Goal: Information Seeking & Learning: Learn about a topic

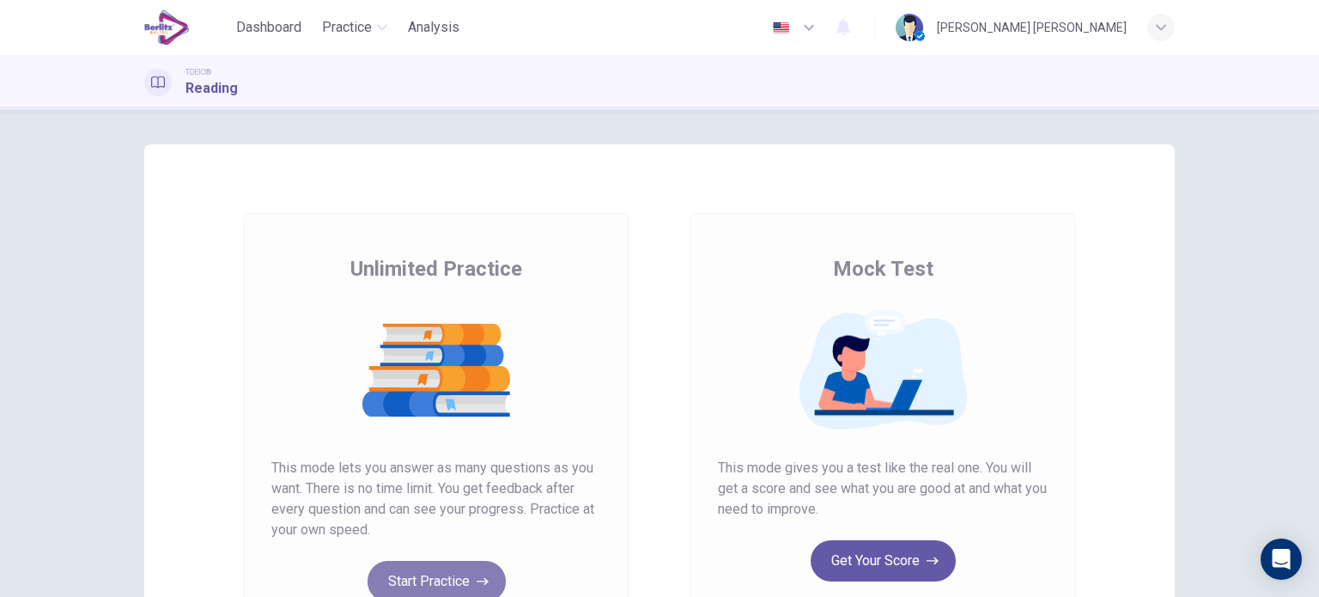
click at [387, 577] on button "Start Practice" at bounding box center [437, 581] width 138 height 41
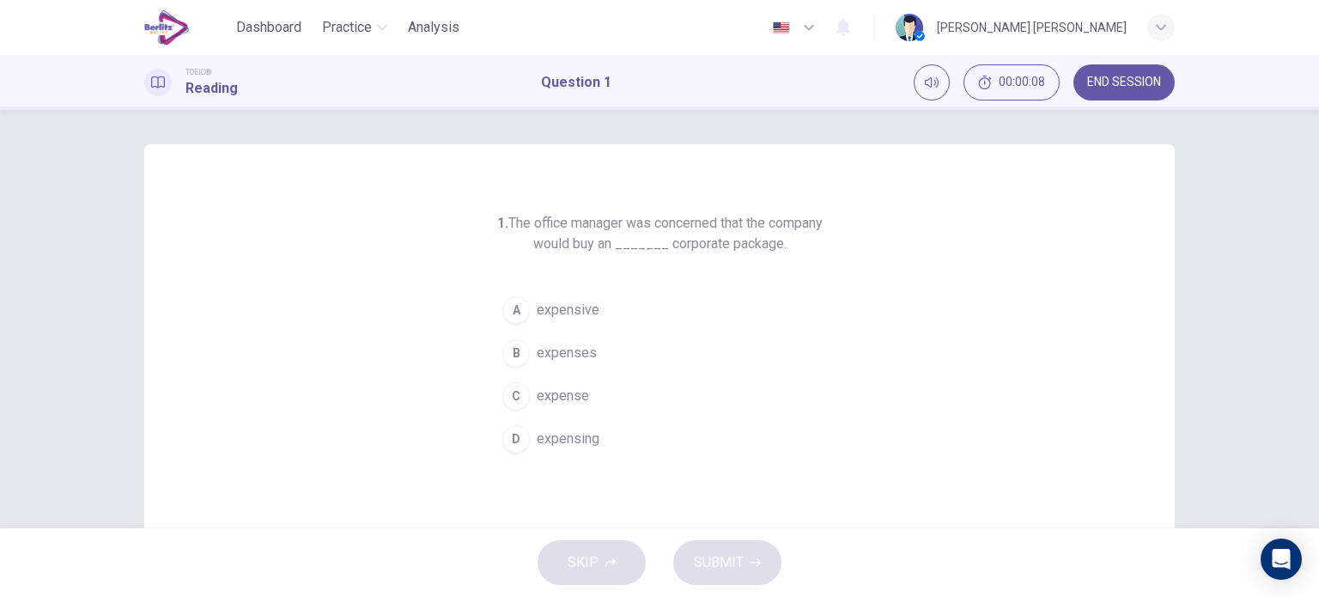
click at [554, 308] on span "expensive" at bounding box center [568, 310] width 63 height 21
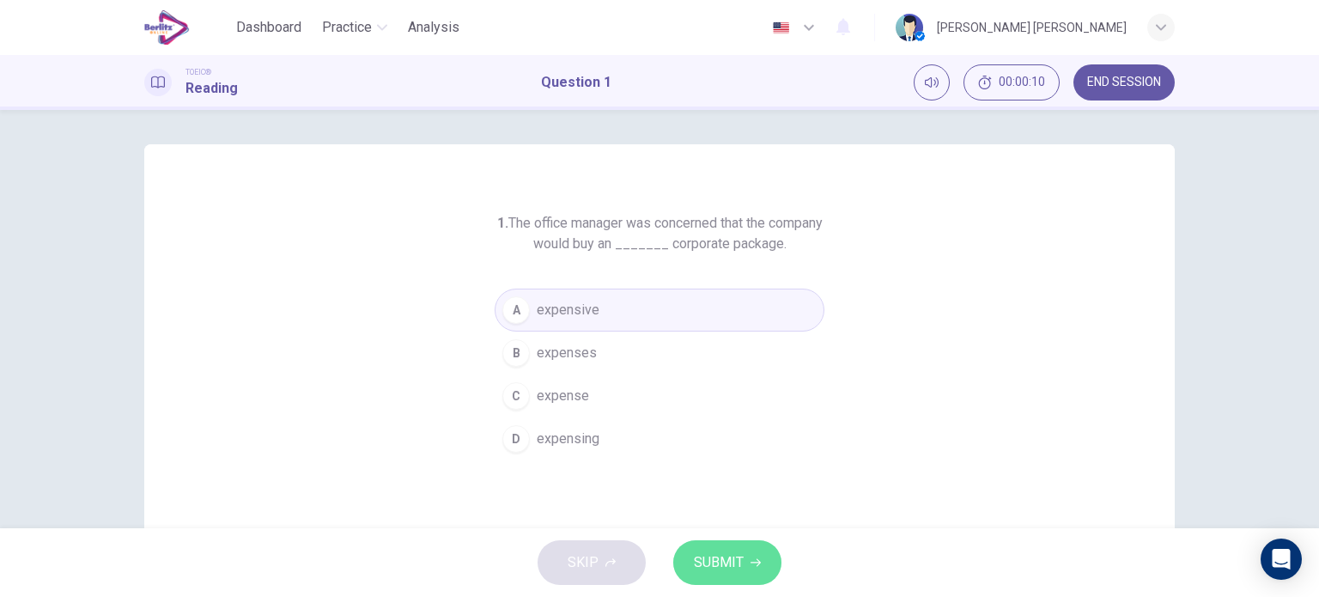
click at [703, 545] on button "SUBMIT" at bounding box center [727, 562] width 108 height 45
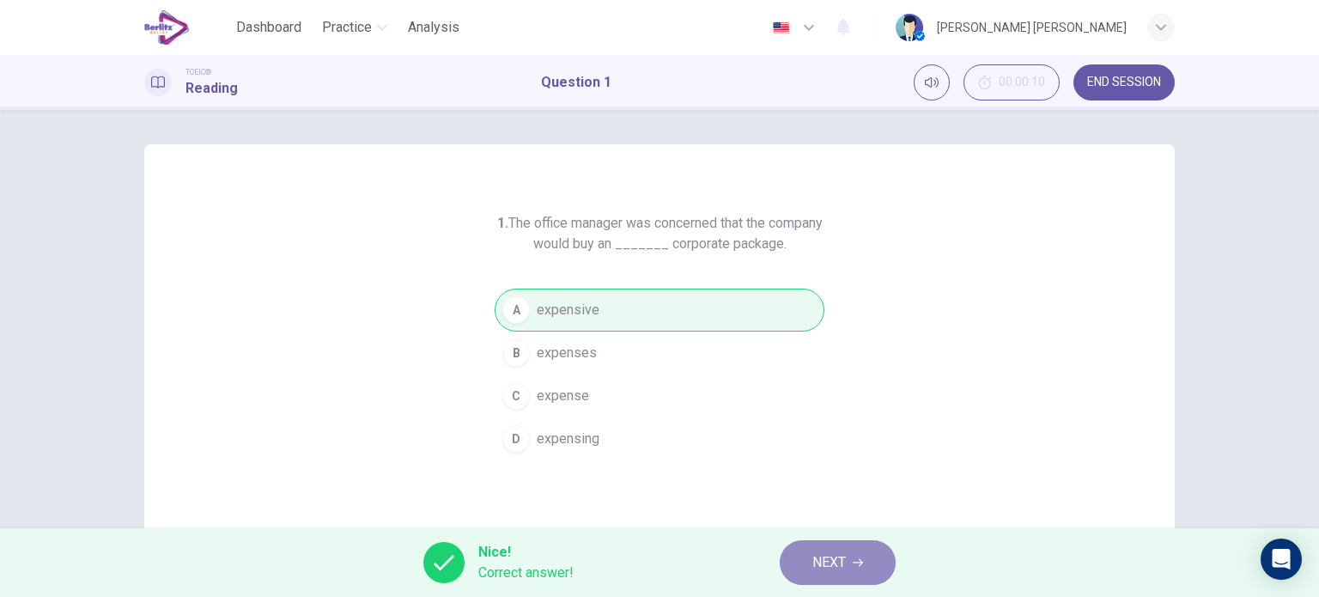
click at [825, 566] on span "NEXT" at bounding box center [830, 563] width 34 height 24
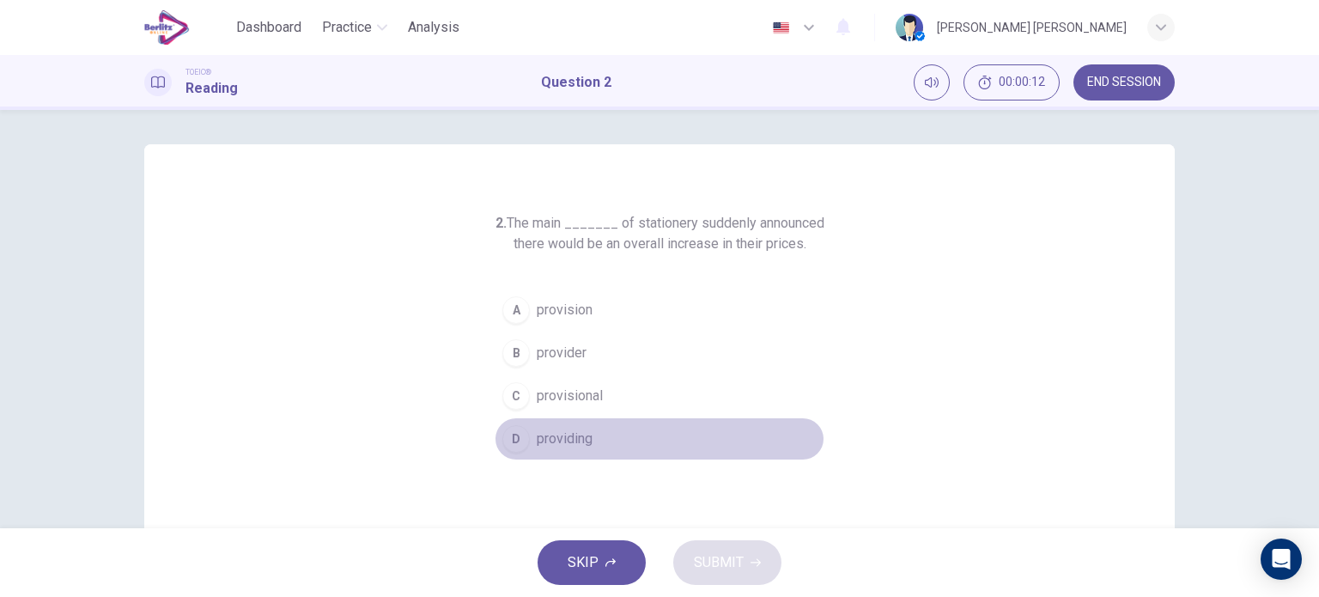
click at [747, 441] on button "D providing" at bounding box center [660, 438] width 330 height 43
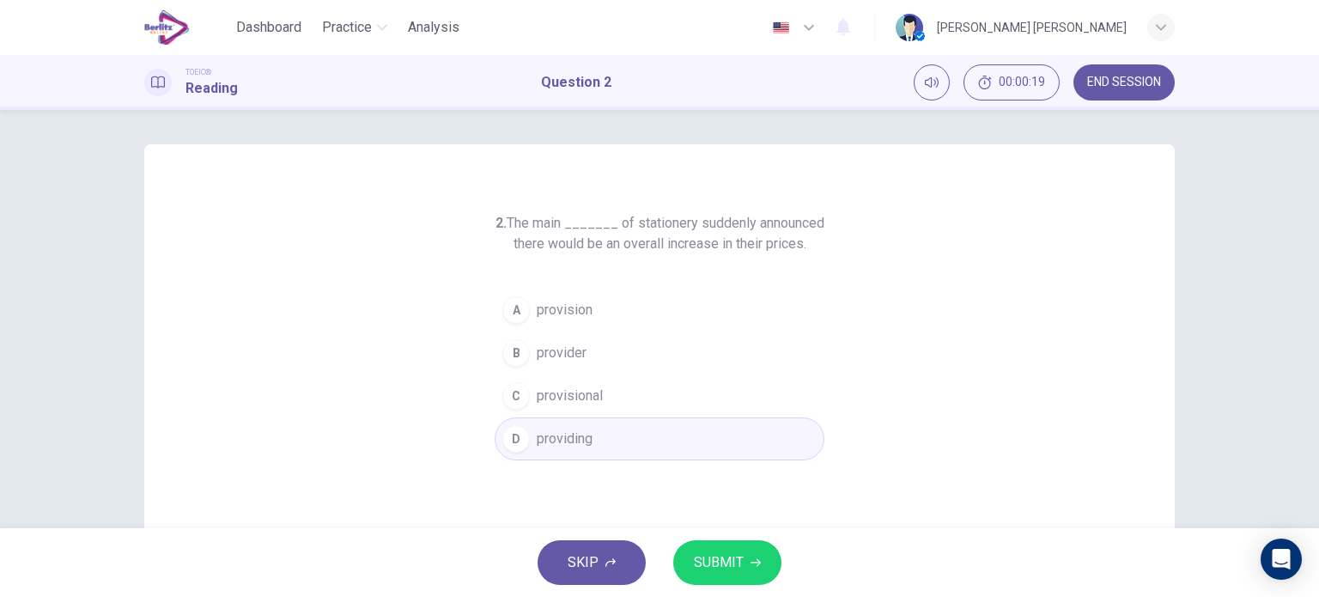
click at [583, 340] on button "B provider" at bounding box center [660, 353] width 330 height 43
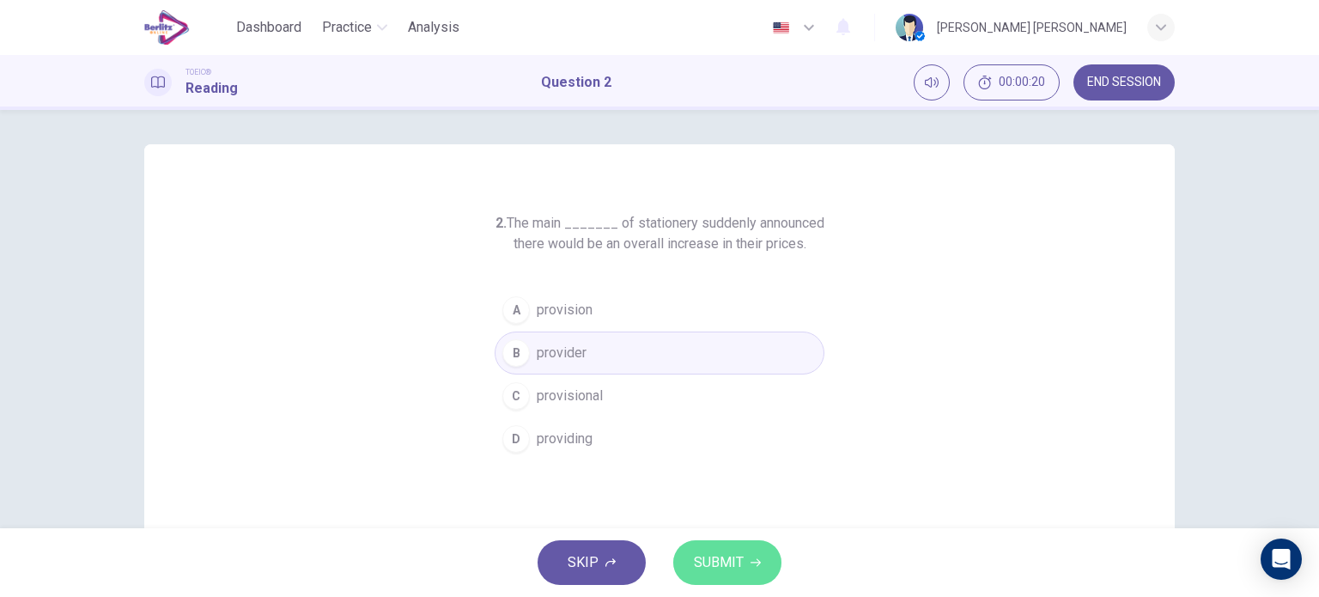
click at [704, 553] on span "SUBMIT" at bounding box center [719, 563] width 50 height 24
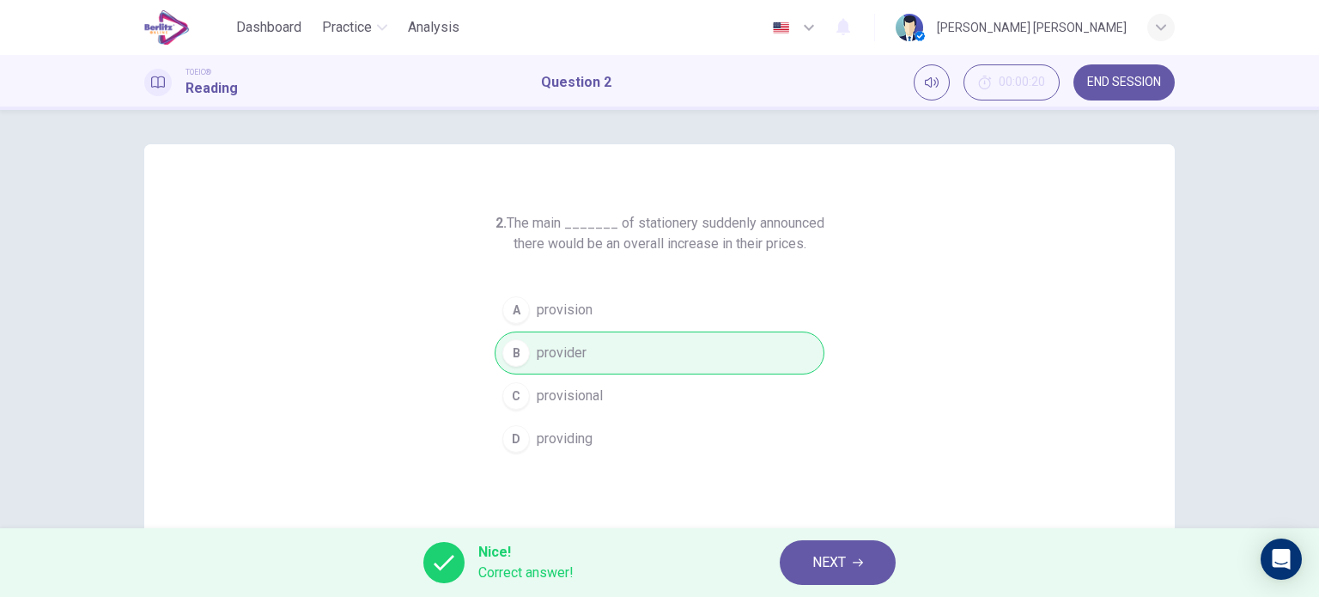
click at [787, 573] on button "NEXT" at bounding box center [838, 562] width 116 height 45
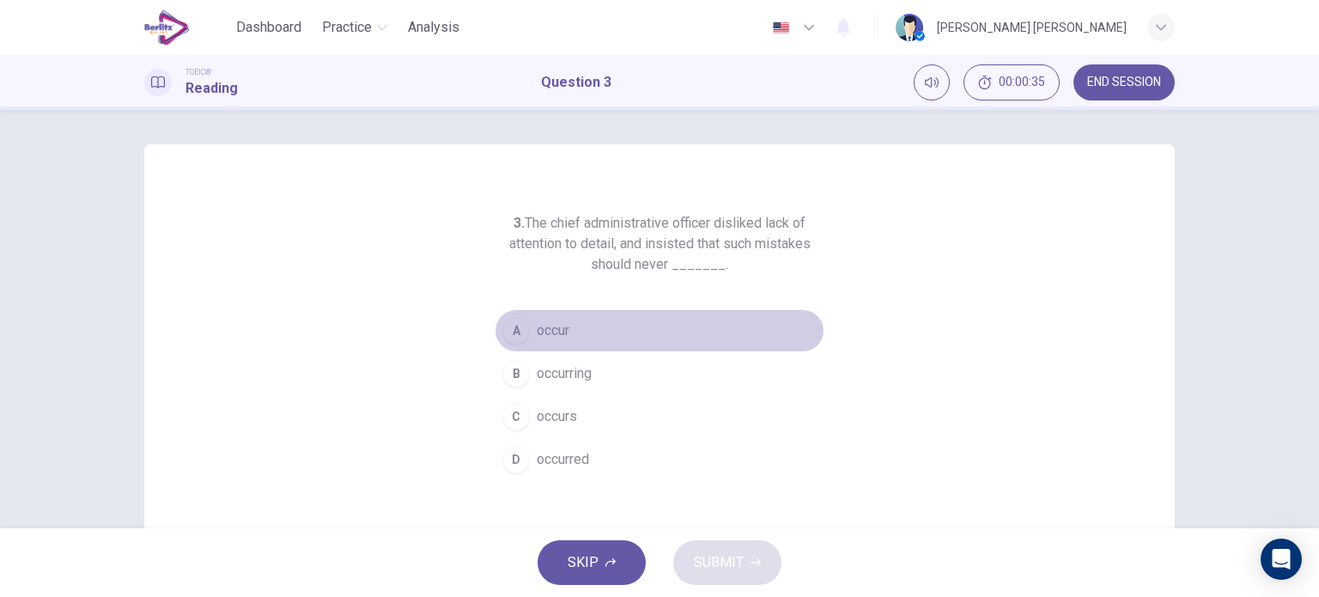
click at [551, 335] on span "occur" at bounding box center [553, 330] width 33 height 21
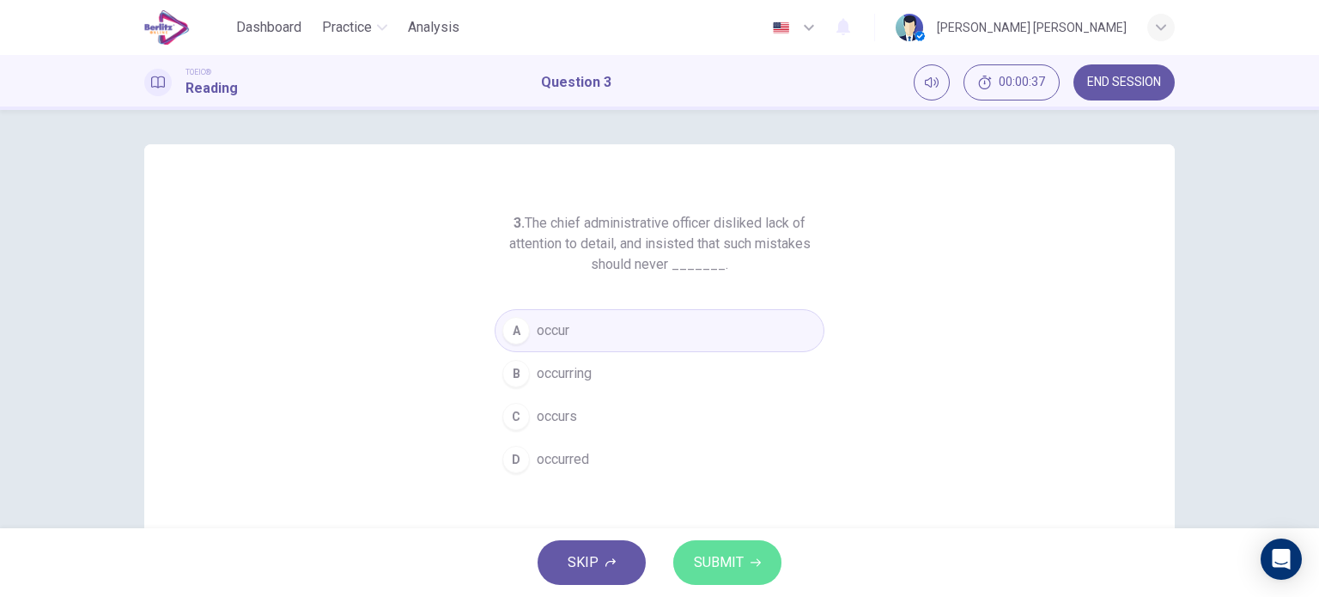
click at [725, 564] on span "SUBMIT" at bounding box center [719, 563] width 50 height 24
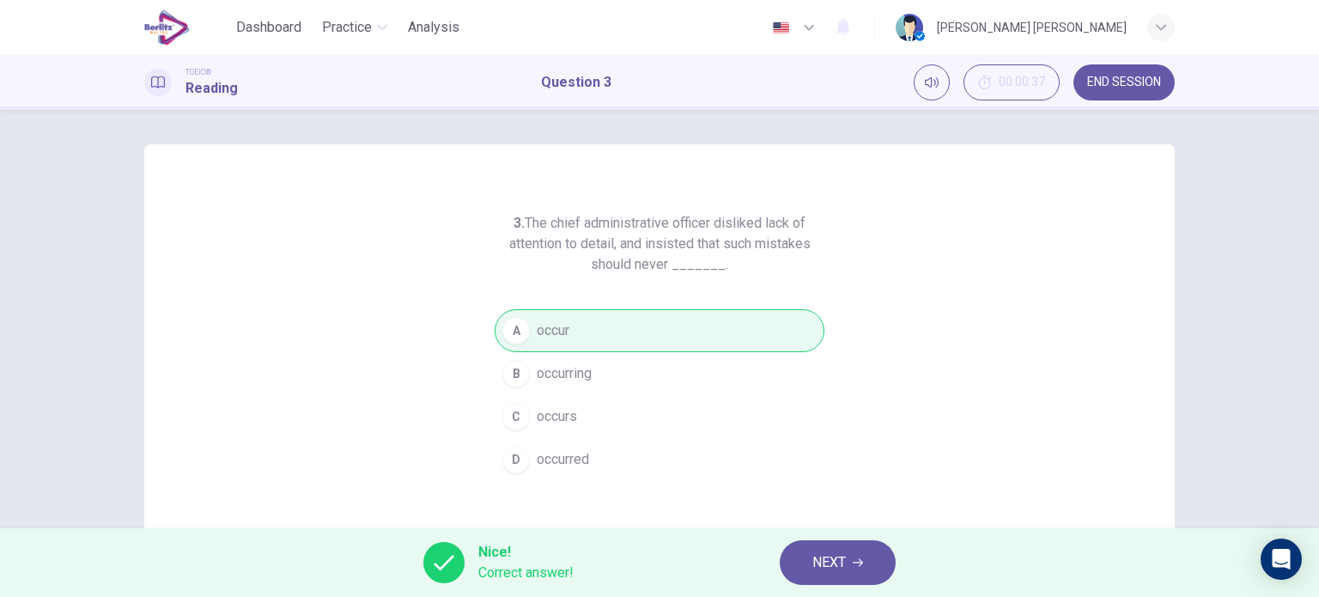
click at [866, 568] on button "NEXT" at bounding box center [838, 562] width 116 height 45
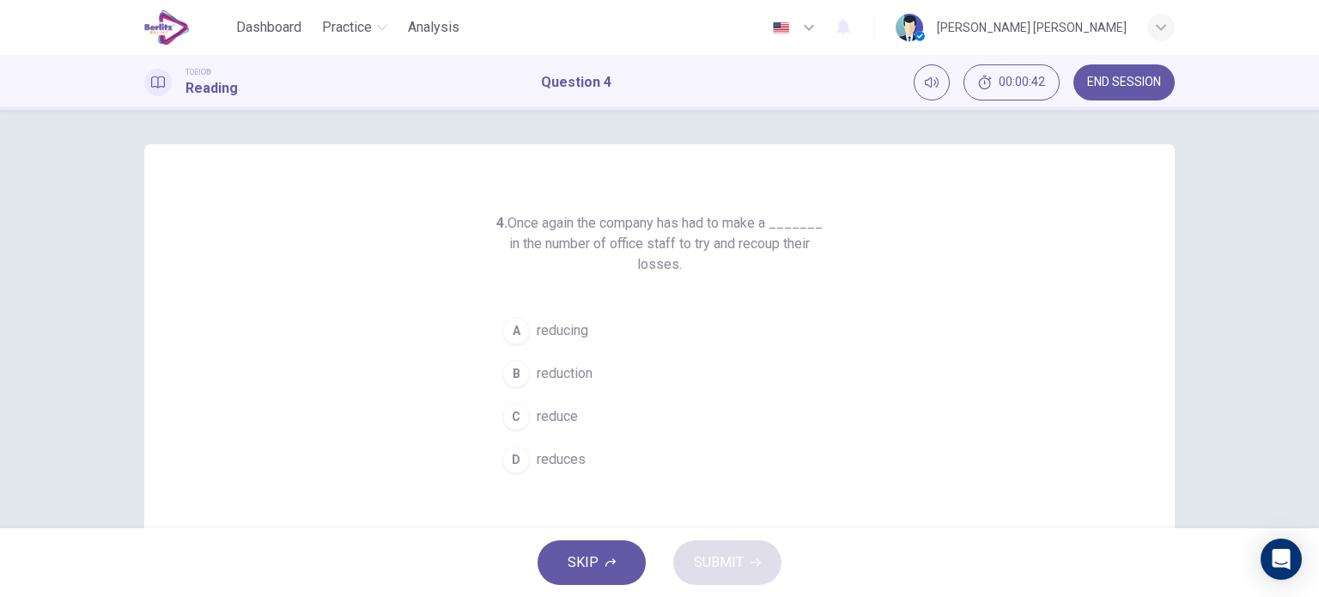
click at [556, 378] on span "reduction" at bounding box center [565, 373] width 56 height 21
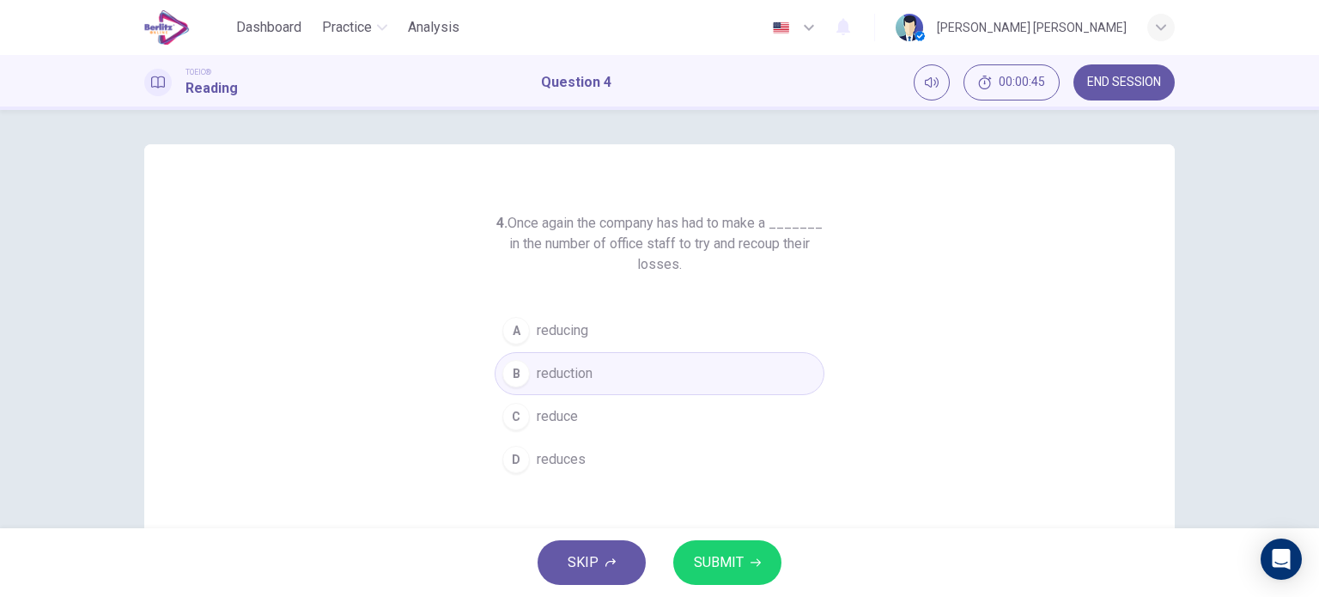
click at [734, 541] on button "SUBMIT" at bounding box center [727, 562] width 108 height 45
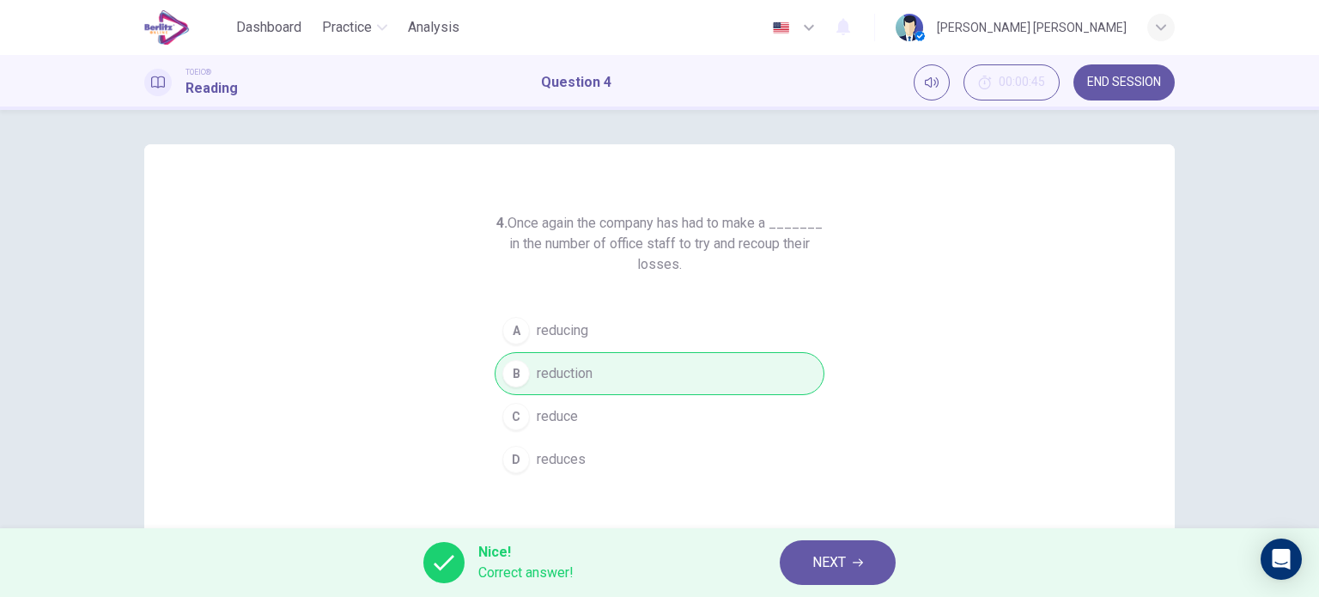
click at [832, 576] on button "NEXT" at bounding box center [838, 562] width 116 height 45
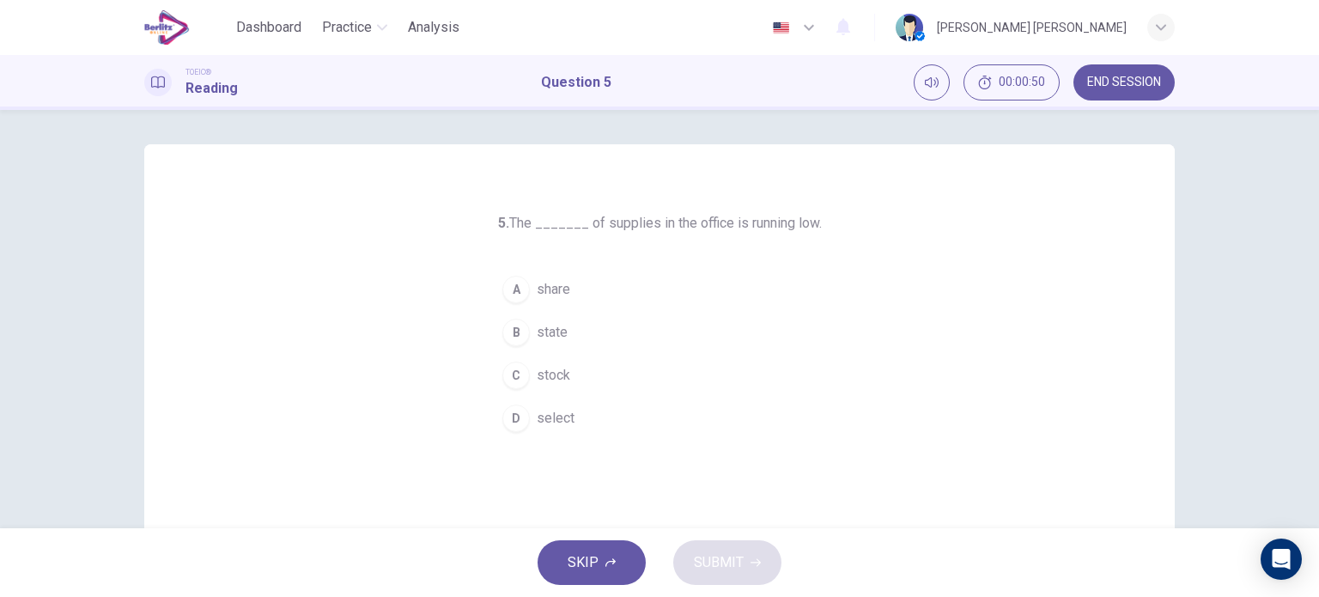
click at [558, 365] on span "stock" at bounding box center [554, 375] width 34 height 21
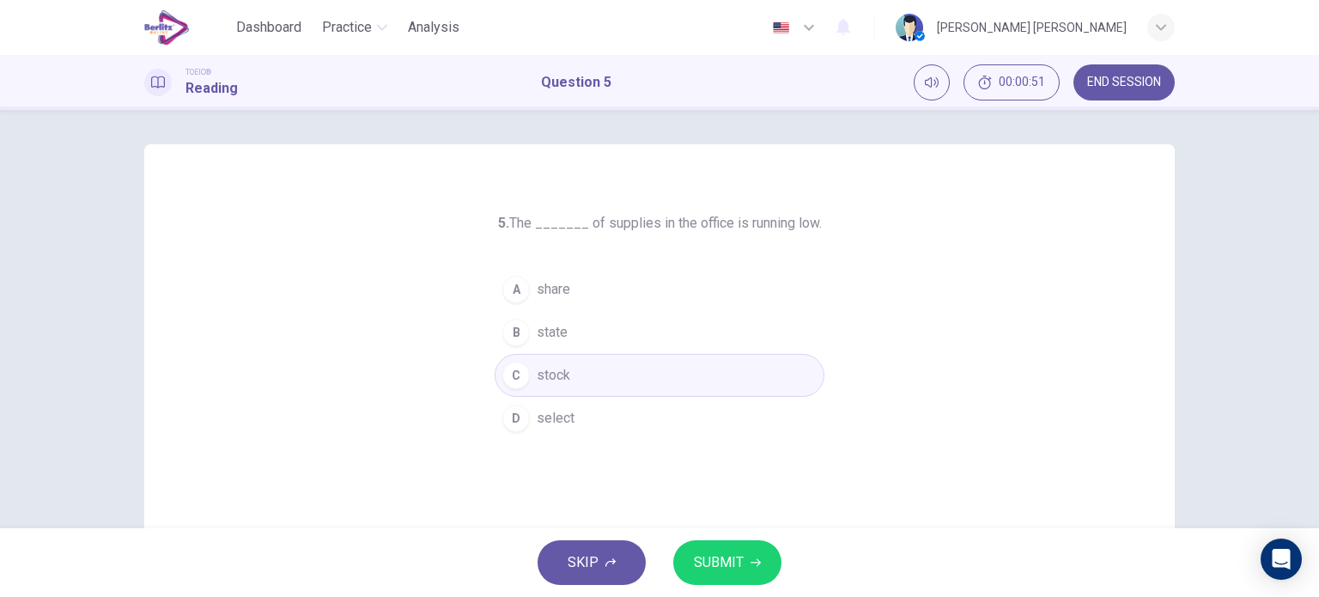
click at [740, 545] on button "SUBMIT" at bounding box center [727, 562] width 108 height 45
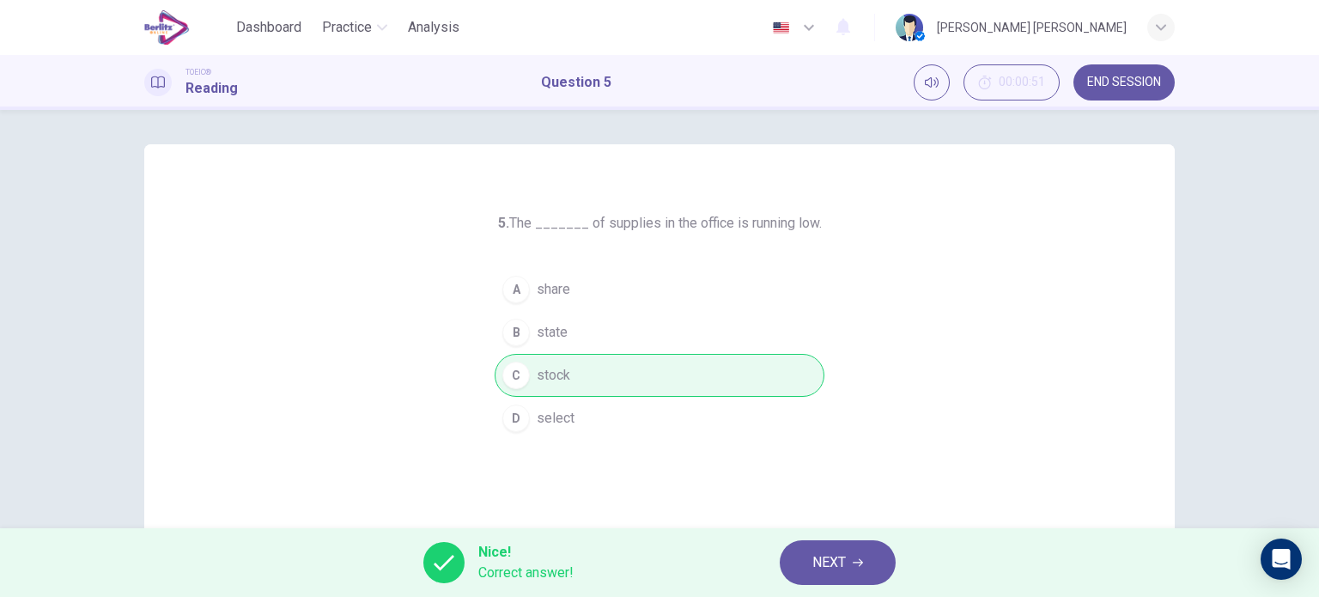
click at [830, 564] on span "NEXT" at bounding box center [830, 563] width 34 height 24
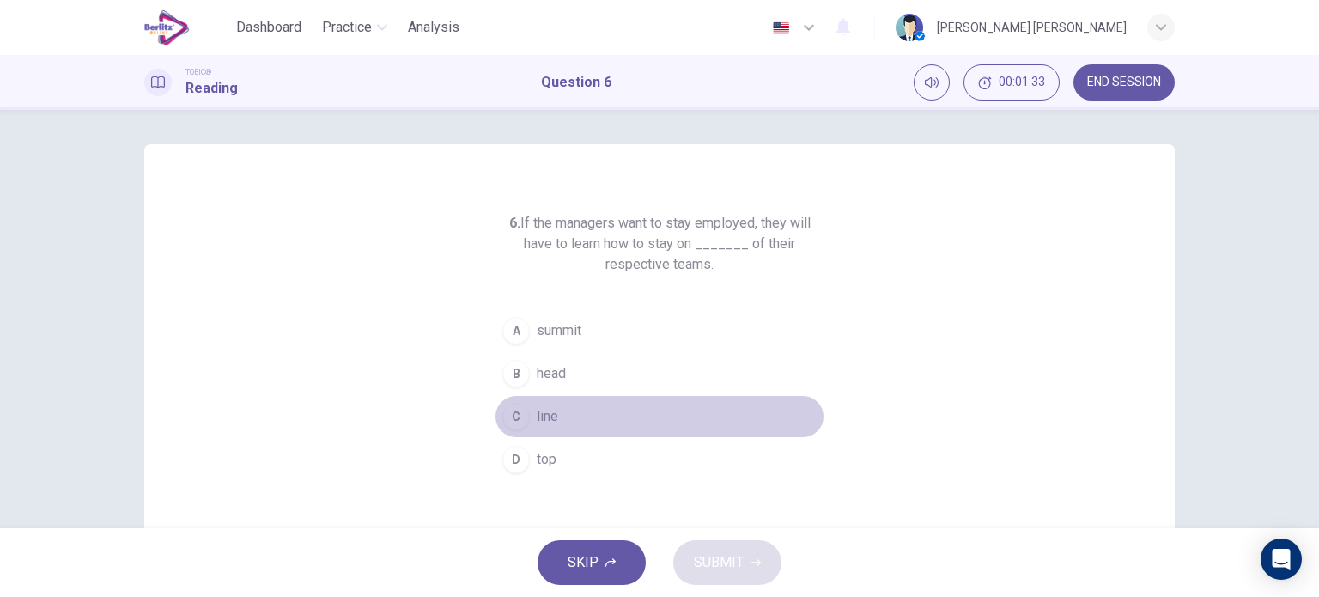
click at [539, 425] on span "line" at bounding box center [547, 416] width 21 height 21
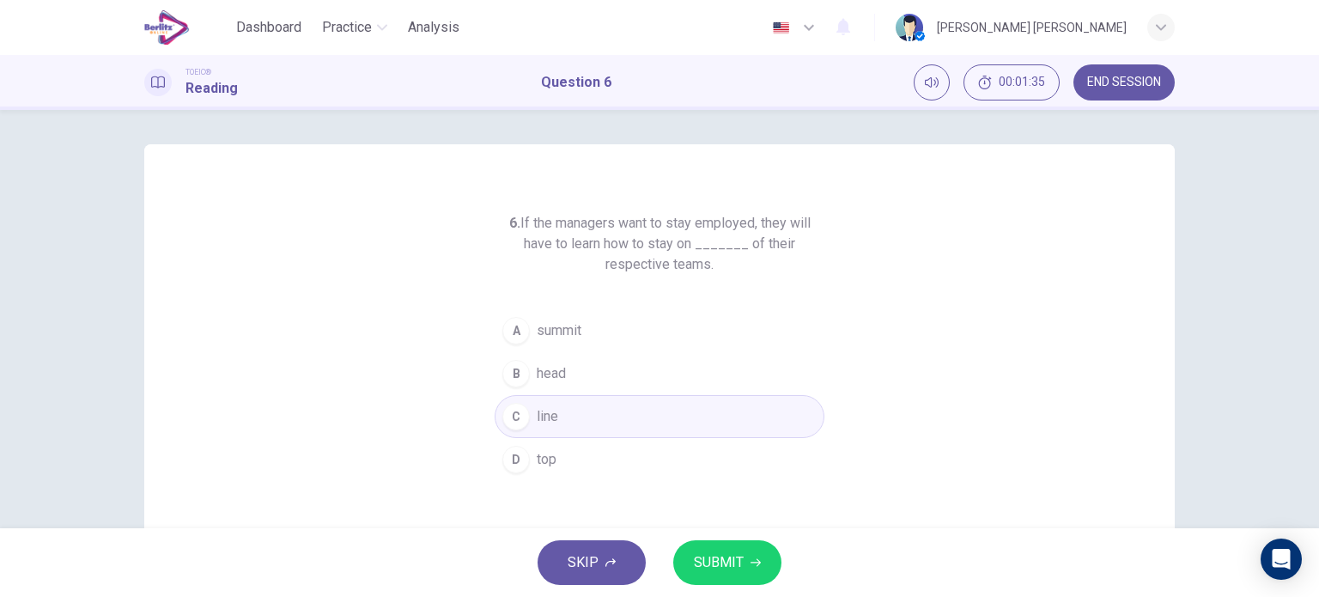
click at [561, 387] on button "B head" at bounding box center [660, 373] width 330 height 43
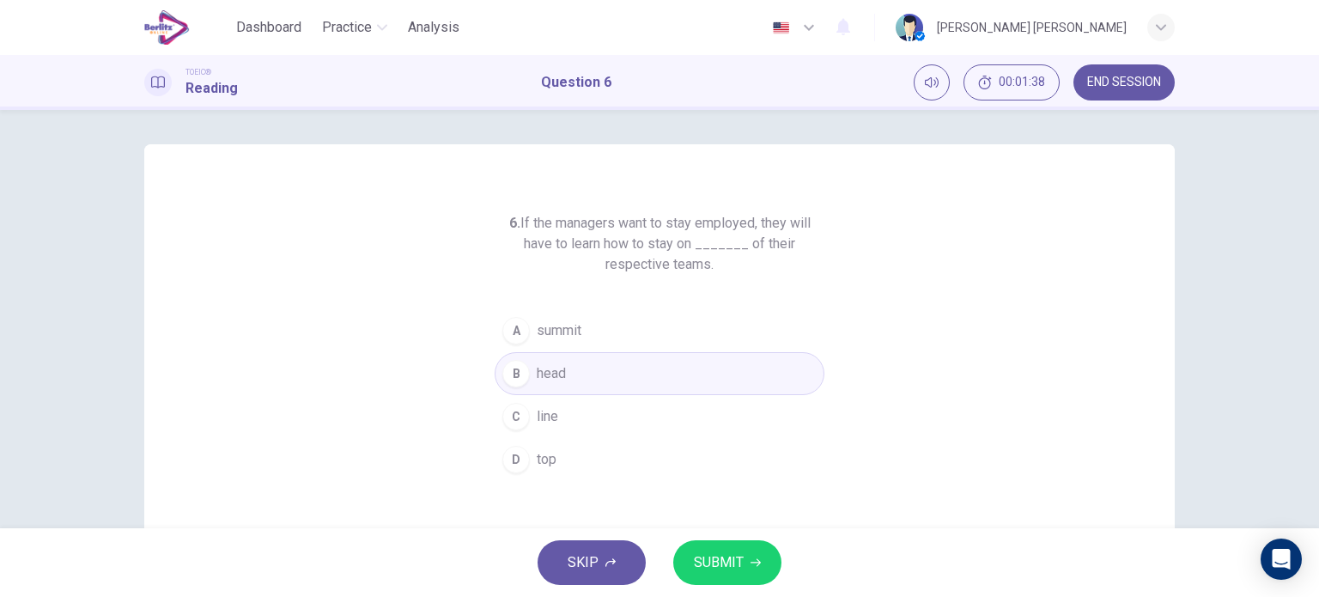
click at [553, 454] on button "D top" at bounding box center [660, 459] width 330 height 43
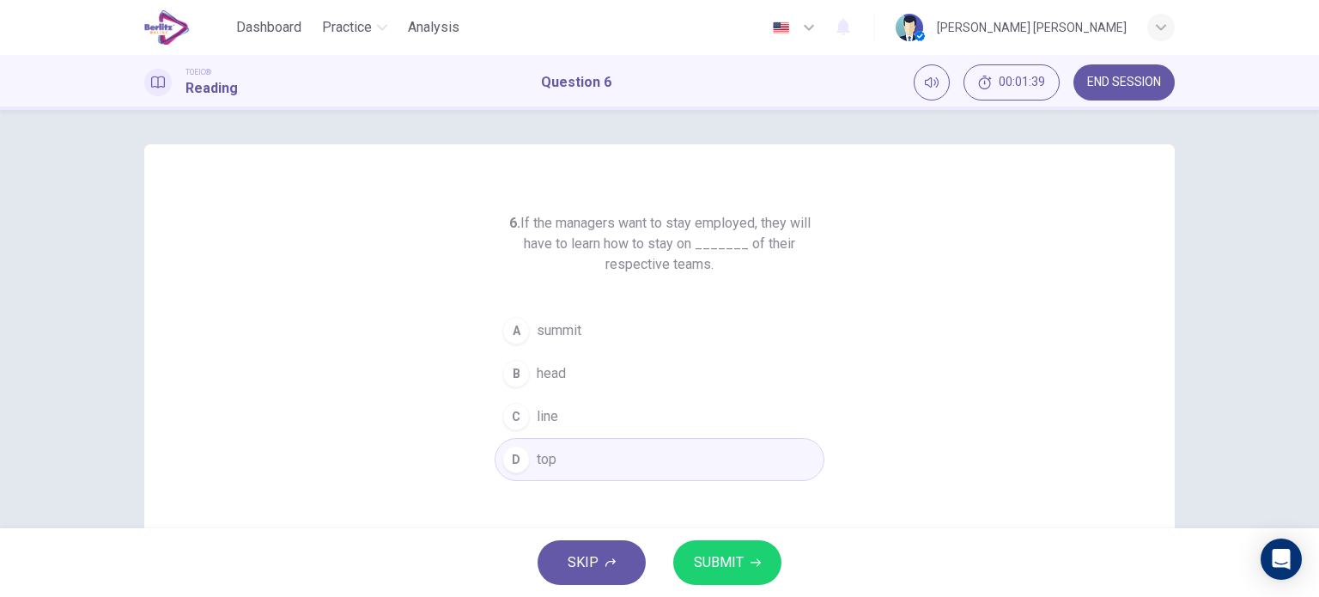
click at [716, 533] on div "SKIP SUBMIT" at bounding box center [659, 562] width 1319 height 69
click at [714, 551] on span "SUBMIT" at bounding box center [719, 563] width 50 height 24
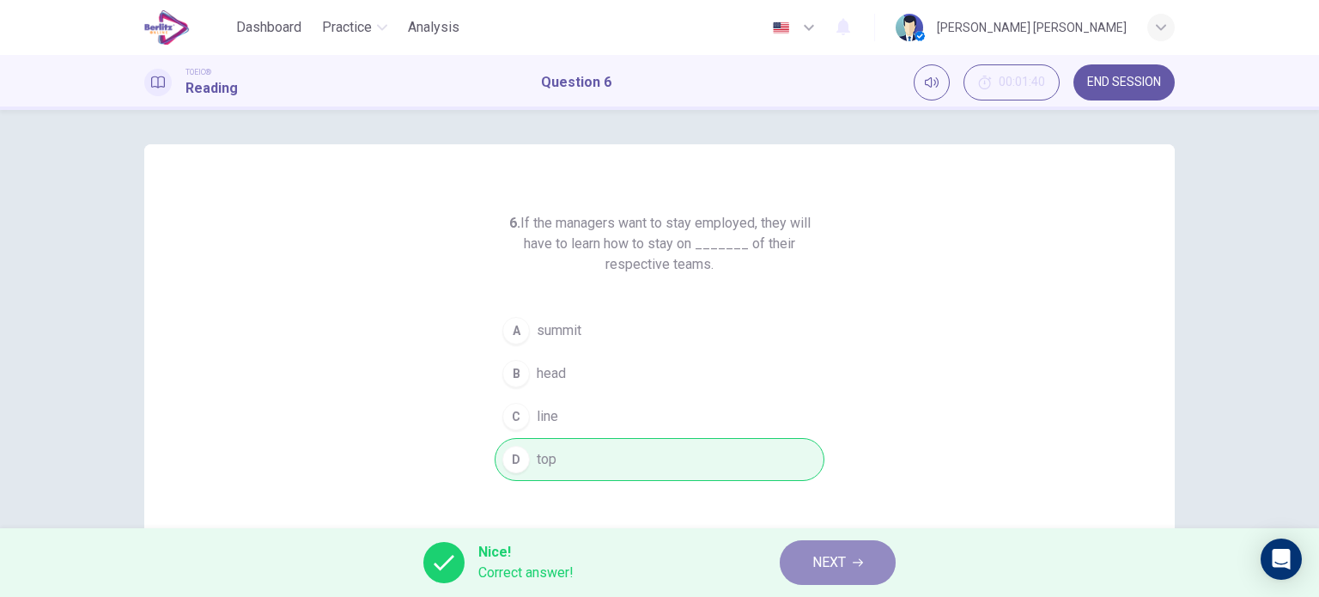
click at [825, 564] on span "NEXT" at bounding box center [830, 563] width 34 height 24
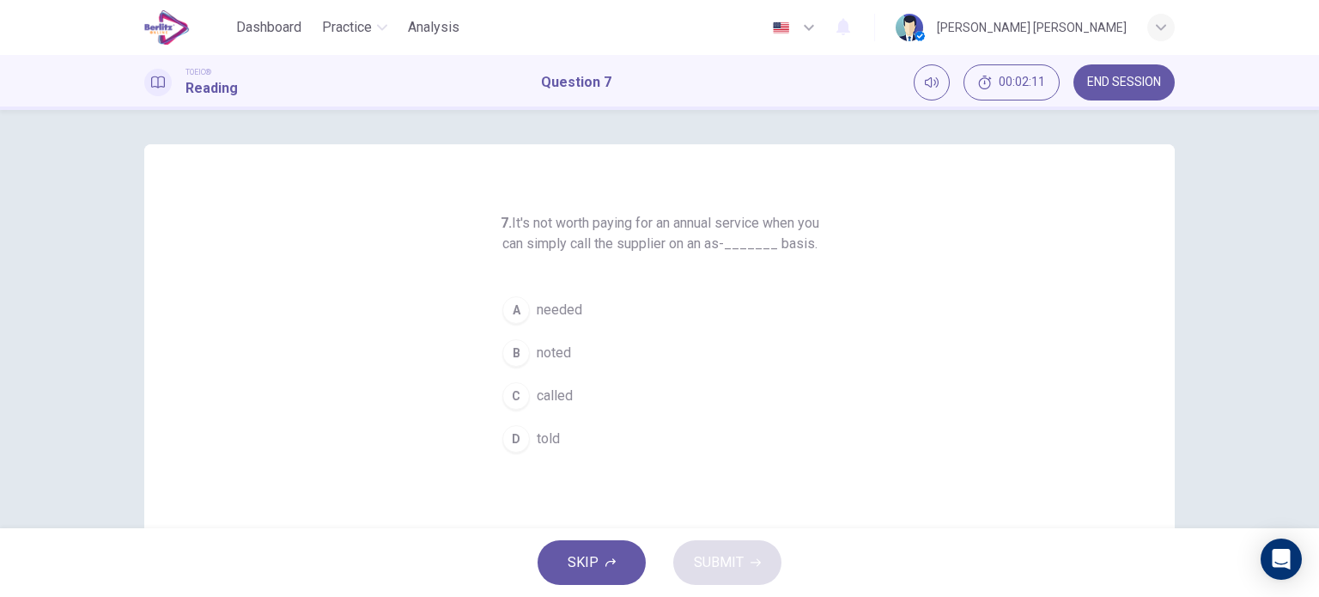
click at [559, 320] on span "needed" at bounding box center [560, 310] width 46 height 21
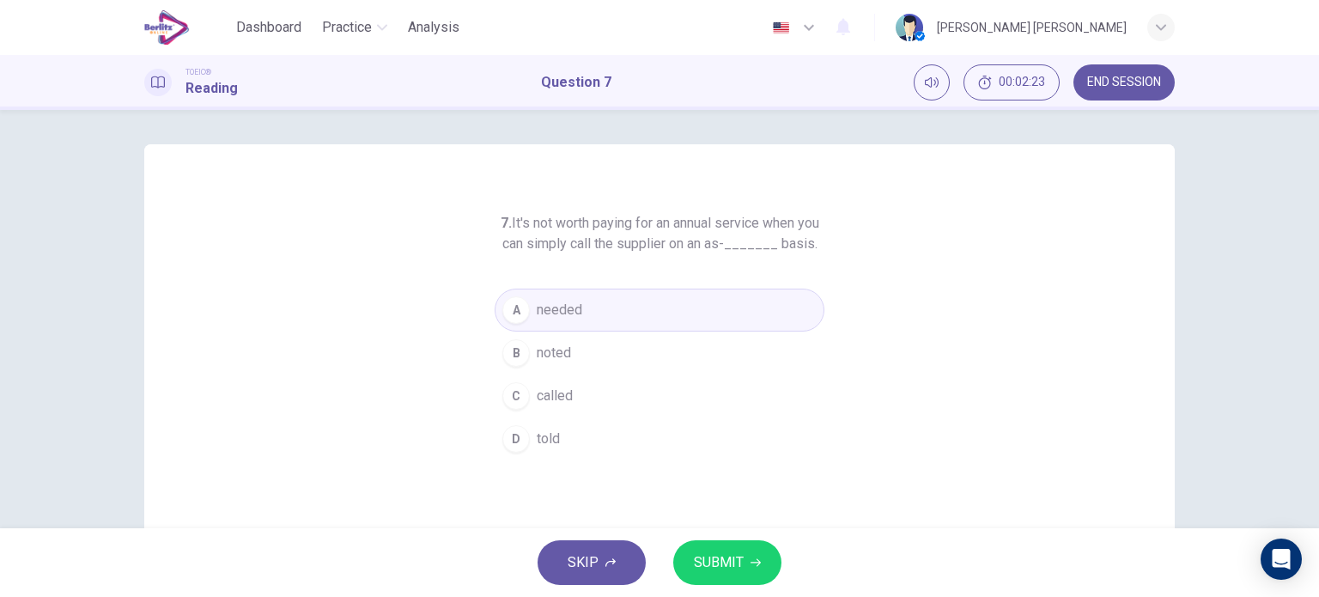
click at [740, 558] on span "SUBMIT" at bounding box center [719, 563] width 50 height 24
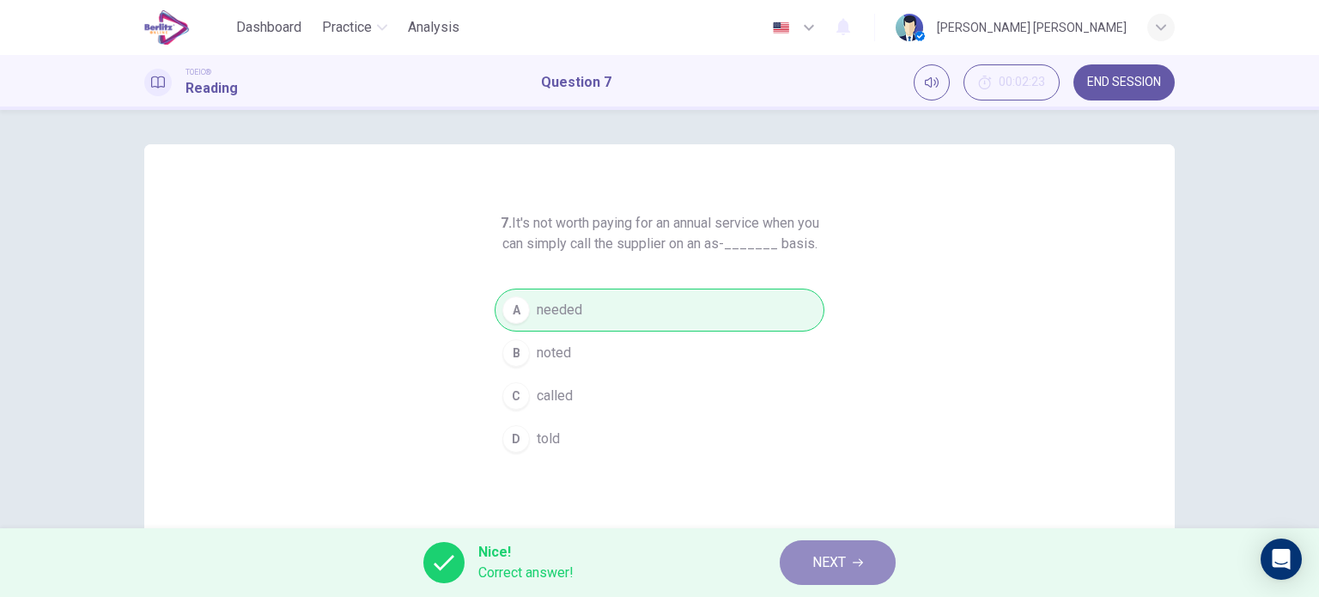
click at [825, 569] on span "NEXT" at bounding box center [830, 563] width 34 height 24
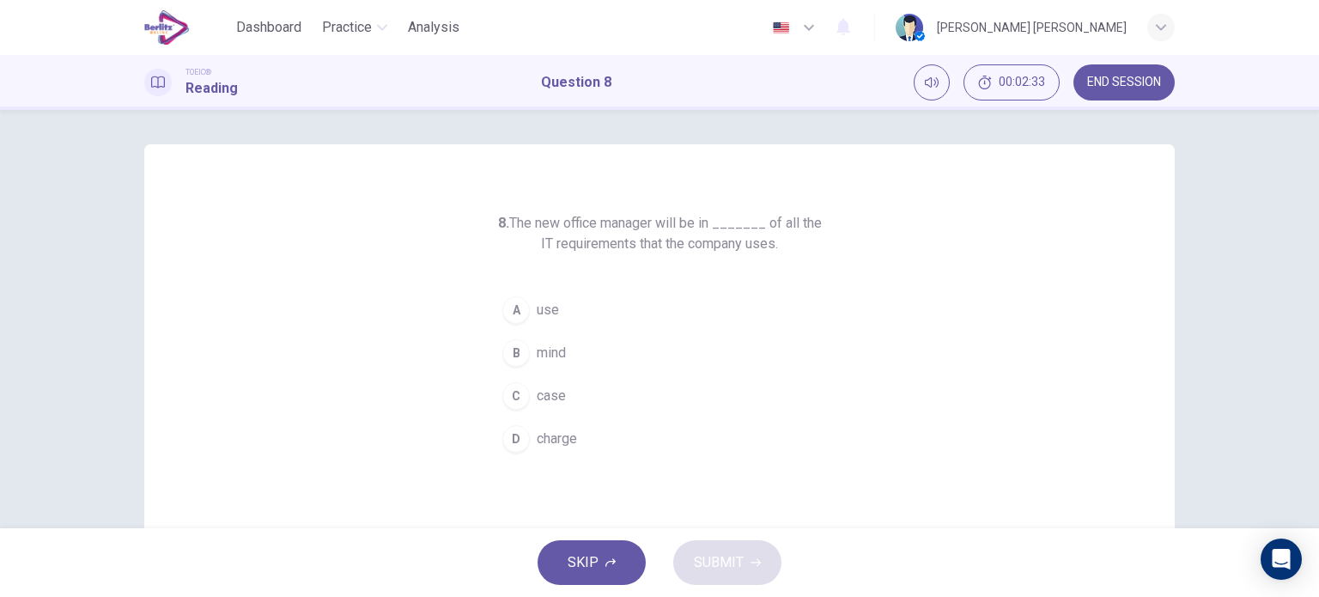
click at [551, 420] on button "D charge" at bounding box center [660, 438] width 330 height 43
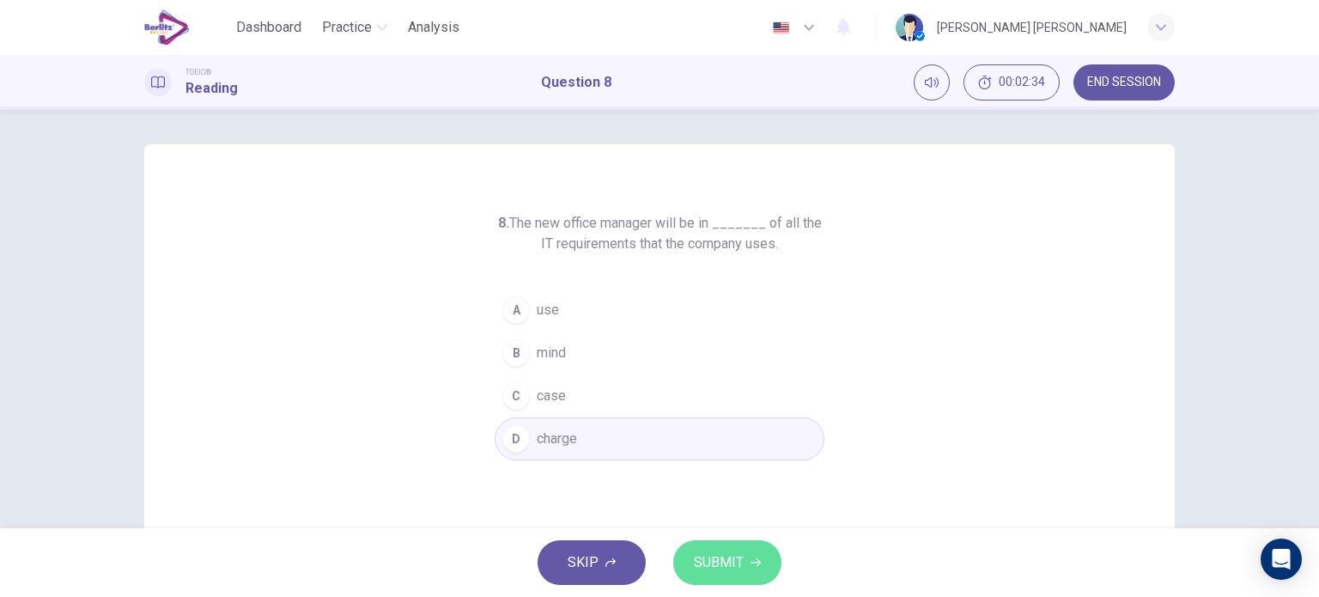
click at [741, 540] on button "SUBMIT" at bounding box center [727, 562] width 108 height 45
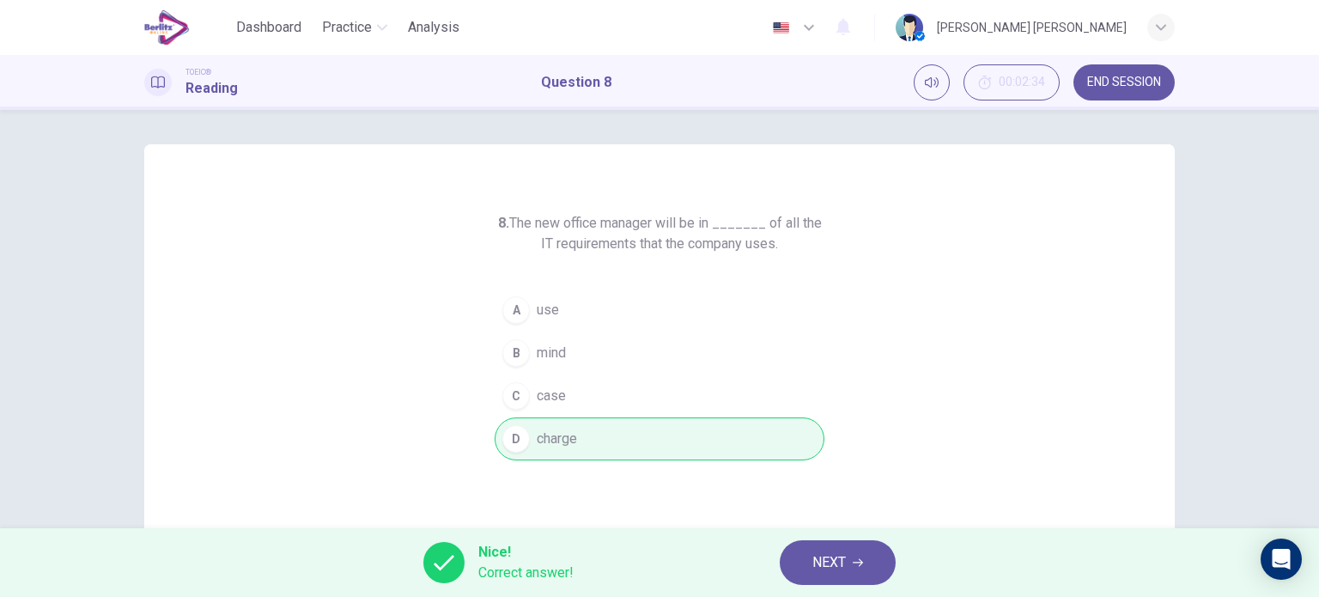
click at [841, 572] on span "NEXT" at bounding box center [830, 563] width 34 height 24
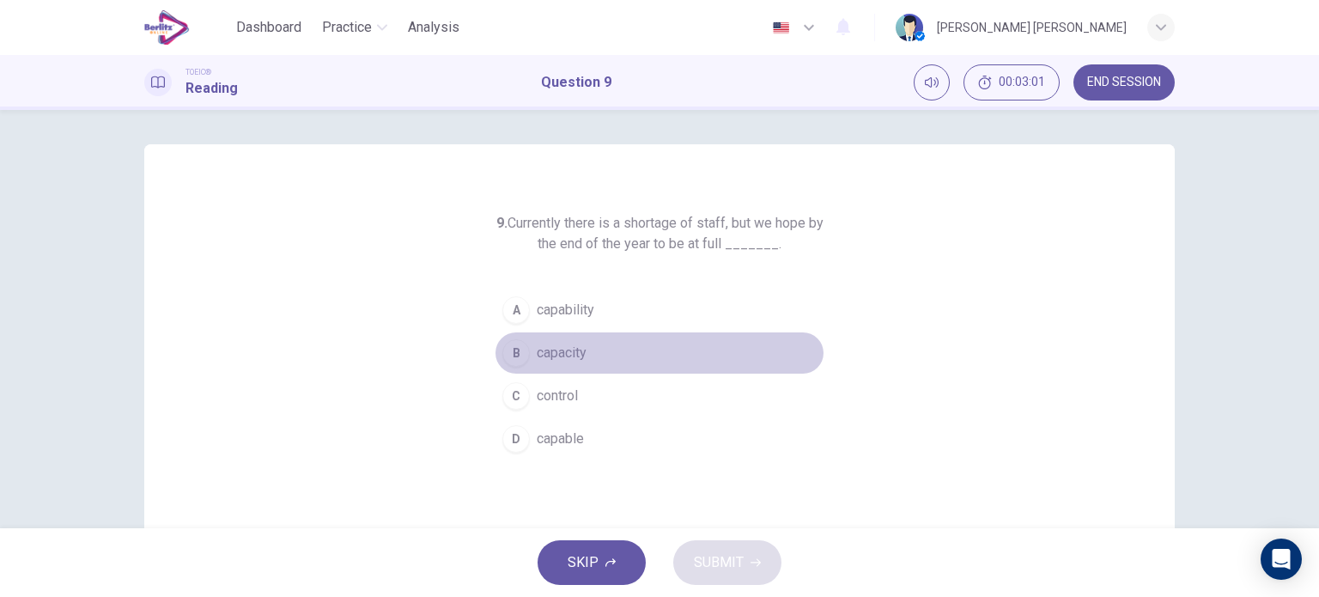
click at [557, 364] on button "B capacity" at bounding box center [660, 353] width 330 height 43
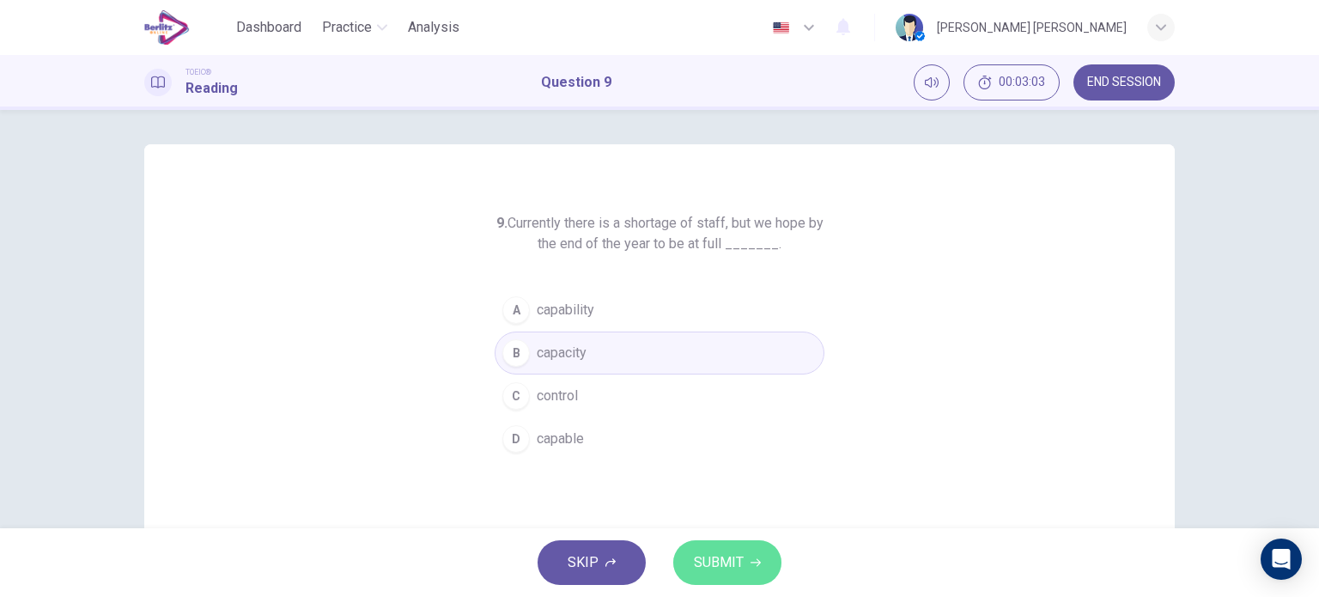
click at [701, 559] on span "SUBMIT" at bounding box center [719, 563] width 50 height 24
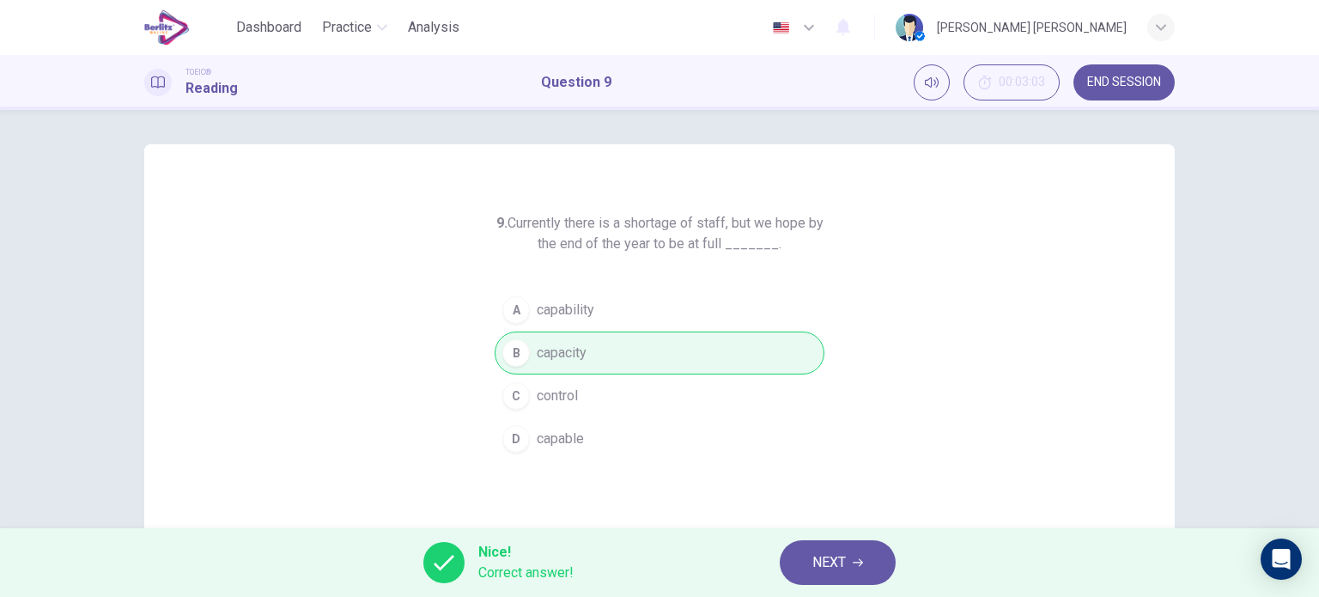
click at [811, 571] on button "NEXT" at bounding box center [838, 562] width 116 height 45
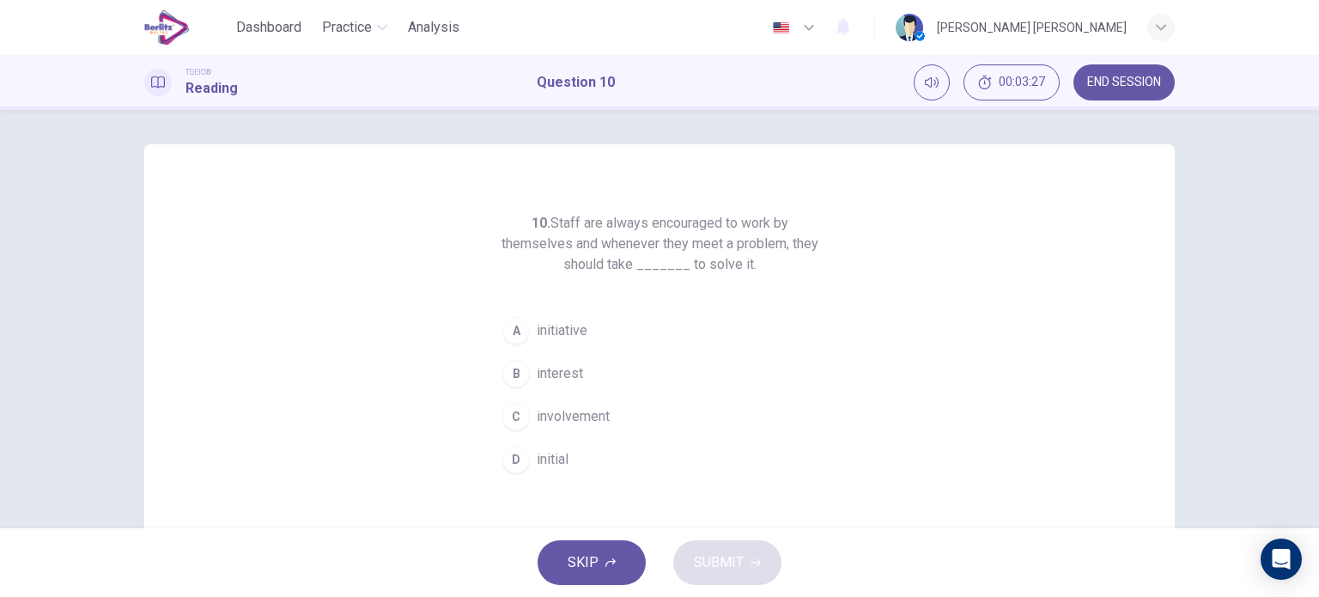
click at [573, 338] on span "initiative" at bounding box center [562, 330] width 51 height 21
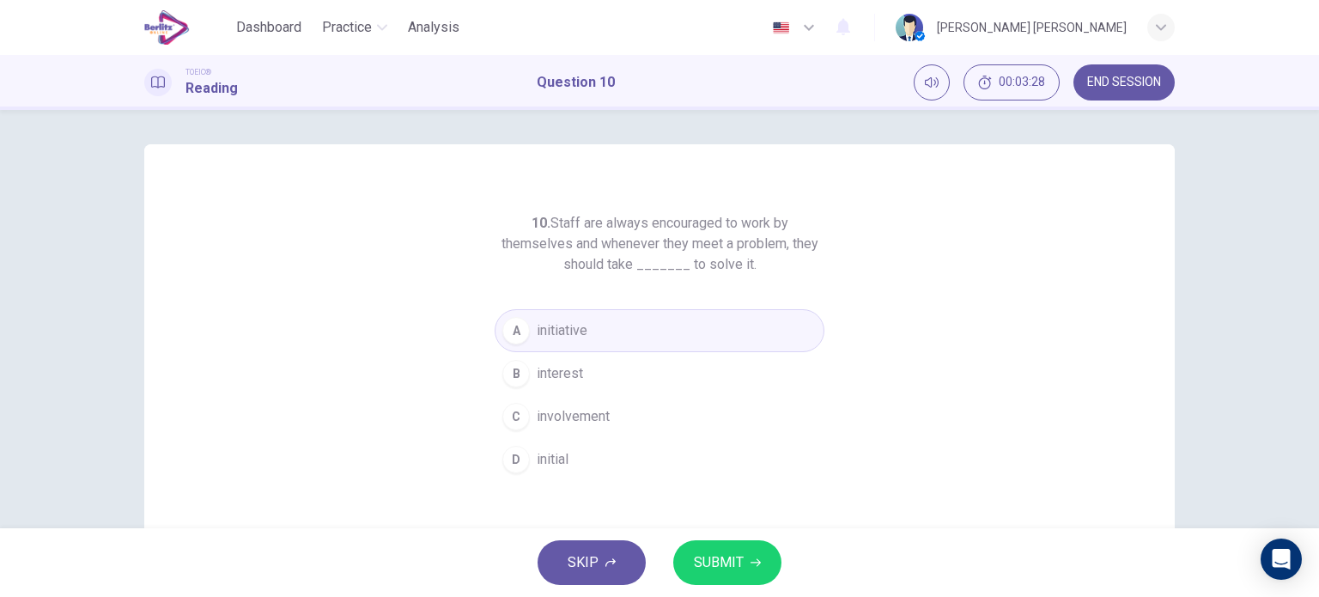
click at [722, 561] on span "SUBMIT" at bounding box center [719, 563] width 50 height 24
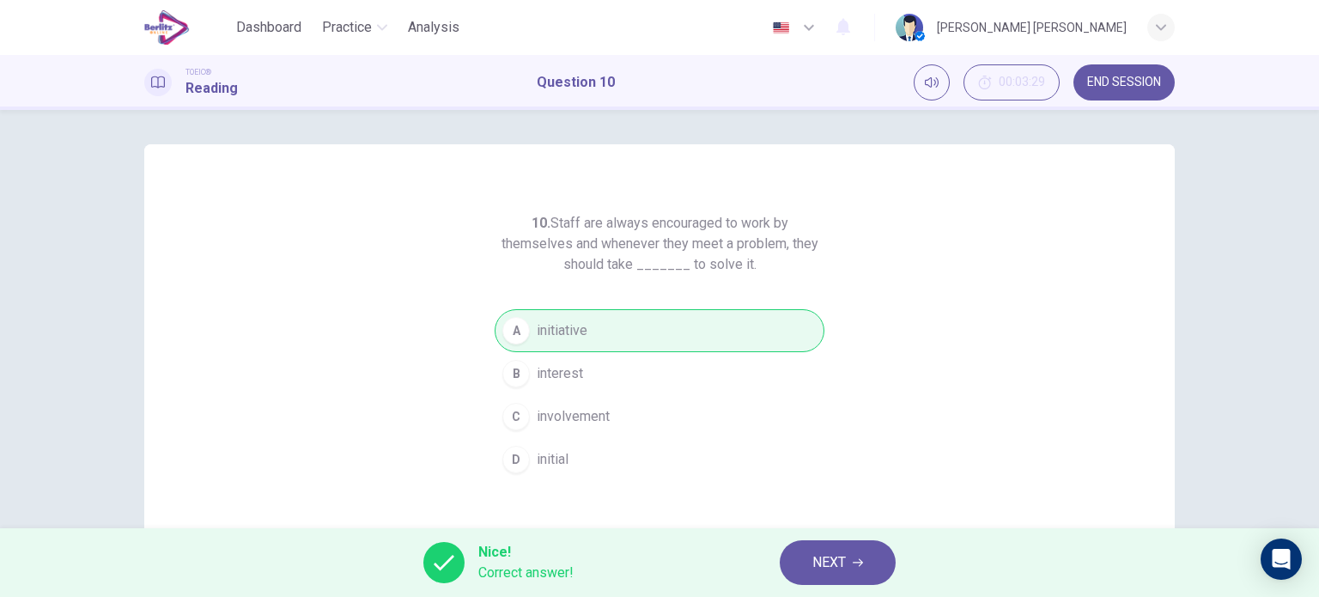
click at [817, 566] on span "NEXT" at bounding box center [830, 563] width 34 height 24
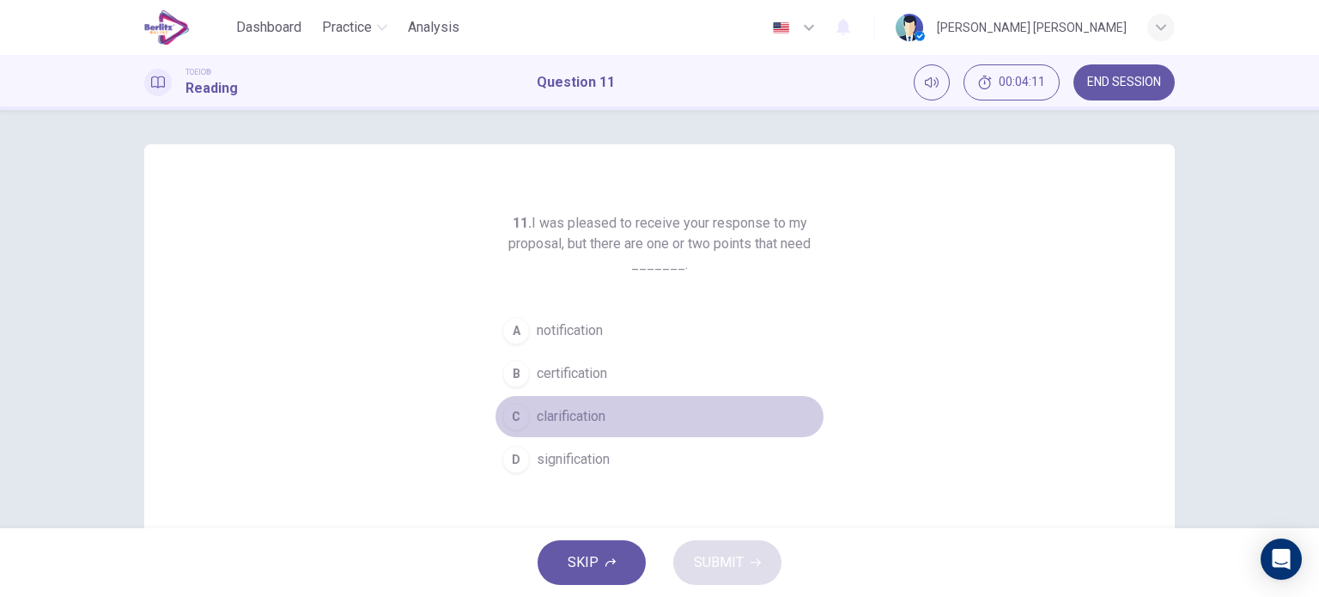
click at [569, 408] on span "clarification" at bounding box center [571, 416] width 69 height 21
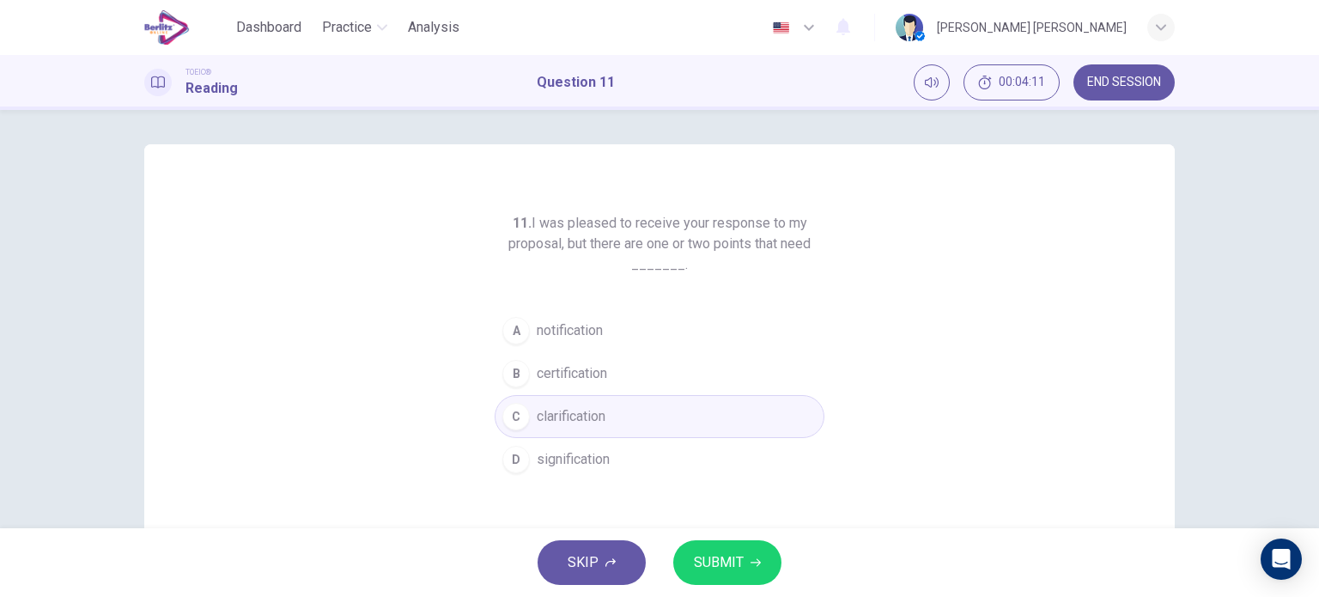
click at [704, 552] on span "SUBMIT" at bounding box center [719, 563] width 50 height 24
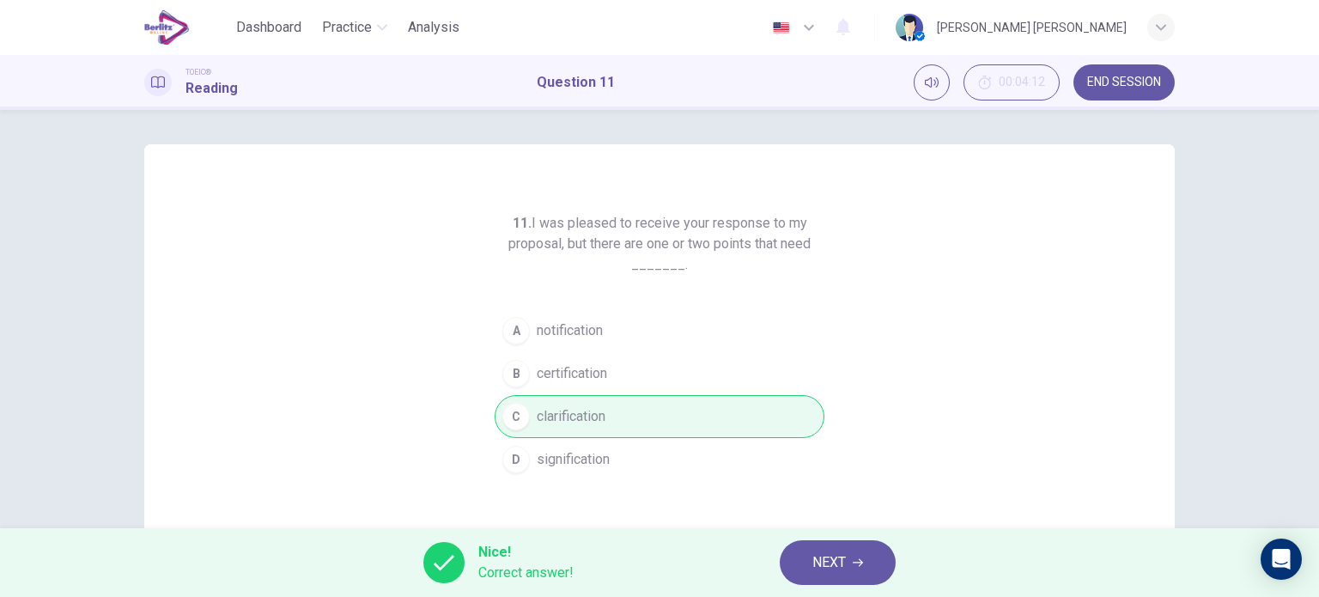
click at [863, 561] on icon "button" at bounding box center [858, 562] width 10 height 10
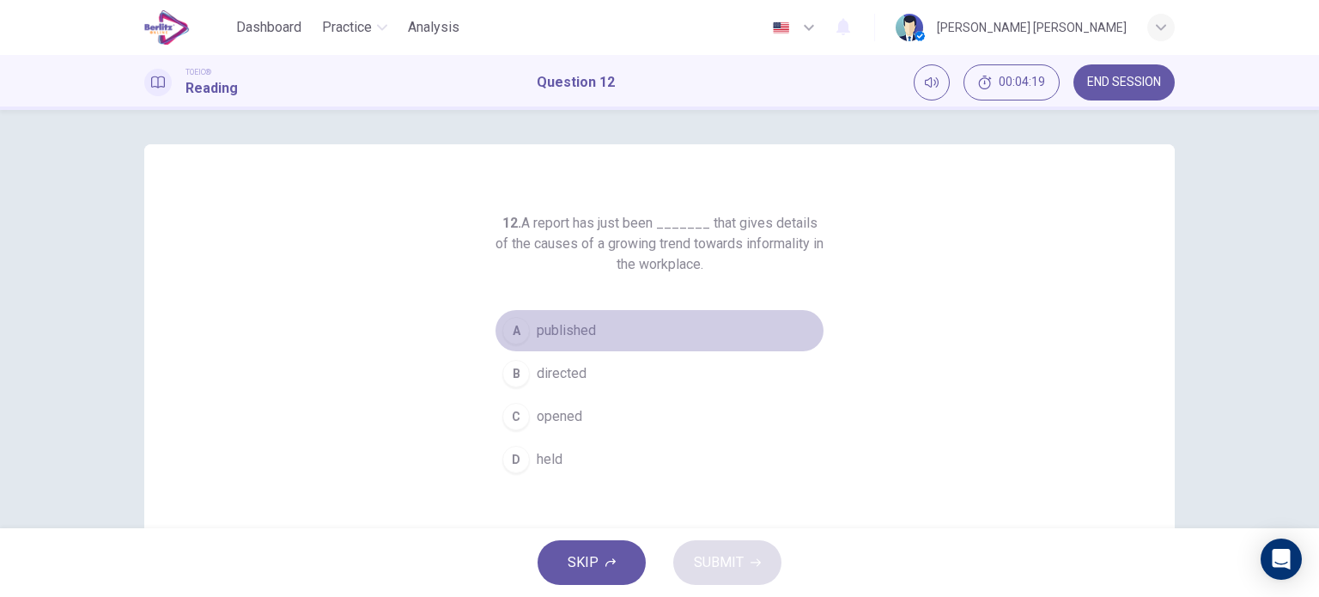
click at [557, 325] on span "published" at bounding box center [566, 330] width 59 height 21
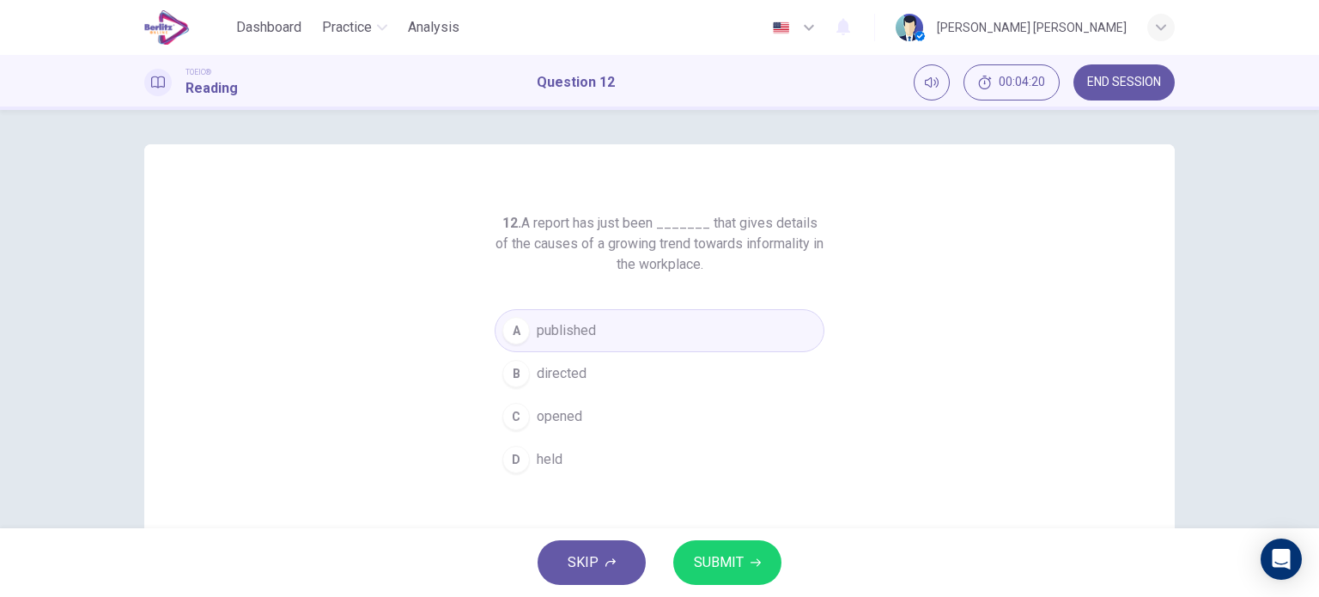
click at [711, 560] on span "SUBMIT" at bounding box center [719, 563] width 50 height 24
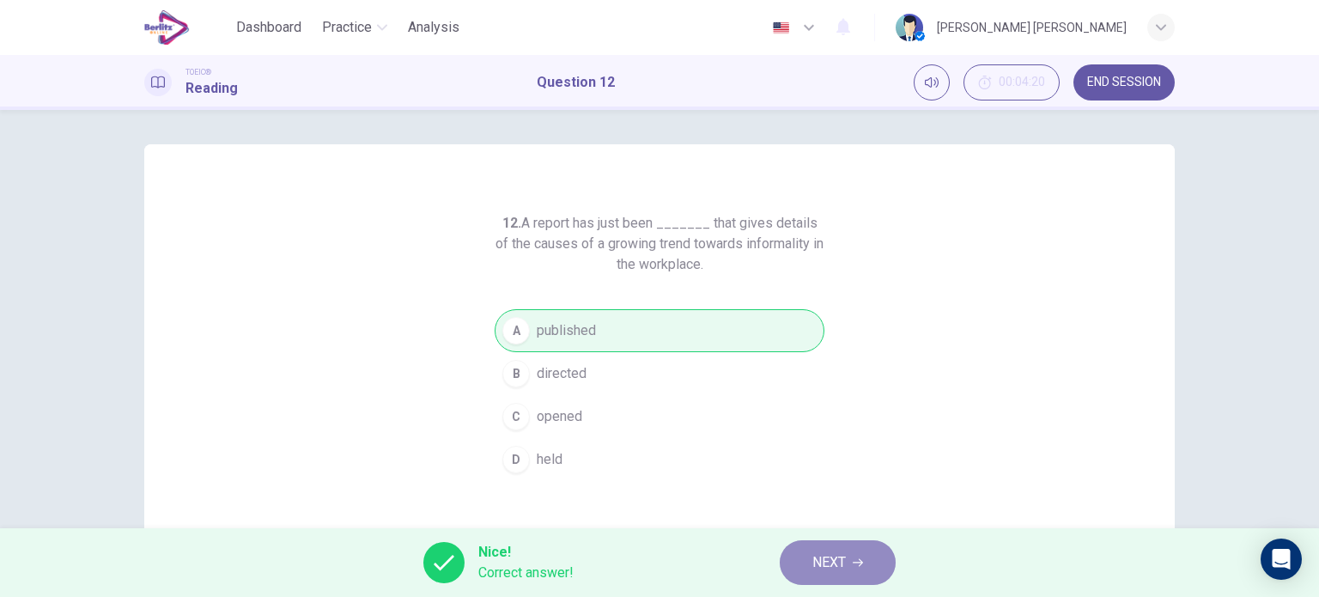
click at [825, 552] on span "NEXT" at bounding box center [830, 563] width 34 height 24
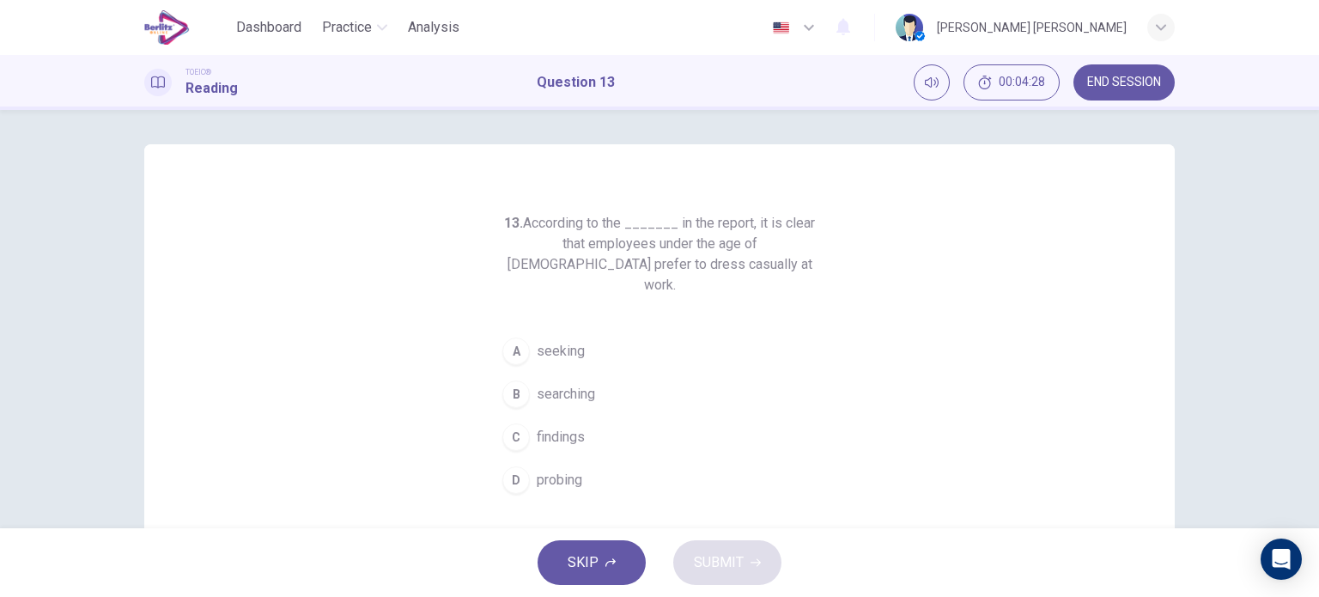
click at [557, 427] on span "findings" at bounding box center [561, 437] width 48 height 21
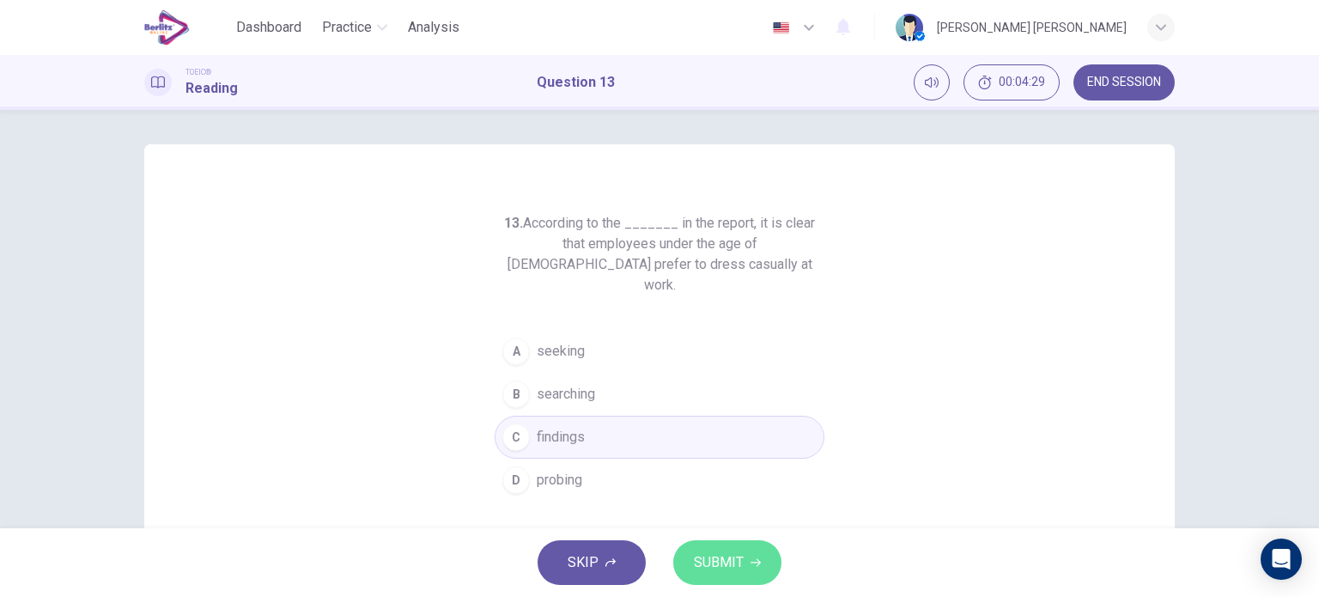
click at [699, 555] on span "SUBMIT" at bounding box center [719, 563] width 50 height 24
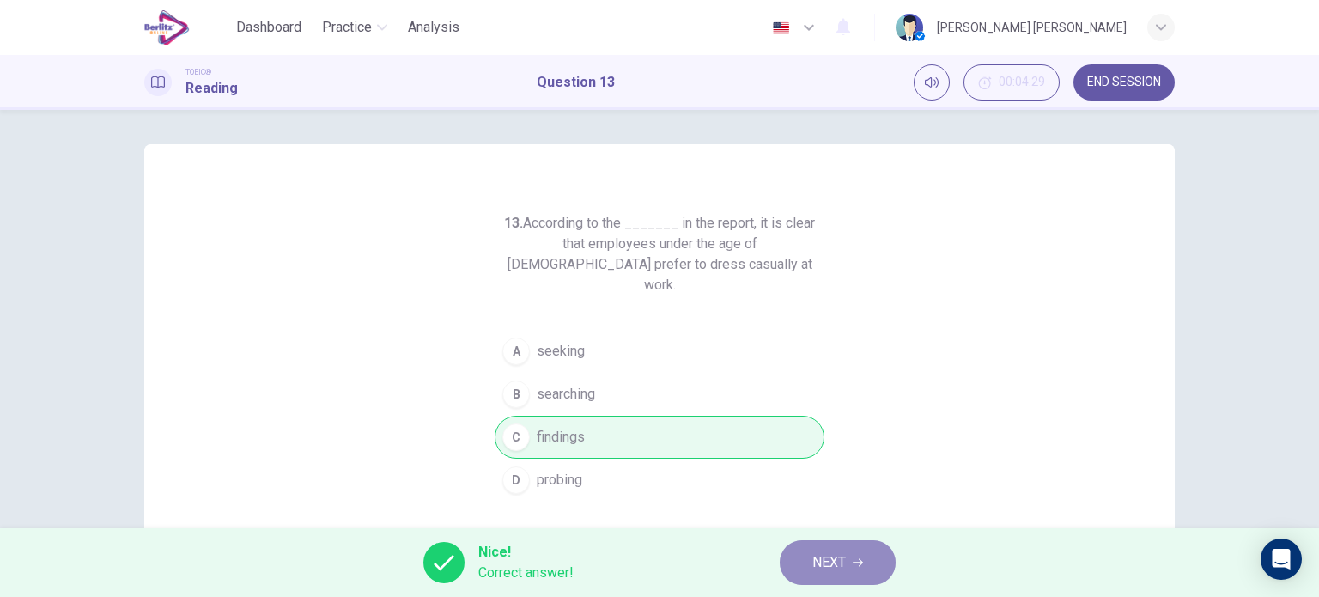
click at [819, 565] on span "NEXT" at bounding box center [830, 563] width 34 height 24
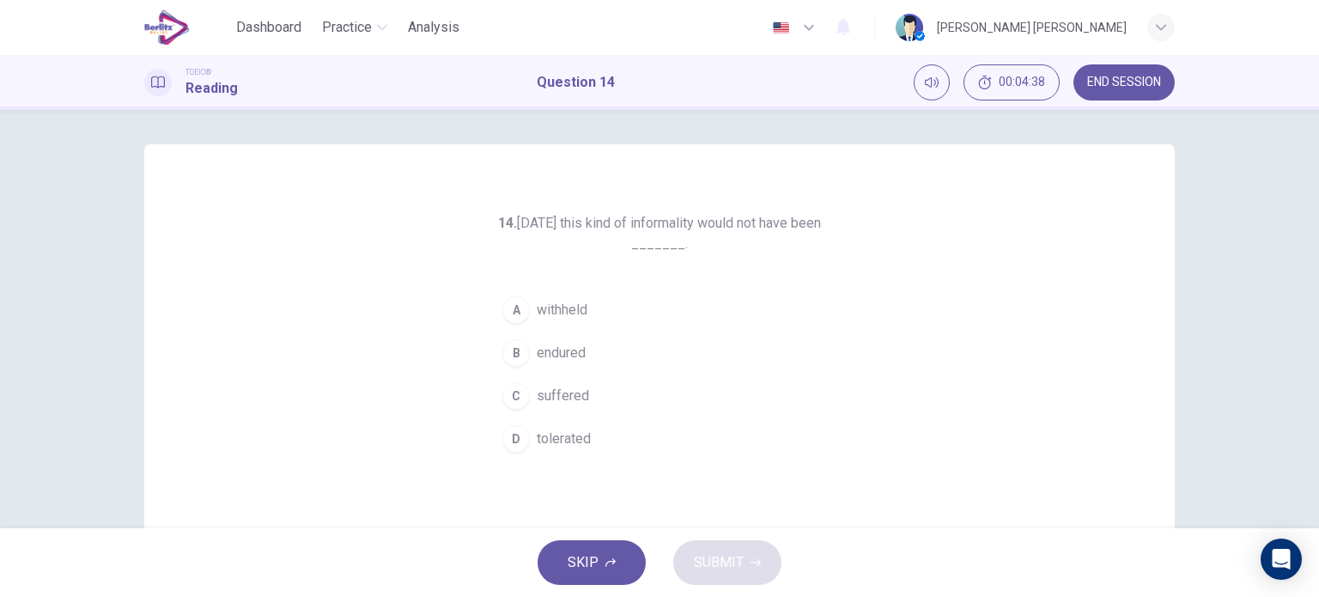
click at [575, 419] on button "D tolerated" at bounding box center [660, 438] width 330 height 43
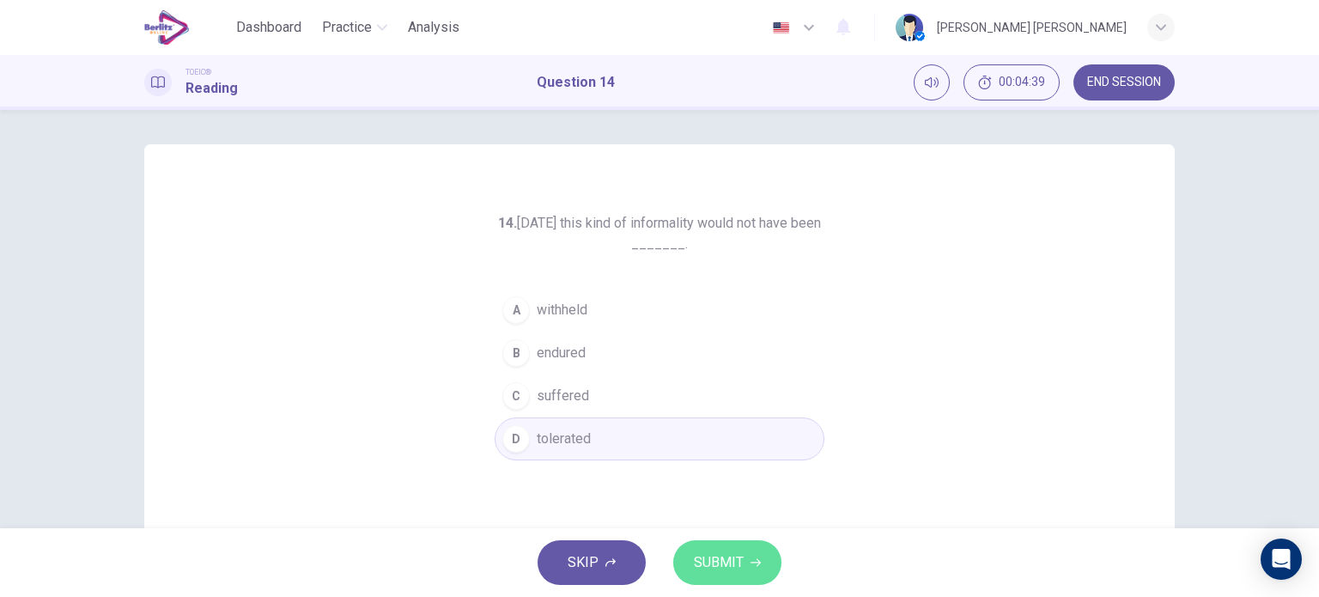
click at [721, 557] on span "SUBMIT" at bounding box center [719, 563] width 50 height 24
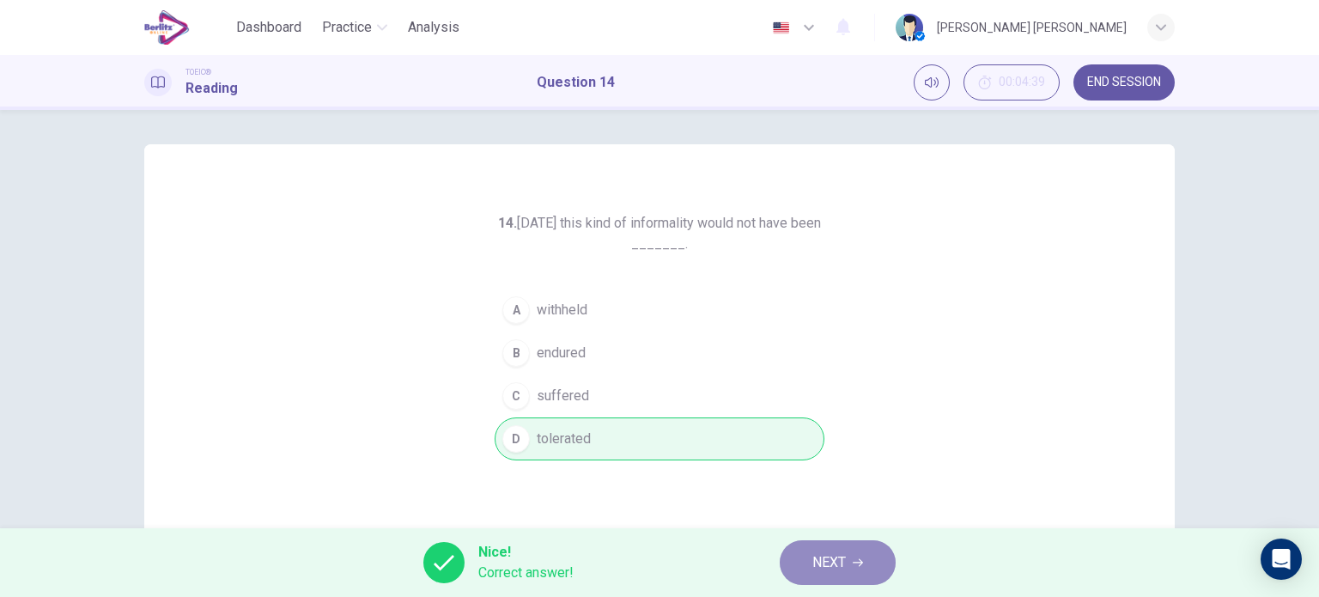
click at [839, 551] on span "NEXT" at bounding box center [830, 563] width 34 height 24
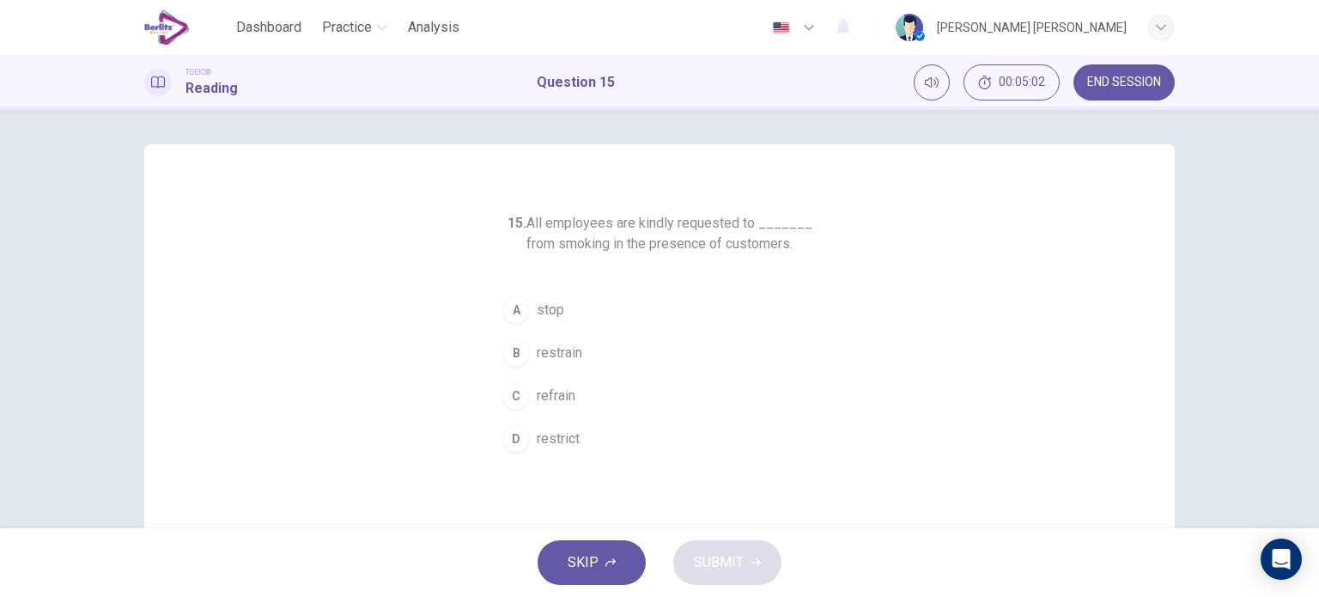
click at [551, 302] on span "stop" at bounding box center [550, 310] width 27 height 21
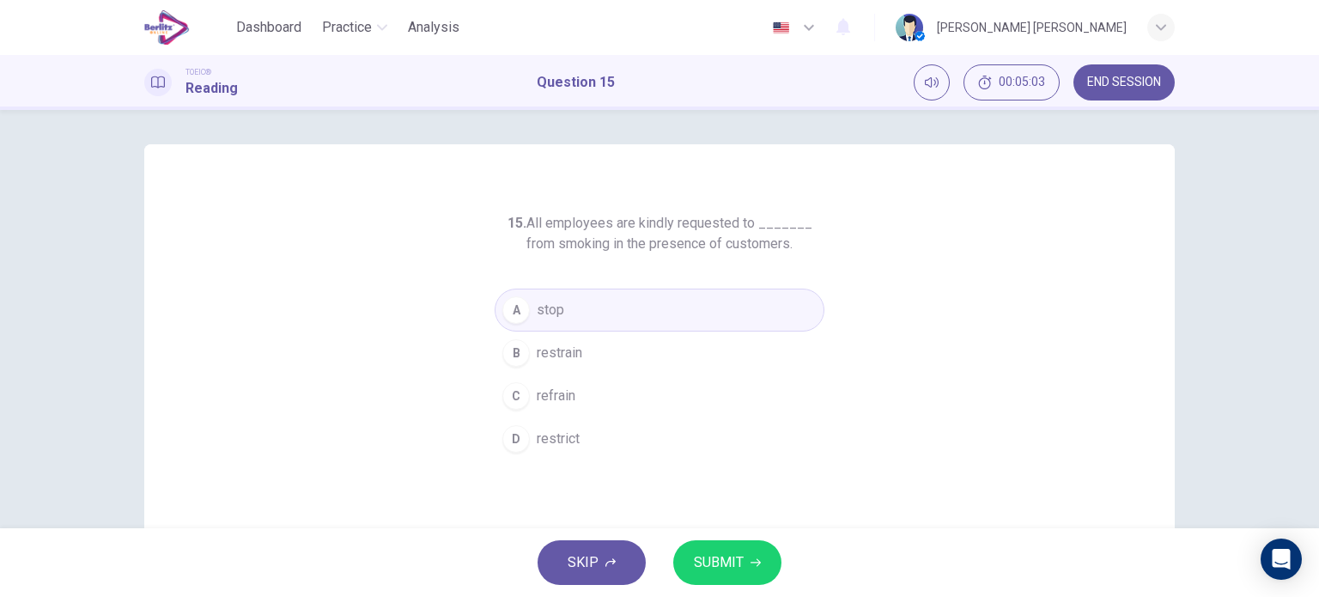
click at [713, 551] on span "SUBMIT" at bounding box center [719, 563] width 50 height 24
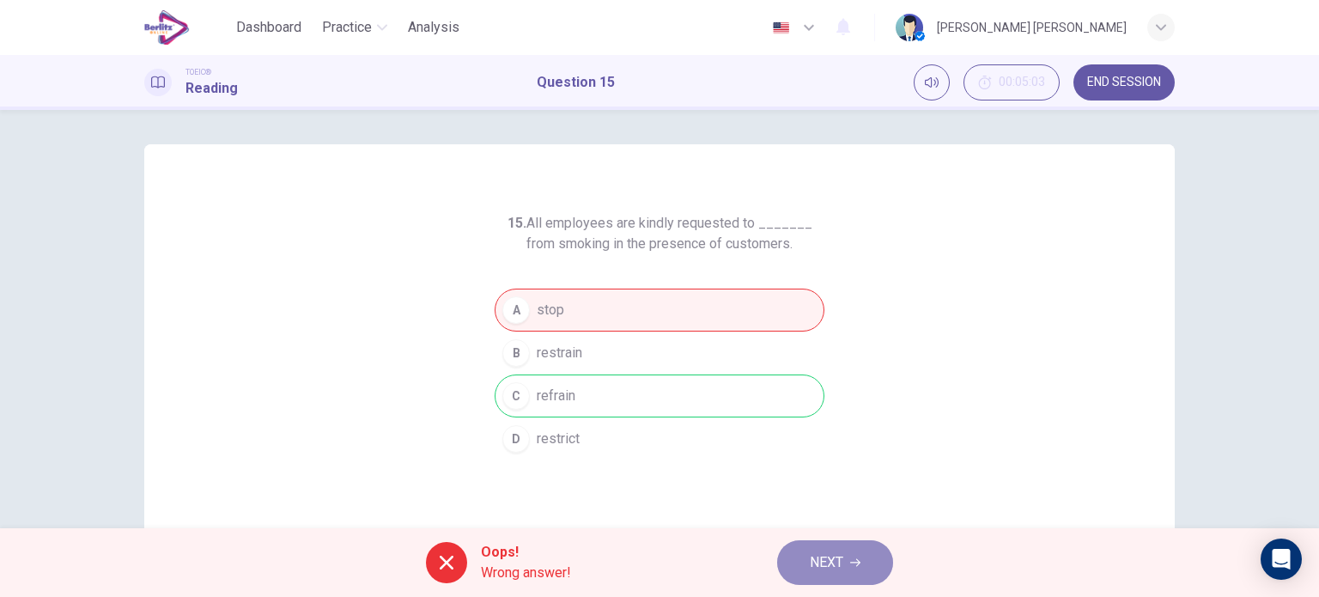
click at [825, 553] on span "NEXT" at bounding box center [827, 563] width 34 height 24
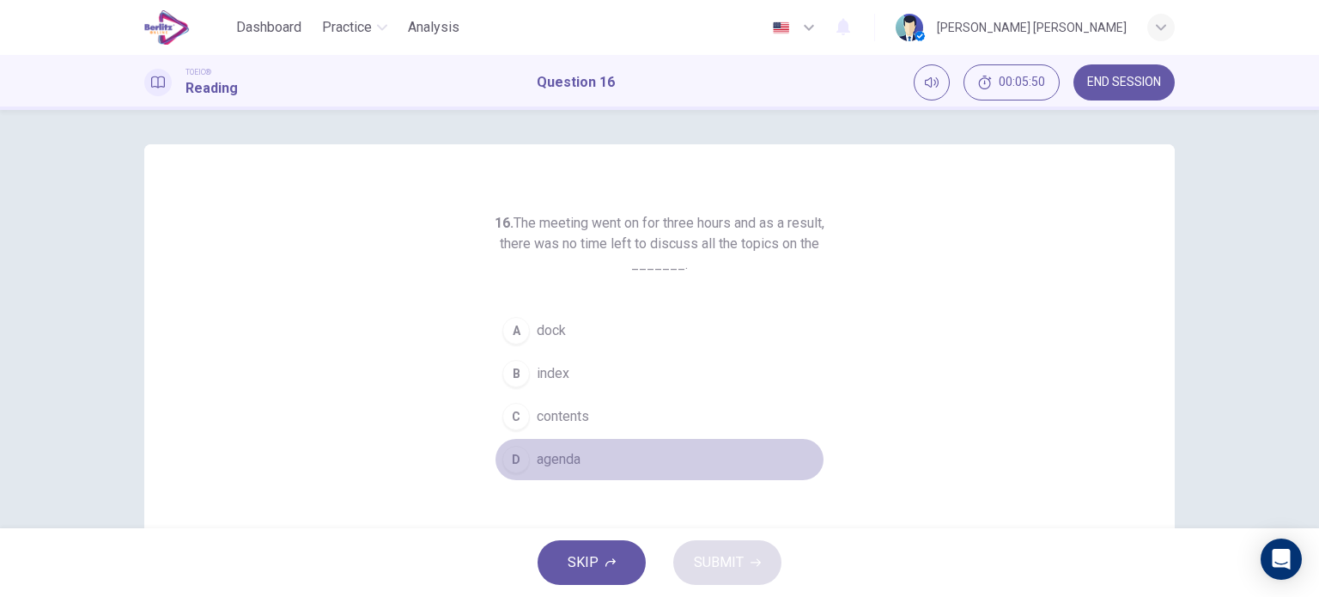
click at [560, 452] on span "agenda" at bounding box center [559, 459] width 44 height 21
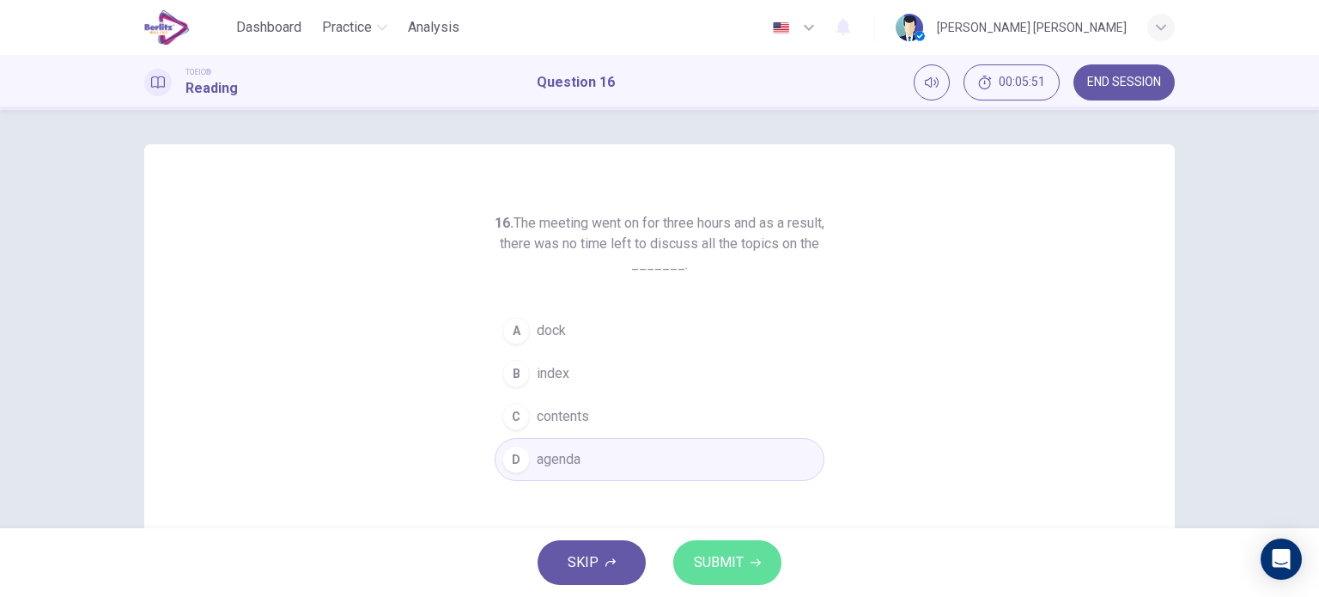
click at [728, 551] on span "SUBMIT" at bounding box center [719, 563] width 50 height 24
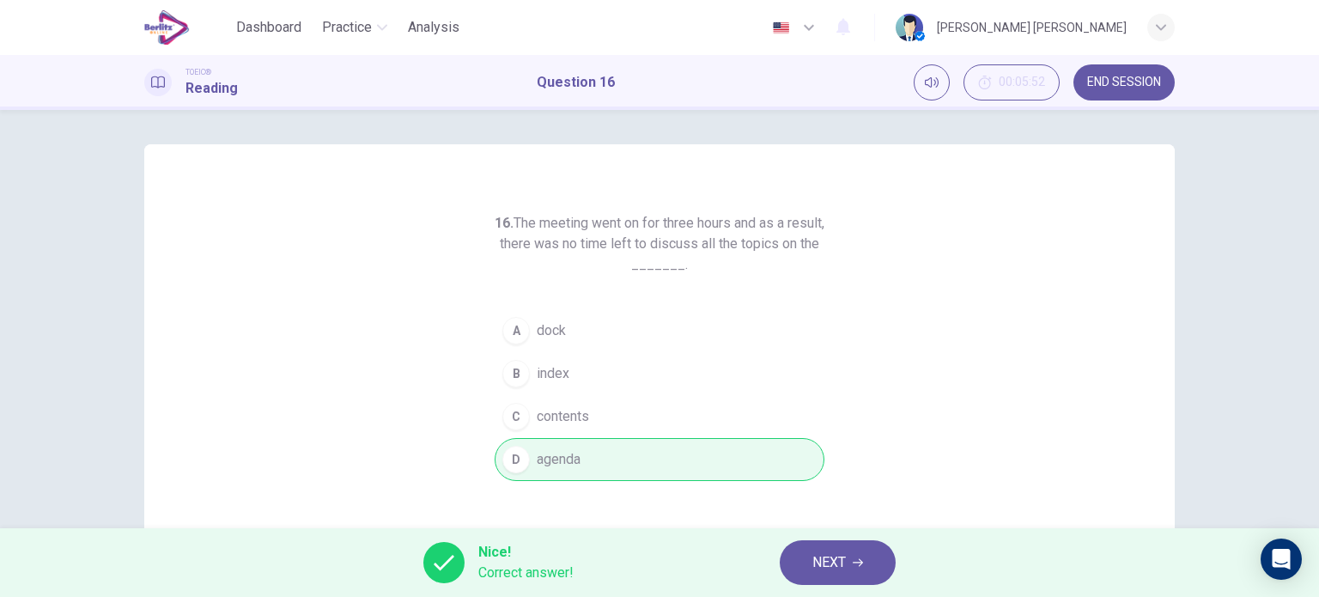
click at [856, 567] on icon "button" at bounding box center [858, 562] width 10 height 10
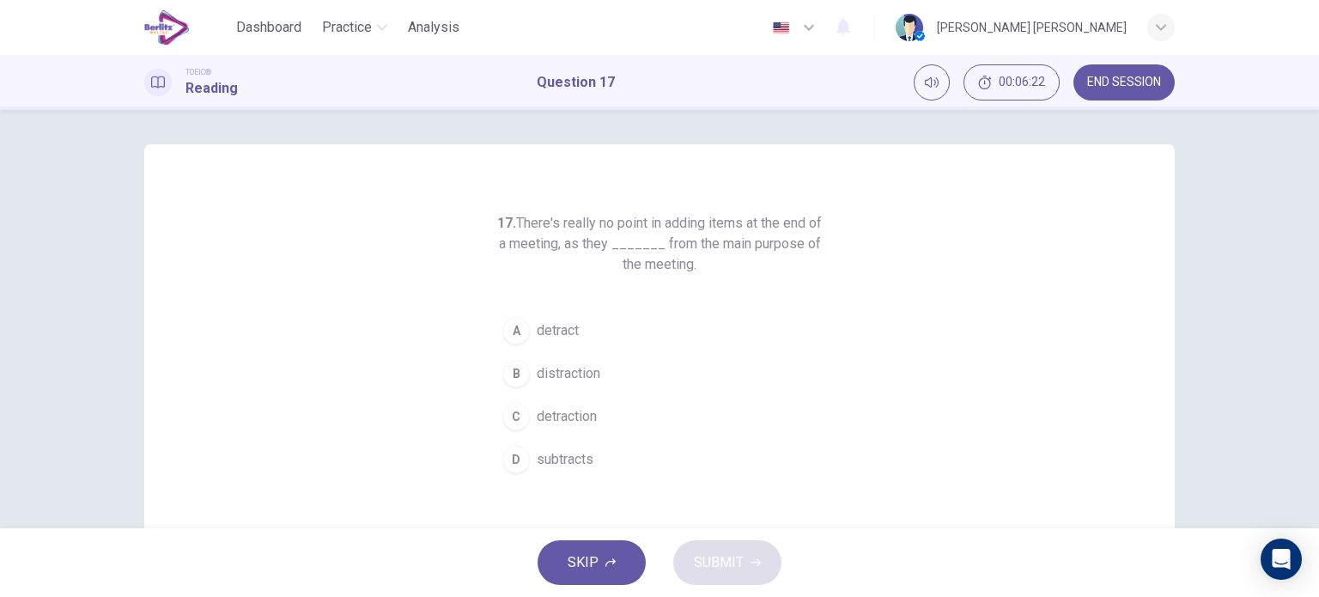
click at [537, 324] on span "detract" at bounding box center [558, 330] width 42 height 21
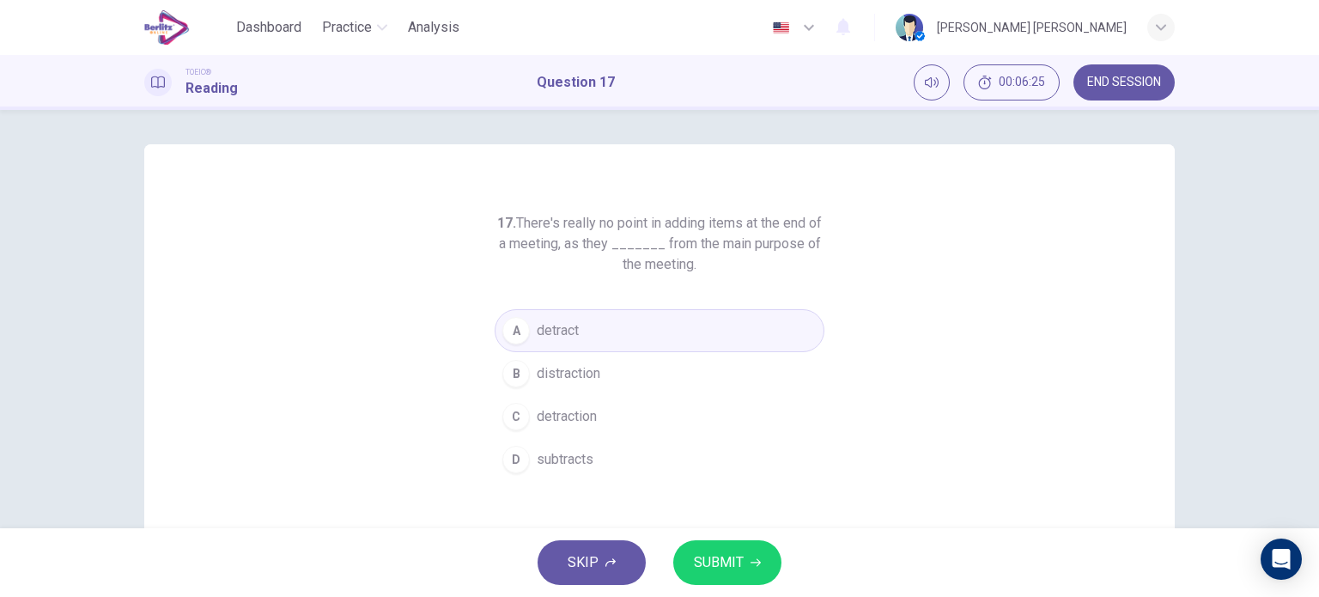
click at [736, 589] on div "SKIP SUBMIT" at bounding box center [659, 562] width 1319 height 69
click at [715, 559] on span "SUBMIT" at bounding box center [719, 563] width 50 height 24
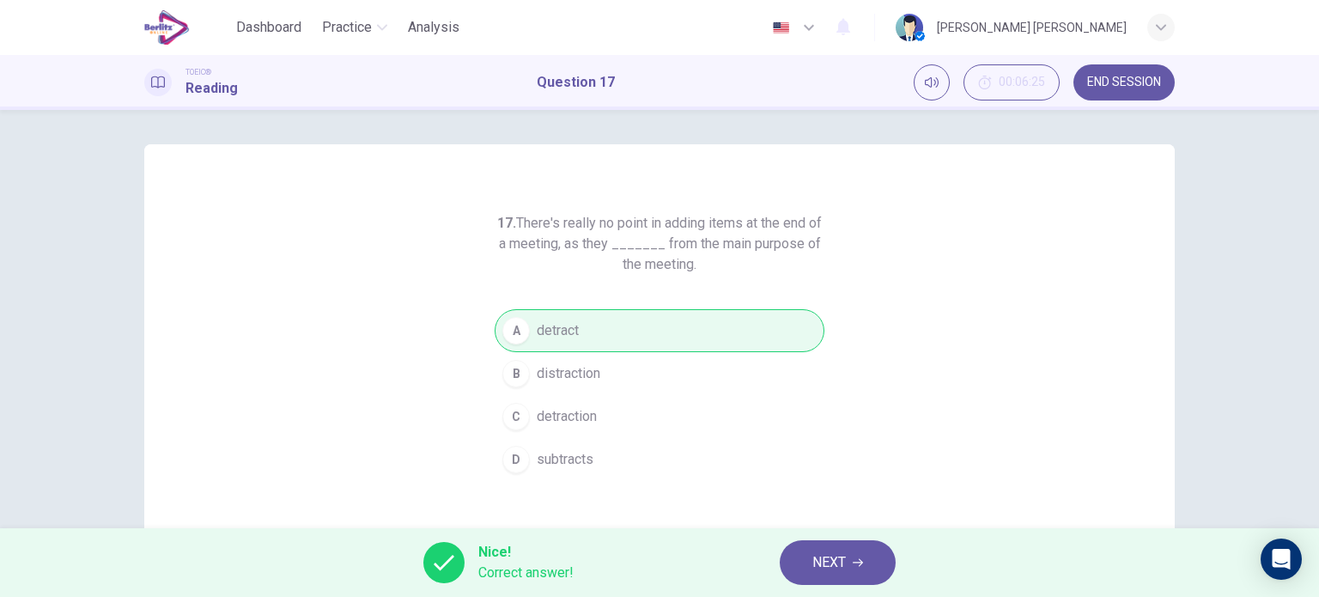
click at [818, 556] on span "NEXT" at bounding box center [830, 563] width 34 height 24
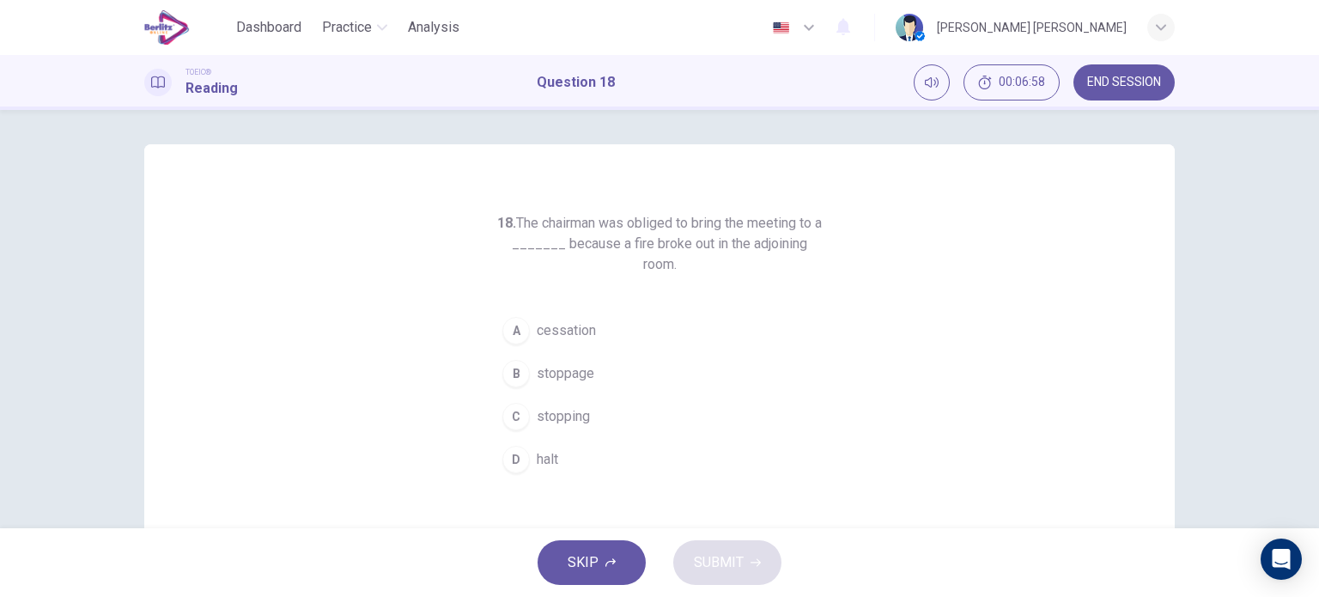
click at [559, 319] on button "A cessation" at bounding box center [660, 330] width 330 height 43
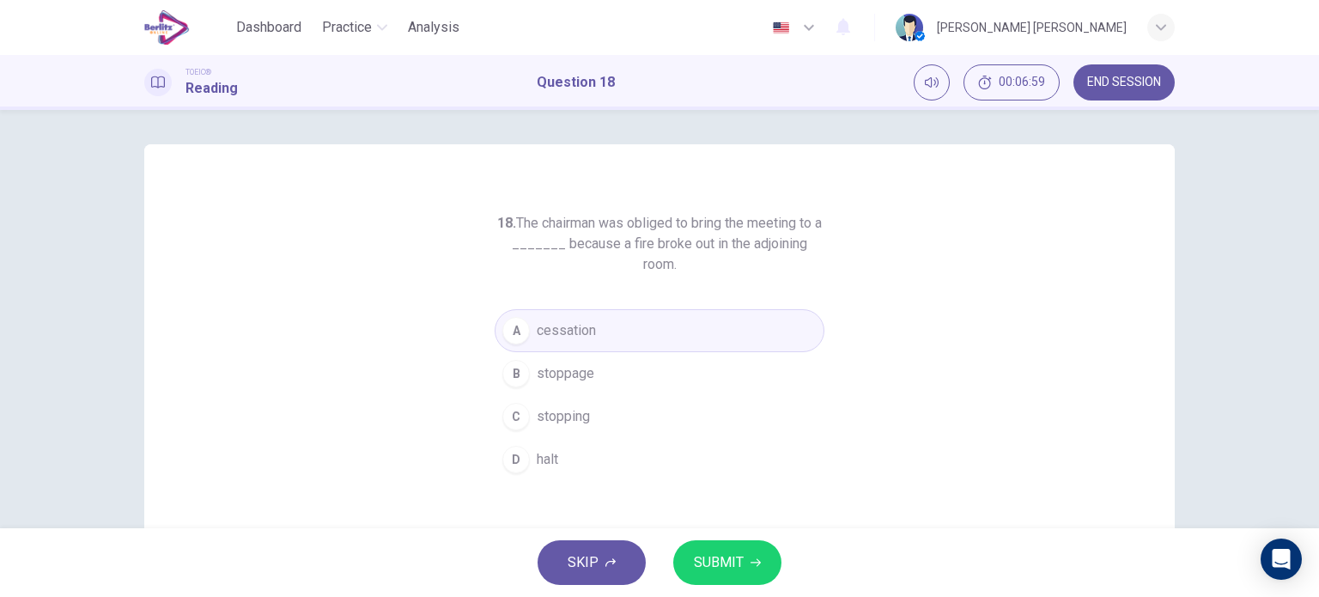
click at [721, 554] on span "SUBMIT" at bounding box center [719, 563] width 50 height 24
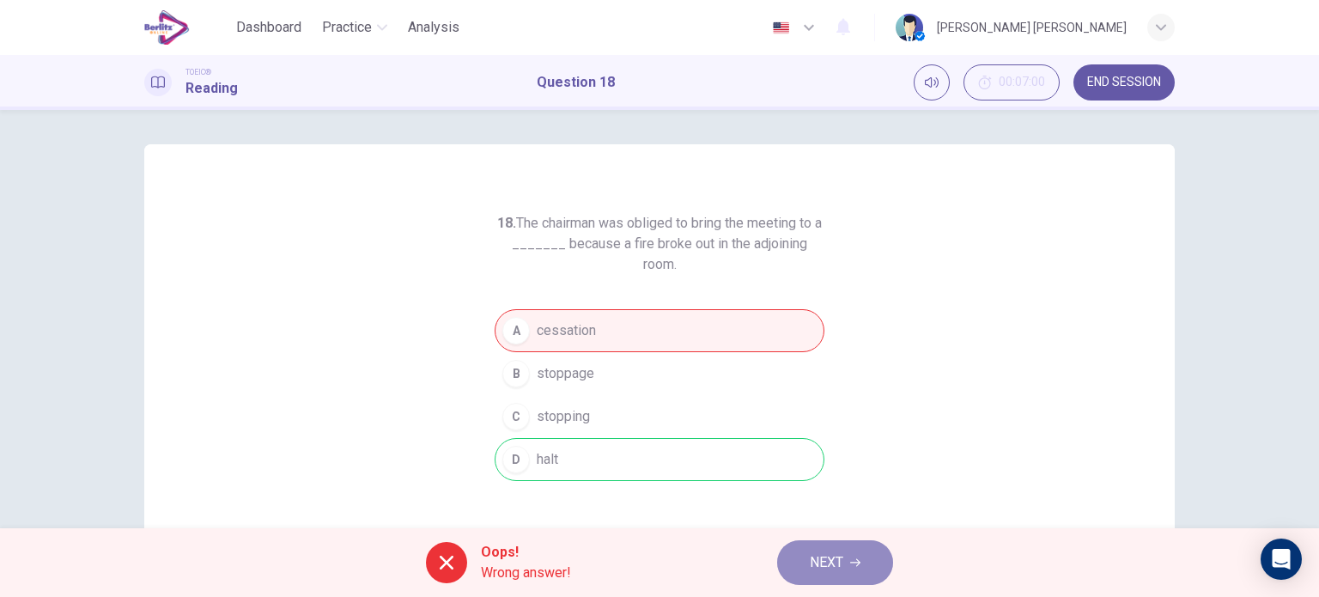
click at [858, 559] on icon "button" at bounding box center [855, 562] width 10 height 10
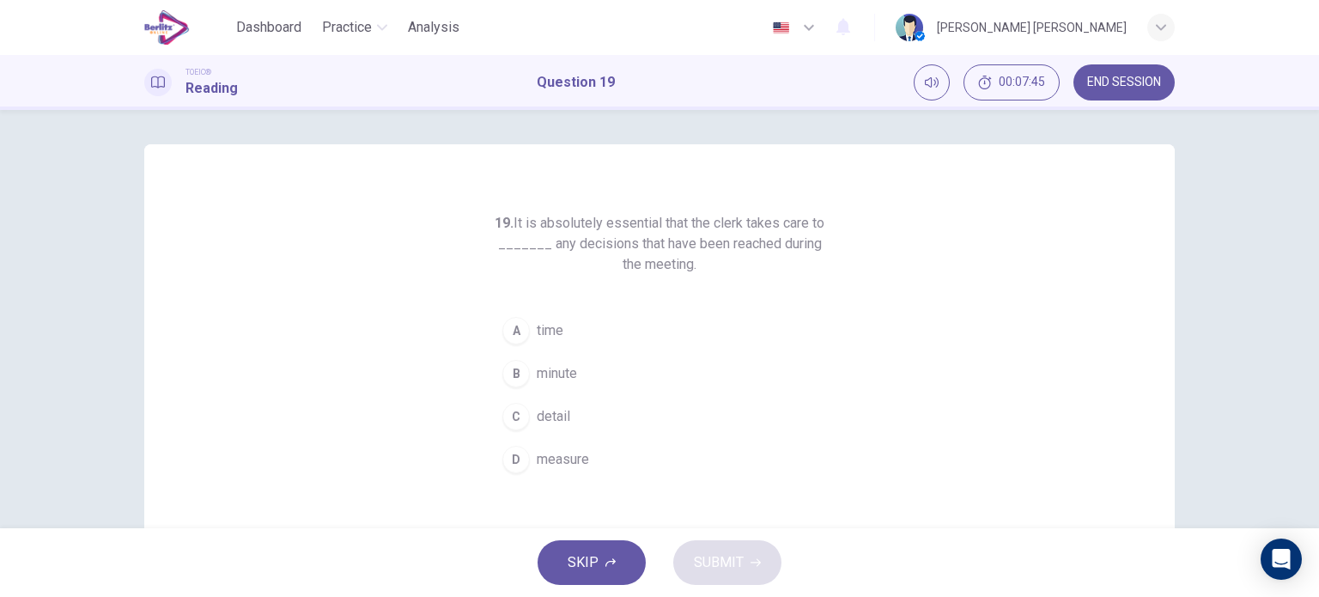
click at [576, 459] on span "measure" at bounding box center [563, 459] width 52 height 21
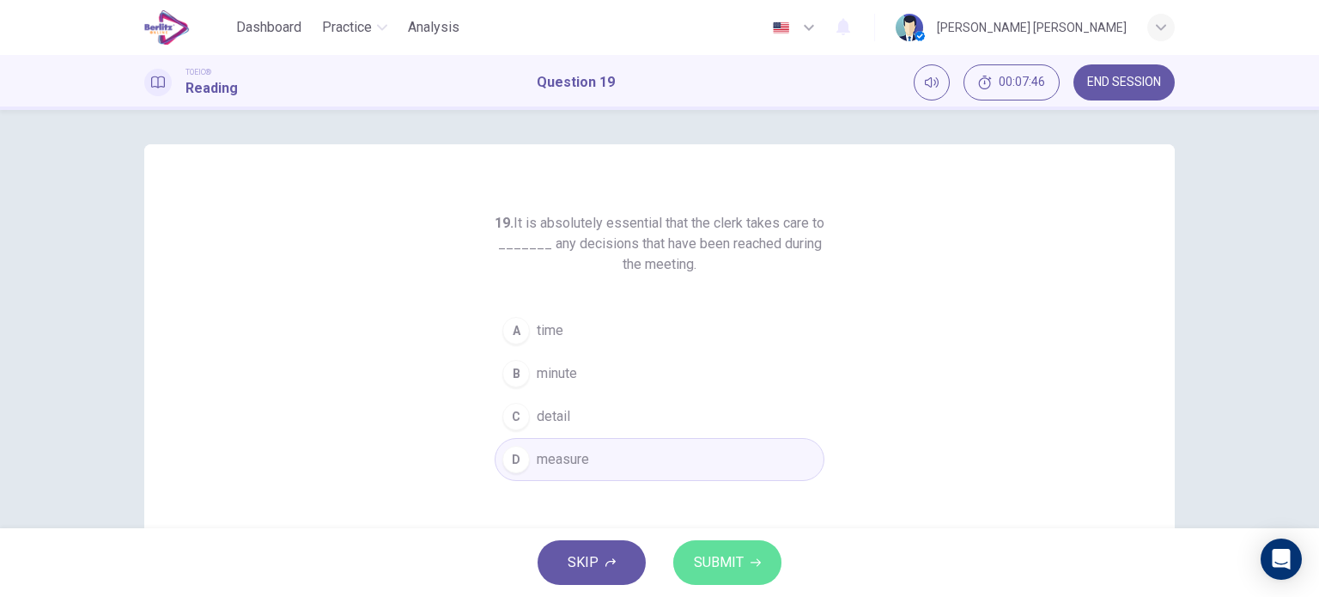
click at [711, 545] on button "SUBMIT" at bounding box center [727, 562] width 108 height 45
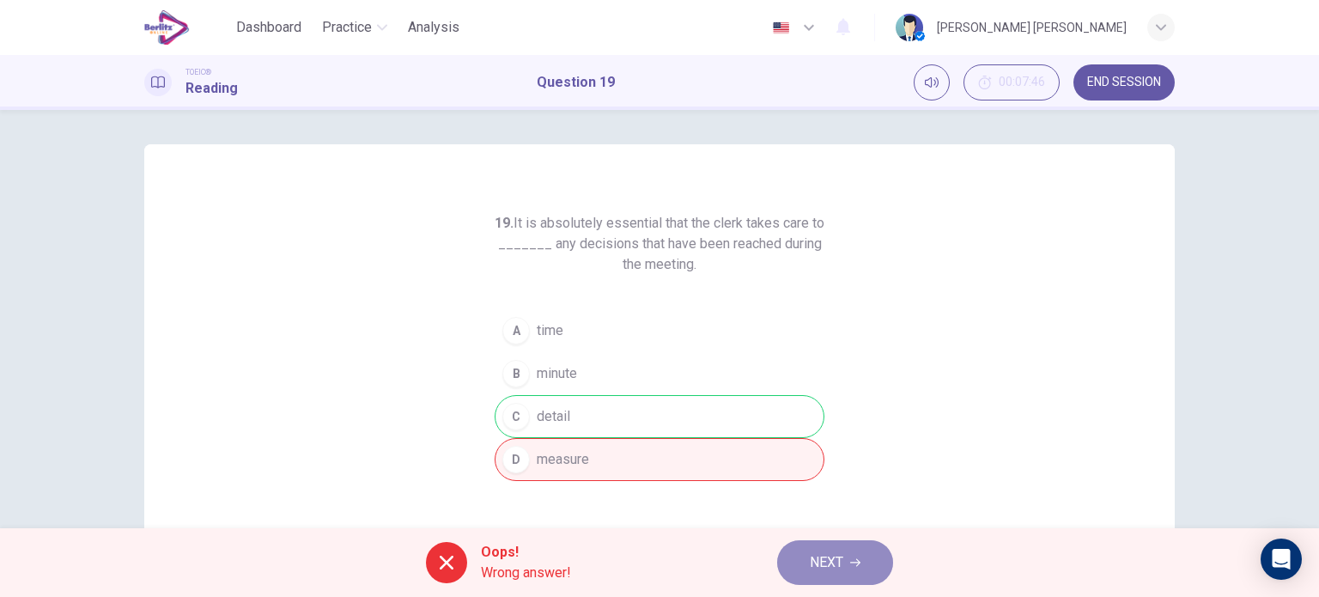
click at [825, 544] on button "NEXT" at bounding box center [835, 562] width 116 height 45
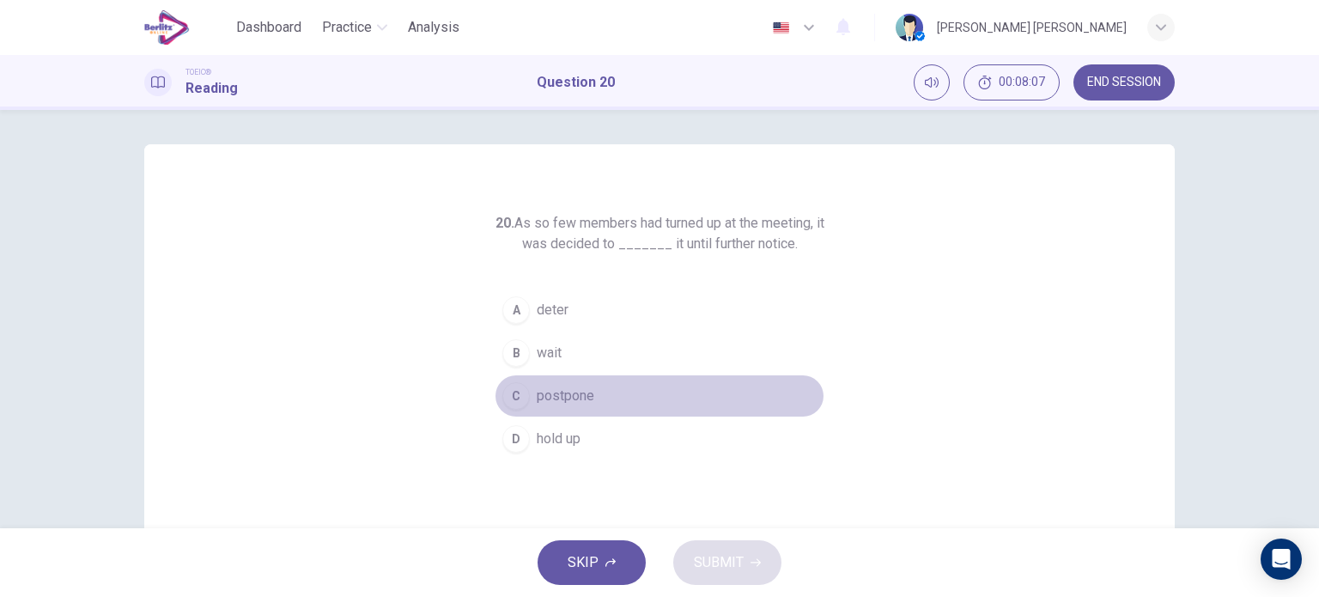
click at [574, 393] on span "postpone" at bounding box center [566, 396] width 58 height 21
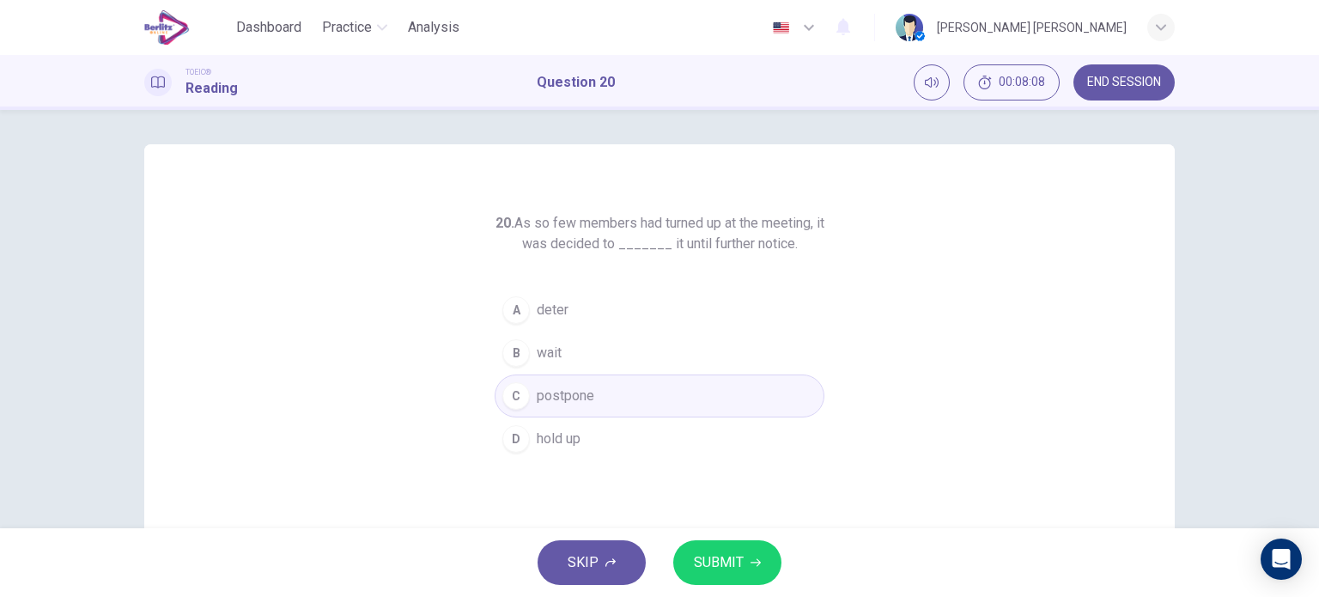
click at [704, 549] on button "SUBMIT" at bounding box center [727, 562] width 108 height 45
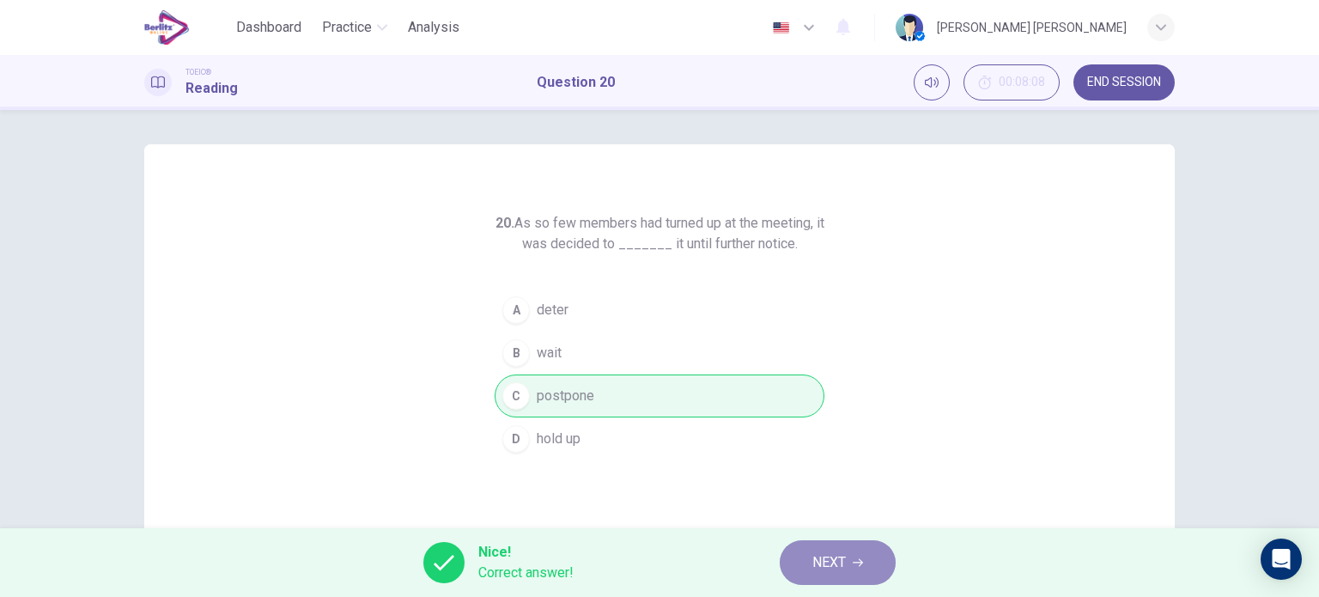
click at [831, 556] on span "NEXT" at bounding box center [830, 563] width 34 height 24
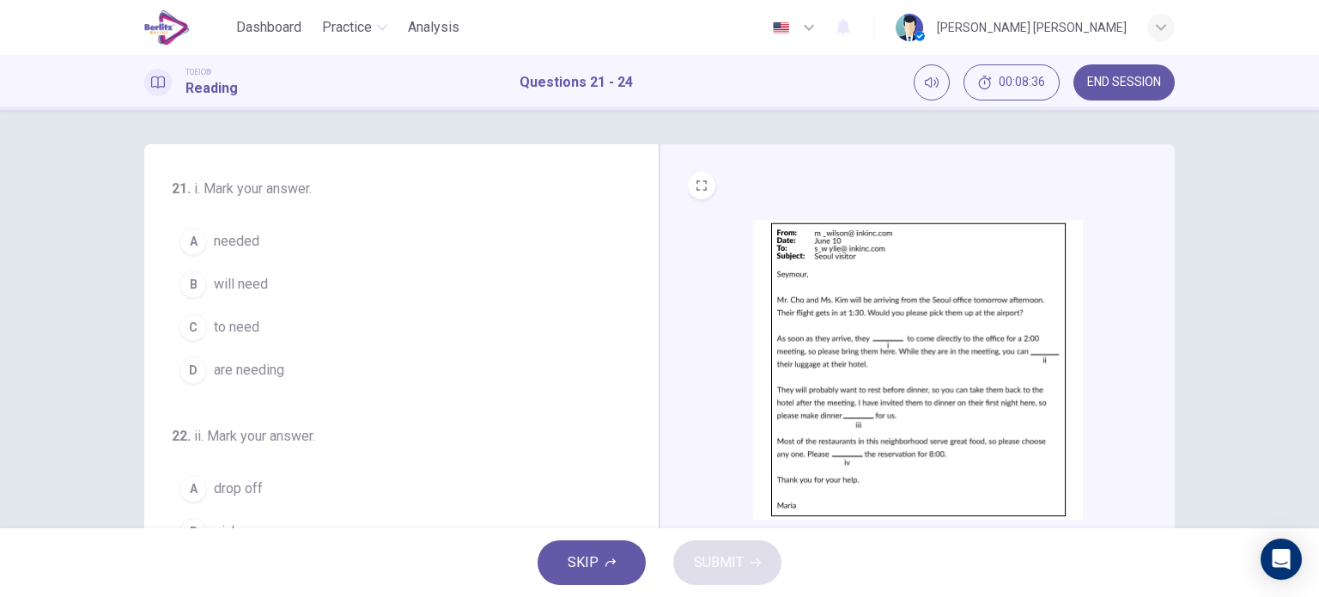
click at [236, 281] on span "will need" at bounding box center [241, 284] width 54 height 21
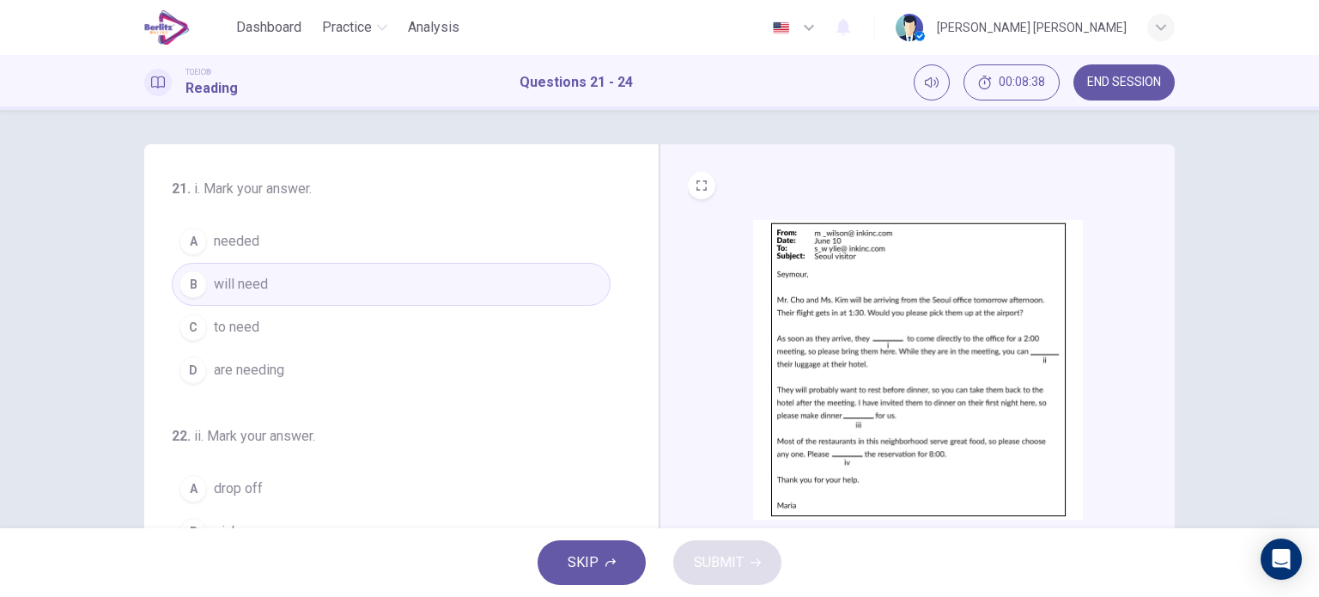
click at [628, 314] on div "21 . i. Mark your answer. A needed B will need C to need D are needing 22 . ii.…" at bounding box center [408, 443] width 473 height 528
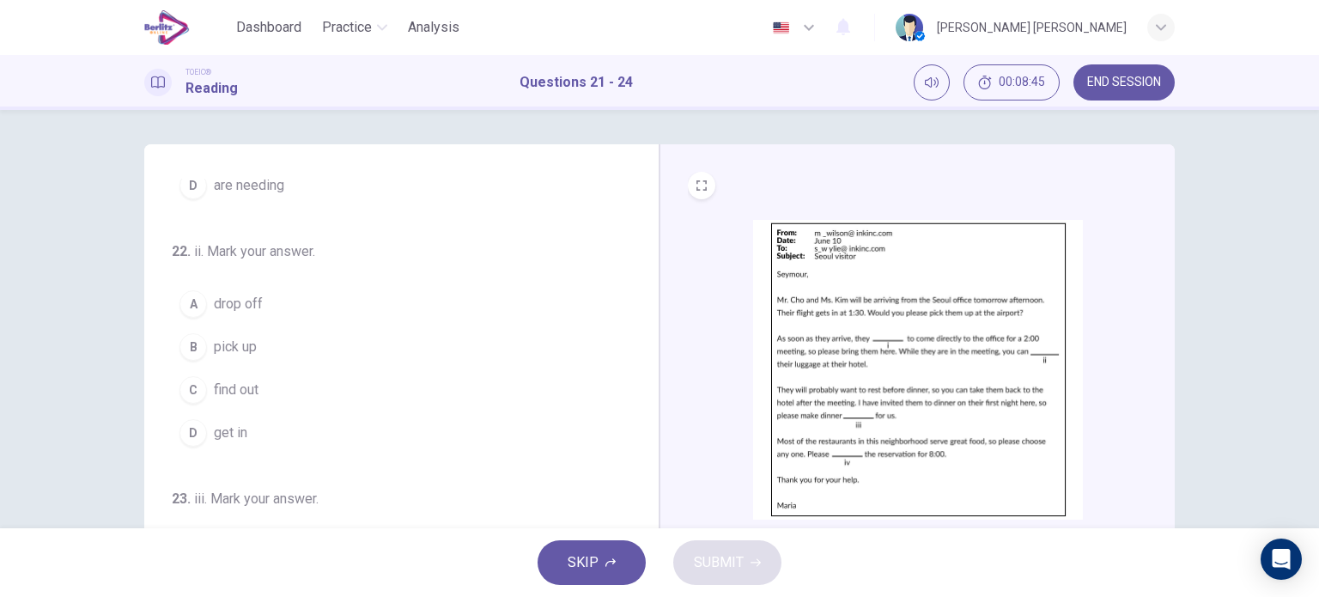
scroll to position [182, 0]
drag, startPoint x: 245, startPoint y: 297, endPoint x: 236, endPoint y: 310, distance: 15.5
click at [236, 310] on span "drop off" at bounding box center [238, 306] width 49 height 21
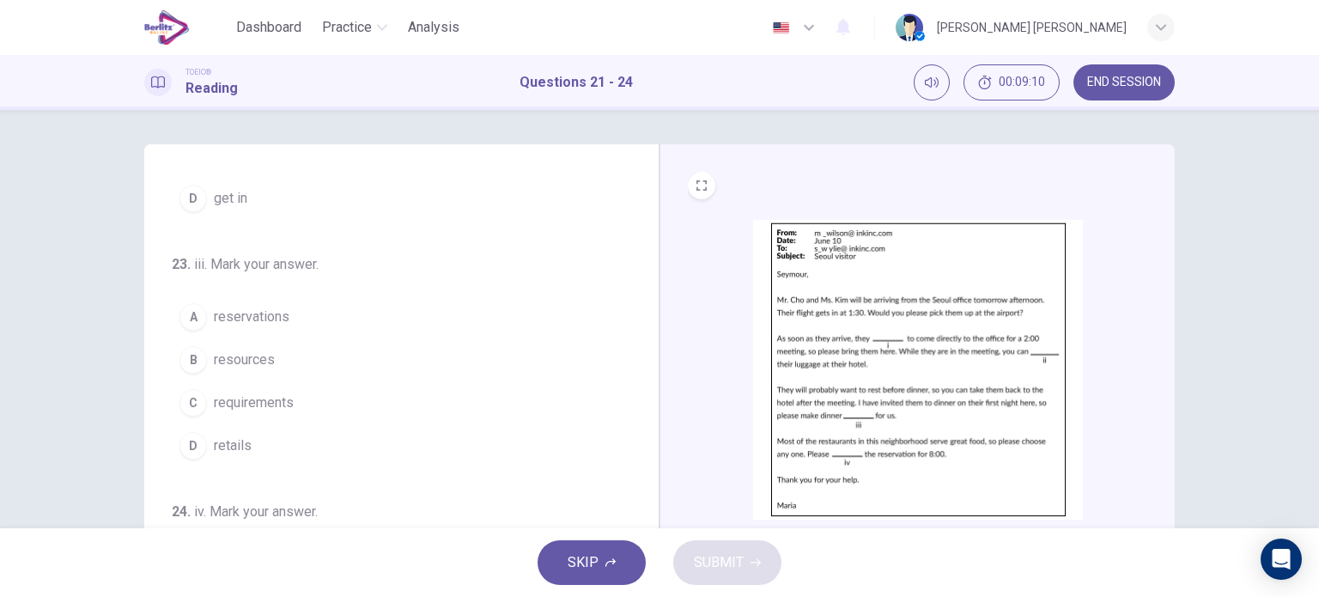
scroll to position [421, 0]
click at [265, 314] on span "reservations" at bounding box center [252, 315] width 76 height 21
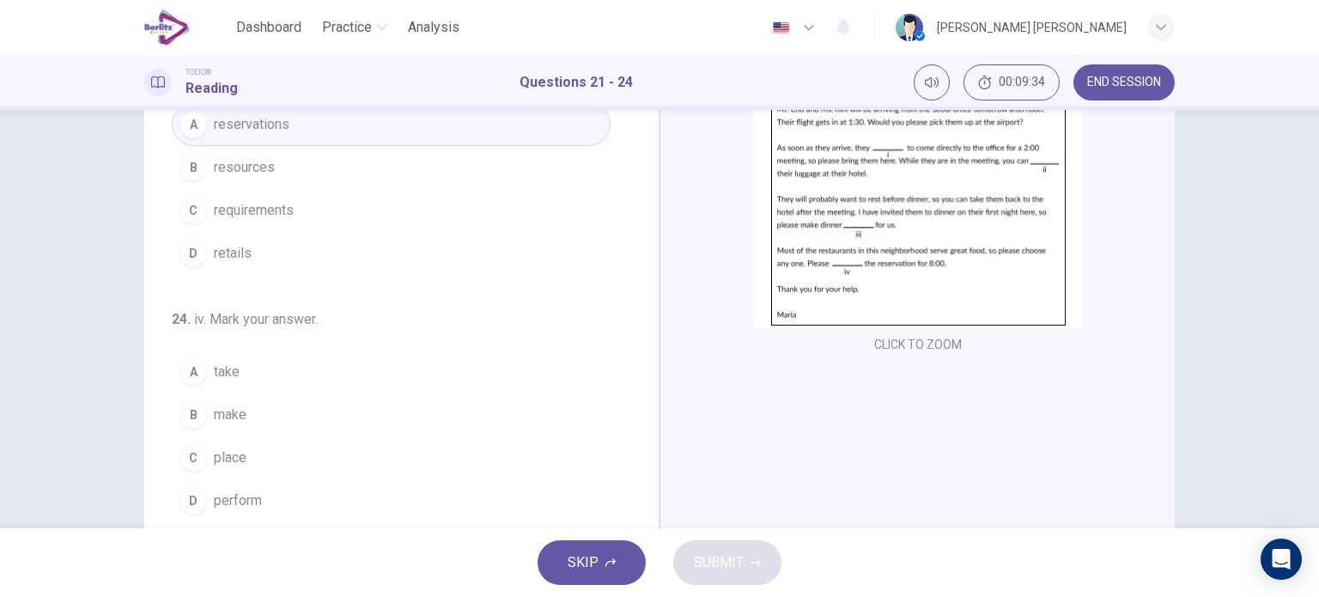
scroll to position [192, 0]
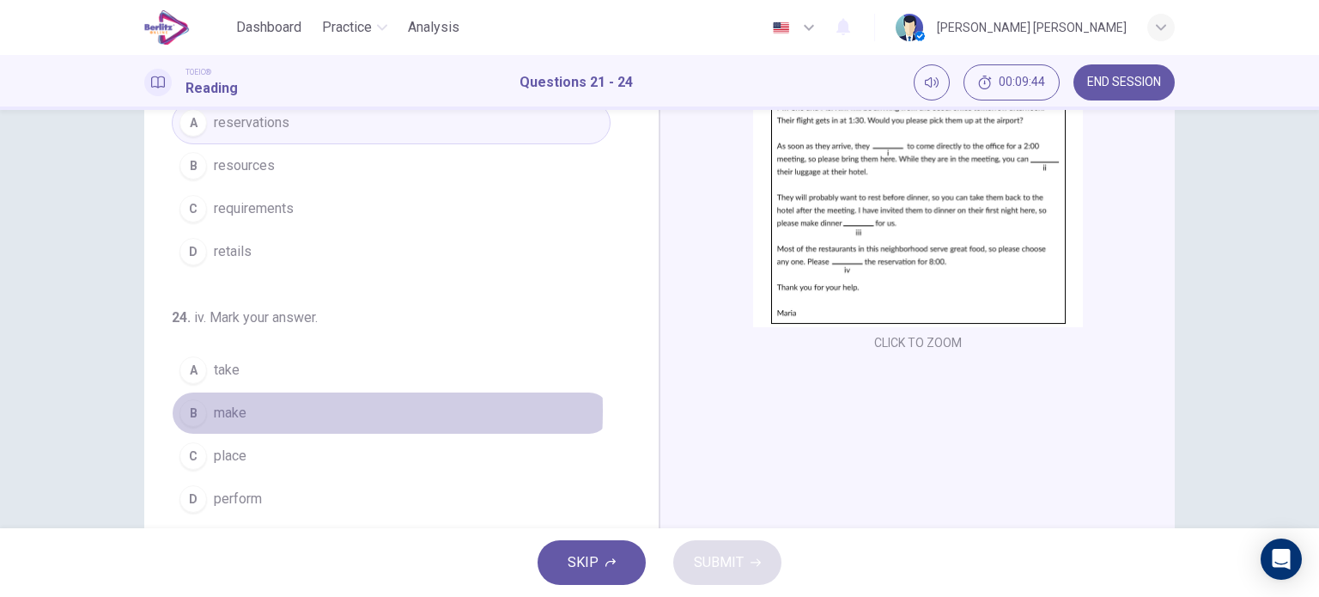
click at [214, 405] on span "make" at bounding box center [230, 413] width 33 height 21
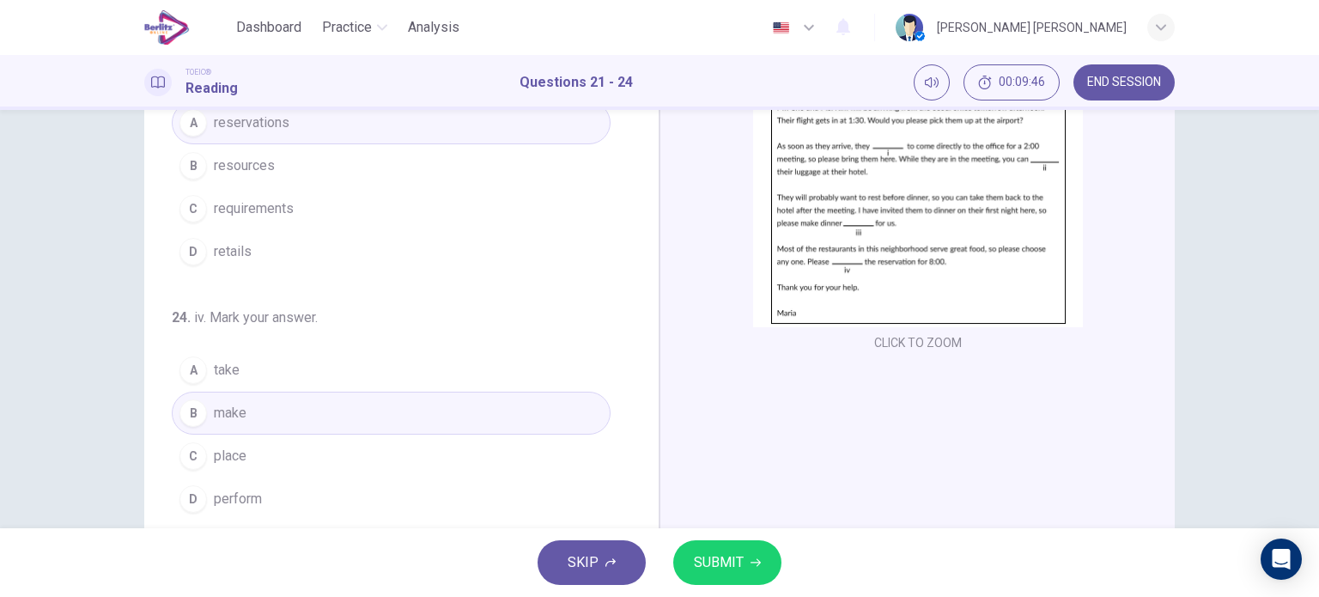
drag, startPoint x: 716, startPoint y: 551, endPoint x: 711, endPoint y: 559, distance: 8.8
click at [711, 559] on span "SUBMIT" at bounding box center [719, 563] width 50 height 24
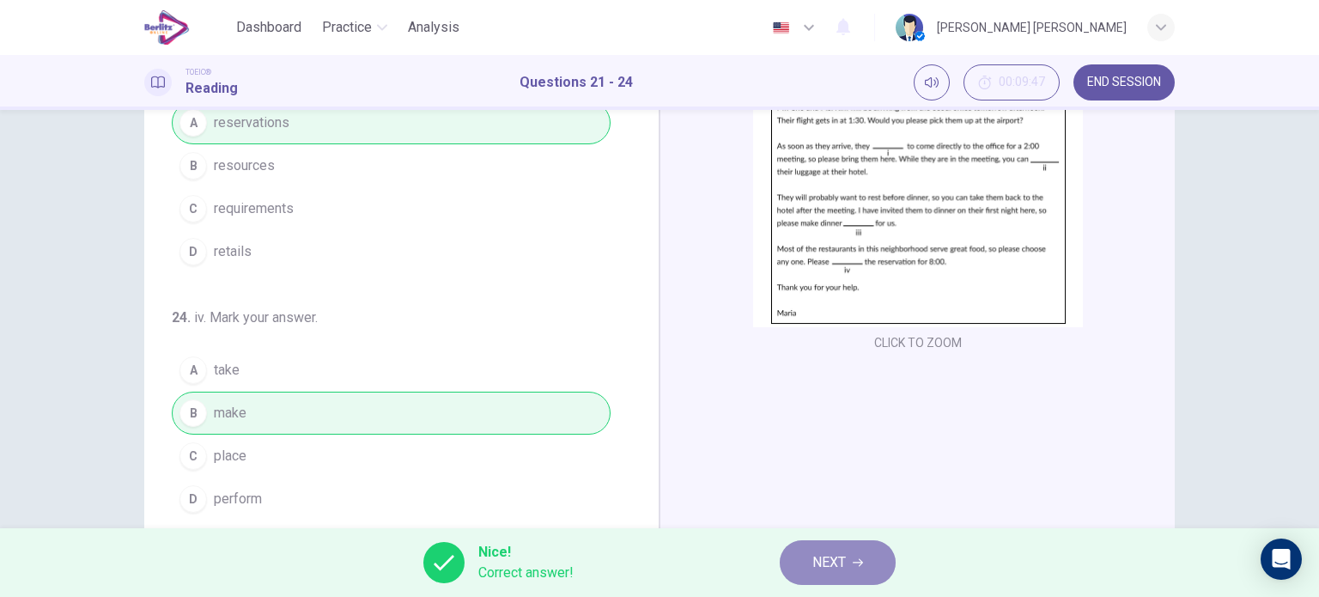
click at [819, 566] on span "NEXT" at bounding box center [830, 563] width 34 height 24
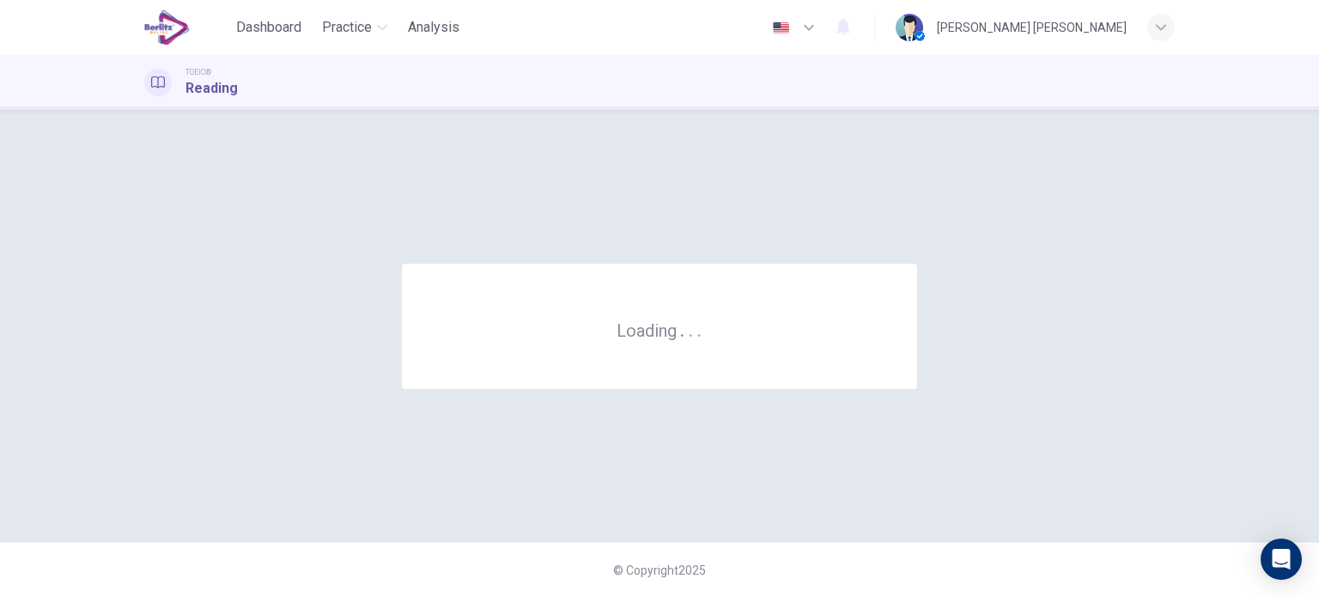
scroll to position [0, 0]
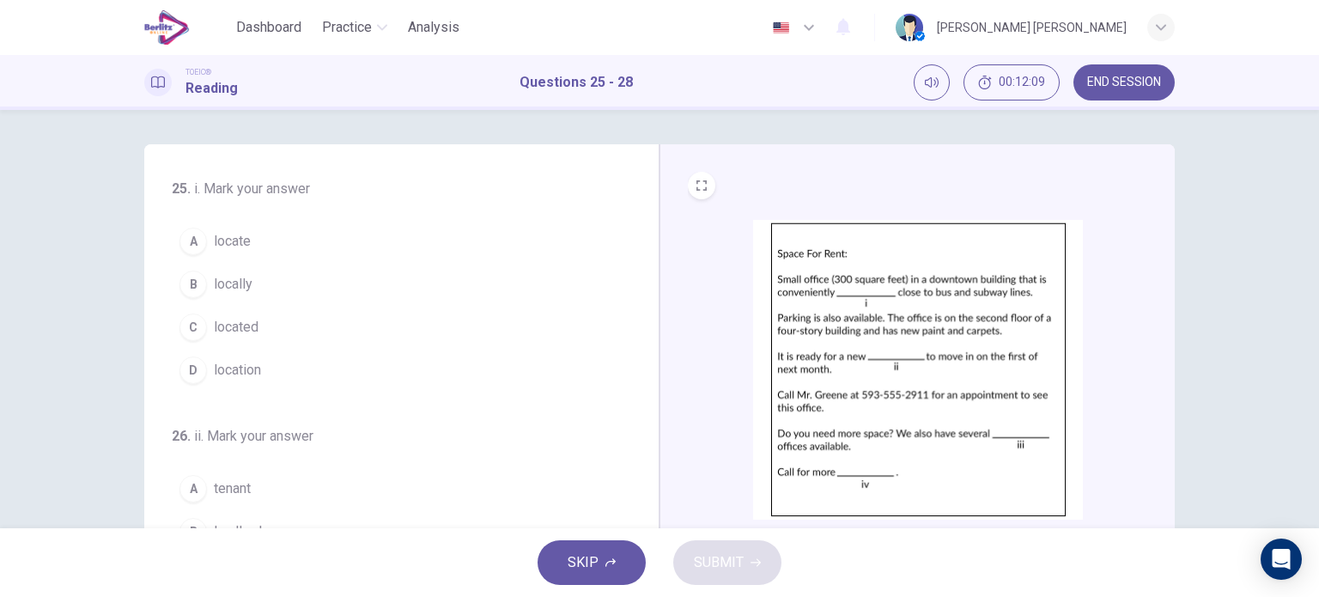
drag, startPoint x: 819, startPoint y: 566, endPoint x: 979, endPoint y: 448, distance: 199.1
click at [979, 448] on div "Dashboard Practice Analysis English ** ​ [PERSON_NAME] [PERSON_NAME] TOEIC® Rea…" at bounding box center [659, 298] width 1319 height 597
click at [979, 448] on img at bounding box center [918, 370] width 330 height 300
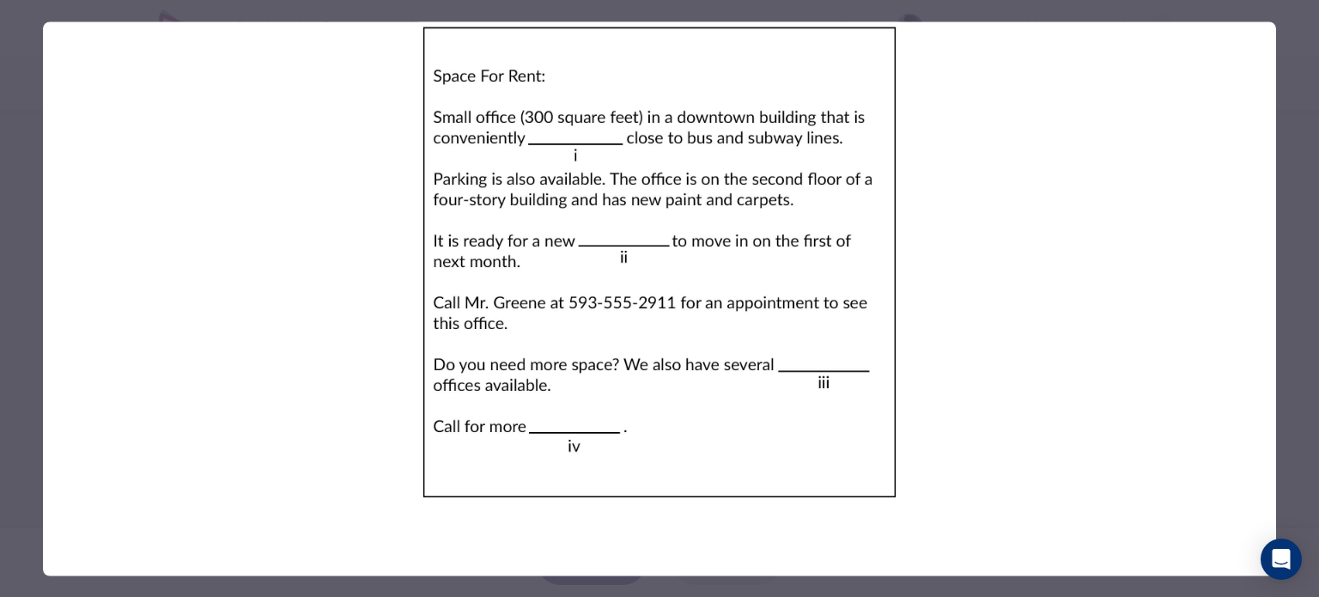
click at [979, 448] on img at bounding box center [660, 261] width 1234 height 481
click at [1287, 164] on div at bounding box center [659, 298] width 1319 height 597
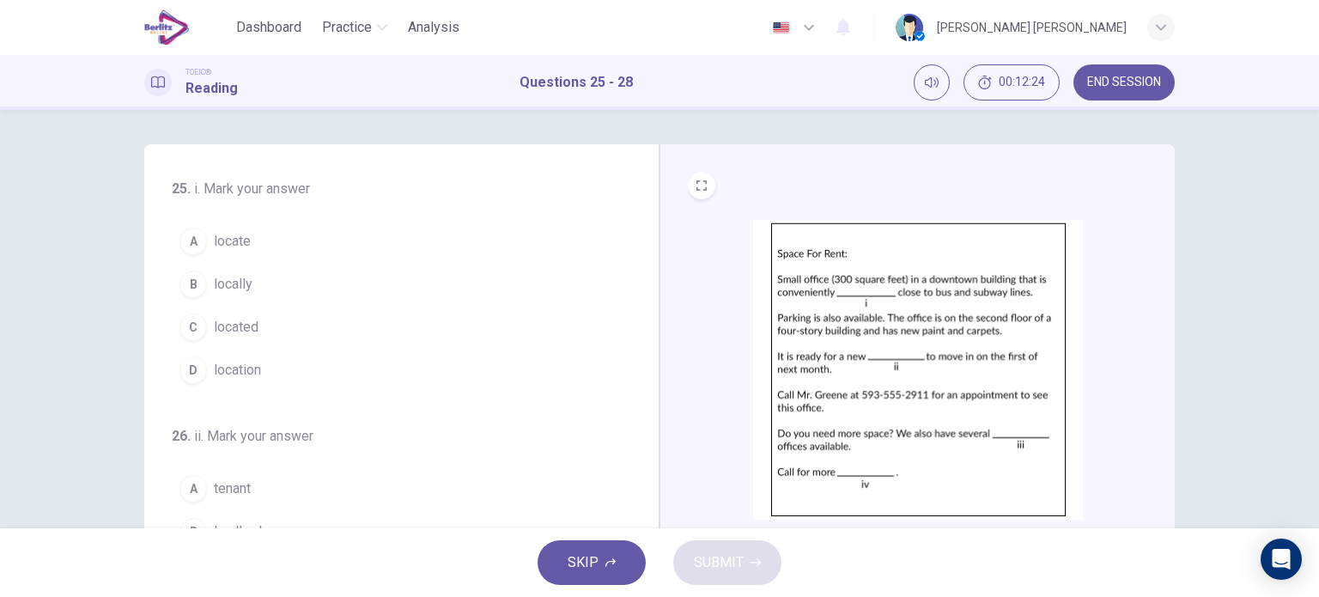
click at [209, 229] on button "A locate" at bounding box center [391, 241] width 439 height 43
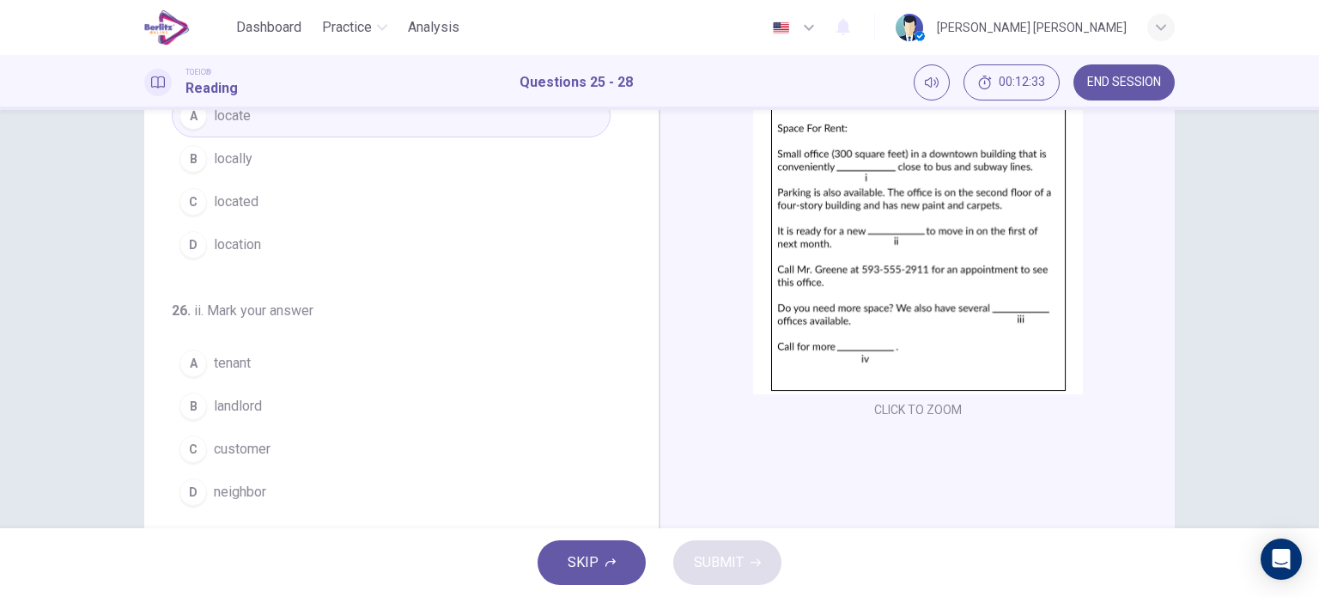
scroll to position [131, 0]
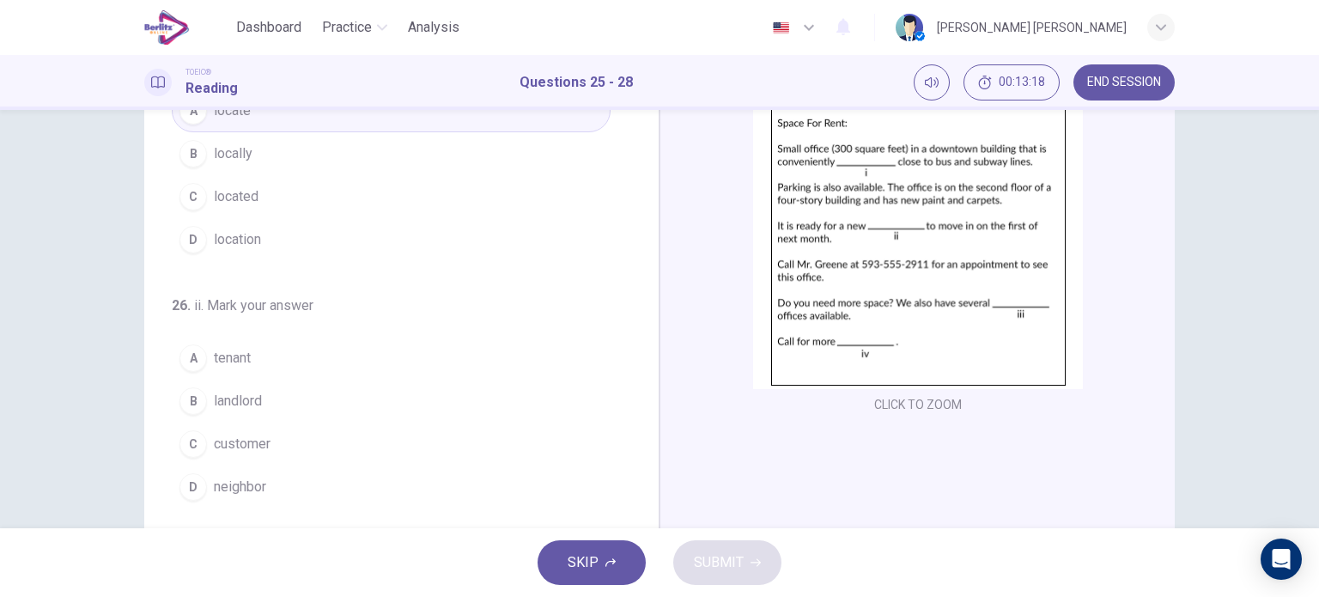
click at [236, 418] on button "B landlord" at bounding box center [391, 401] width 439 height 43
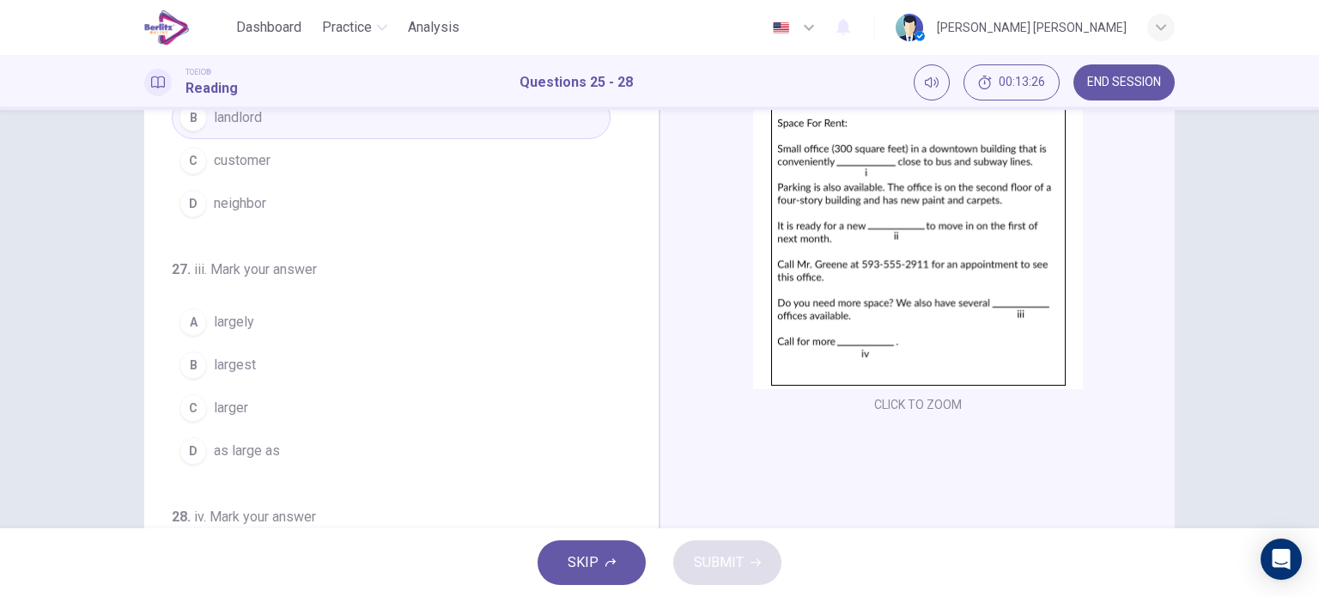
scroll to position [283, 0]
click at [247, 412] on button "C larger" at bounding box center [391, 408] width 439 height 43
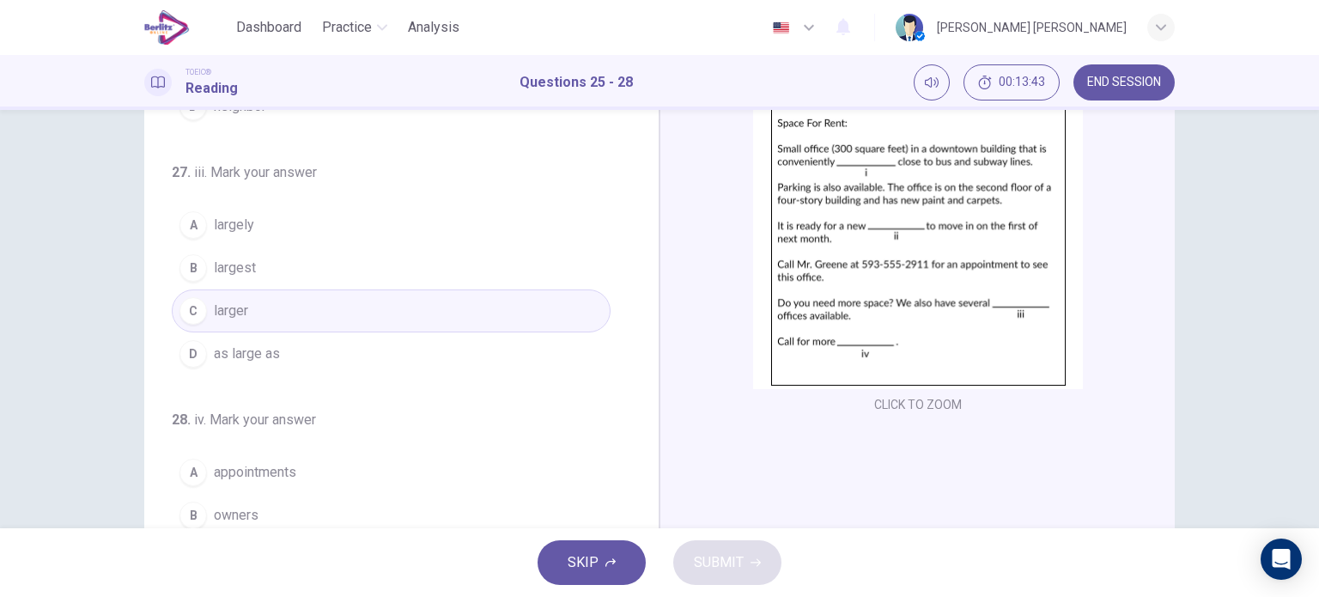
scroll to position [421, 0]
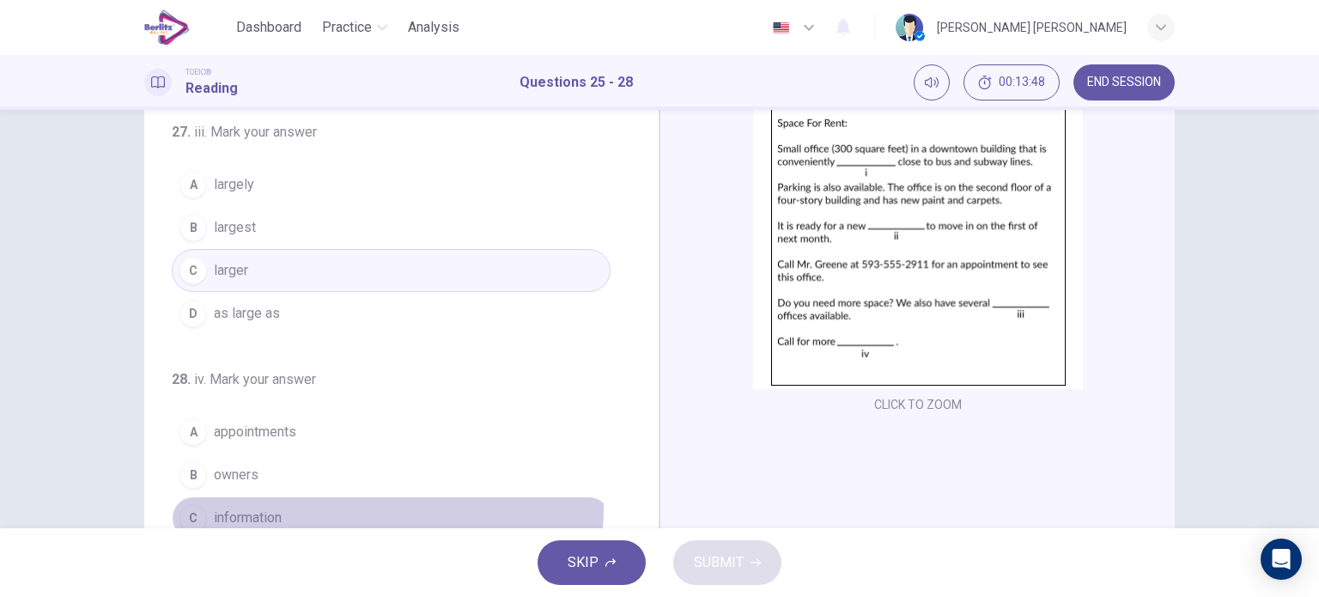
click at [268, 503] on button "C information" at bounding box center [391, 517] width 439 height 43
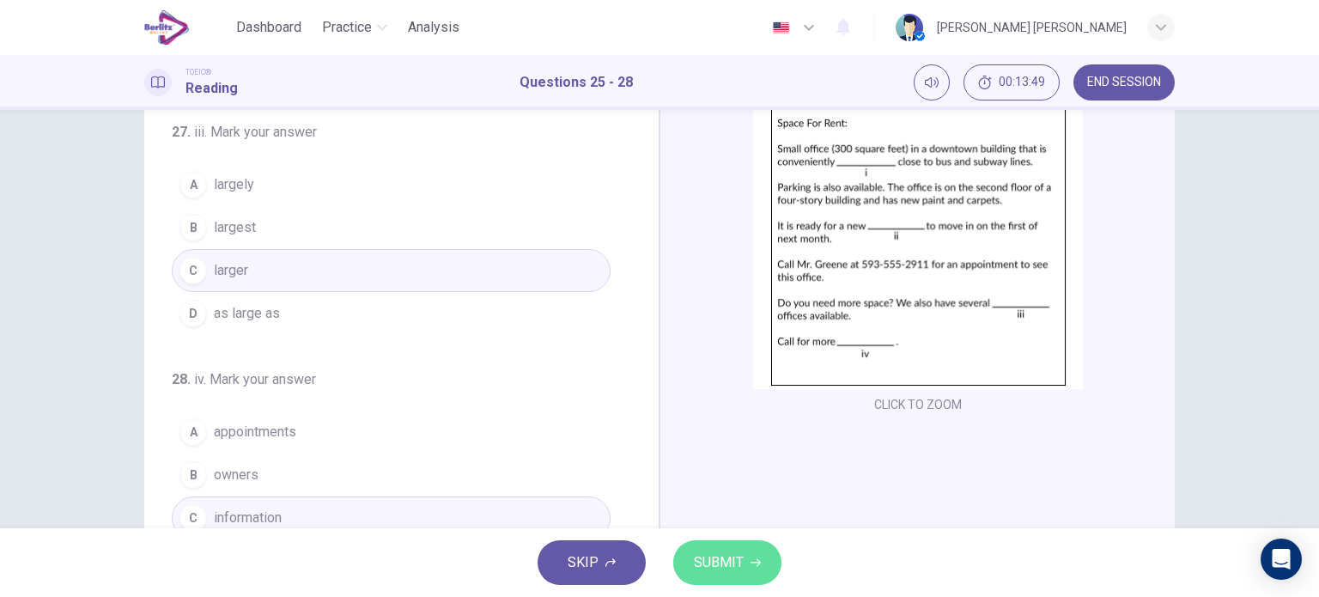
click at [709, 557] on span "SUBMIT" at bounding box center [719, 563] width 50 height 24
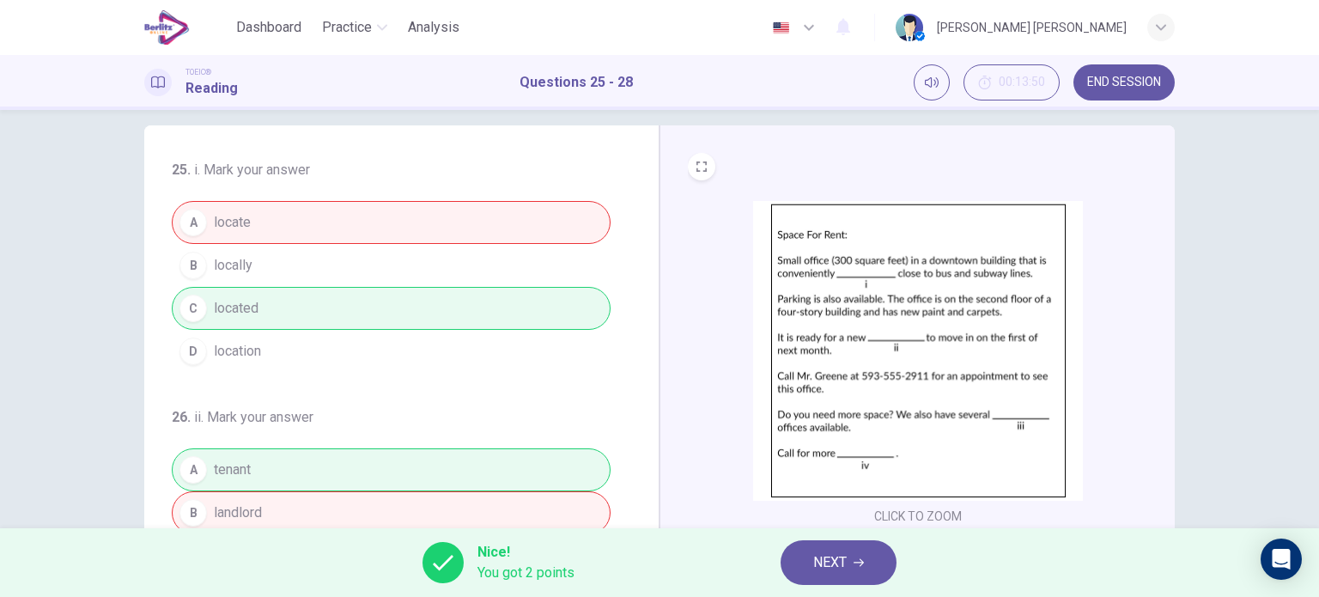
scroll to position [0, 0]
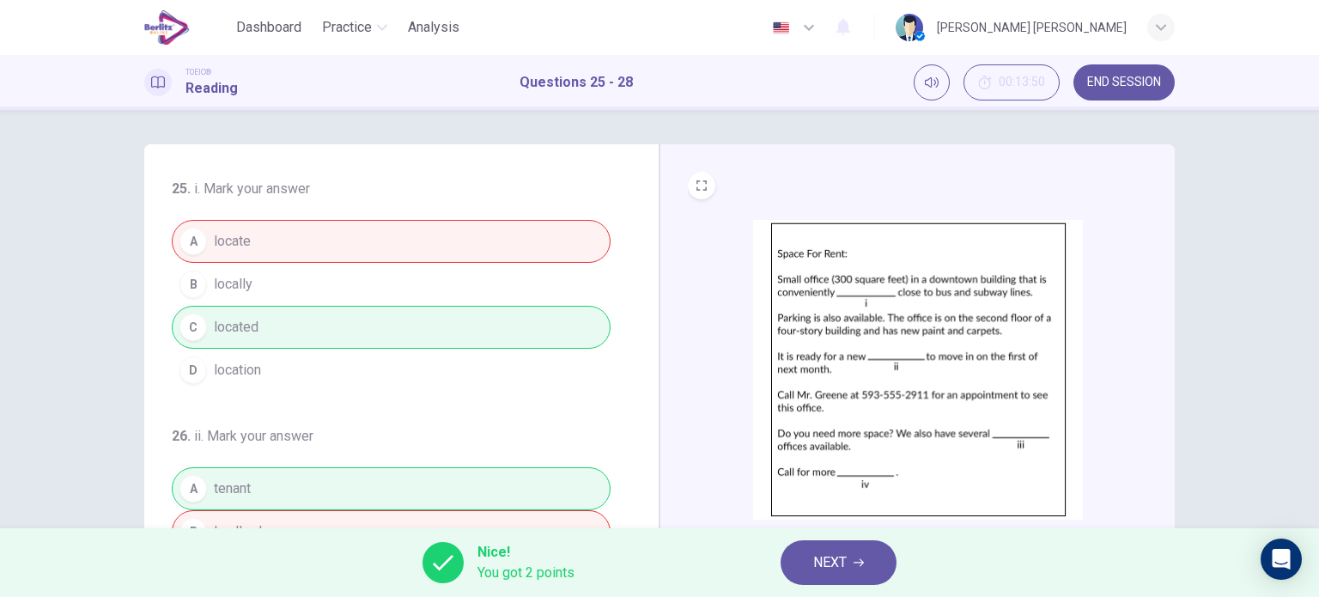
click at [811, 564] on button "NEXT" at bounding box center [839, 562] width 116 height 45
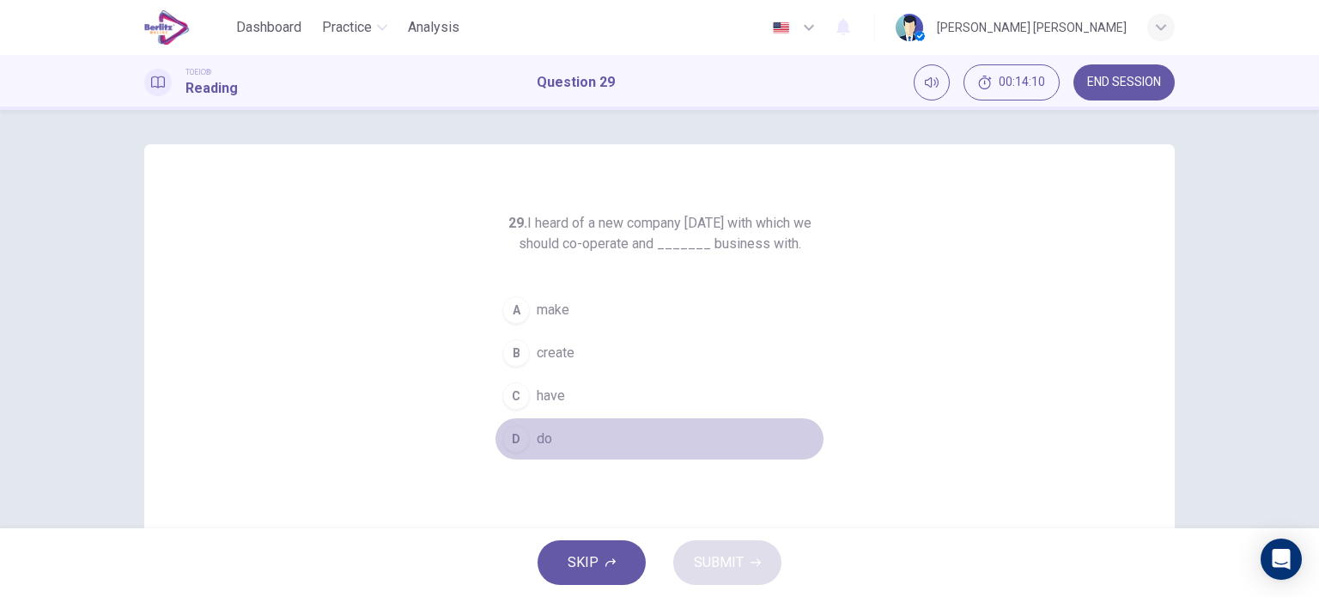
click at [519, 436] on div "D" at bounding box center [516, 438] width 27 height 27
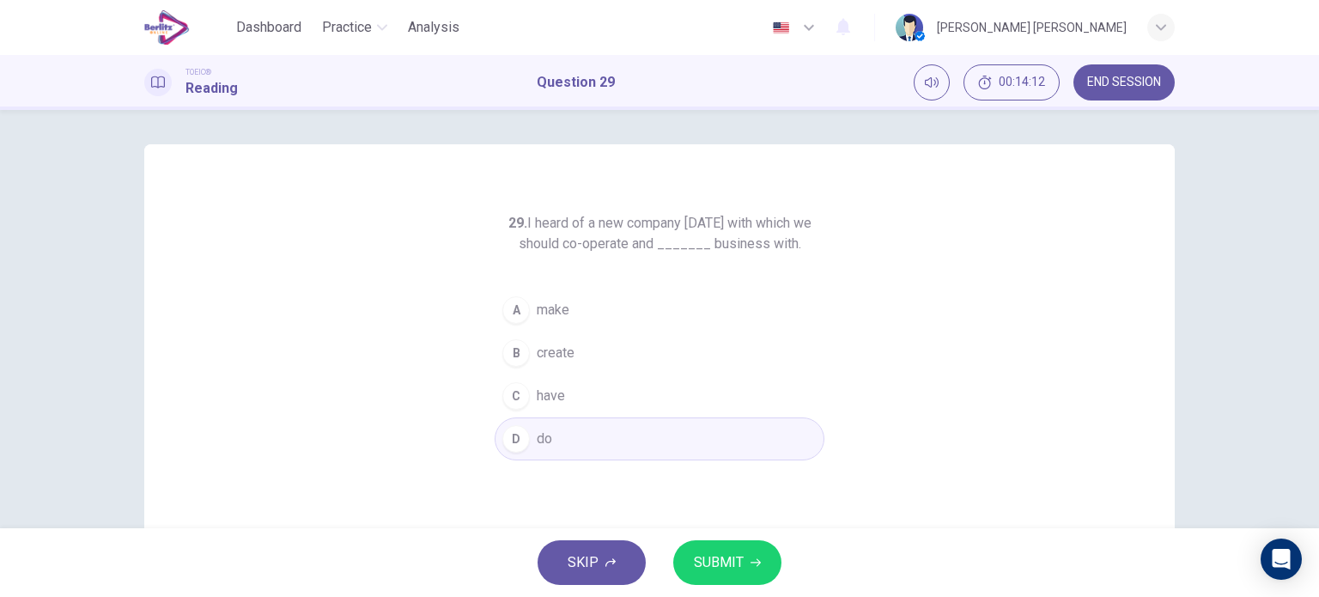
click at [718, 566] on span "SUBMIT" at bounding box center [719, 563] width 50 height 24
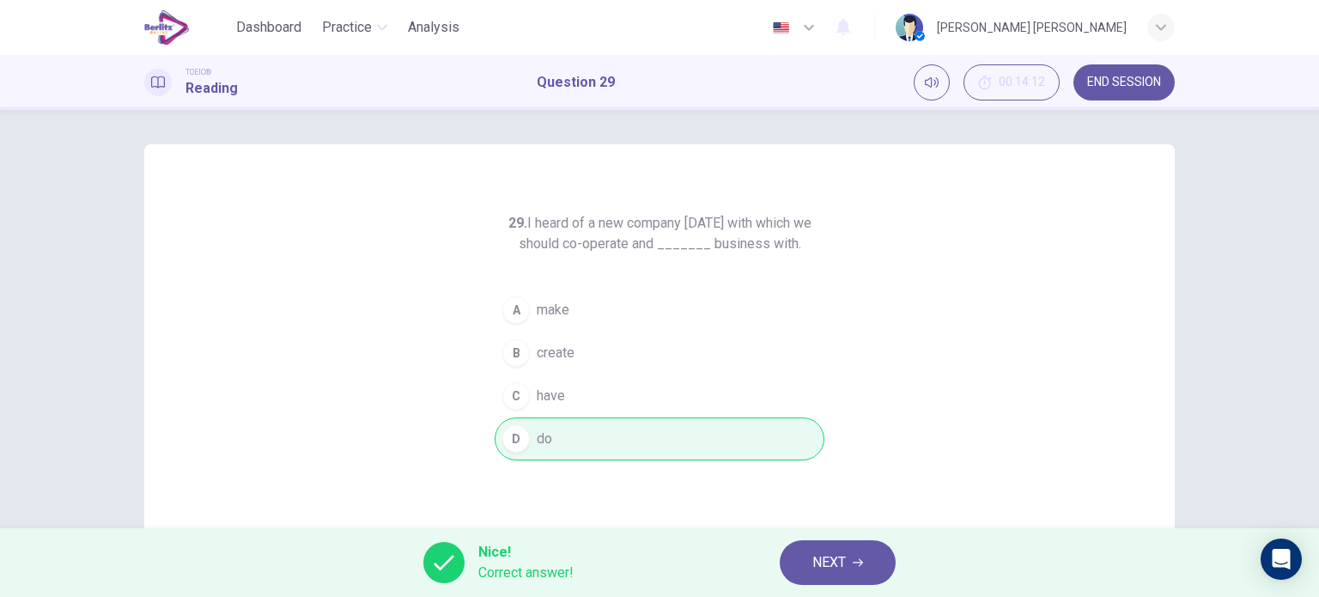
click at [805, 573] on button "NEXT" at bounding box center [838, 562] width 116 height 45
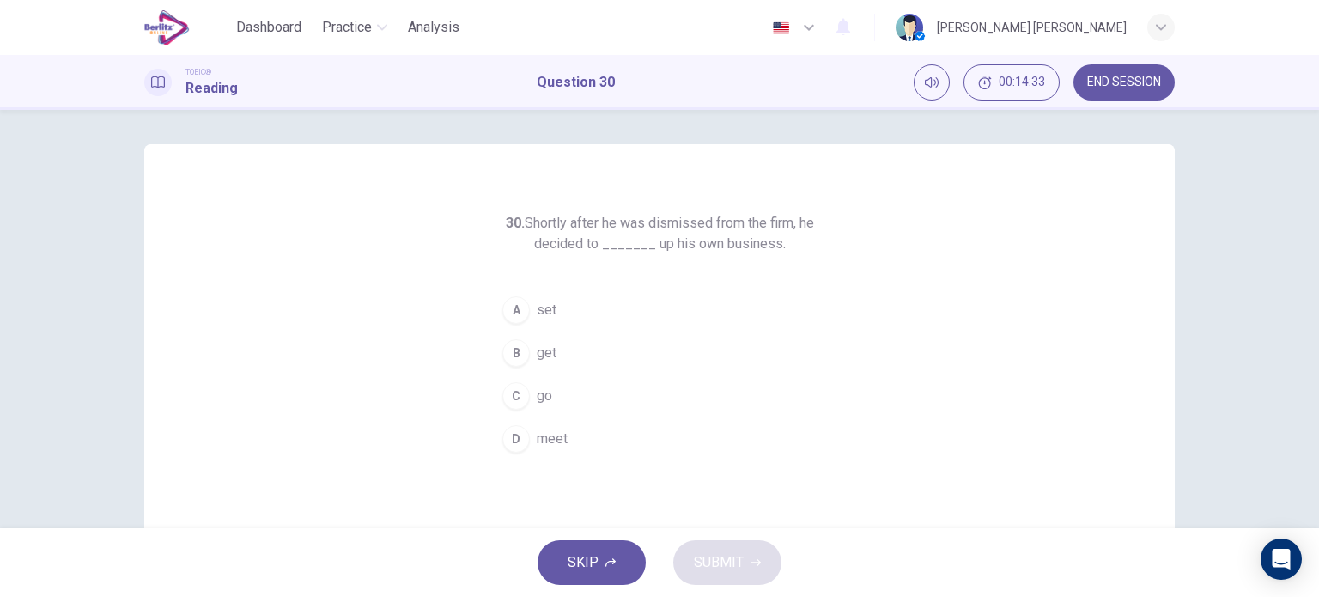
click at [549, 316] on span "set" at bounding box center [547, 310] width 20 height 21
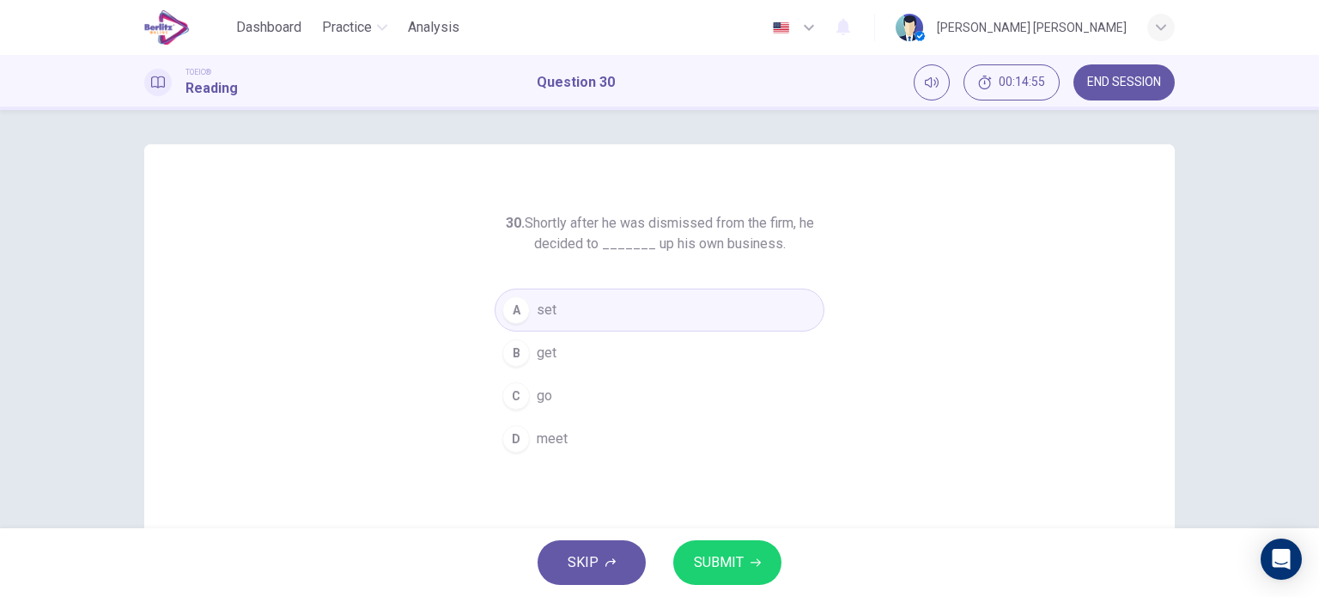
click at [725, 559] on span "SUBMIT" at bounding box center [719, 563] width 50 height 24
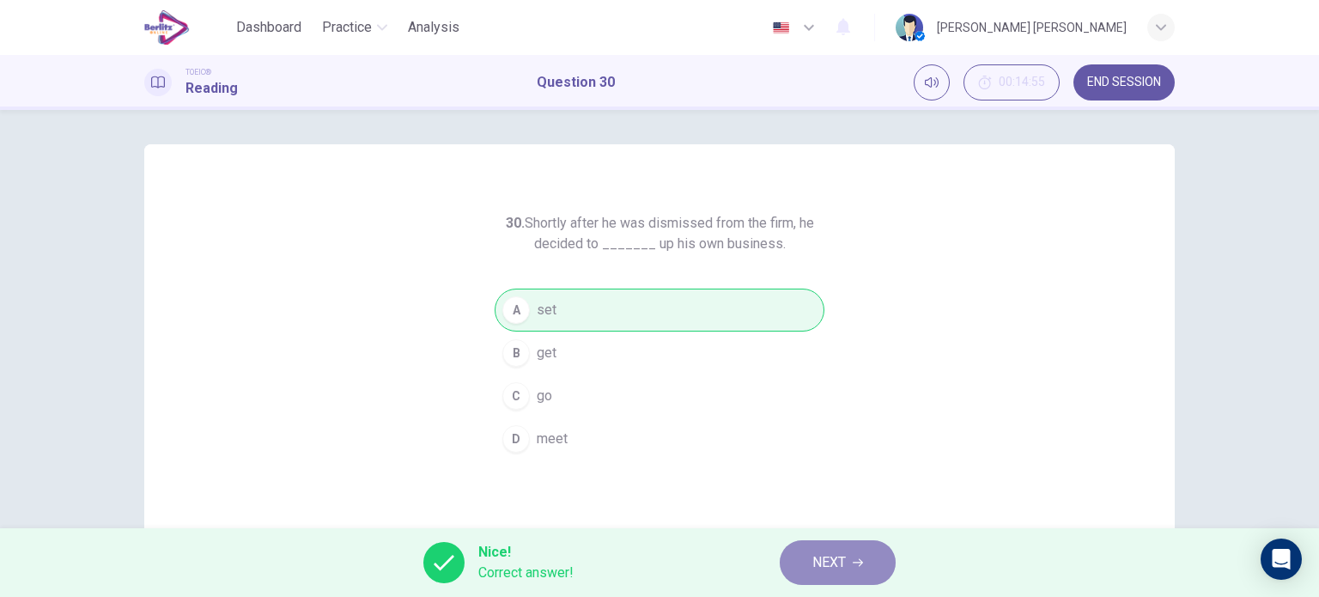
click at [795, 557] on button "NEXT" at bounding box center [838, 562] width 116 height 45
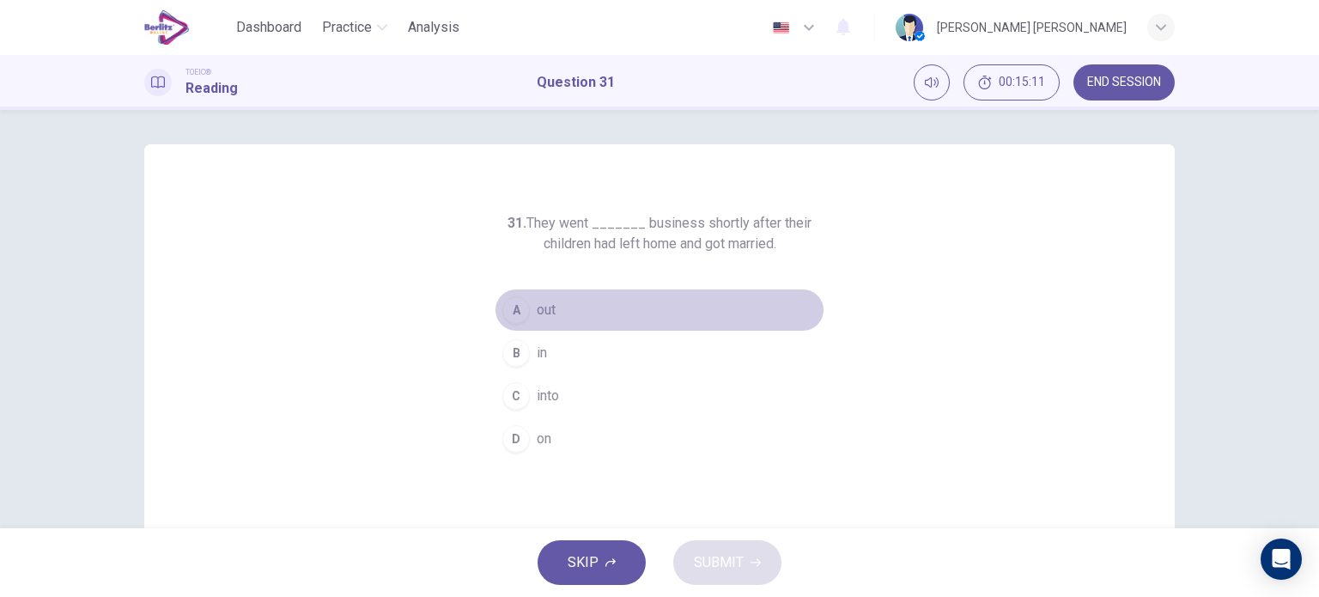
click at [556, 312] on button "A out" at bounding box center [660, 310] width 330 height 43
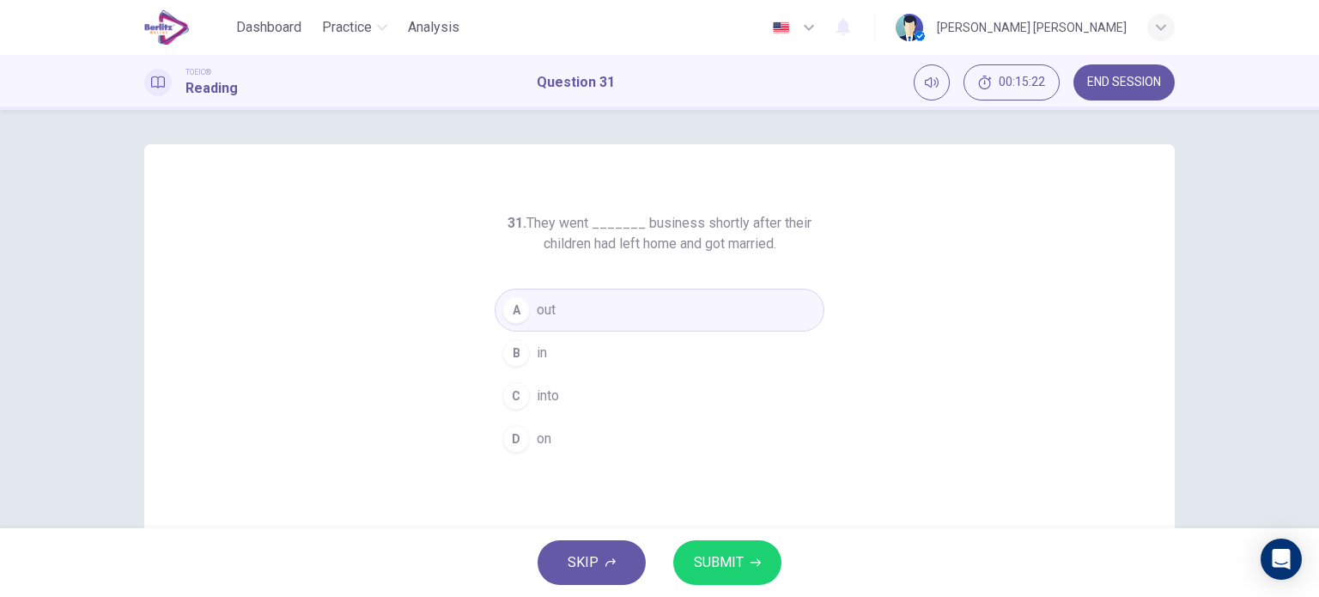
click at [545, 449] on button "D on" at bounding box center [660, 438] width 330 height 43
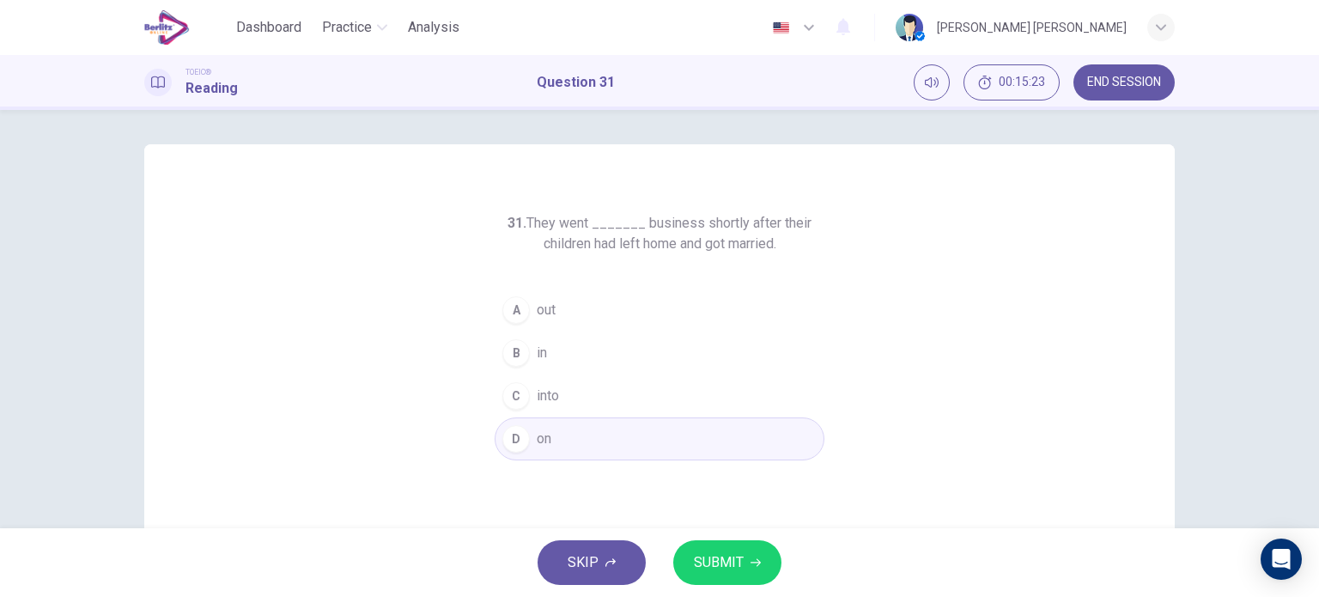
click at [712, 566] on span "SUBMIT" at bounding box center [719, 563] width 50 height 24
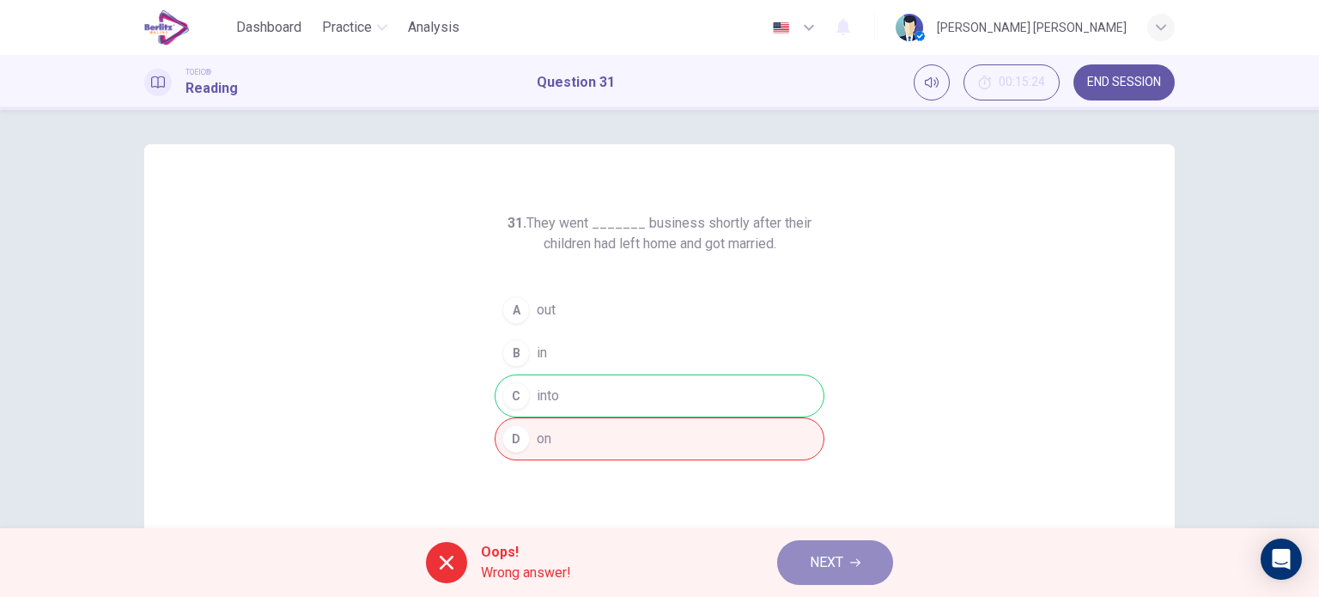
drag, startPoint x: 814, startPoint y: 557, endPoint x: 777, endPoint y: 573, distance: 41.2
click at [777, 573] on div "Oops! Wrong answer! NEXT" at bounding box center [659, 562] width 1319 height 69
click at [811, 559] on span "NEXT" at bounding box center [827, 563] width 34 height 24
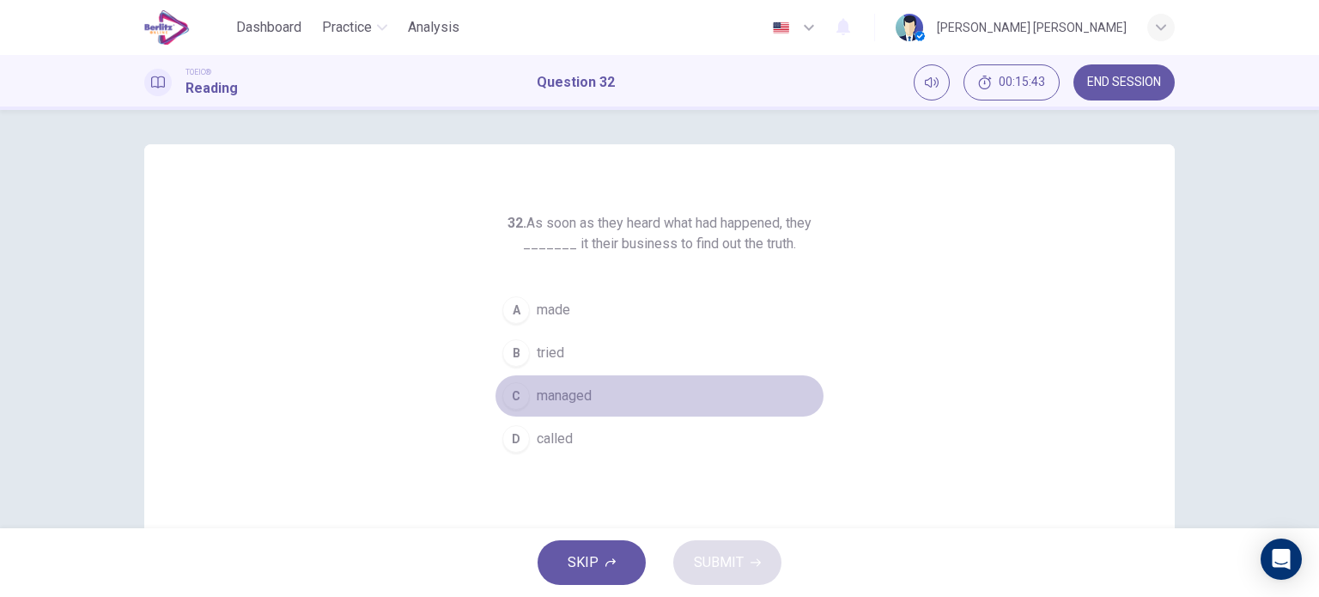
click at [552, 383] on button "C managed" at bounding box center [660, 396] width 330 height 43
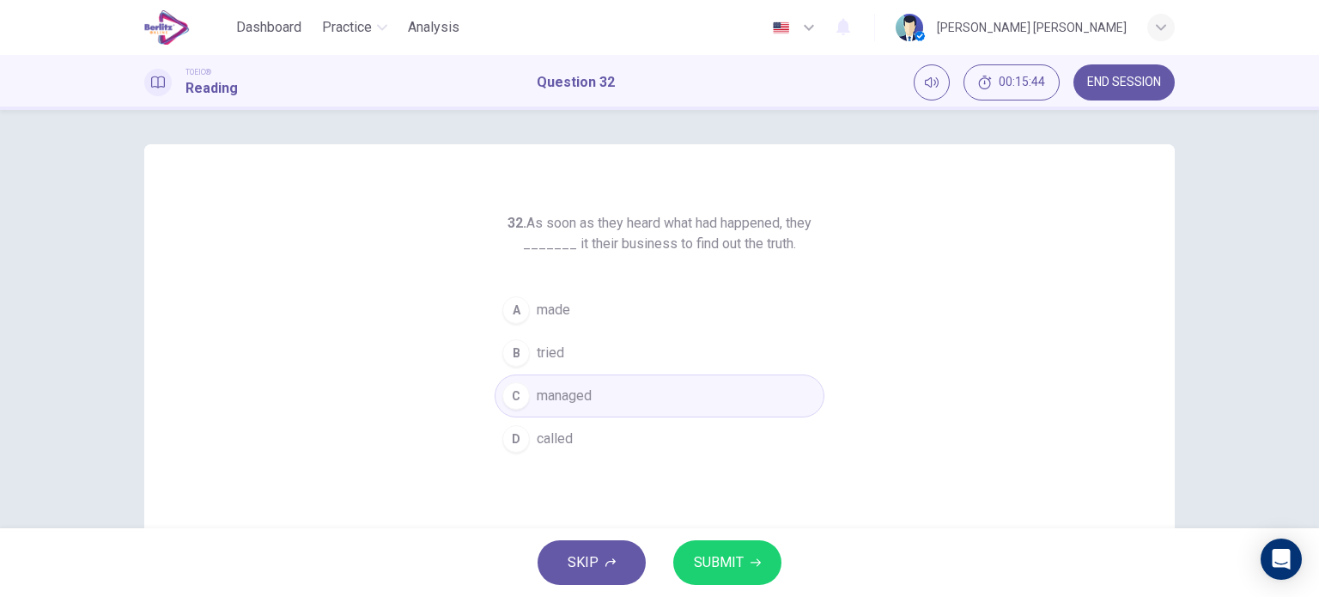
click at [716, 566] on span "SUBMIT" at bounding box center [719, 563] width 50 height 24
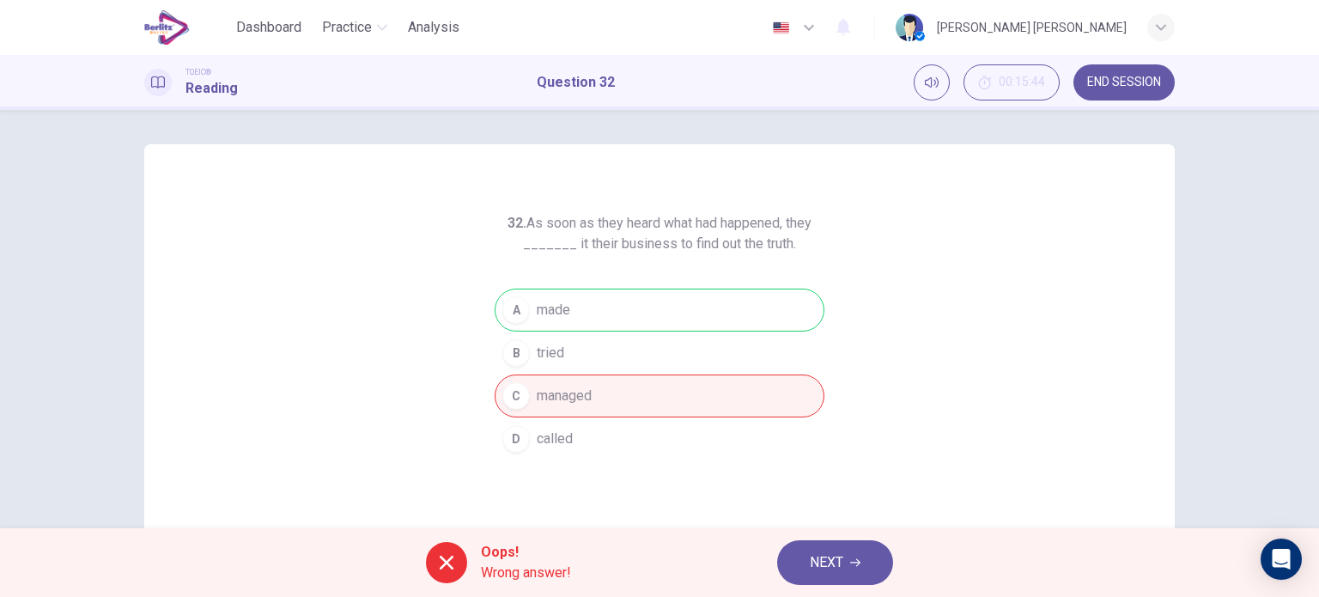
click at [868, 571] on button "NEXT" at bounding box center [835, 562] width 116 height 45
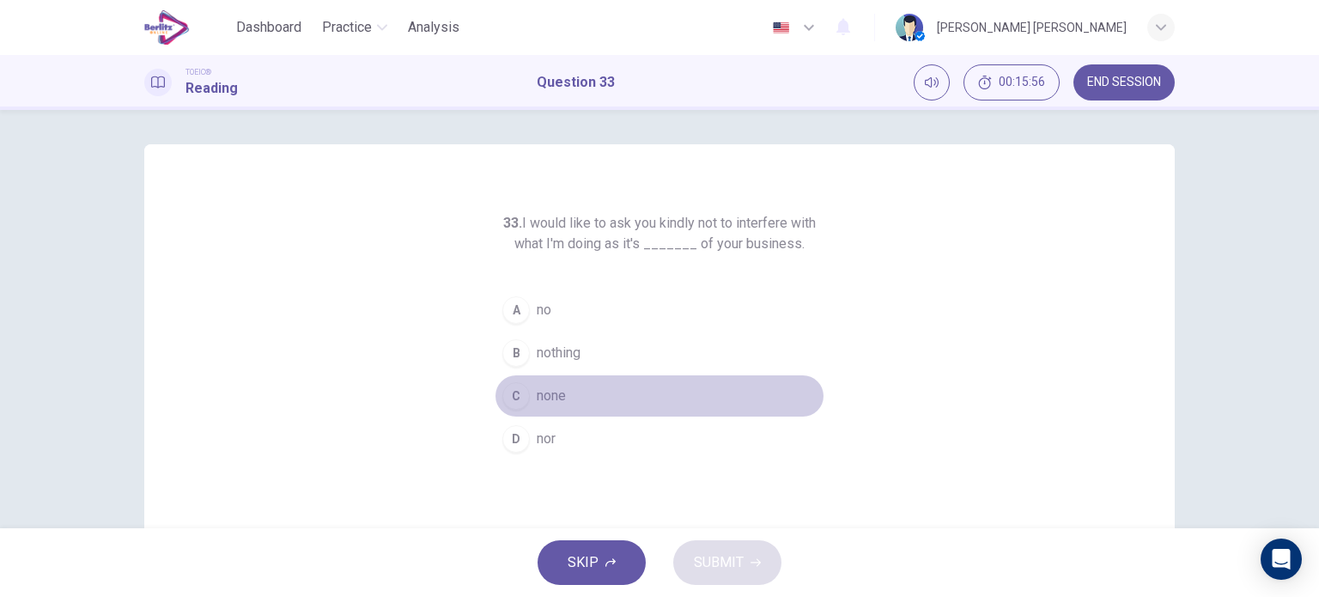
click at [544, 401] on span "none" at bounding box center [551, 396] width 29 height 21
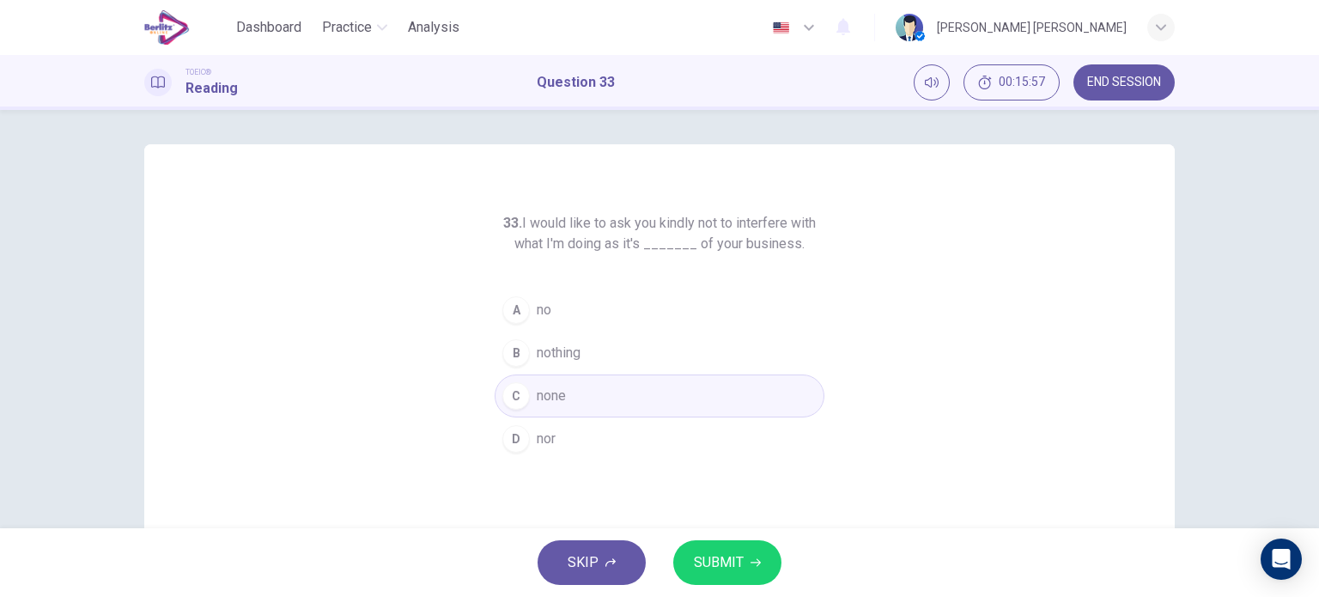
click at [698, 552] on span "SUBMIT" at bounding box center [719, 563] width 50 height 24
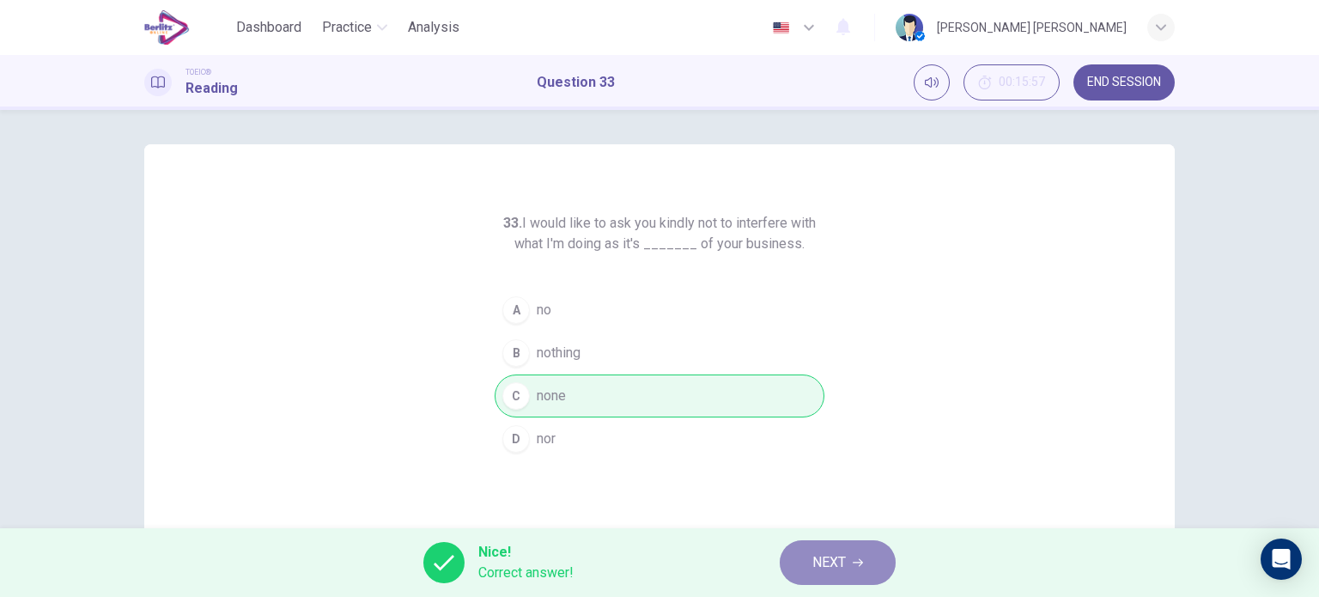
click at [836, 547] on button "NEXT" at bounding box center [838, 562] width 116 height 45
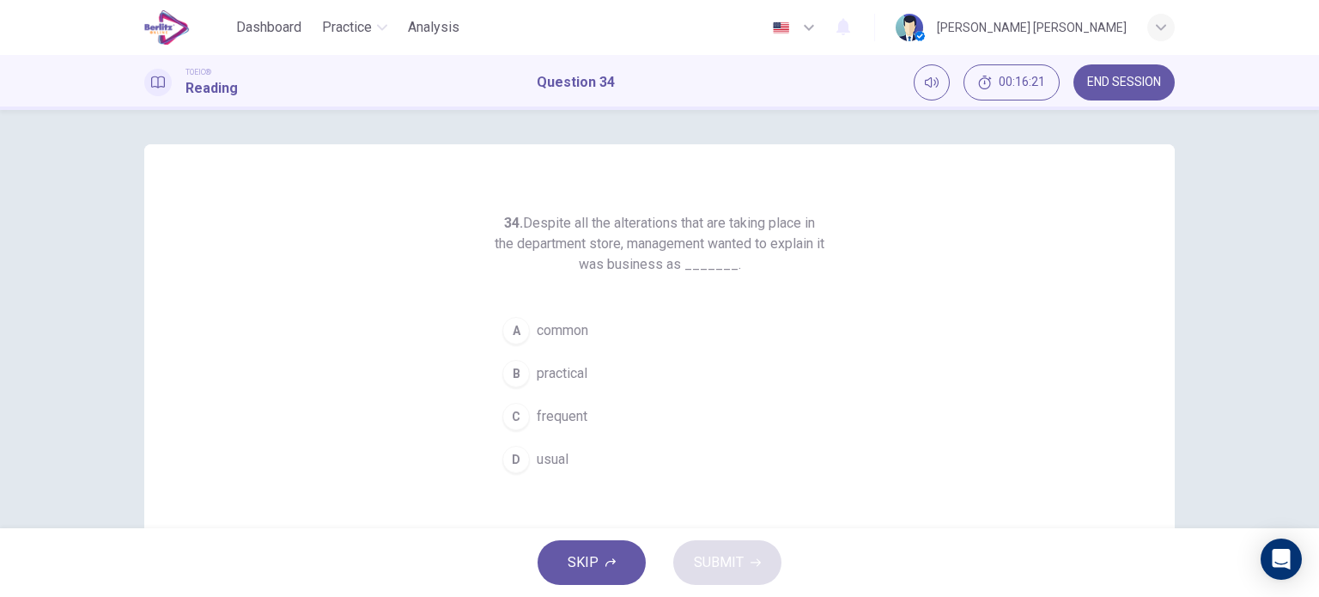
click at [542, 457] on span "usual" at bounding box center [553, 459] width 32 height 21
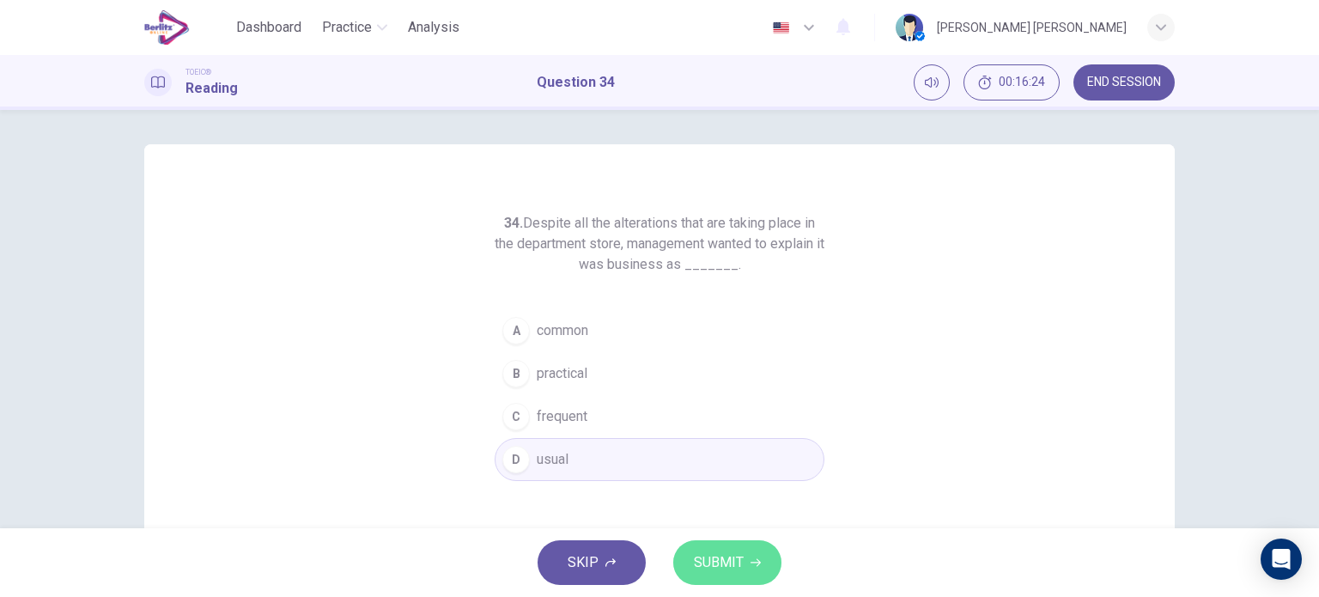
click at [716, 566] on span "SUBMIT" at bounding box center [719, 563] width 50 height 24
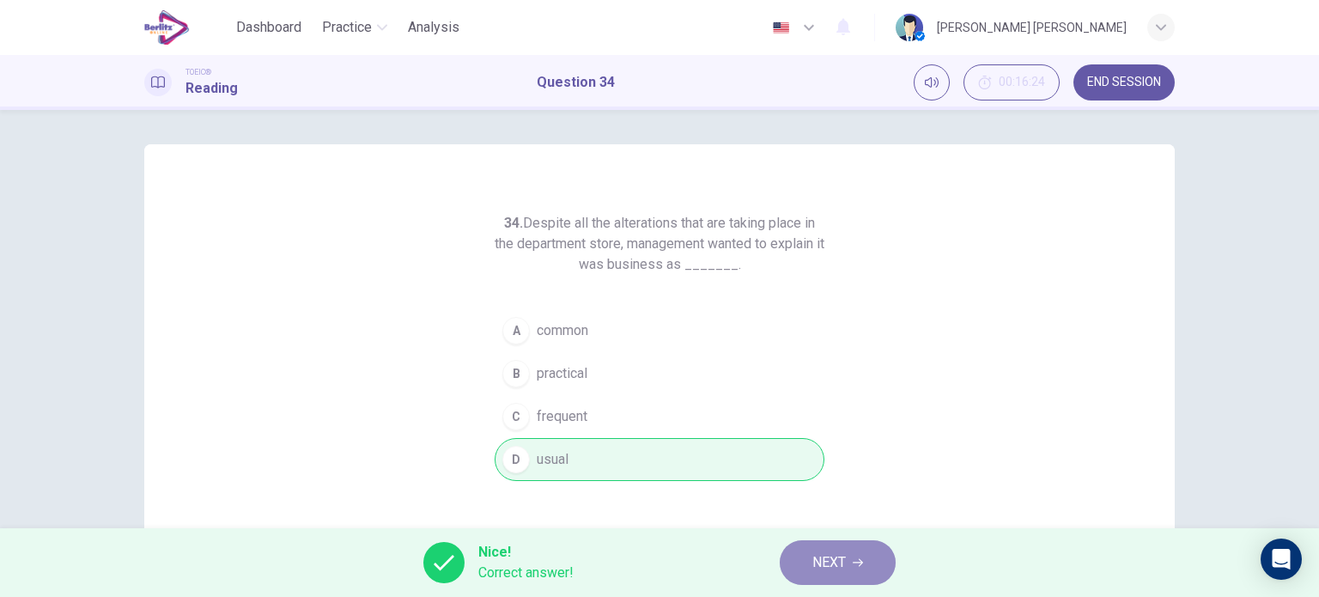
click at [797, 553] on button "NEXT" at bounding box center [838, 562] width 116 height 45
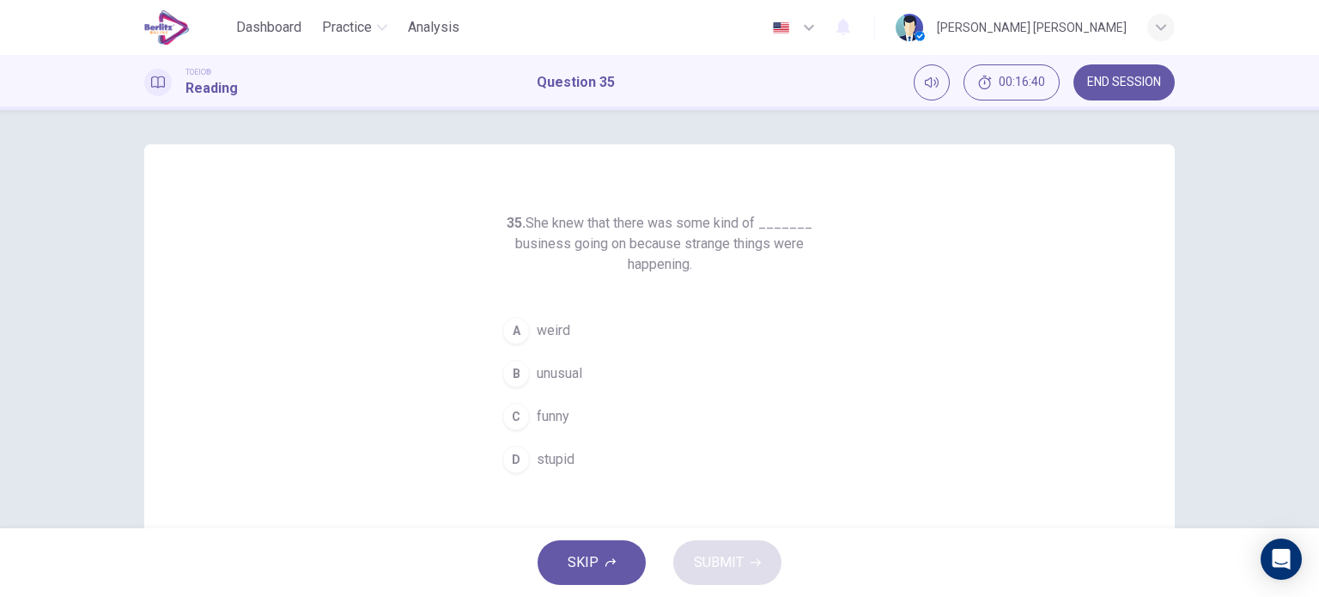
click at [533, 398] on button "C funny" at bounding box center [660, 416] width 330 height 43
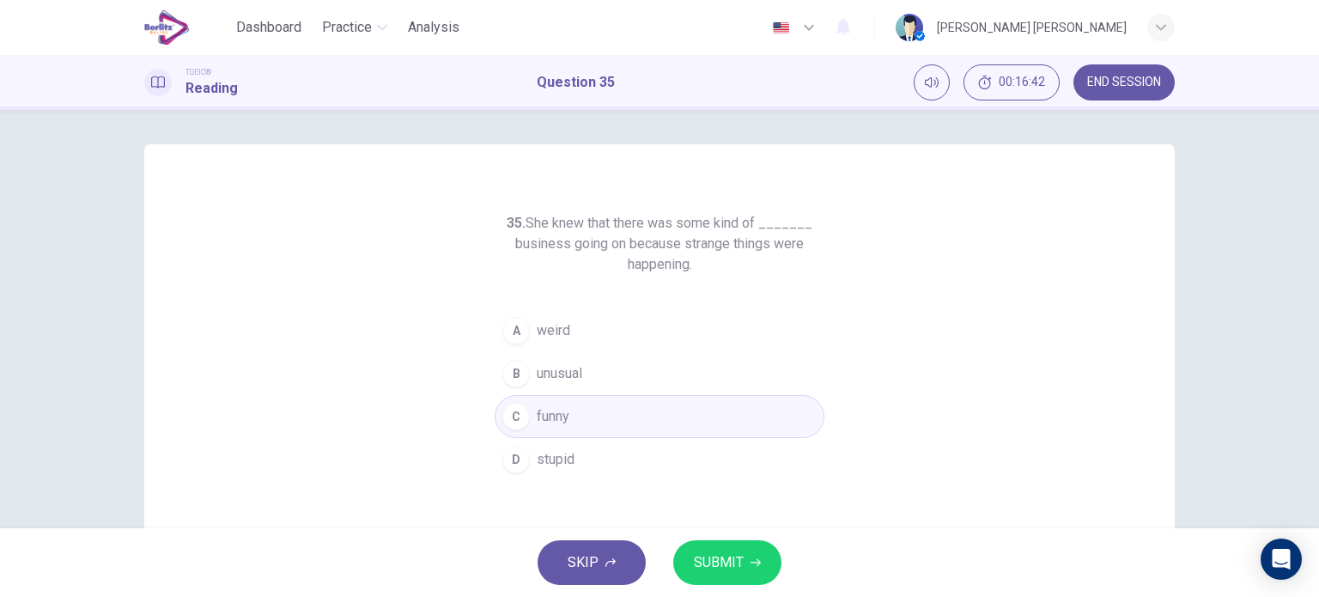
click at [541, 377] on span "unusual" at bounding box center [560, 373] width 46 height 21
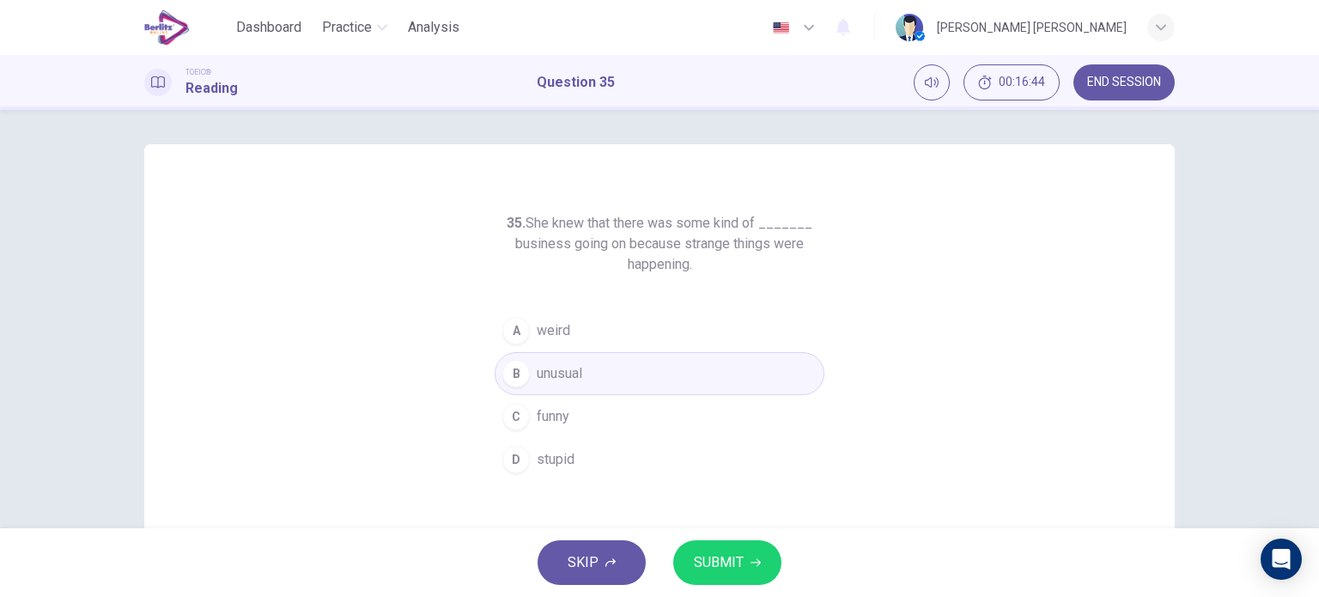
click at [547, 320] on span "weird" at bounding box center [554, 330] width 34 height 21
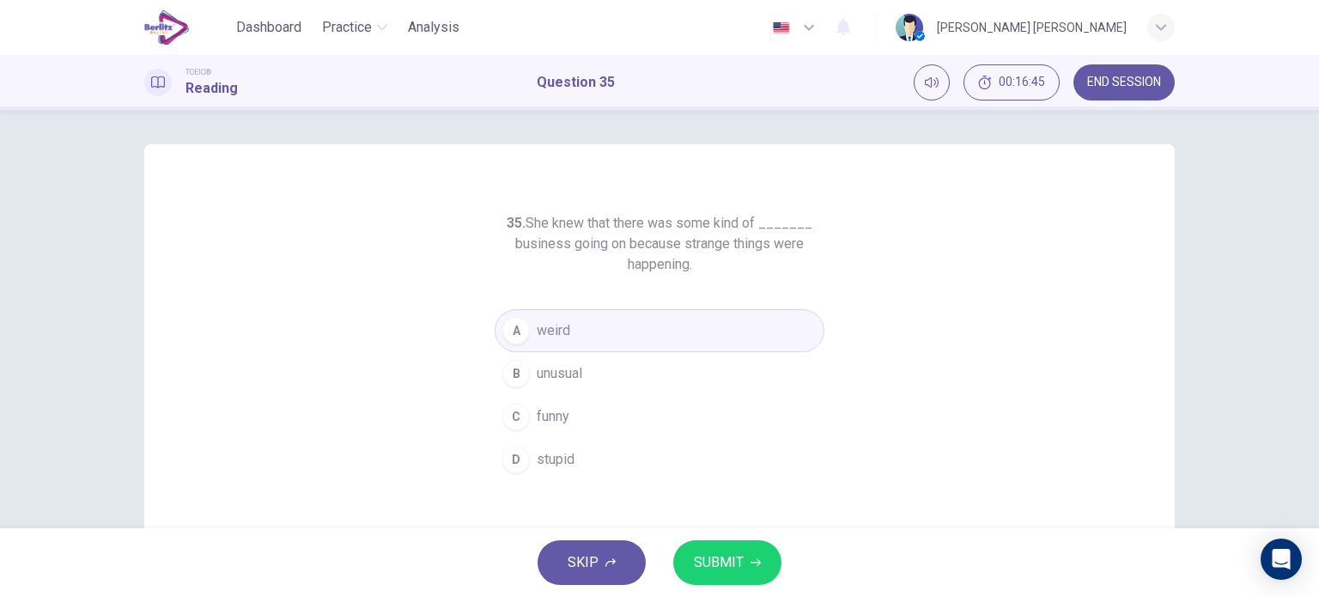
click at [752, 558] on icon "button" at bounding box center [756, 562] width 10 height 10
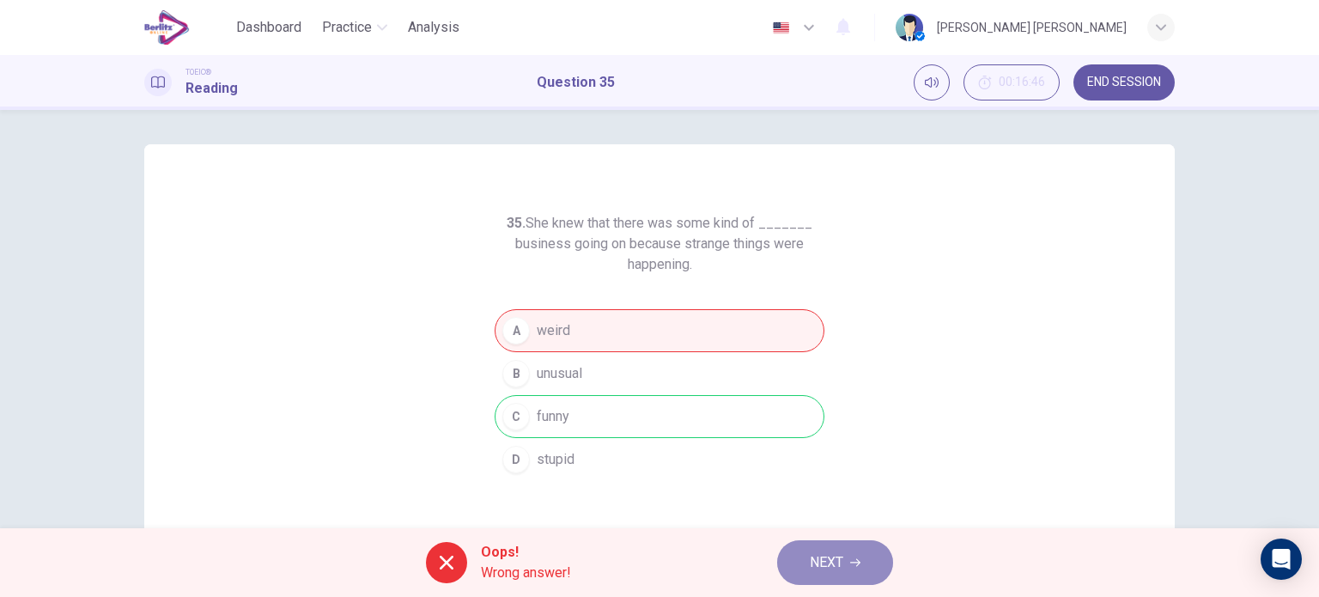
click at [835, 542] on button "NEXT" at bounding box center [835, 562] width 116 height 45
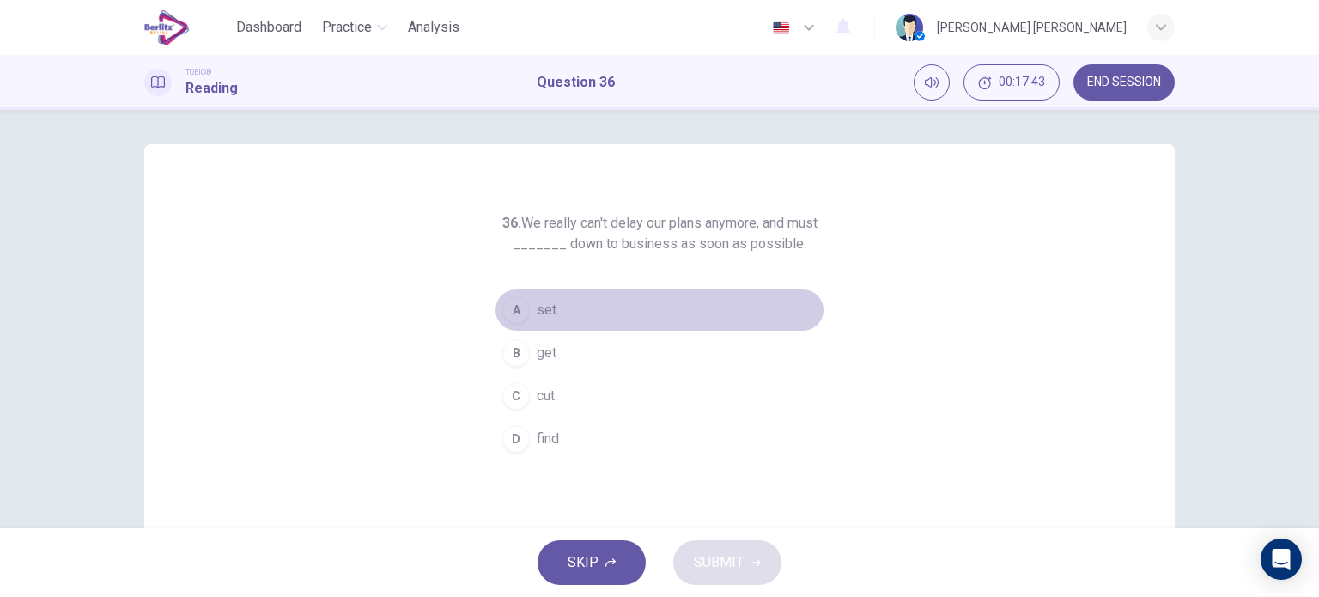
click at [546, 319] on span "set" at bounding box center [547, 310] width 20 height 21
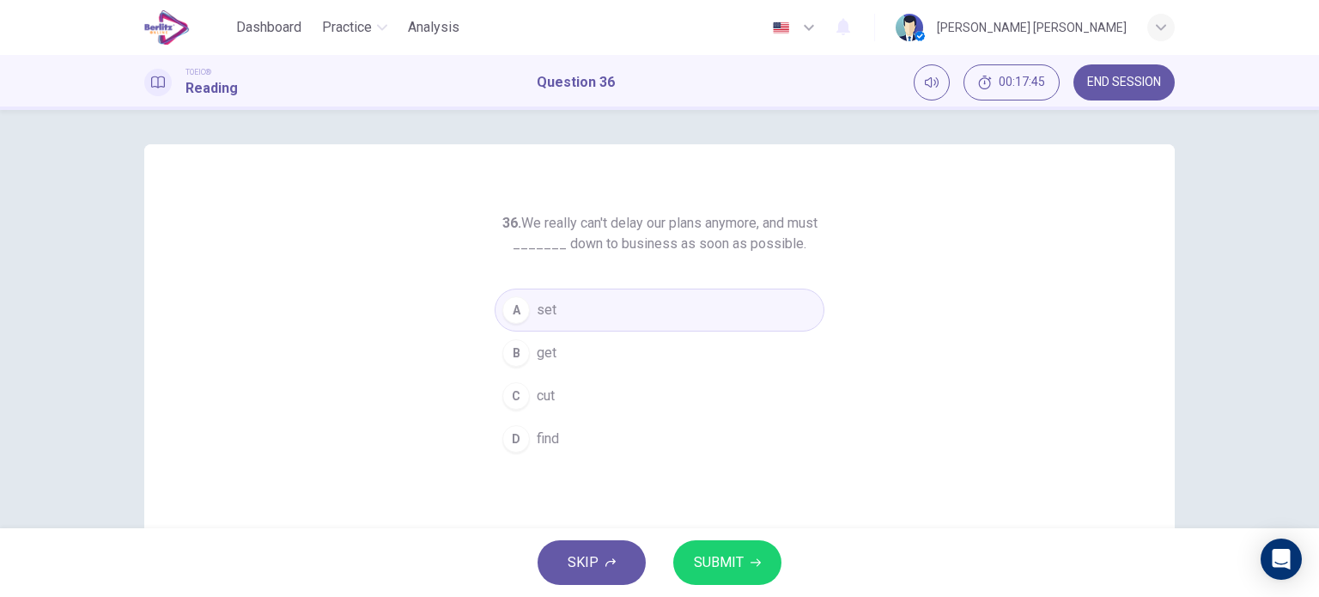
click at [754, 545] on button "SUBMIT" at bounding box center [727, 562] width 108 height 45
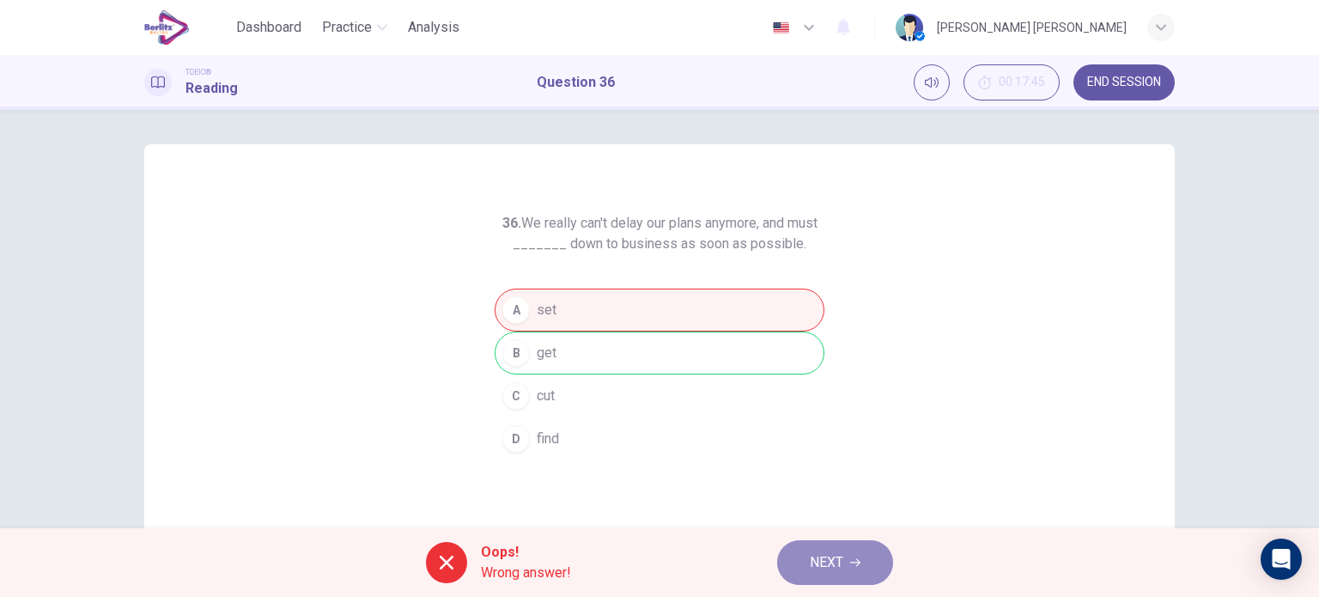
click at [820, 560] on span "NEXT" at bounding box center [827, 563] width 34 height 24
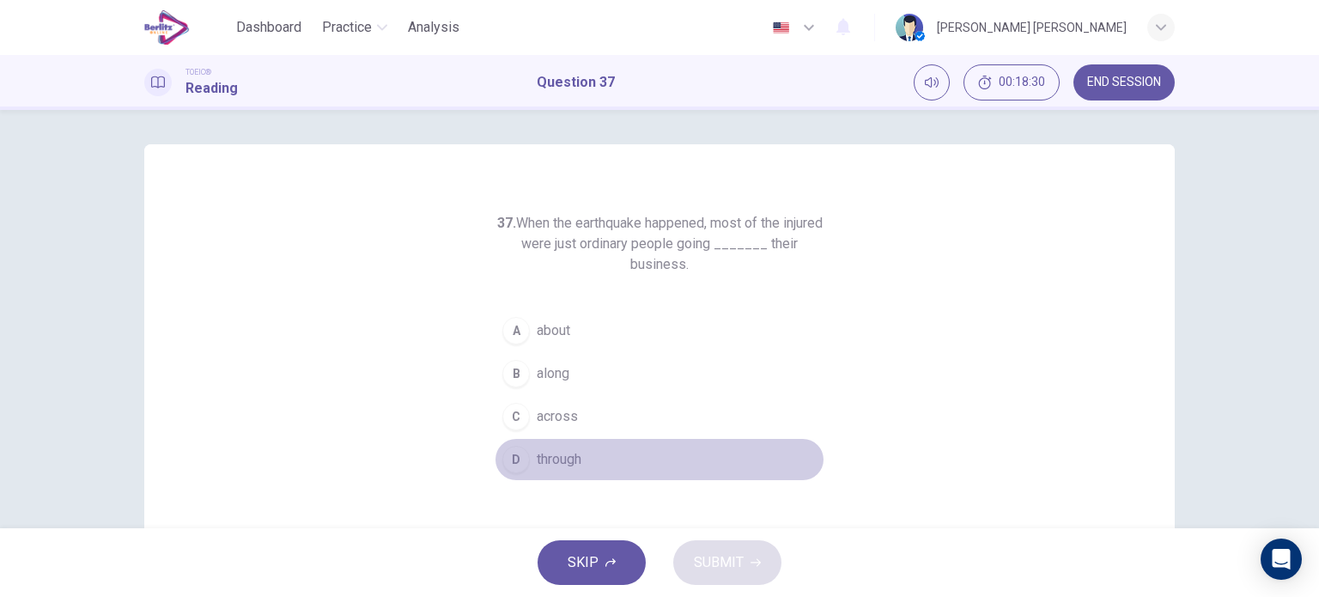
click at [581, 454] on button "D through" at bounding box center [660, 459] width 330 height 43
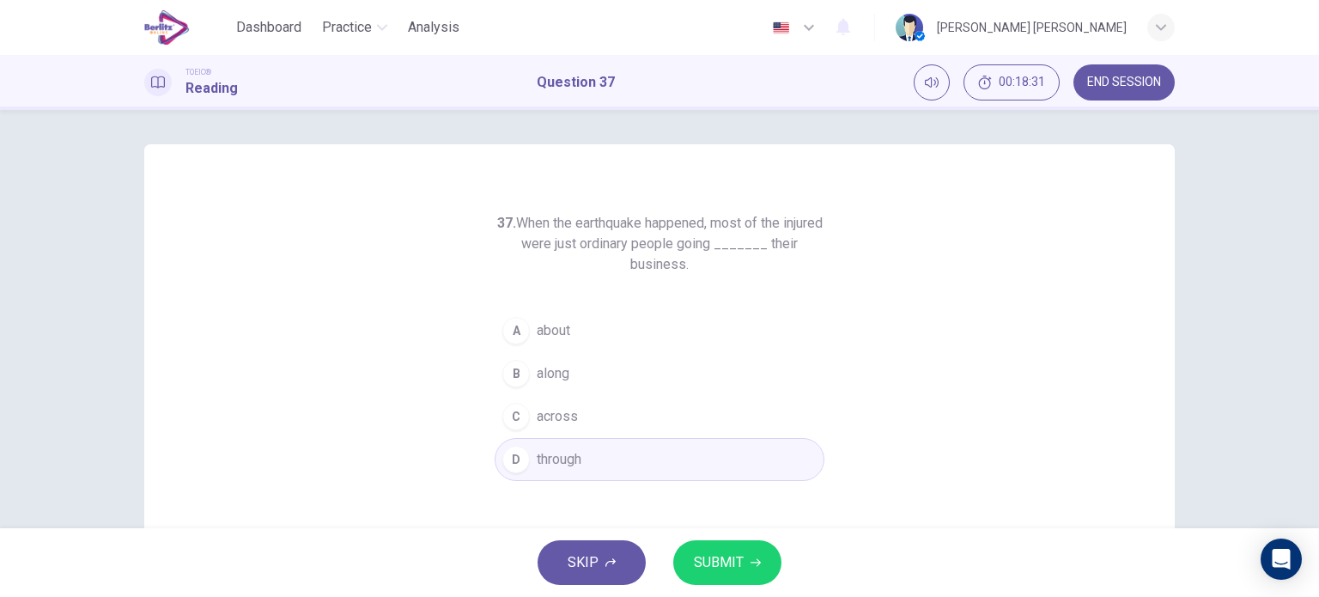
click at [701, 559] on span "SUBMIT" at bounding box center [719, 563] width 50 height 24
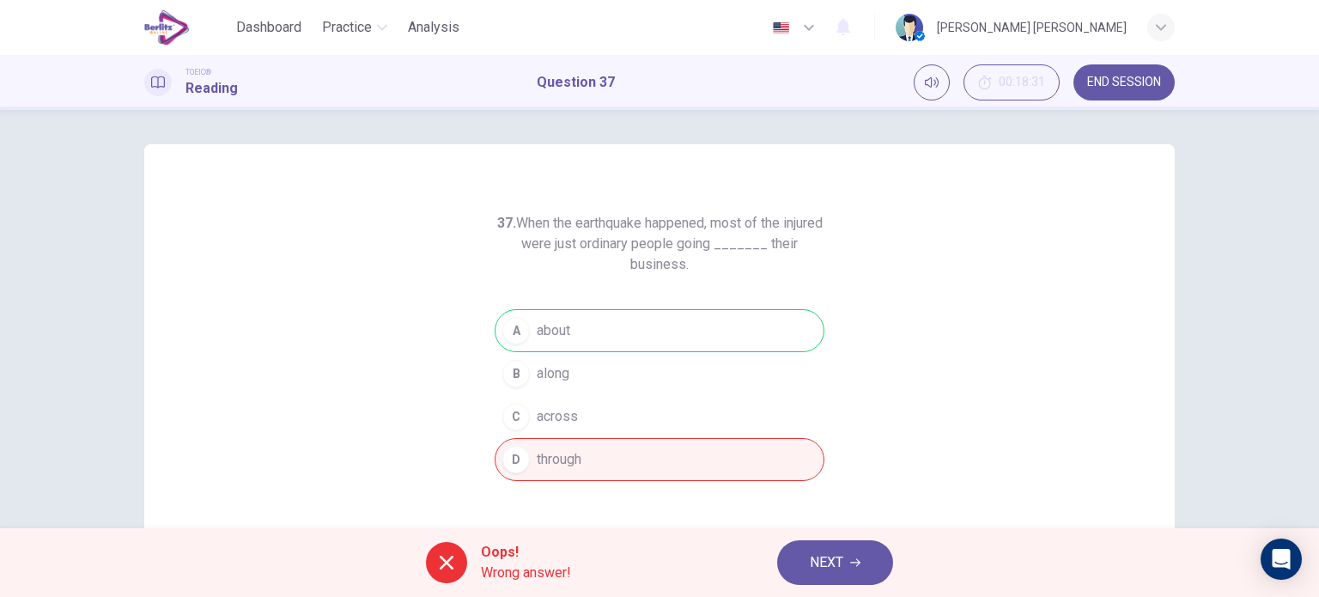
click at [815, 556] on span "NEXT" at bounding box center [827, 563] width 34 height 24
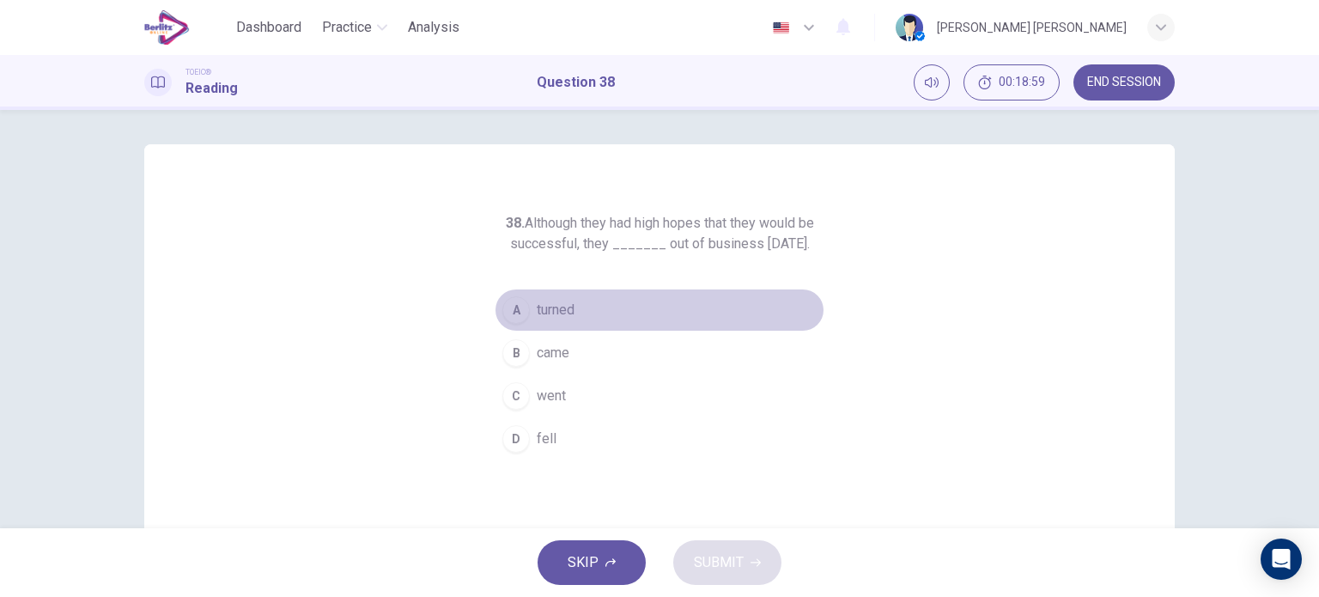
click at [543, 320] on span "turned" at bounding box center [556, 310] width 38 height 21
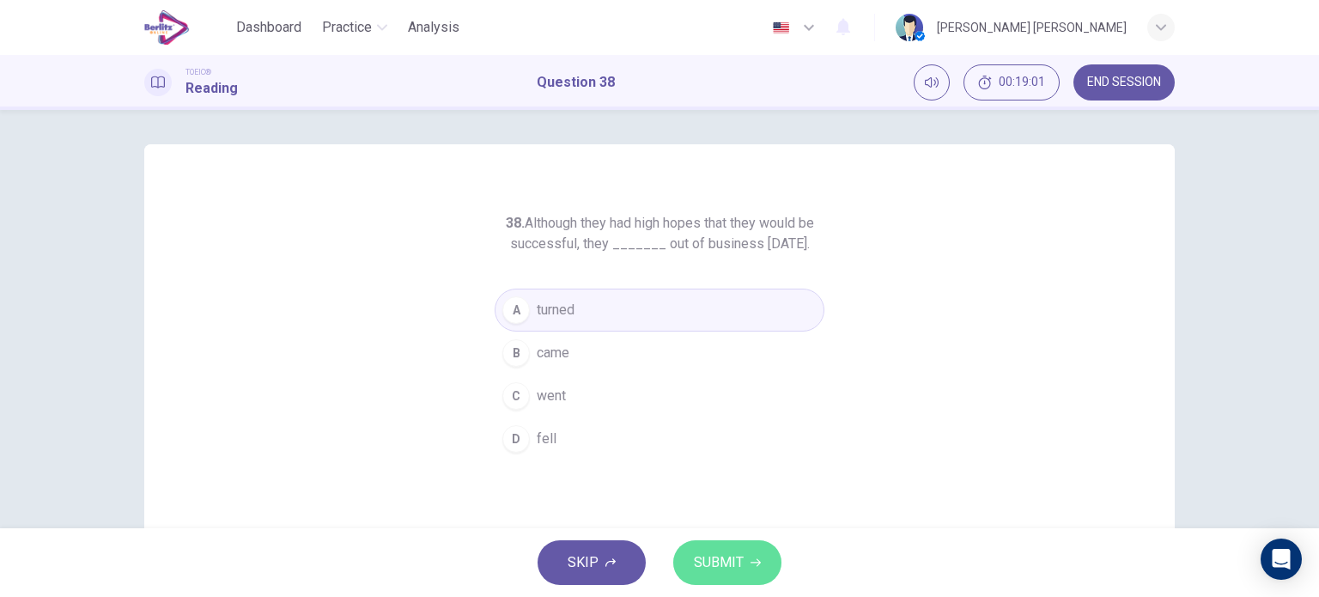
click at [713, 570] on span "SUBMIT" at bounding box center [719, 563] width 50 height 24
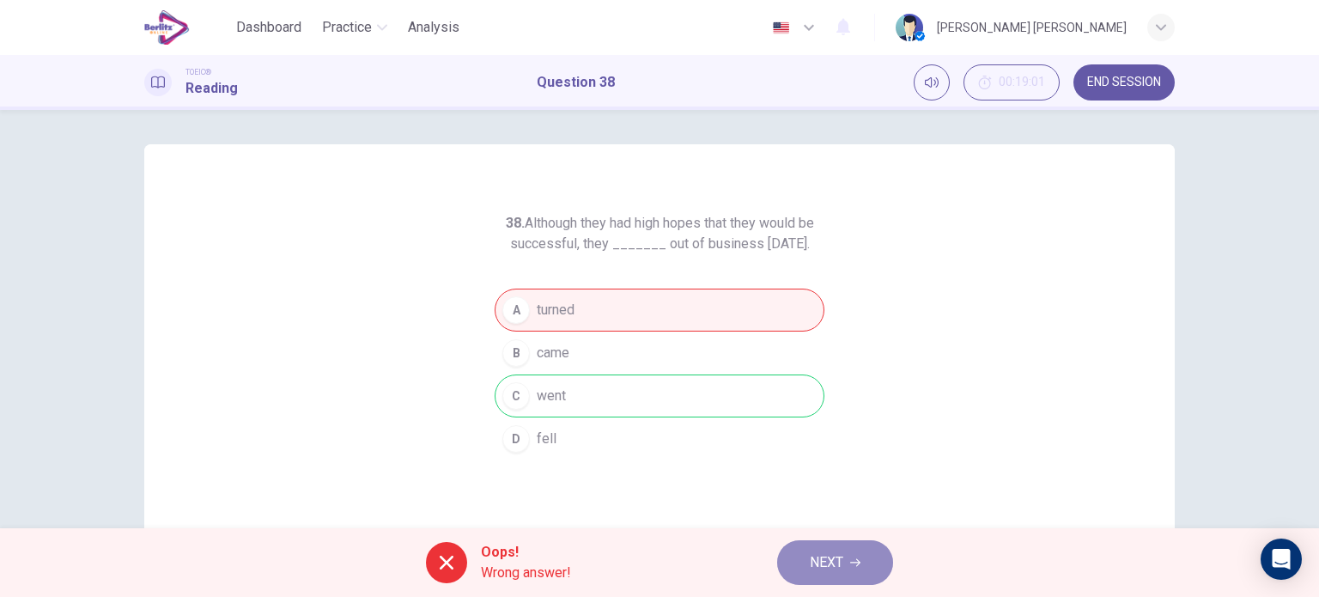
click at [828, 559] on span "NEXT" at bounding box center [827, 563] width 34 height 24
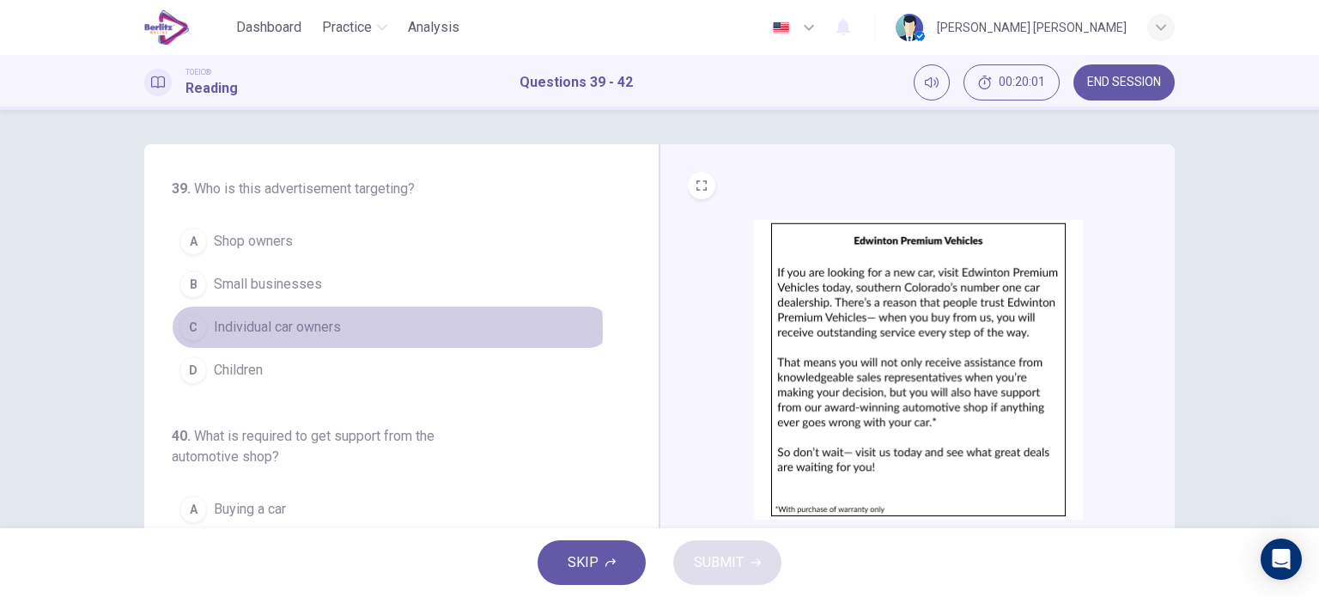
click at [329, 329] on span "Individual car owners" at bounding box center [277, 327] width 127 height 21
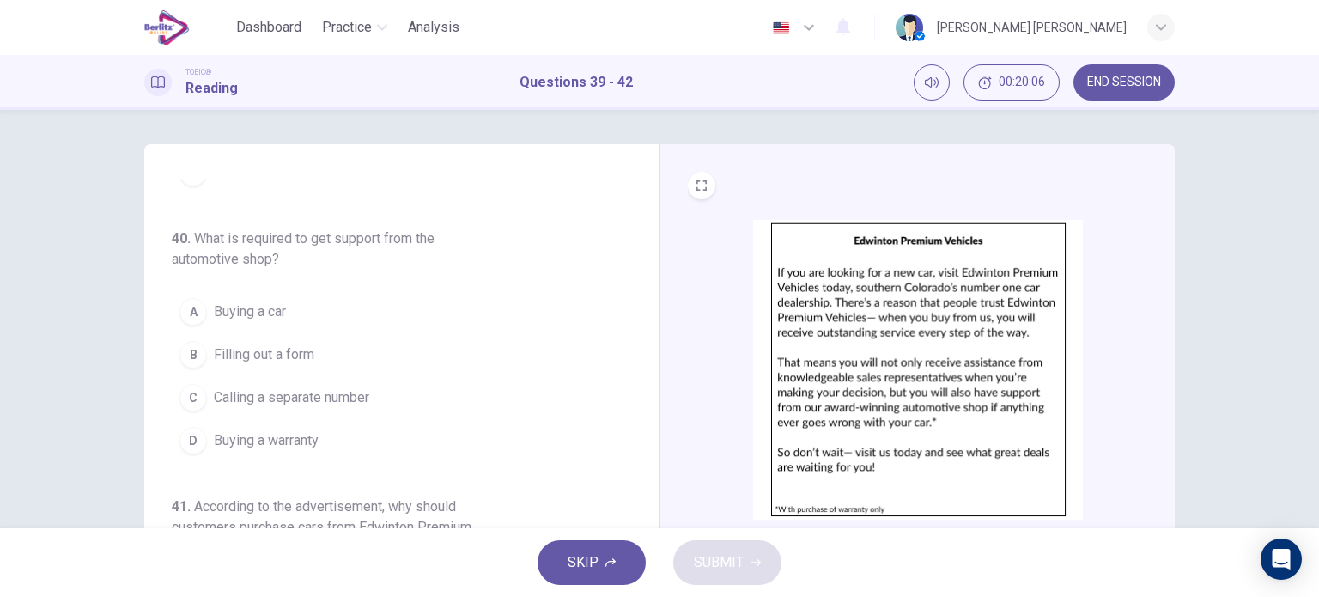
scroll to position [199, 0]
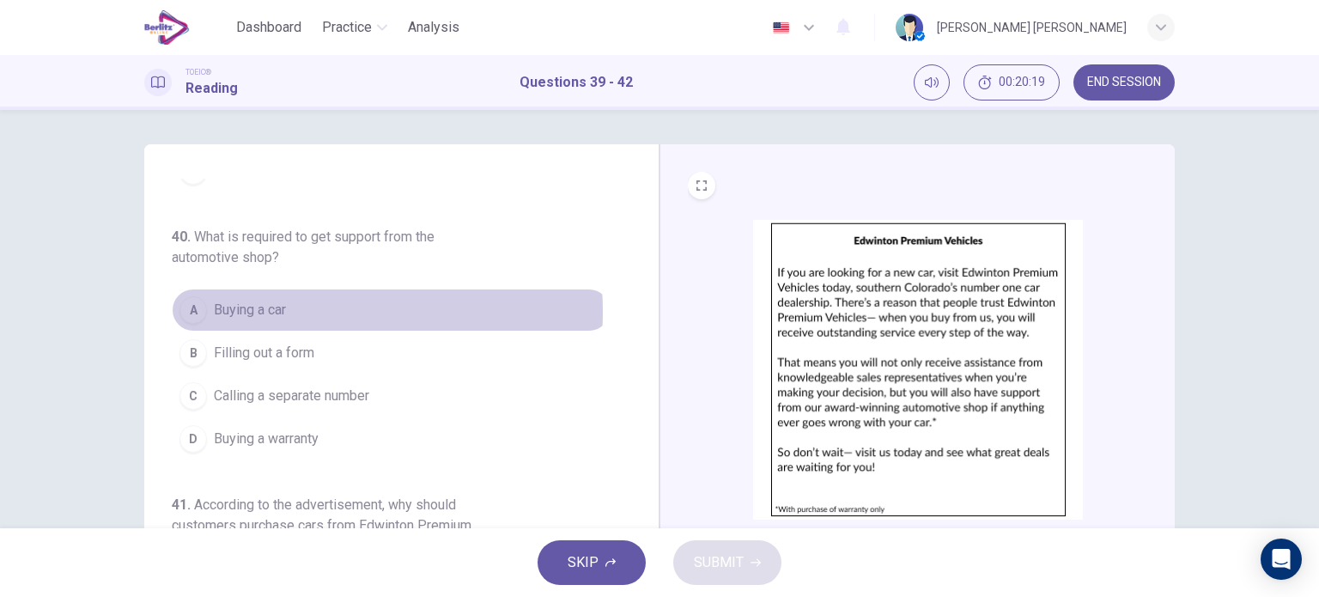
click at [282, 310] on span "Buying a car" at bounding box center [250, 310] width 72 height 21
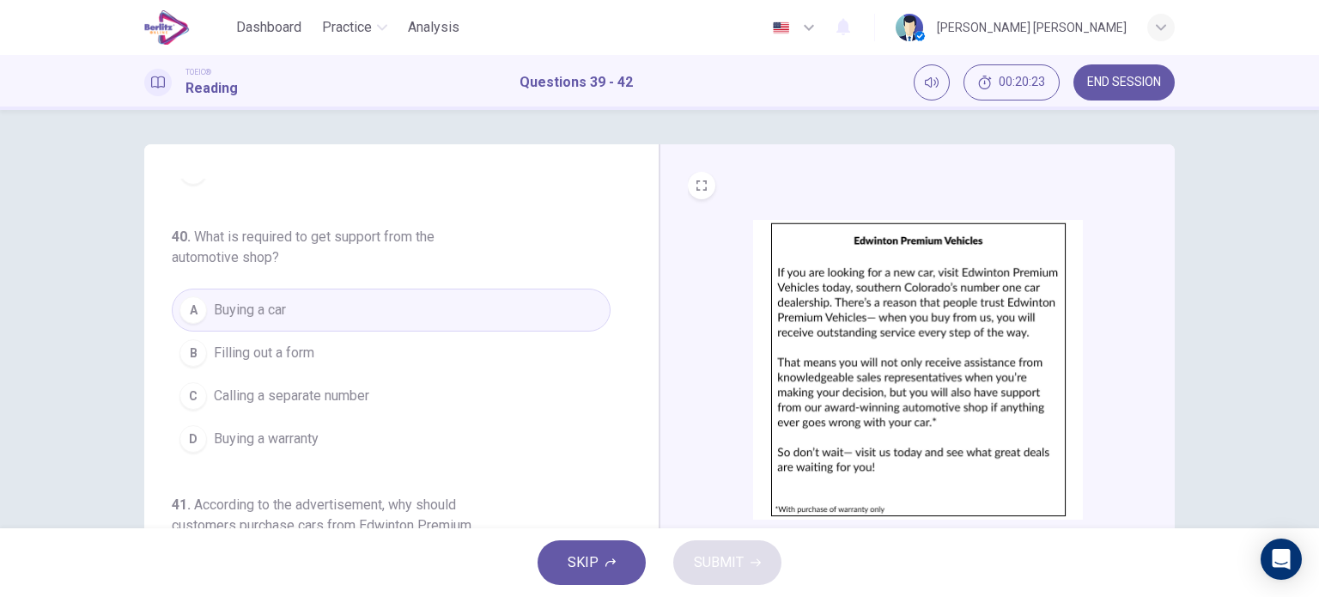
drag, startPoint x: 628, startPoint y: 404, endPoint x: 619, endPoint y: 465, distance: 61.6
drag, startPoint x: 1309, startPoint y: 341, endPoint x: 1298, endPoint y: 478, distance: 137.9
click at [1298, 478] on div "39 . Who is this advertisement targeting? A Shop owners B Small businesses C In…" at bounding box center [659, 319] width 1319 height 418
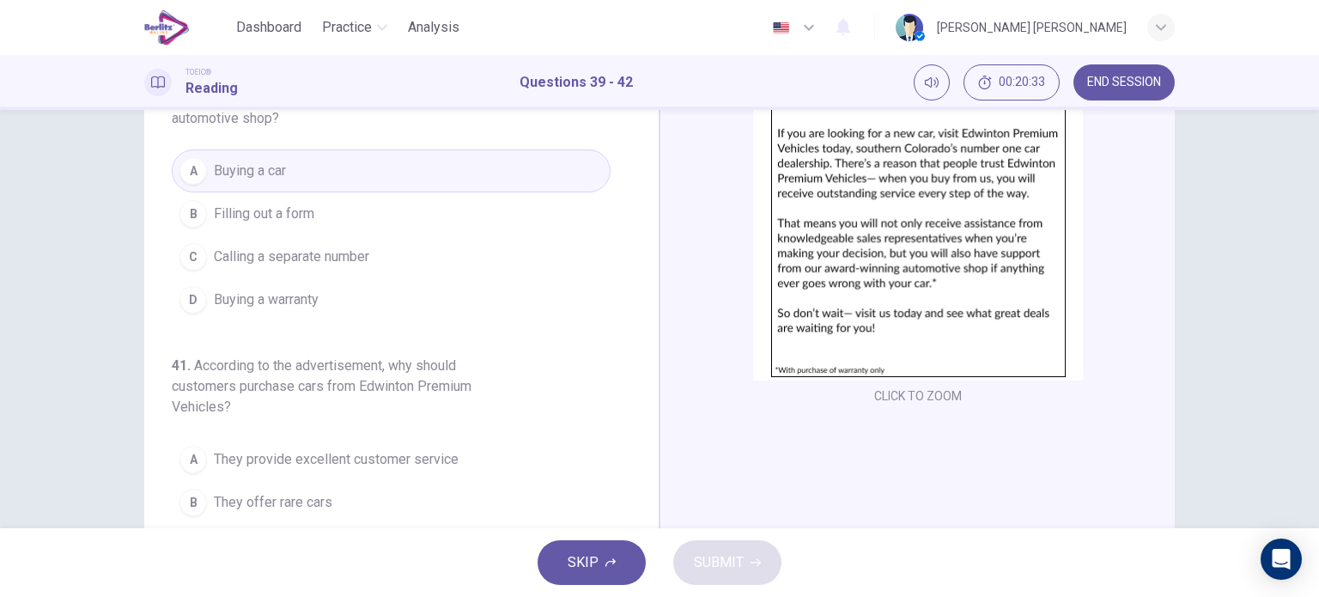
scroll to position [247, 0]
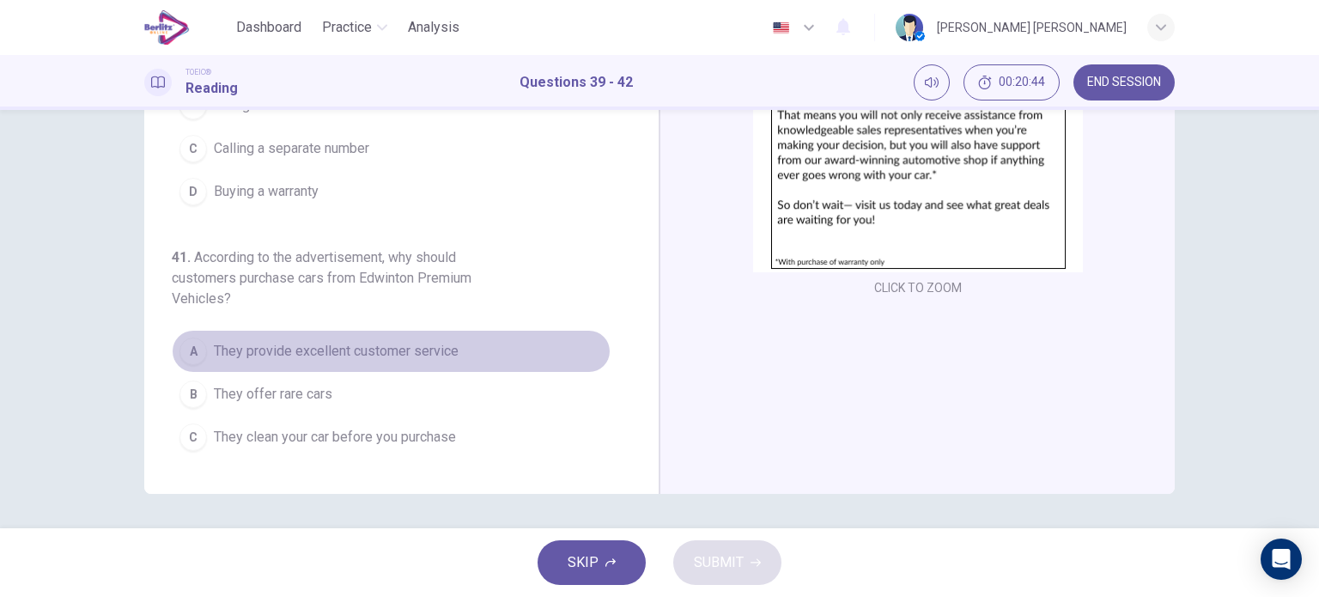
click at [451, 353] on span "They provide excellent customer service" at bounding box center [336, 351] width 245 height 21
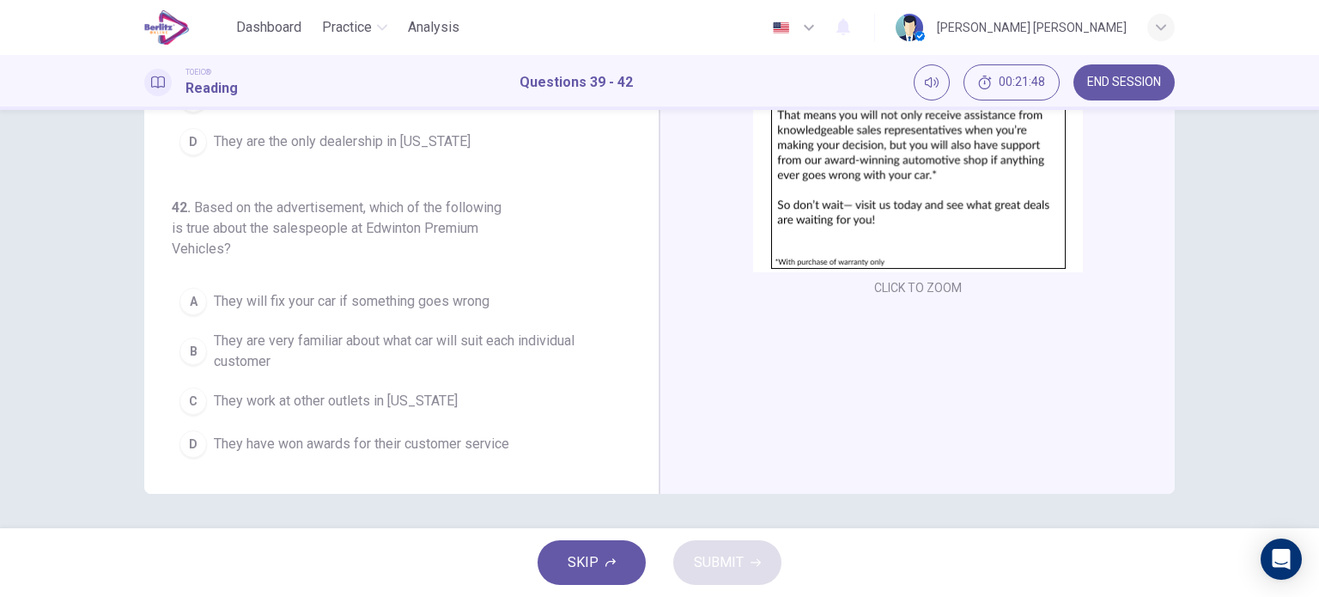
click at [1302, 308] on div "39 . Who is this advertisement targeting? A Shop owners B Small businesses C In…" at bounding box center [659, 319] width 1319 height 418
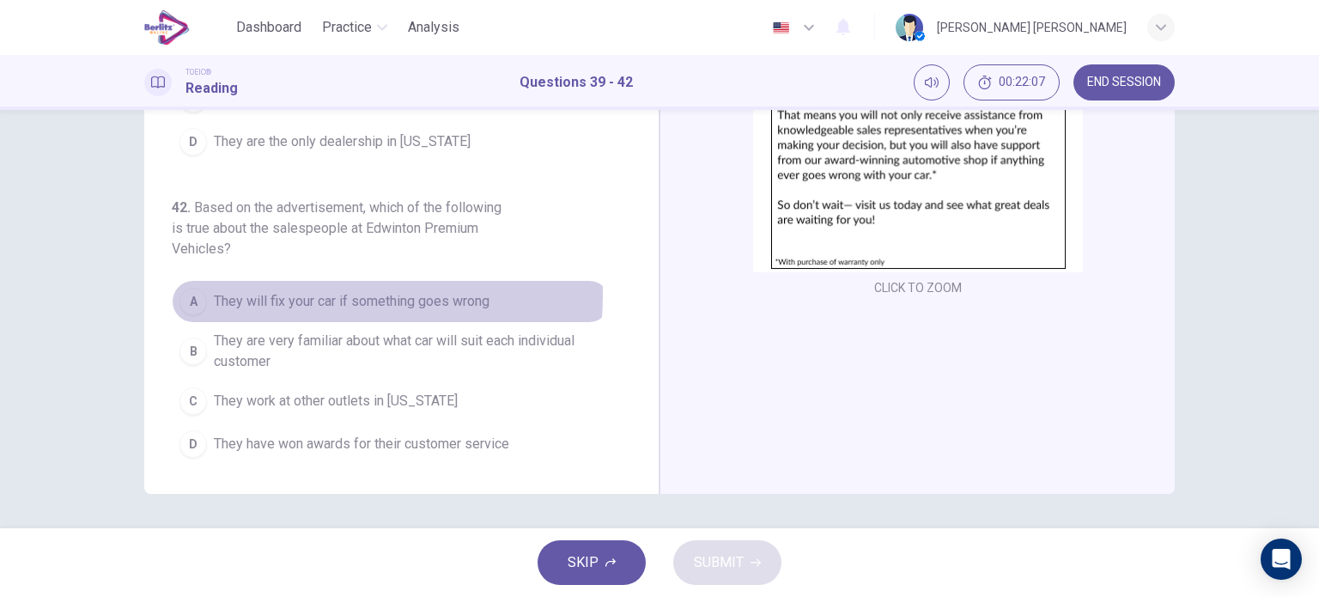
click at [282, 291] on span "They will fix your car if something goes wrong" at bounding box center [352, 301] width 276 height 21
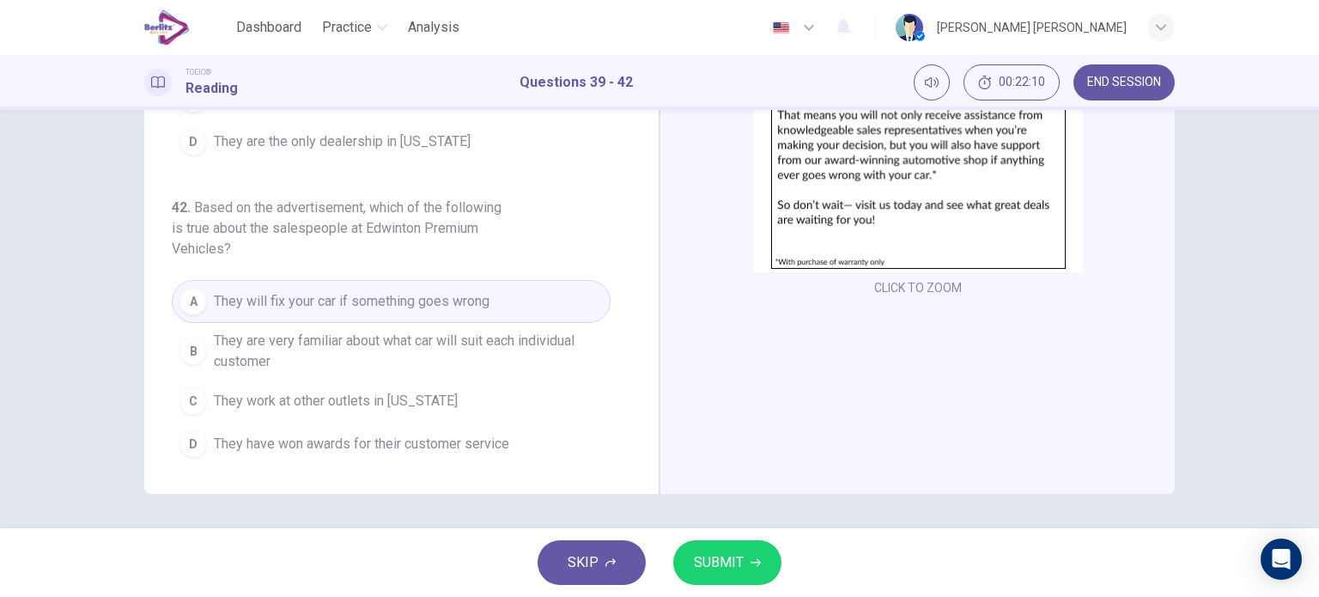
click at [717, 555] on span "SUBMIT" at bounding box center [719, 563] width 50 height 24
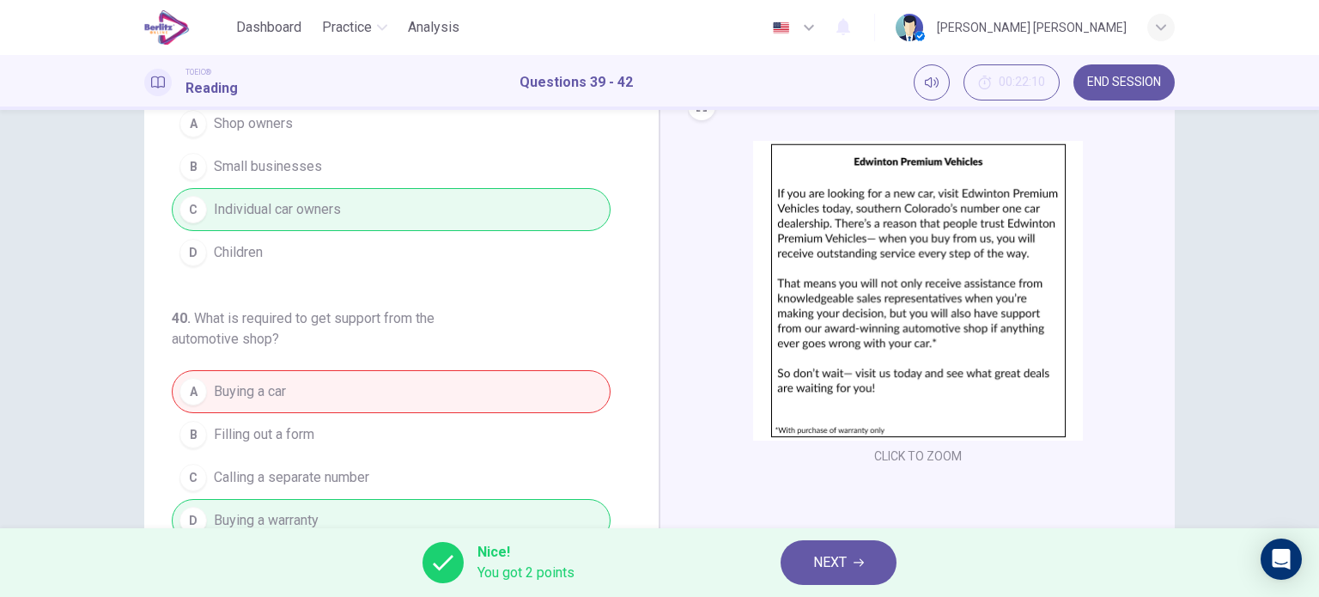
scroll to position [0, 0]
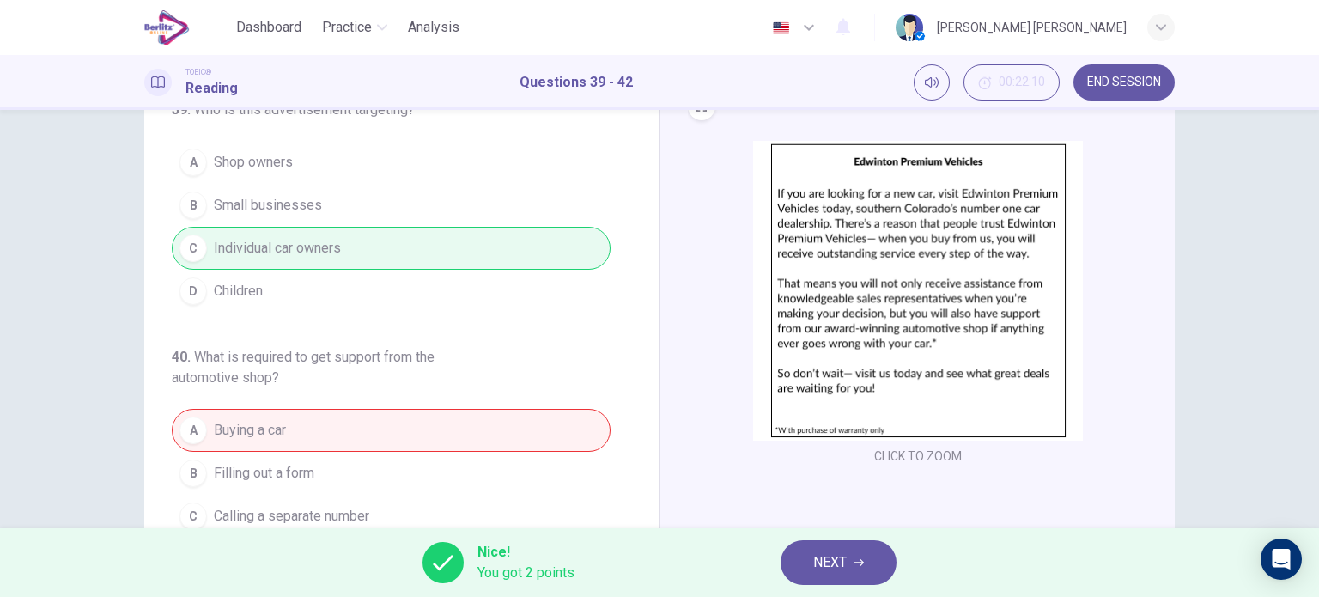
drag, startPoint x: 904, startPoint y: 399, endPoint x: 889, endPoint y: 415, distance: 21.3
click at [889, 415] on img at bounding box center [918, 291] width 330 height 300
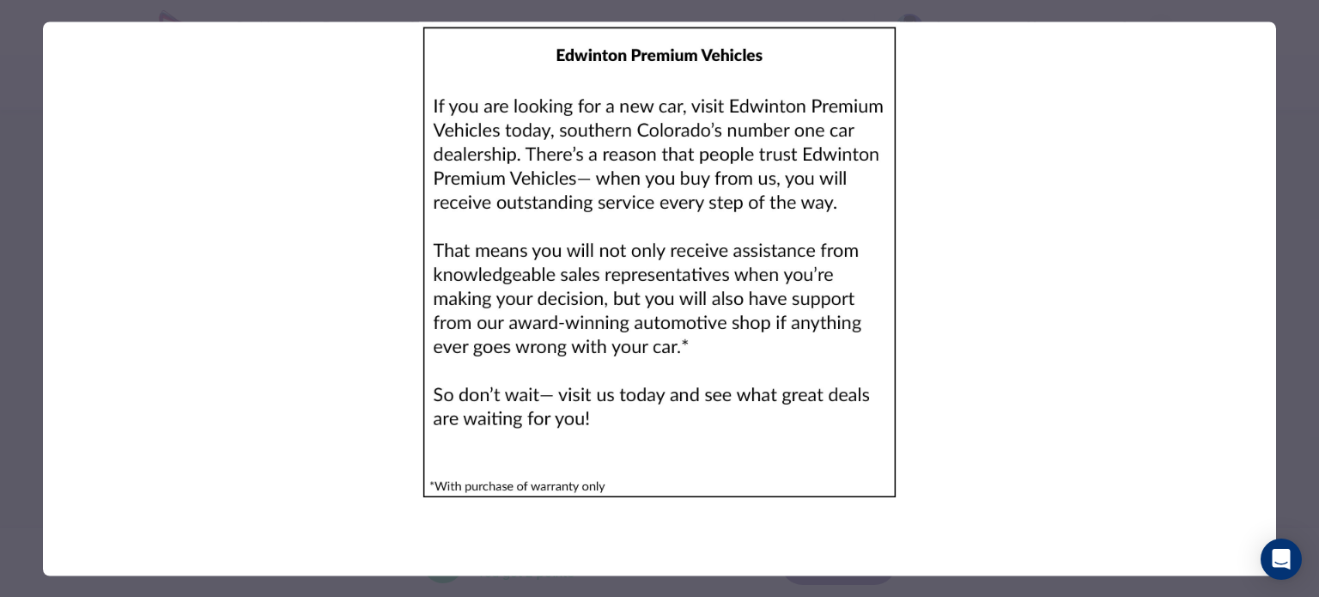
click at [1288, 139] on div at bounding box center [659, 298] width 1319 height 597
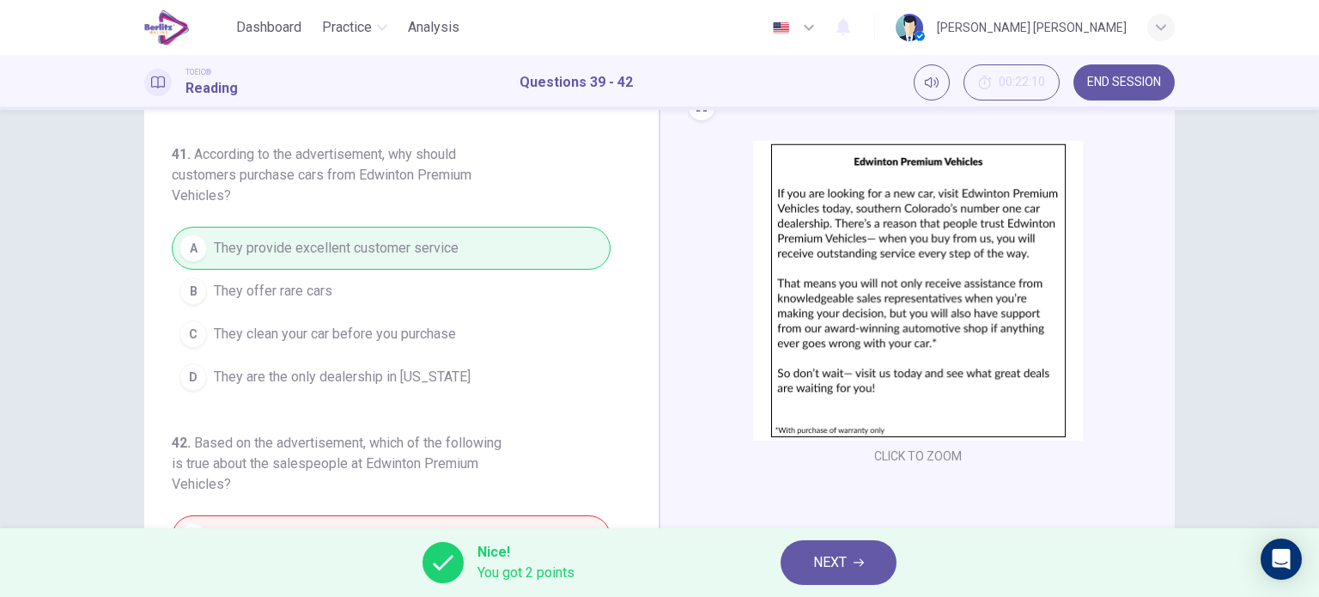
scroll to position [538, 0]
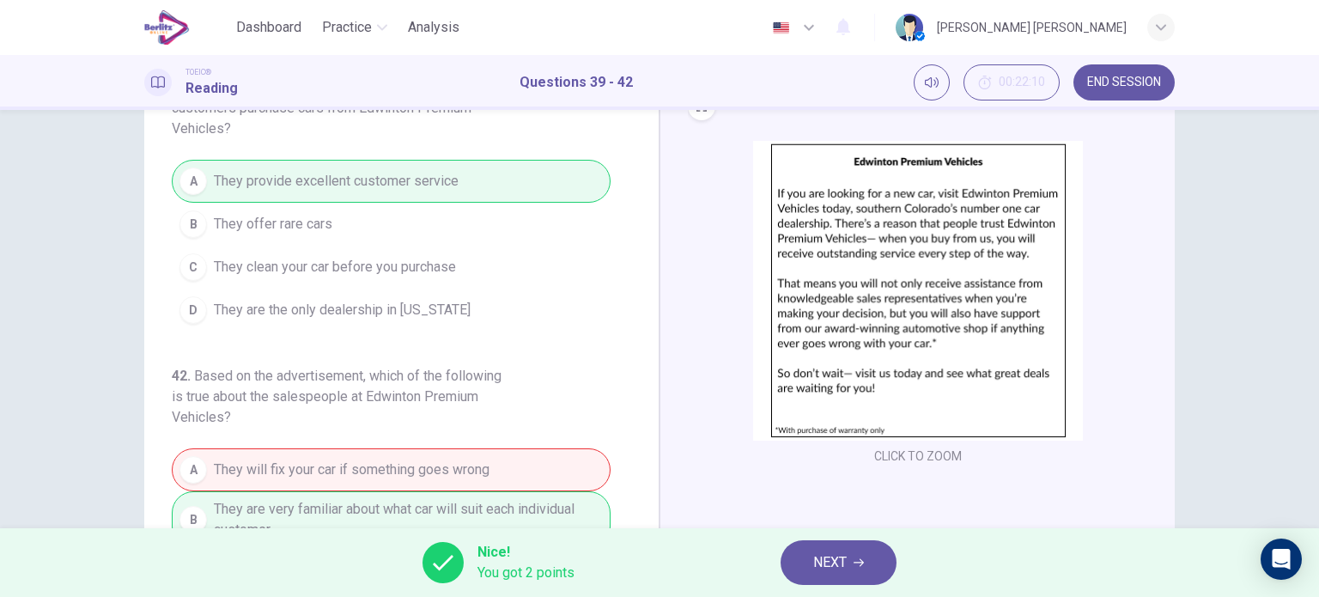
click at [837, 563] on span "NEXT" at bounding box center [830, 563] width 34 height 24
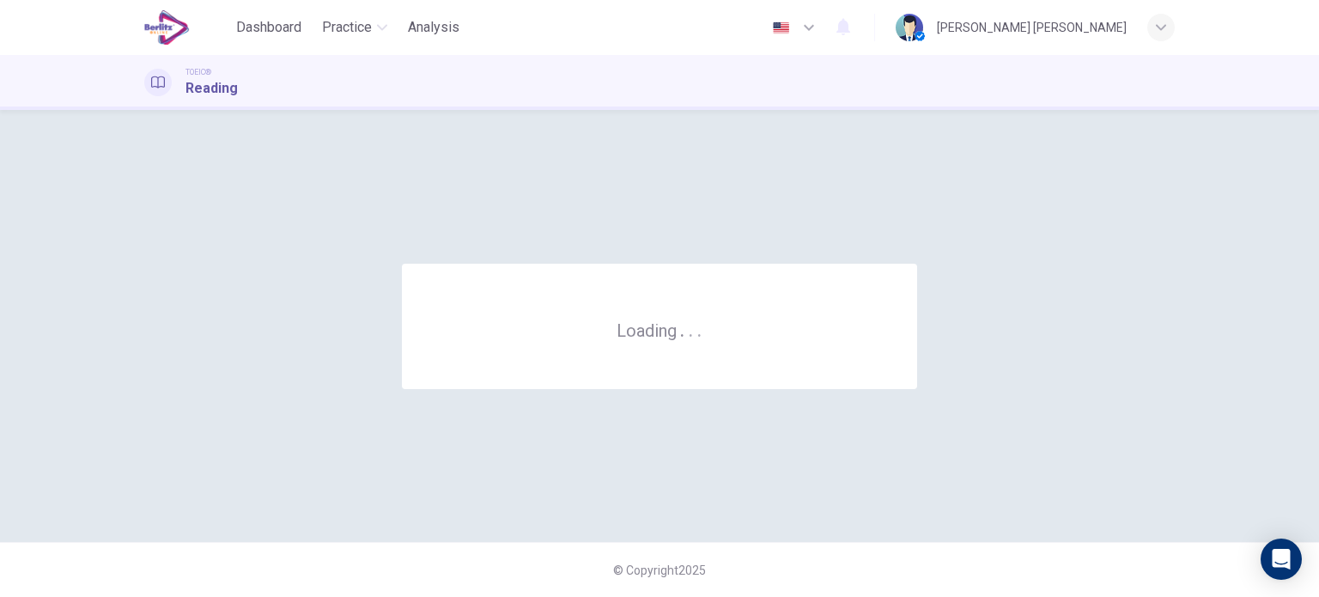
scroll to position [0, 0]
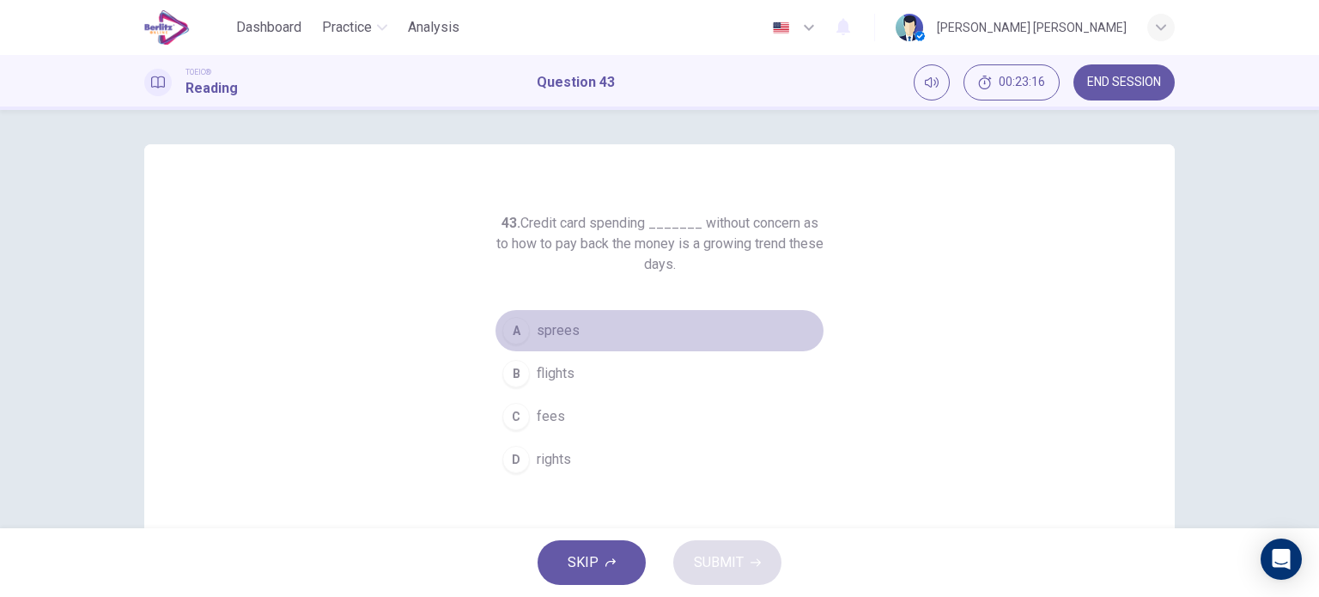
click at [537, 332] on span "sprees" at bounding box center [558, 330] width 43 height 21
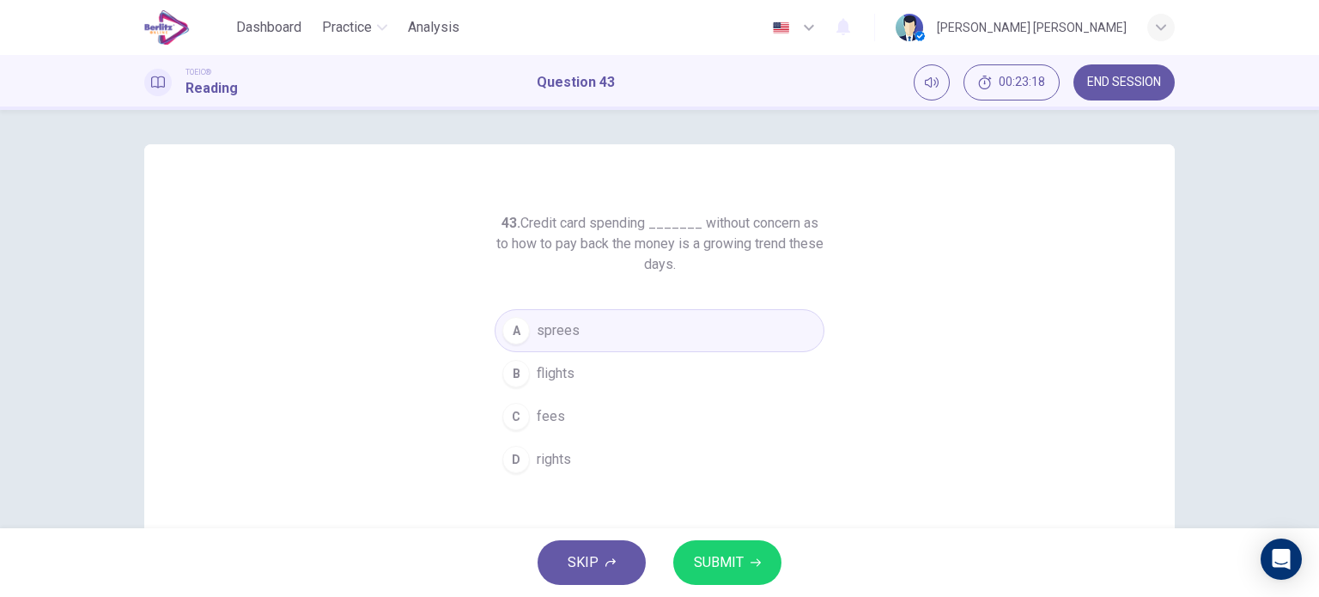
click at [698, 565] on span "SUBMIT" at bounding box center [719, 563] width 50 height 24
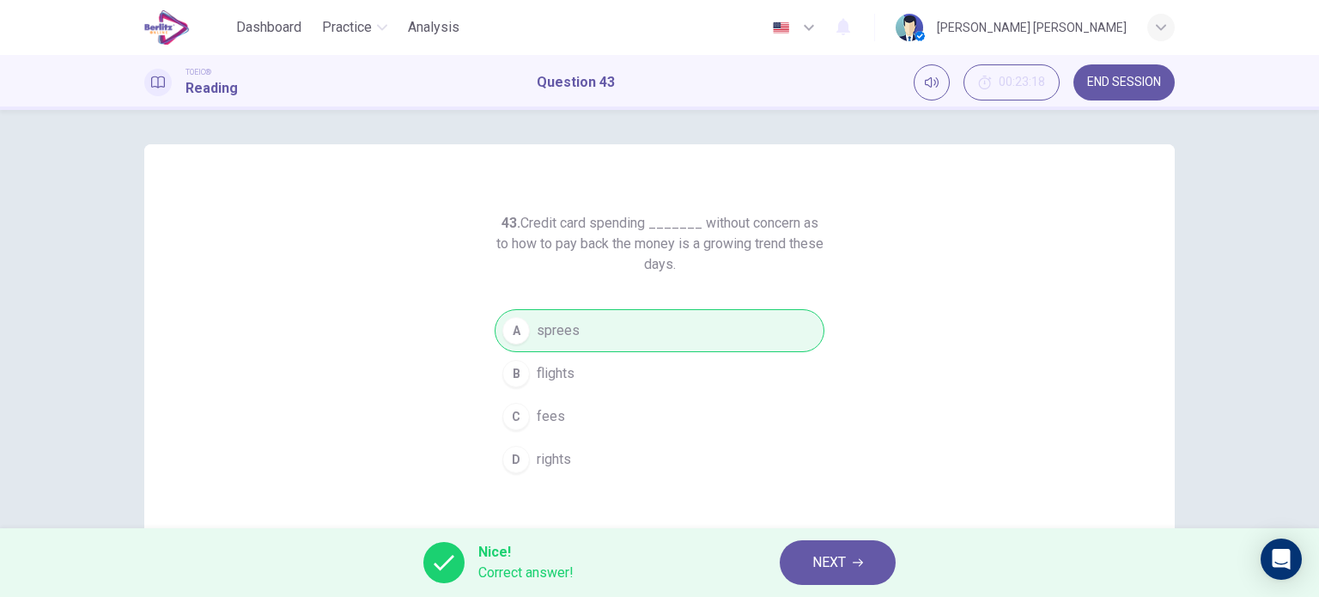
click at [819, 554] on span "NEXT" at bounding box center [830, 563] width 34 height 24
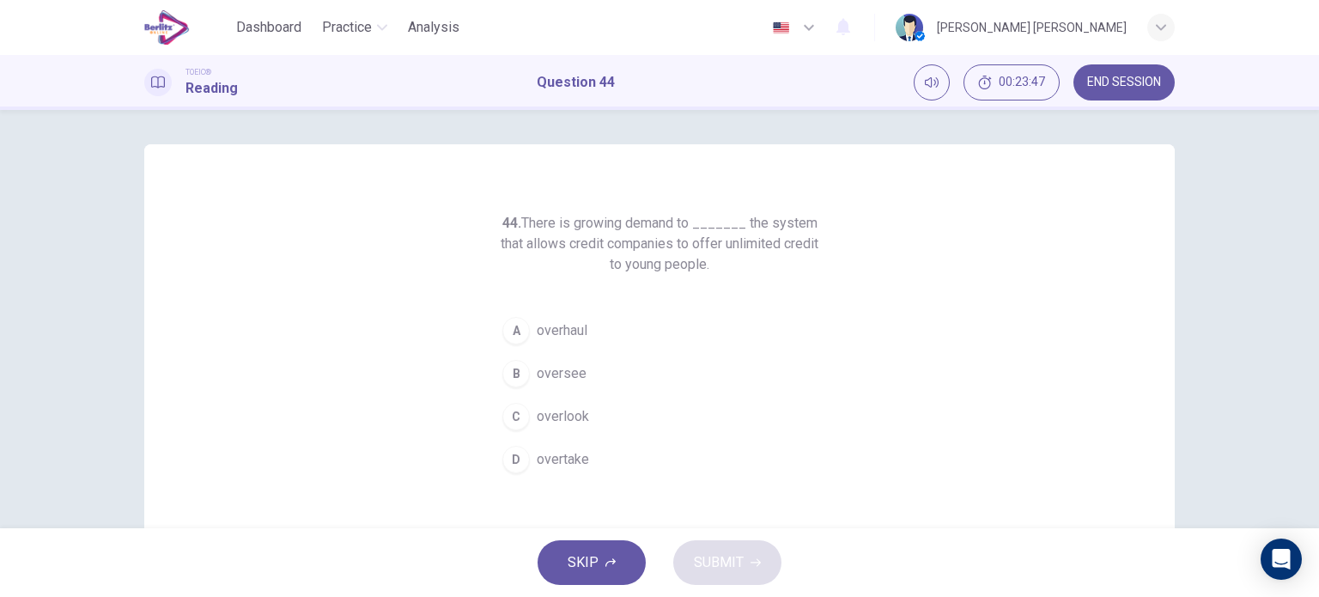
click at [567, 449] on span "overtake" at bounding box center [563, 459] width 52 height 21
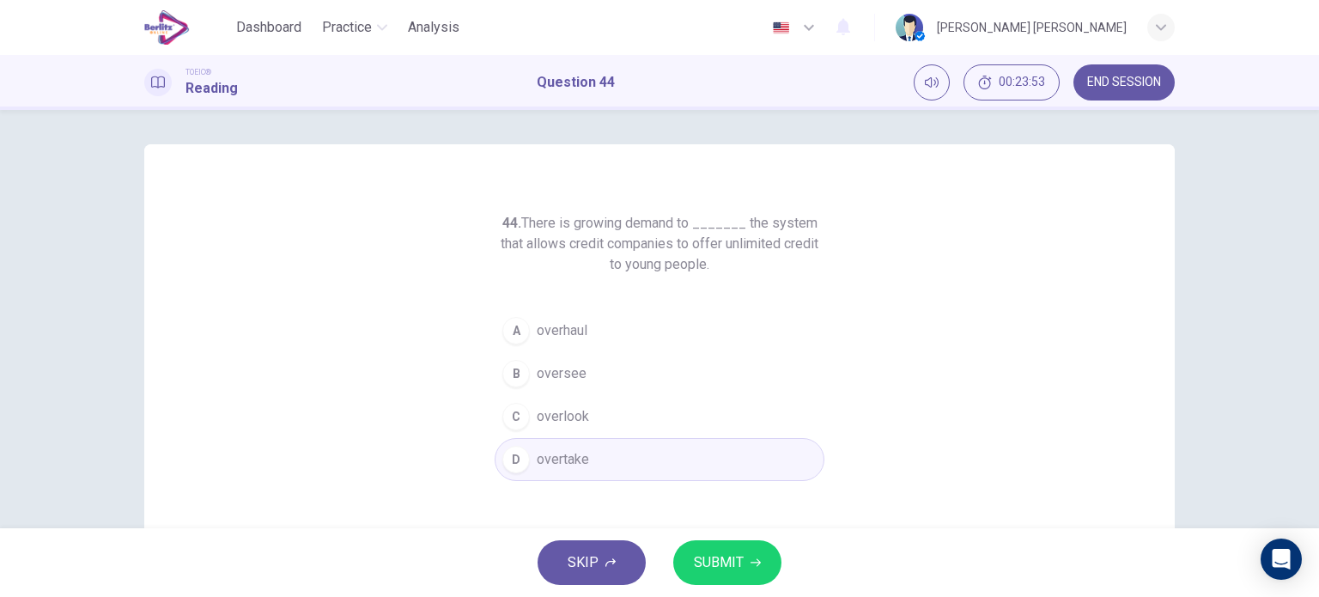
click at [602, 382] on button "B oversee" at bounding box center [660, 373] width 330 height 43
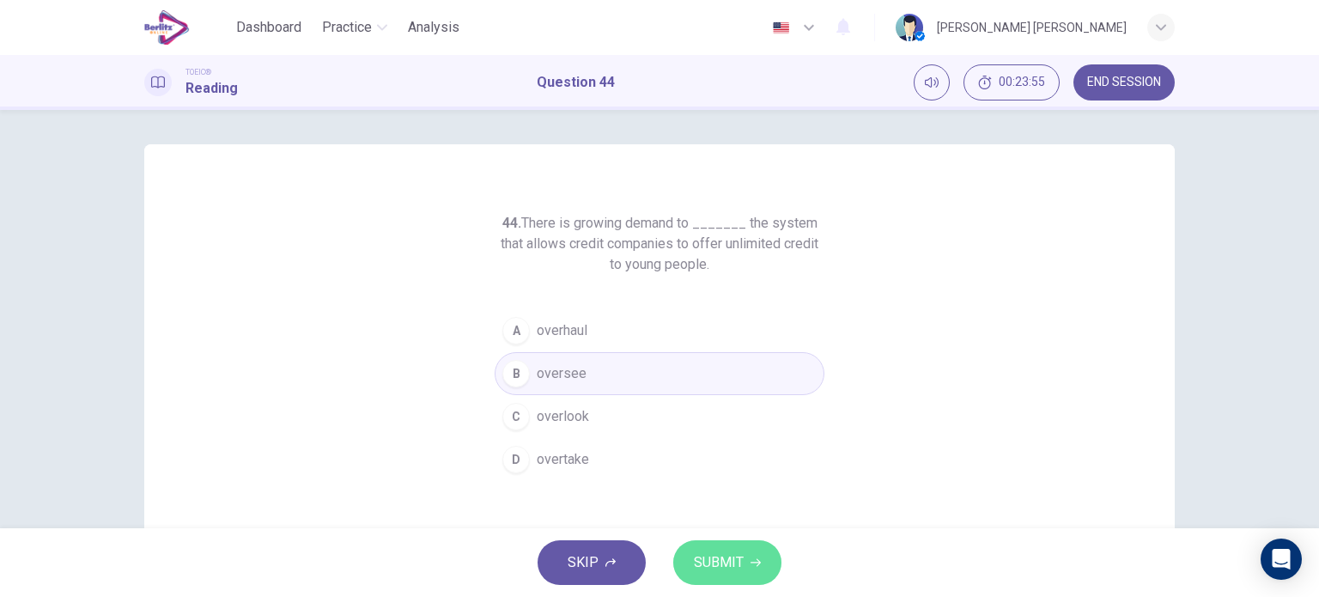
click at [715, 570] on span "SUBMIT" at bounding box center [719, 563] width 50 height 24
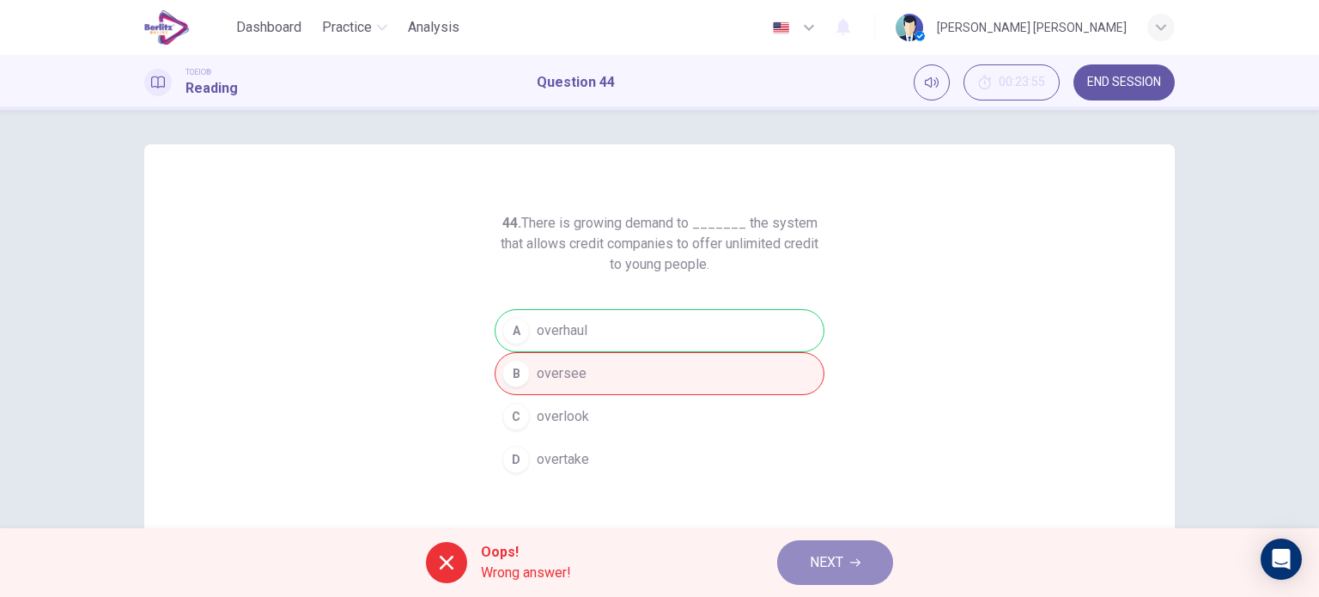
click at [835, 560] on span "NEXT" at bounding box center [827, 563] width 34 height 24
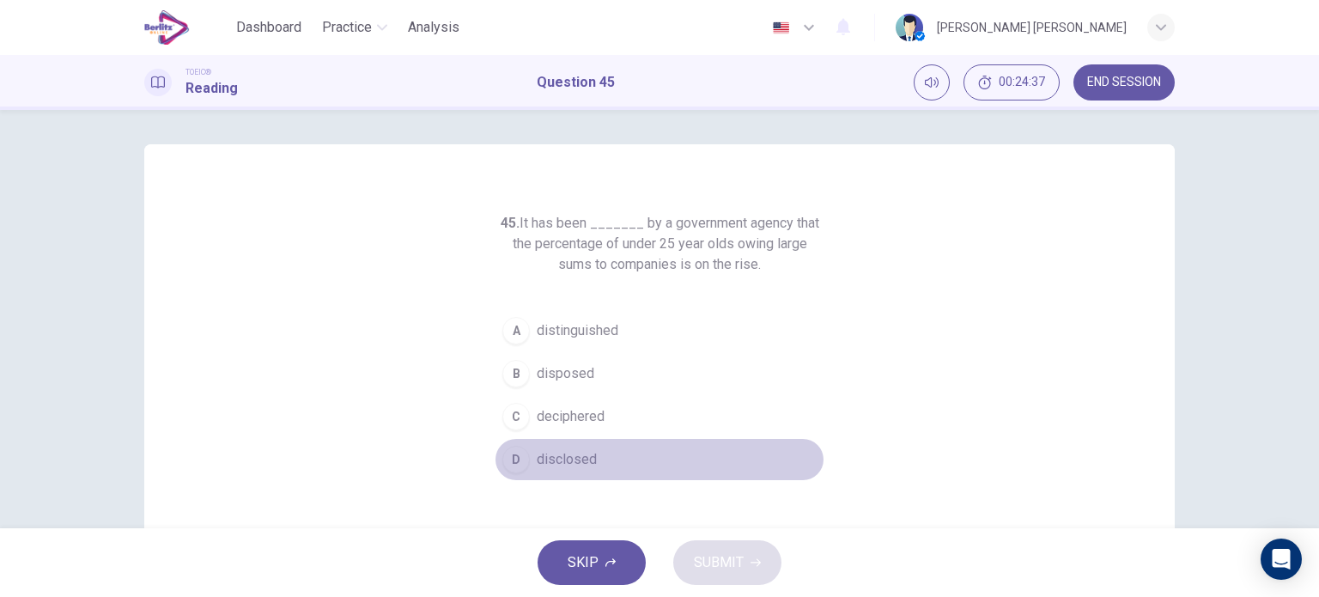
click at [581, 466] on span "disclosed" at bounding box center [567, 459] width 60 height 21
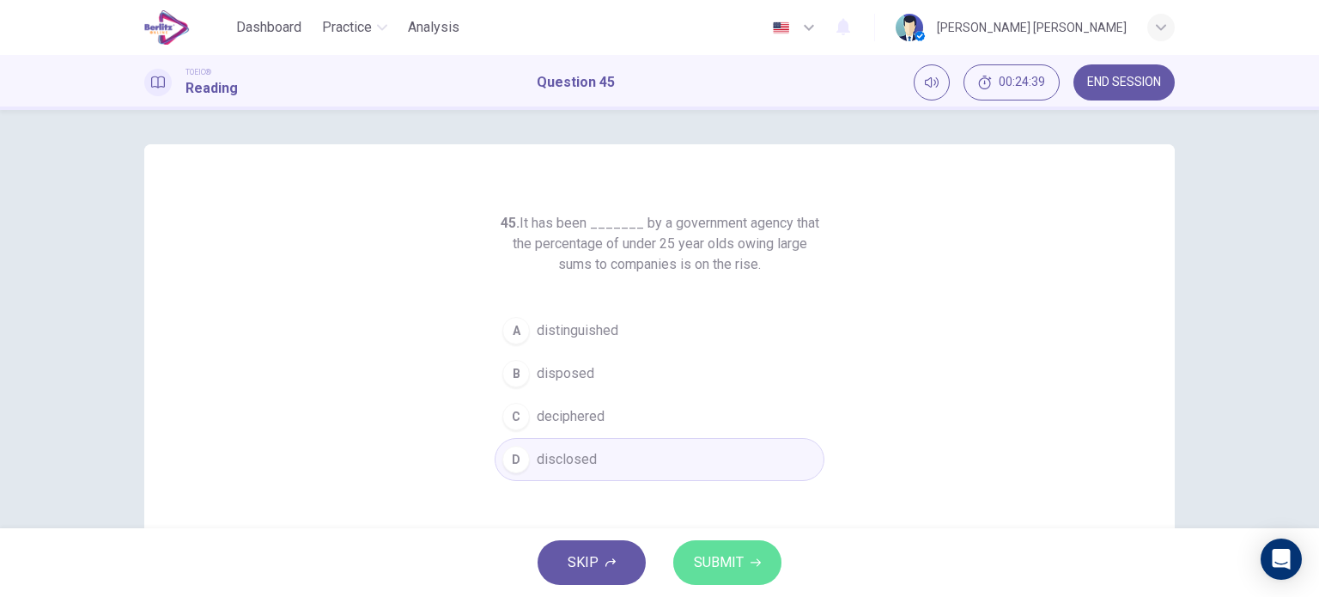
click at [716, 573] on span "SUBMIT" at bounding box center [719, 563] width 50 height 24
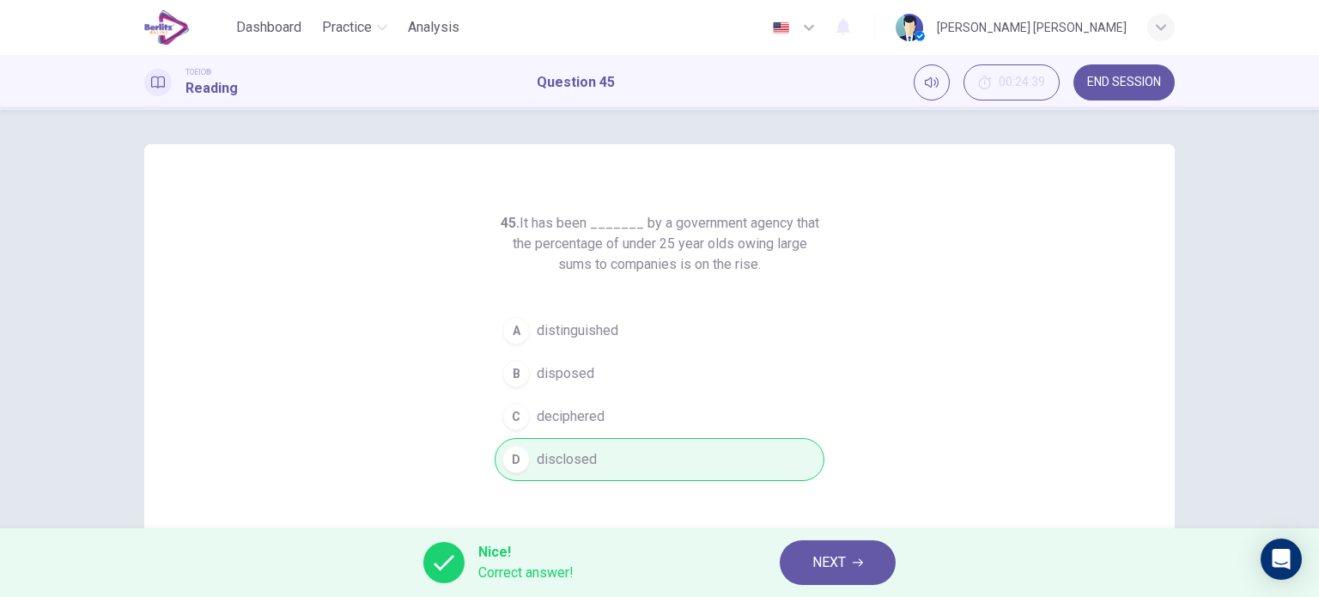
click at [804, 545] on button "NEXT" at bounding box center [838, 562] width 116 height 45
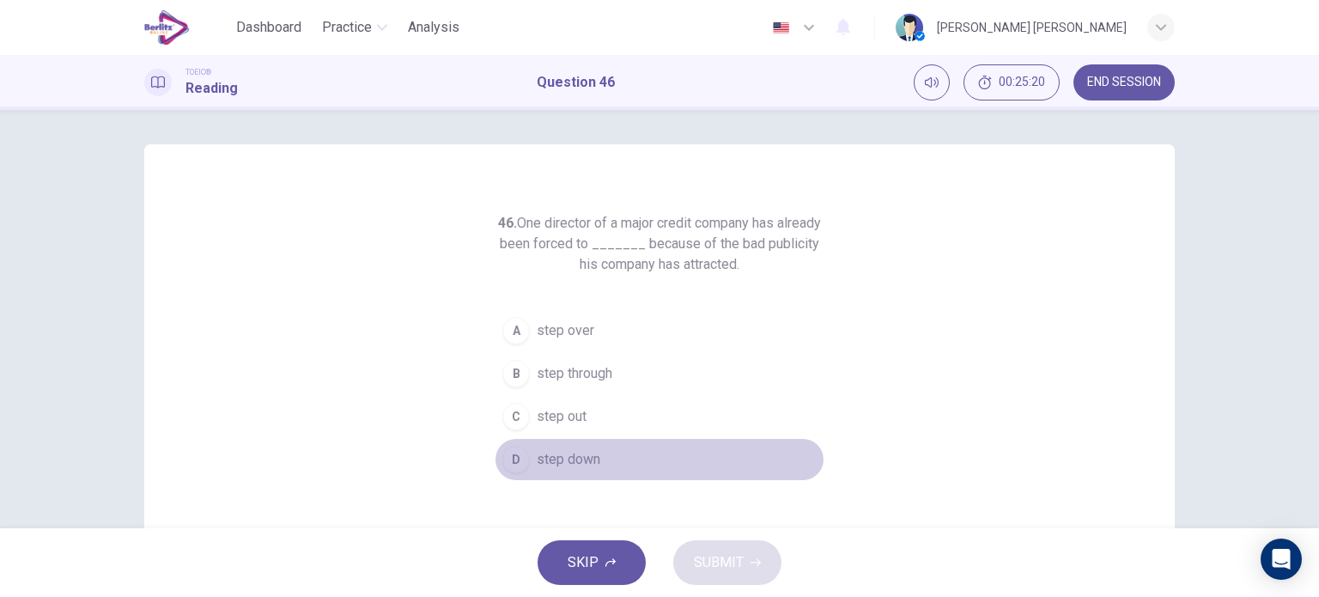
click at [571, 470] on button "D step down" at bounding box center [660, 459] width 330 height 43
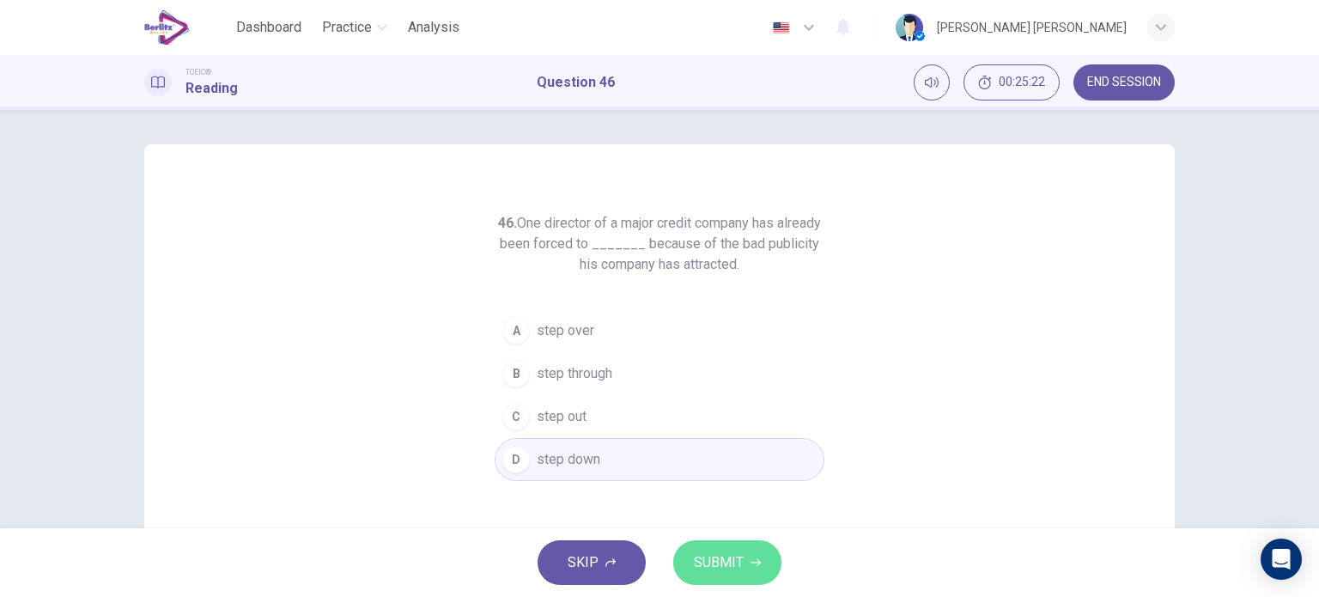
click at [706, 547] on button "SUBMIT" at bounding box center [727, 562] width 108 height 45
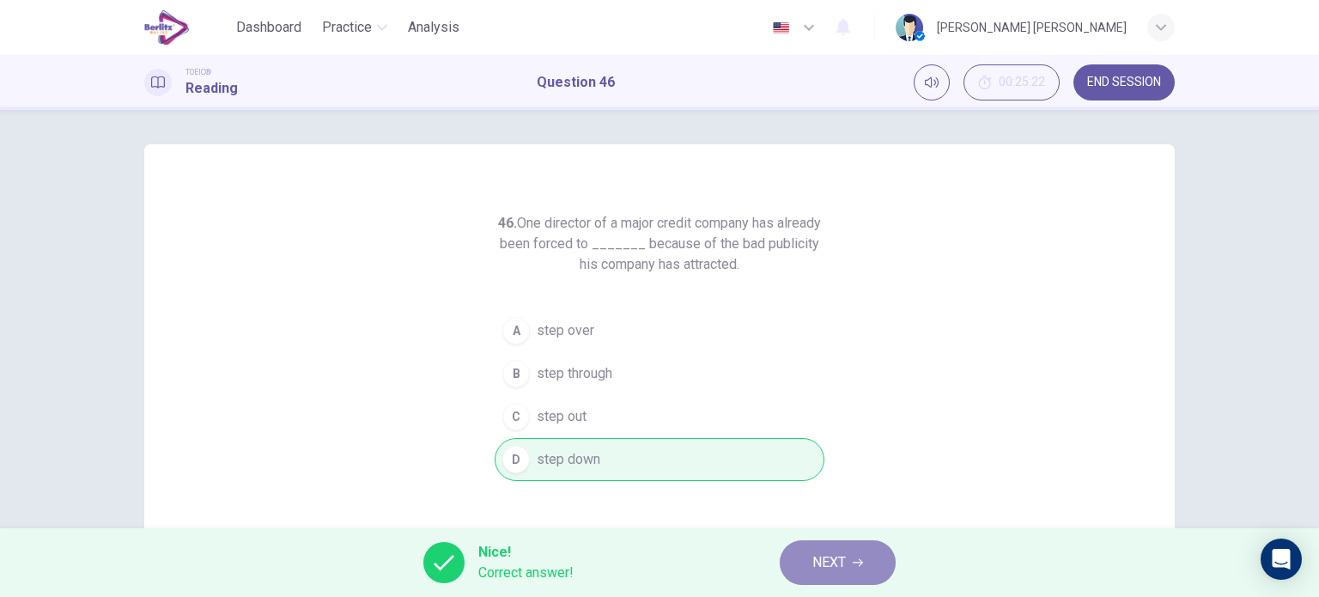
click at [824, 554] on span "NEXT" at bounding box center [830, 563] width 34 height 24
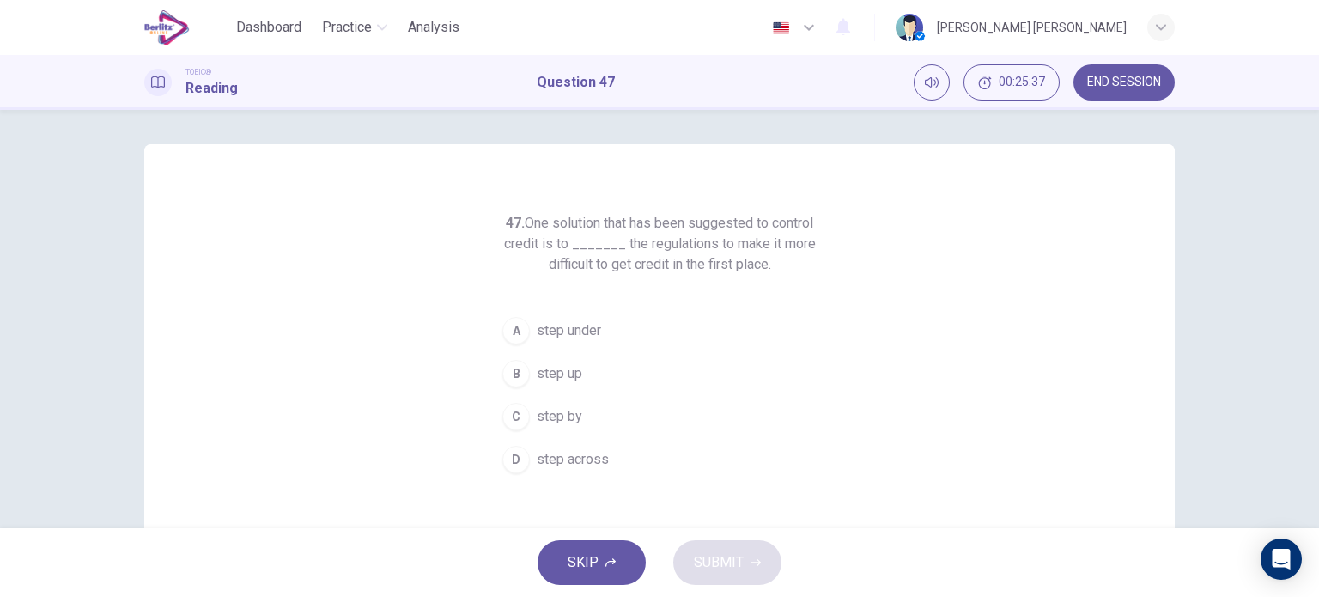
drag, startPoint x: 574, startPoint y: 371, endPoint x: 569, endPoint y: 399, distance: 28.0
click at [569, 399] on div "A step under B step up C step by D step across" at bounding box center [660, 395] width 330 height 172
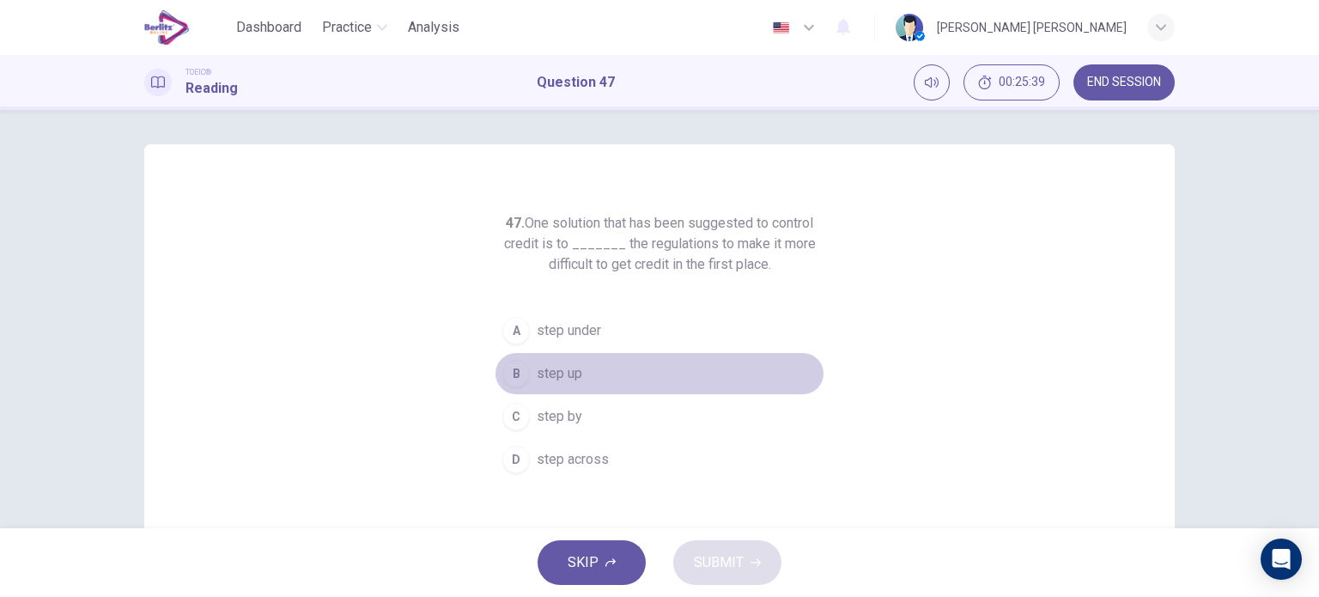
click at [585, 375] on button "B step up" at bounding box center [660, 373] width 330 height 43
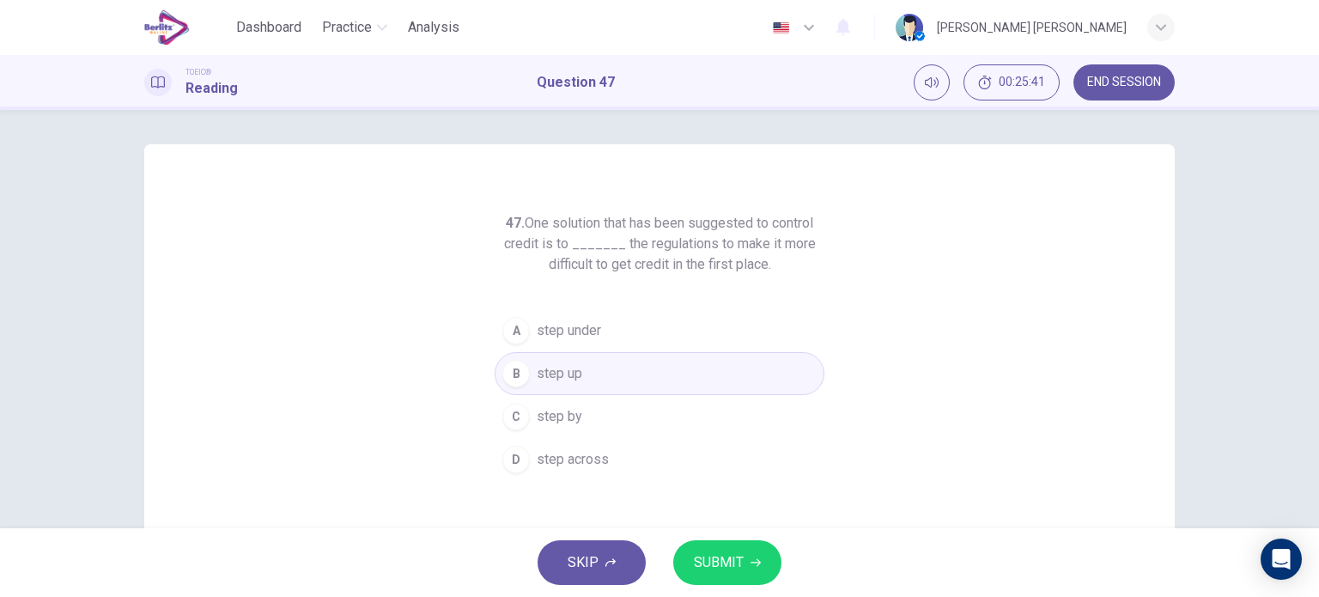
click at [717, 570] on span "SUBMIT" at bounding box center [719, 563] width 50 height 24
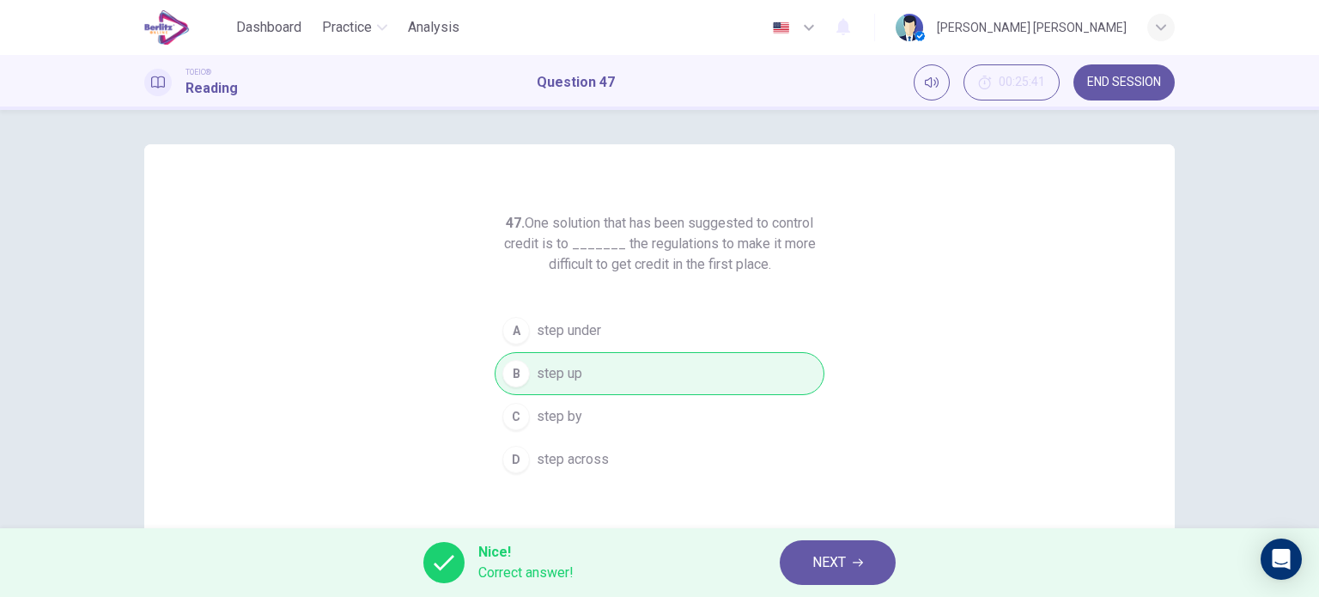
click at [799, 556] on button "NEXT" at bounding box center [838, 562] width 116 height 45
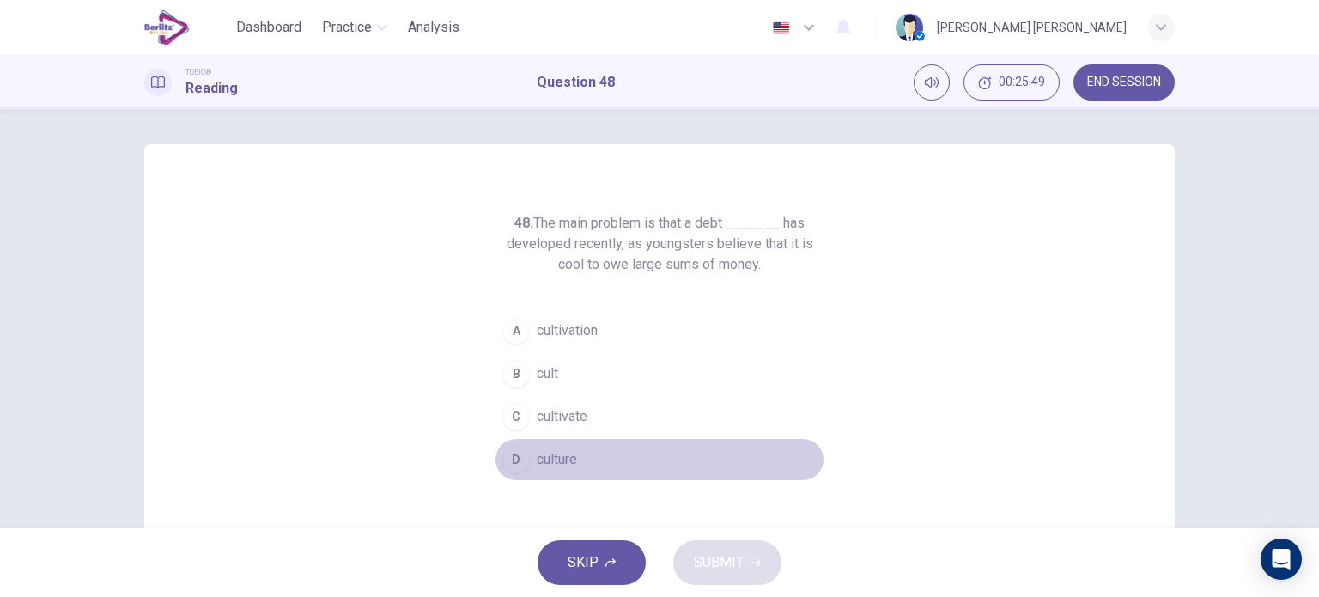
click at [573, 459] on span "culture" at bounding box center [557, 459] width 40 height 21
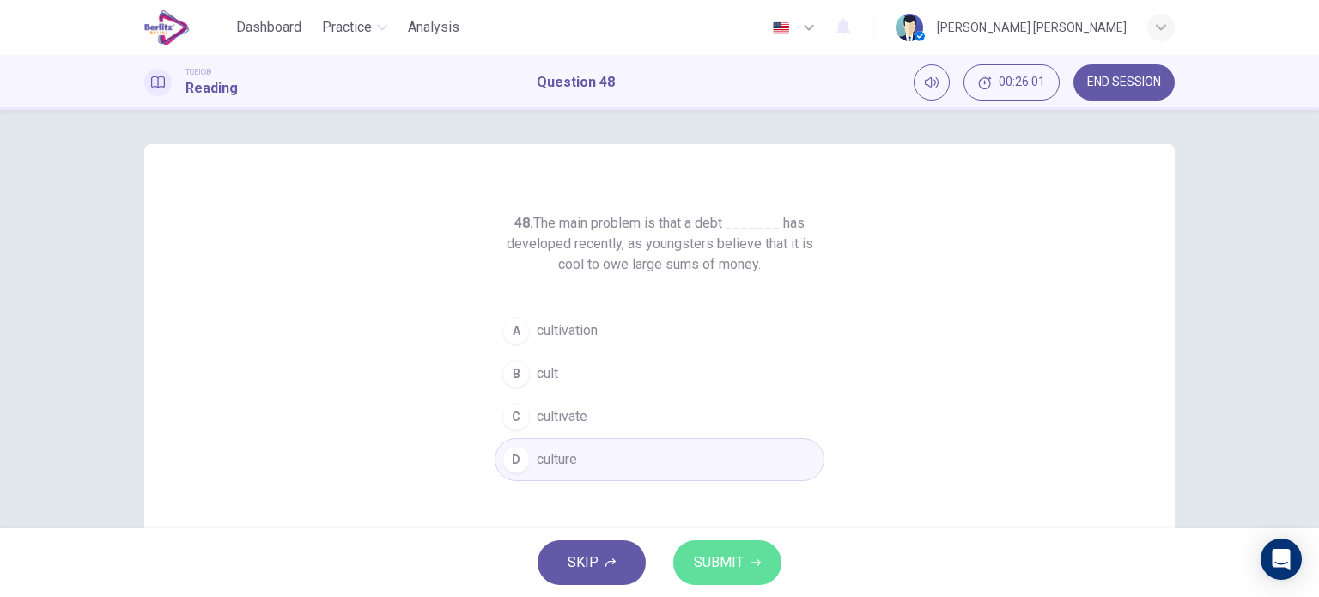
click at [722, 553] on span "SUBMIT" at bounding box center [719, 563] width 50 height 24
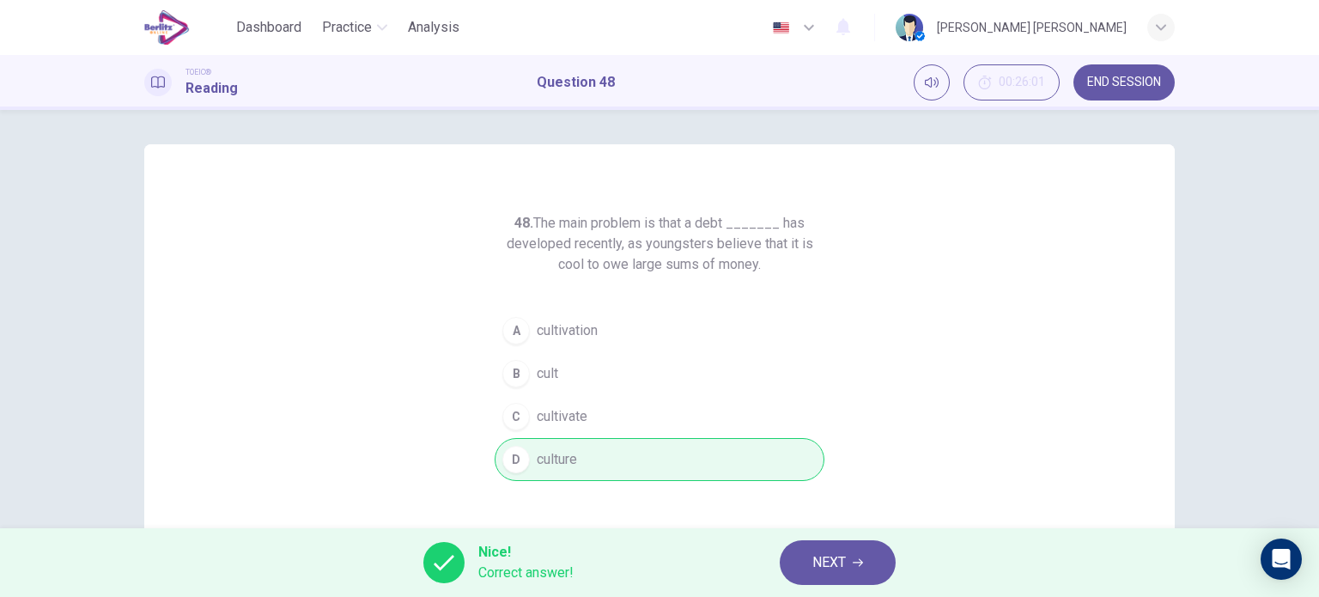
click at [814, 549] on button "NEXT" at bounding box center [838, 562] width 116 height 45
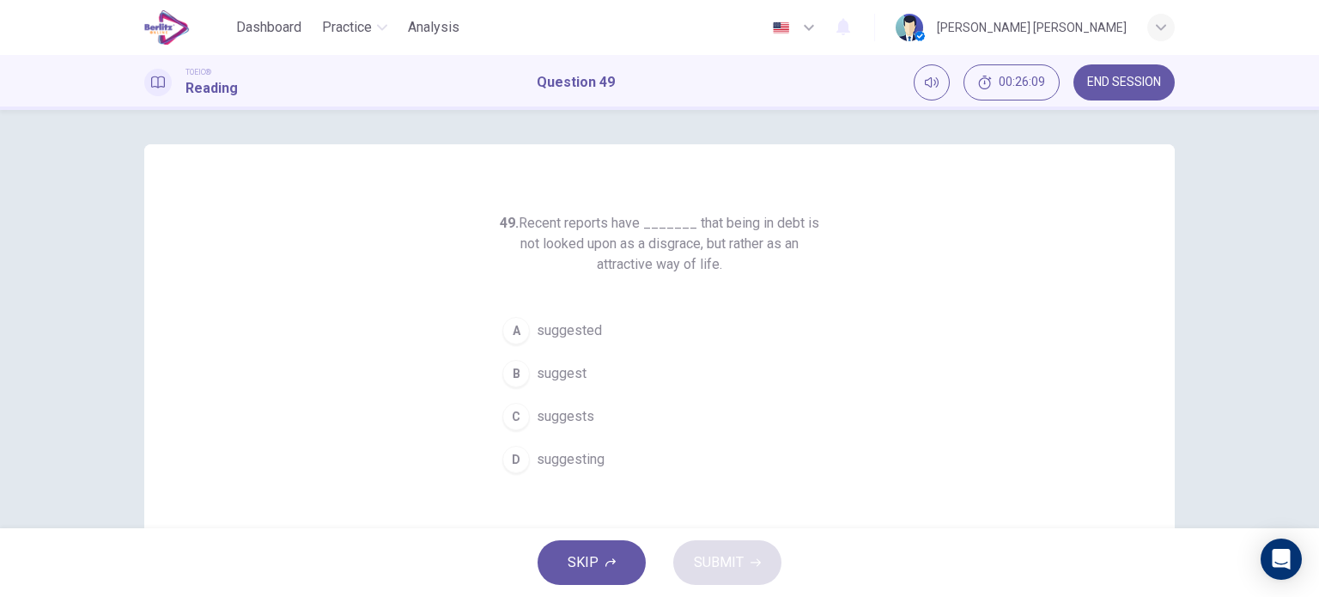
click at [570, 330] on span "suggested" at bounding box center [569, 330] width 65 height 21
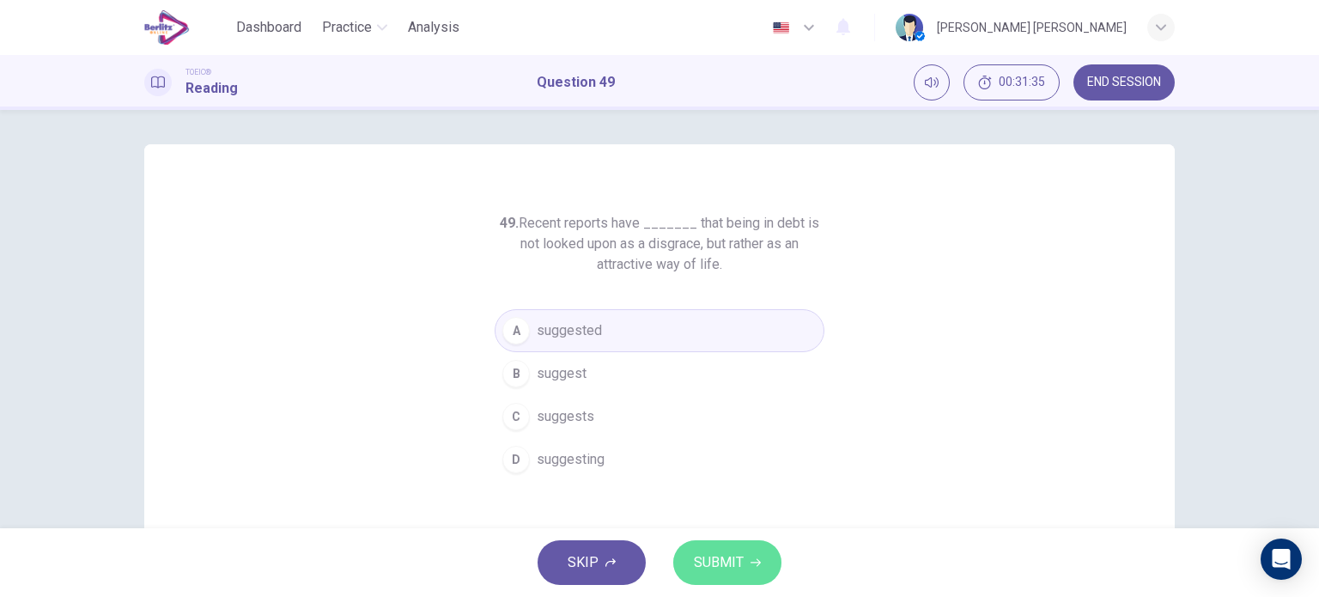
click at [730, 551] on span "SUBMIT" at bounding box center [719, 563] width 50 height 24
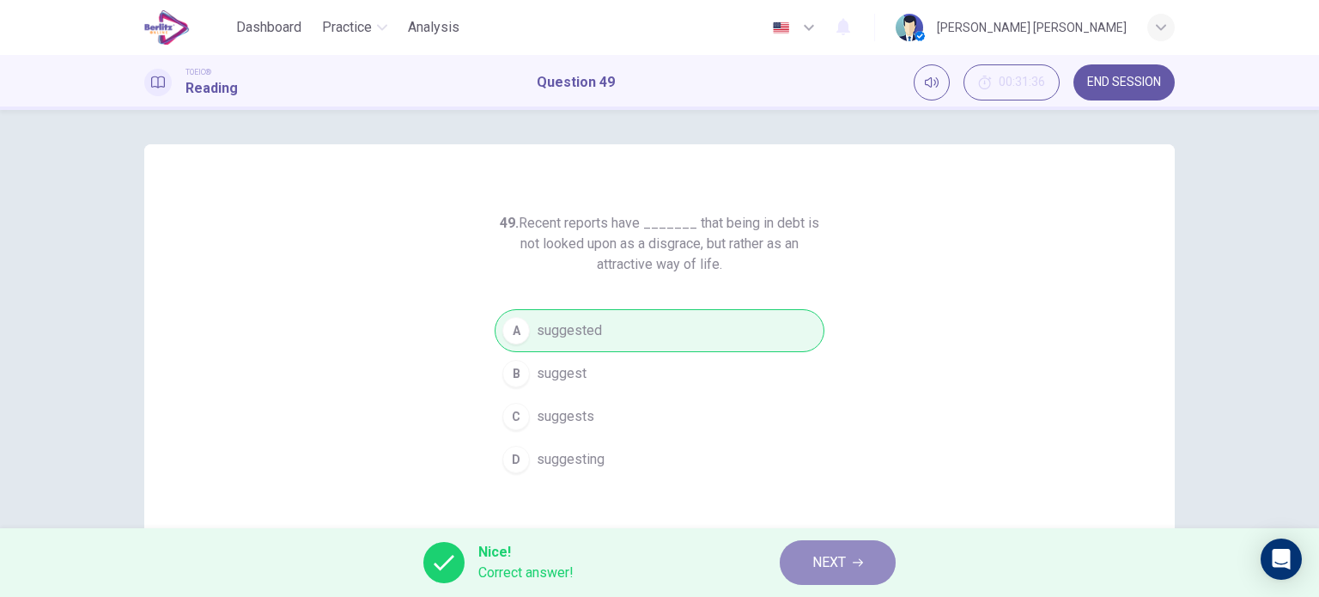
click at [845, 575] on button "NEXT" at bounding box center [838, 562] width 116 height 45
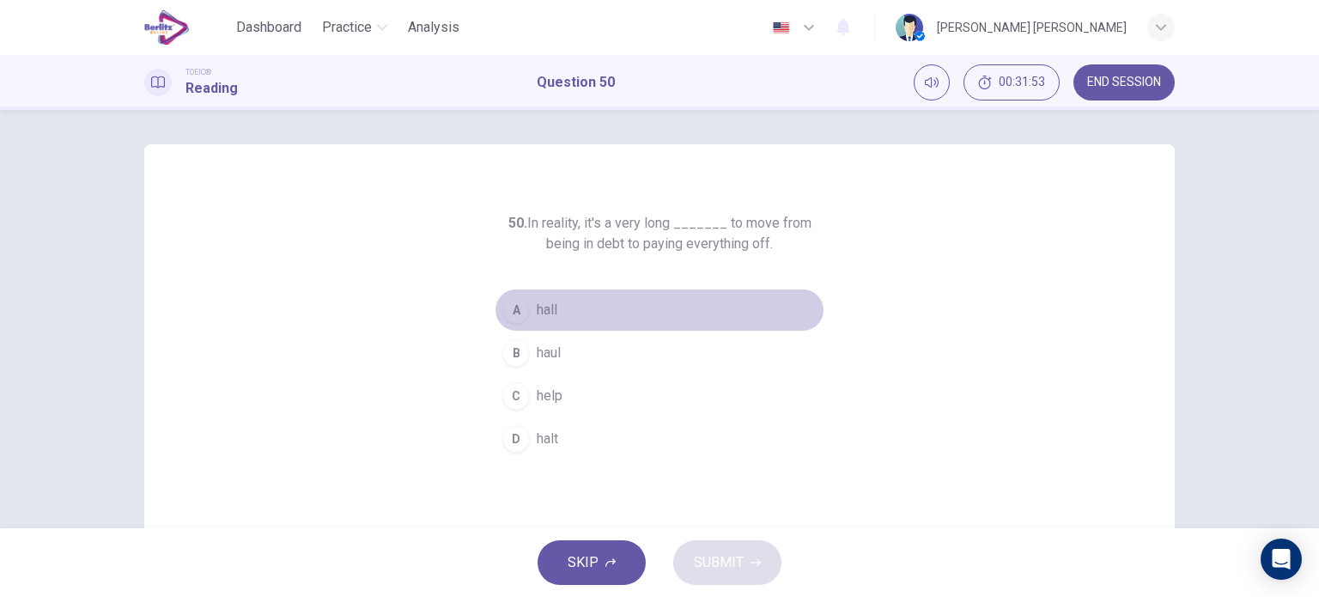
click at [512, 314] on div "A" at bounding box center [516, 309] width 27 height 27
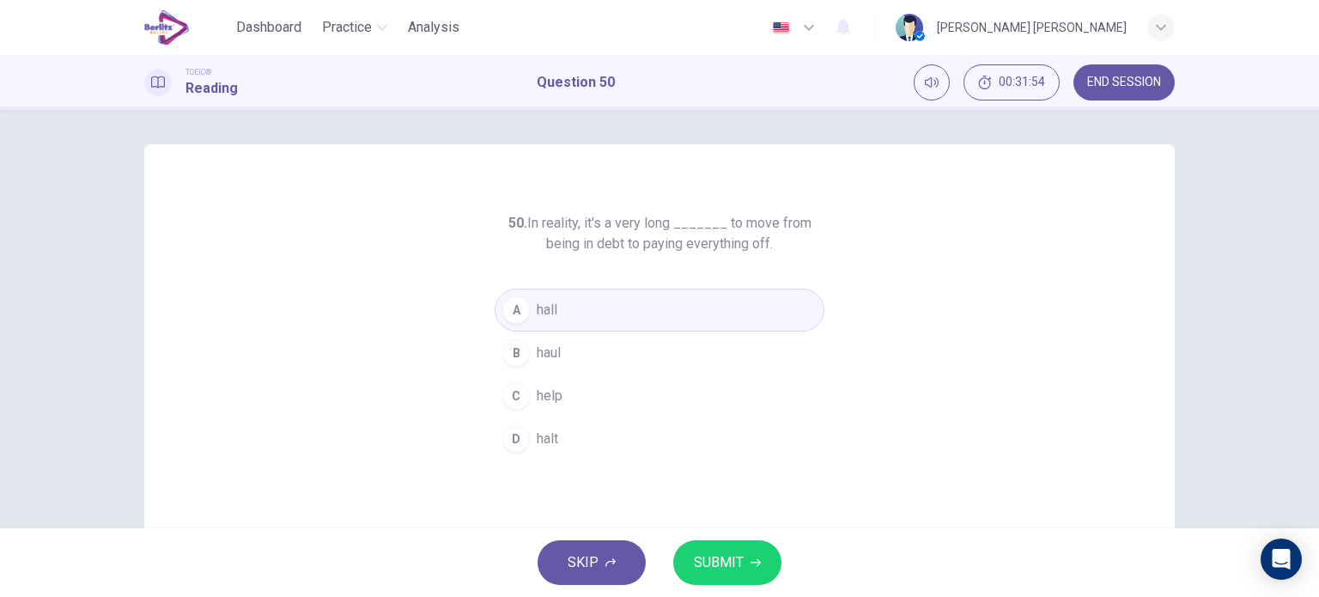
click at [743, 552] on button "SUBMIT" at bounding box center [727, 562] width 108 height 45
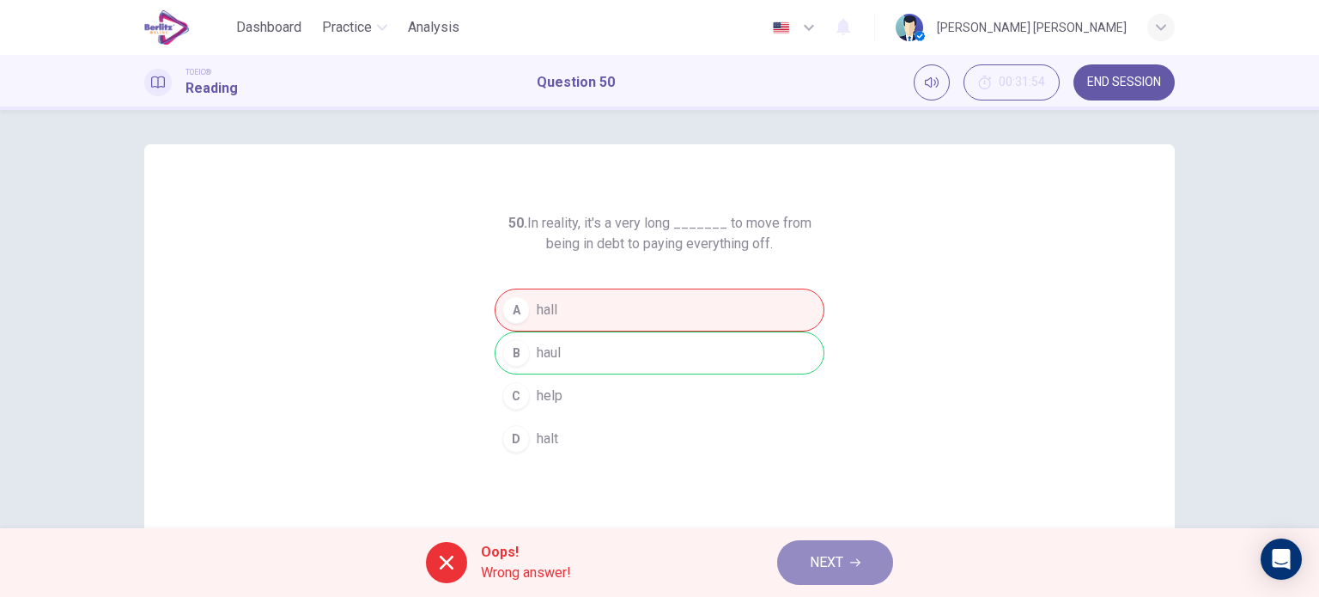
click at [801, 549] on button "NEXT" at bounding box center [835, 562] width 116 height 45
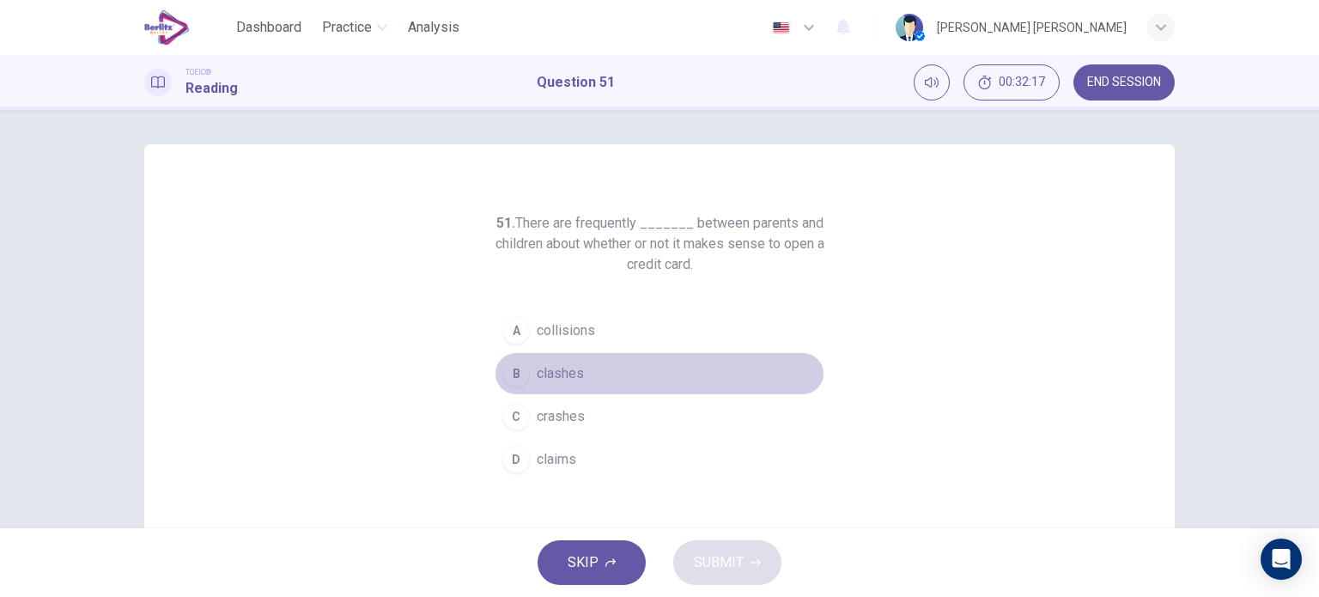
click at [549, 376] on span "clashes" at bounding box center [560, 373] width 47 height 21
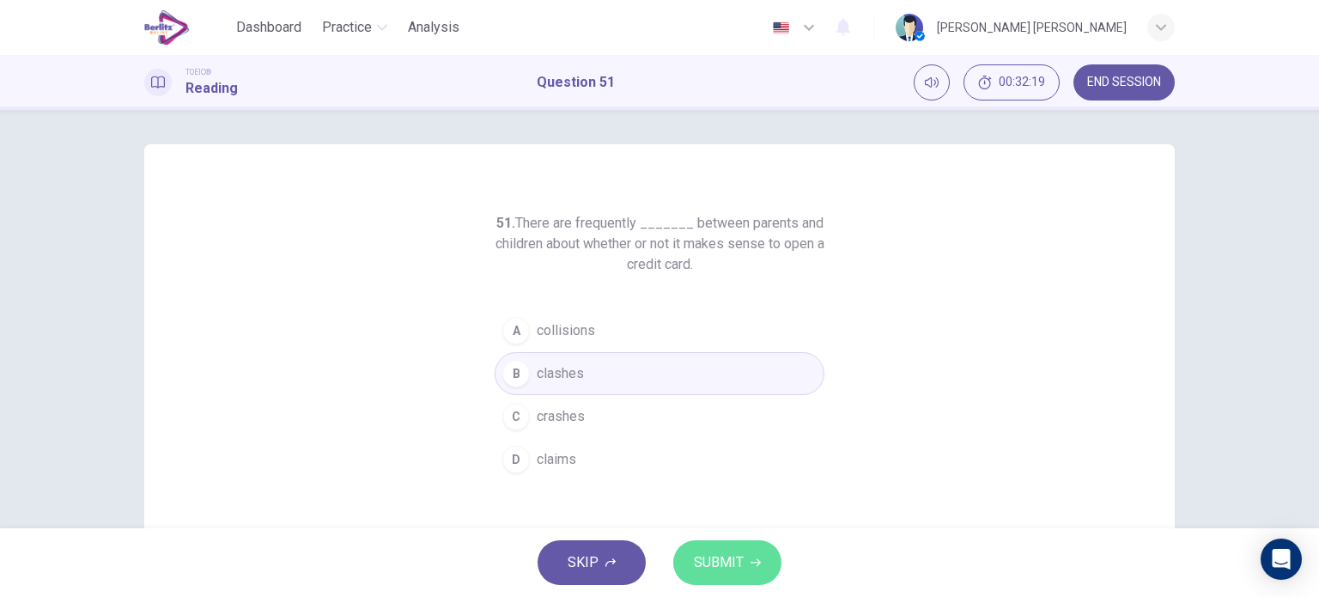
click at [741, 545] on button "SUBMIT" at bounding box center [727, 562] width 108 height 45
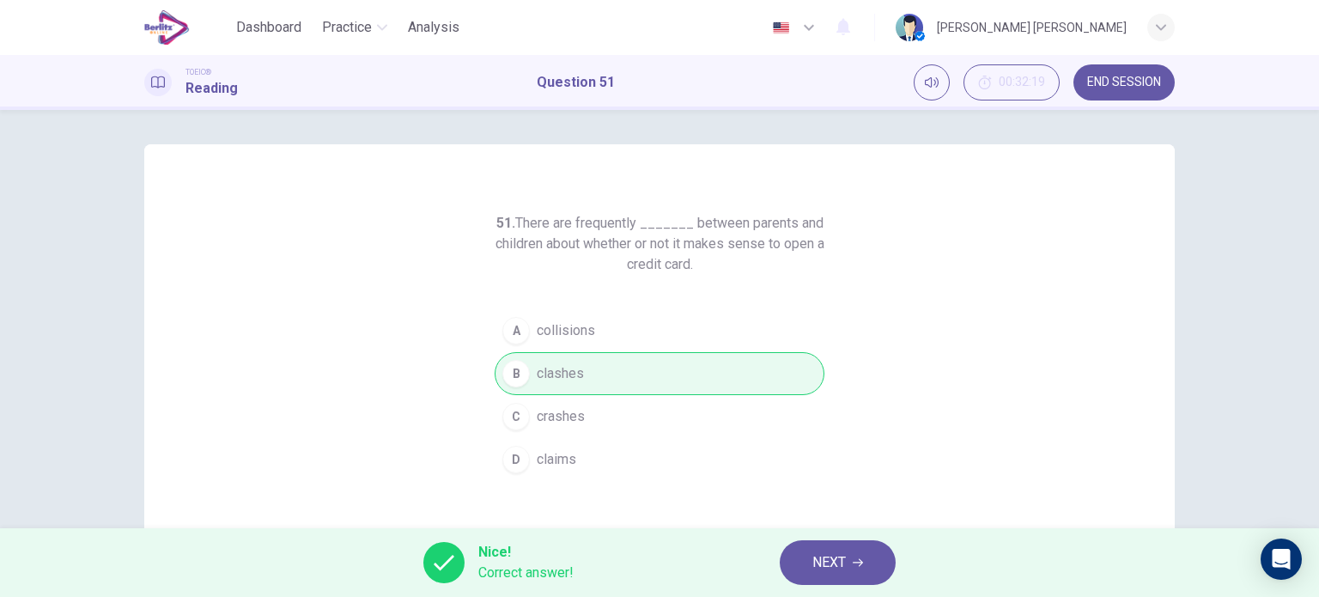
click at [843, 551] on span "NEXT" at bounding box center [830, 563] width 34 height 24
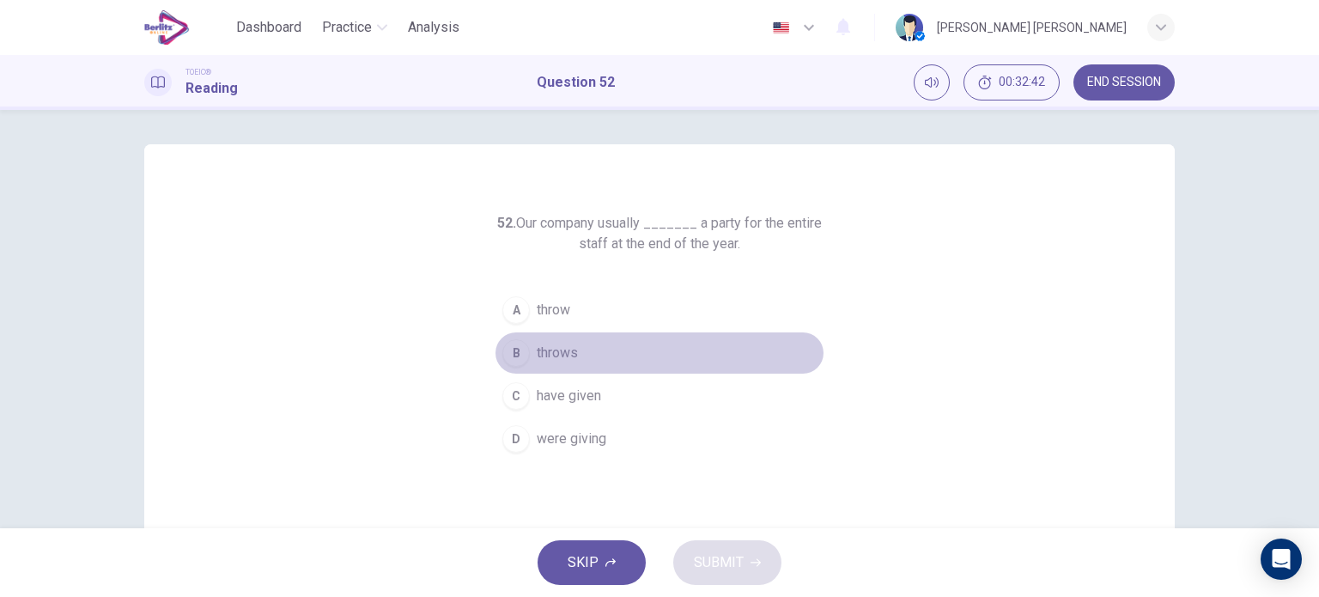
click at [565, 350] on span "throws" at bounding box center [557, 353] width 41 height 21
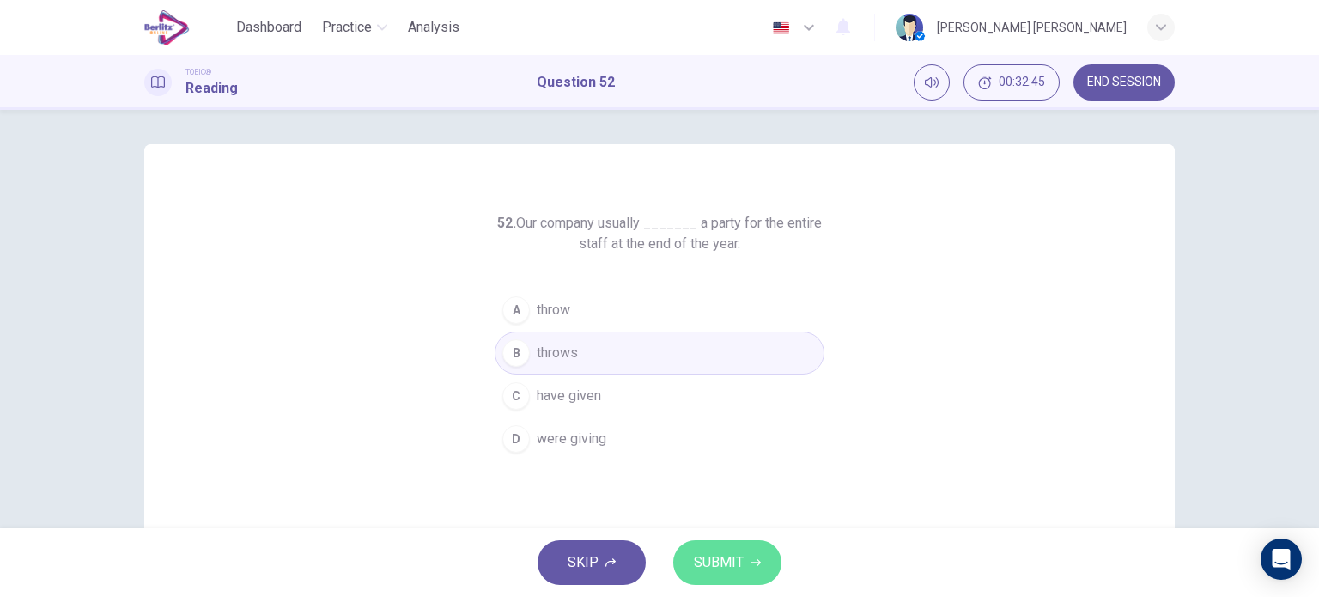
click at [726, 549] on button "SUBMIT" at bounding box center [727, 562] width 108 height 45
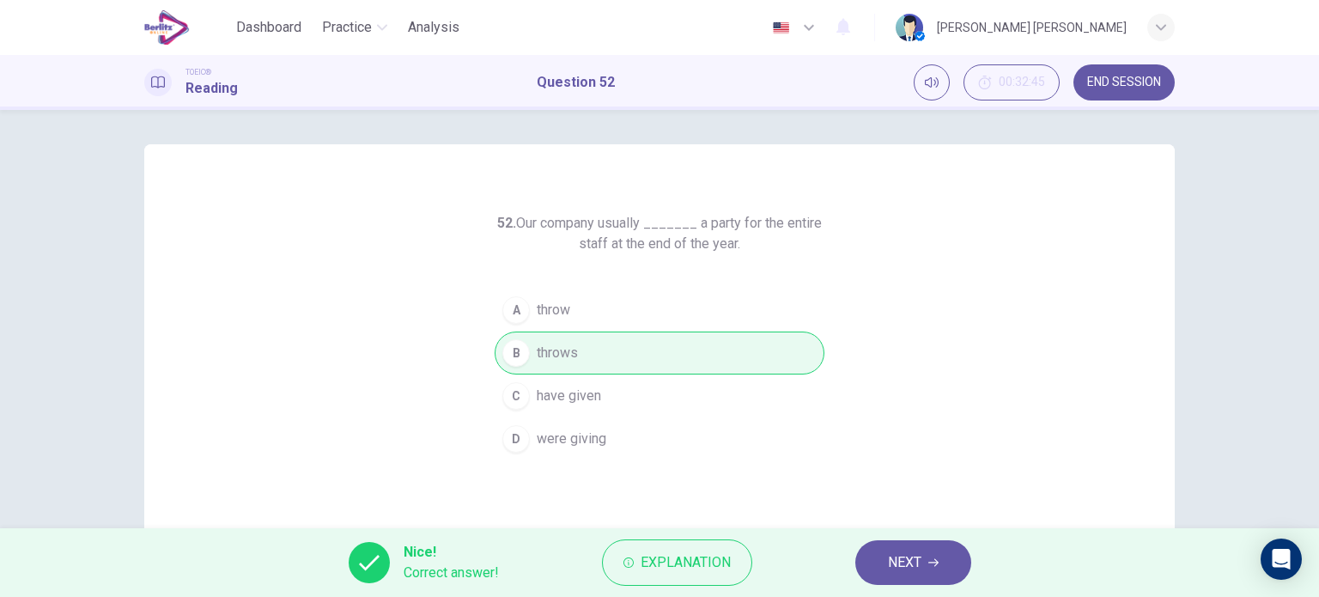
click at [899, 549] on button "NEXT" at bounding box center [914, 562] width 116 height 45
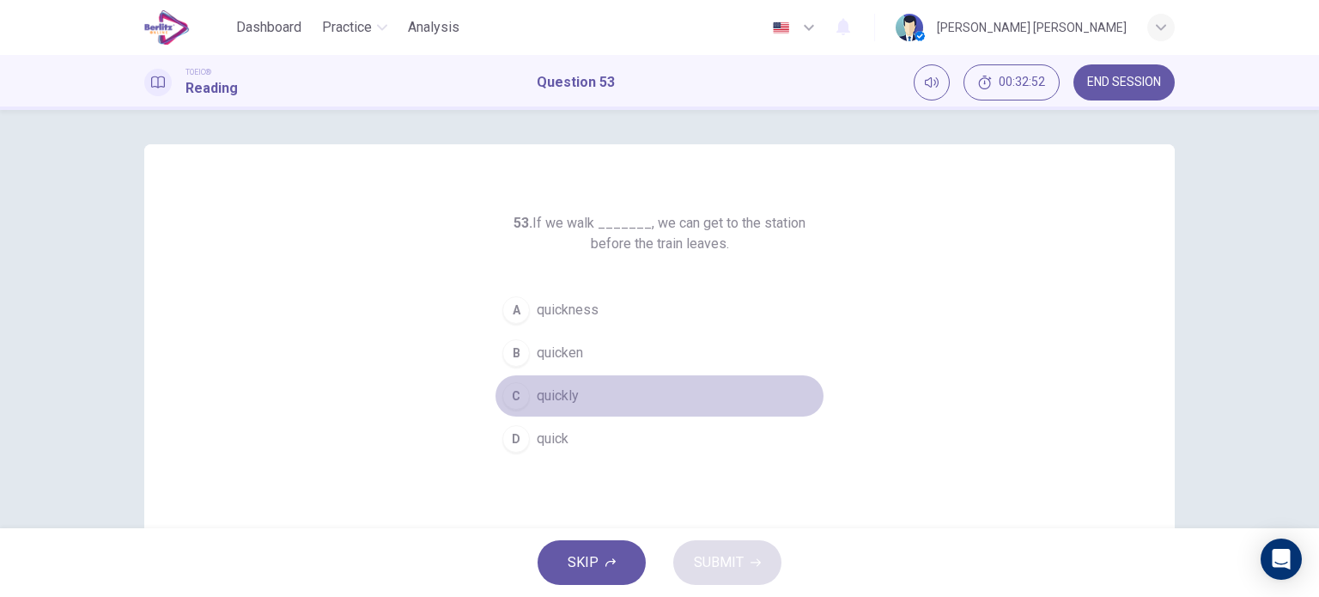
click at [544, 399] on span "quickly" at bounding box center [558, 396] width 42 height 21
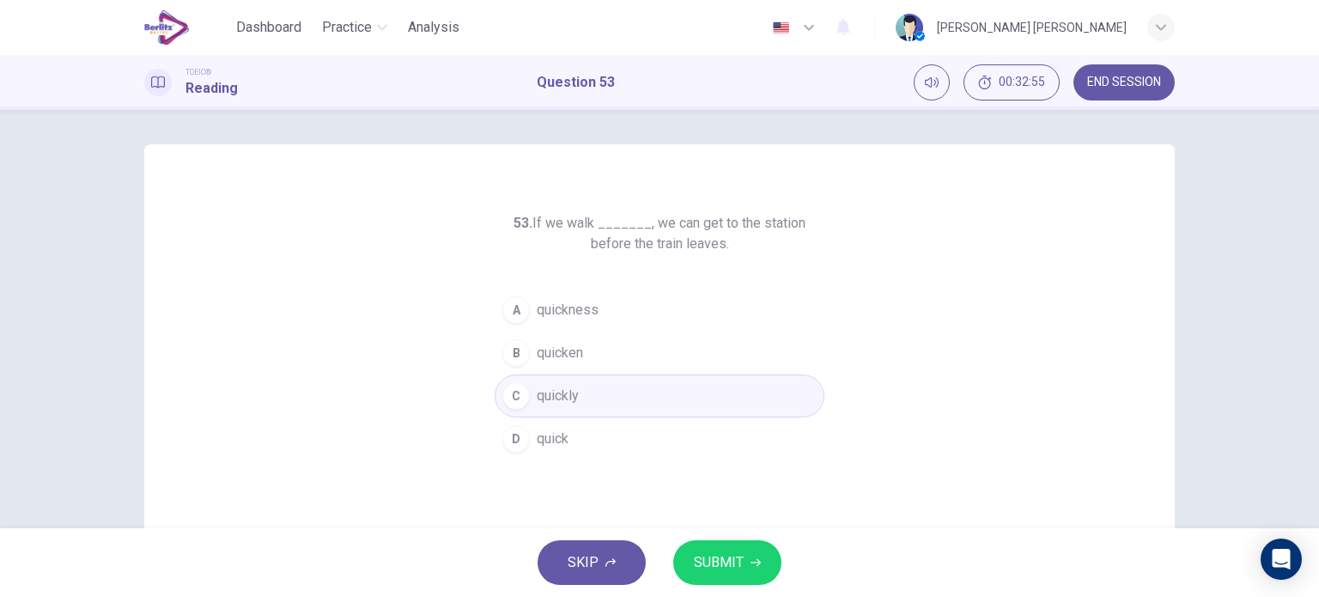
click at [715, 556] on button "SUBMIT" at bounding box center [727, 562] width 108 height 45
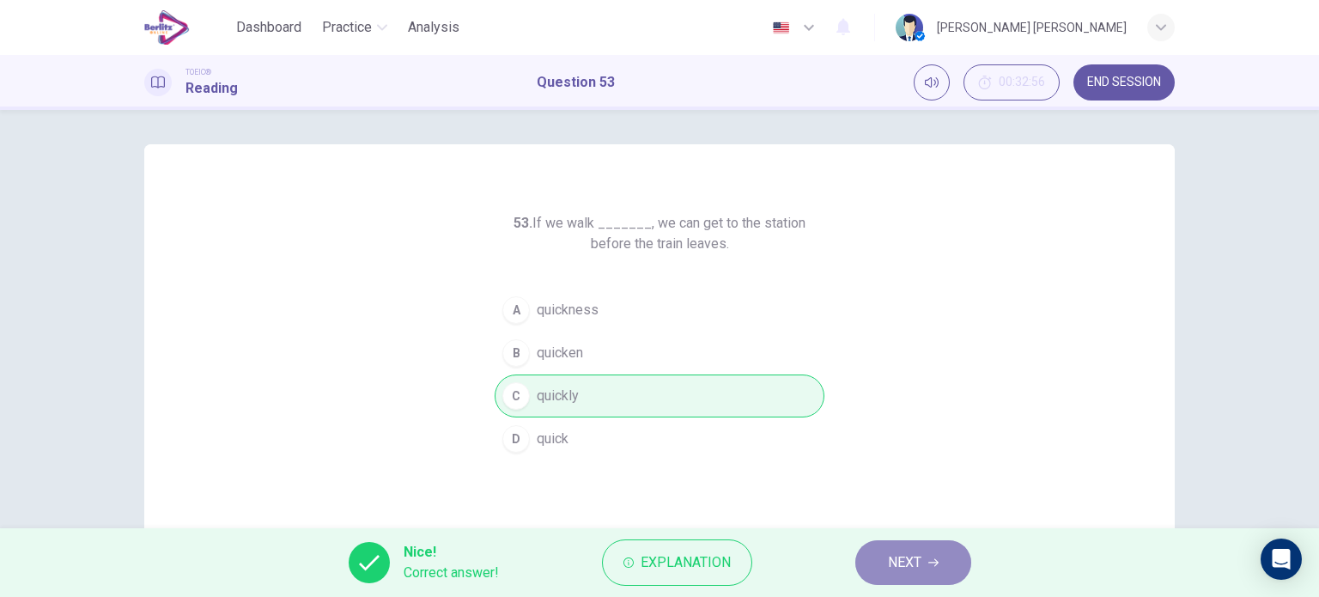
click at [878, 562] on button "NEXT" at bounding box center [914, 562] width 116 height 45
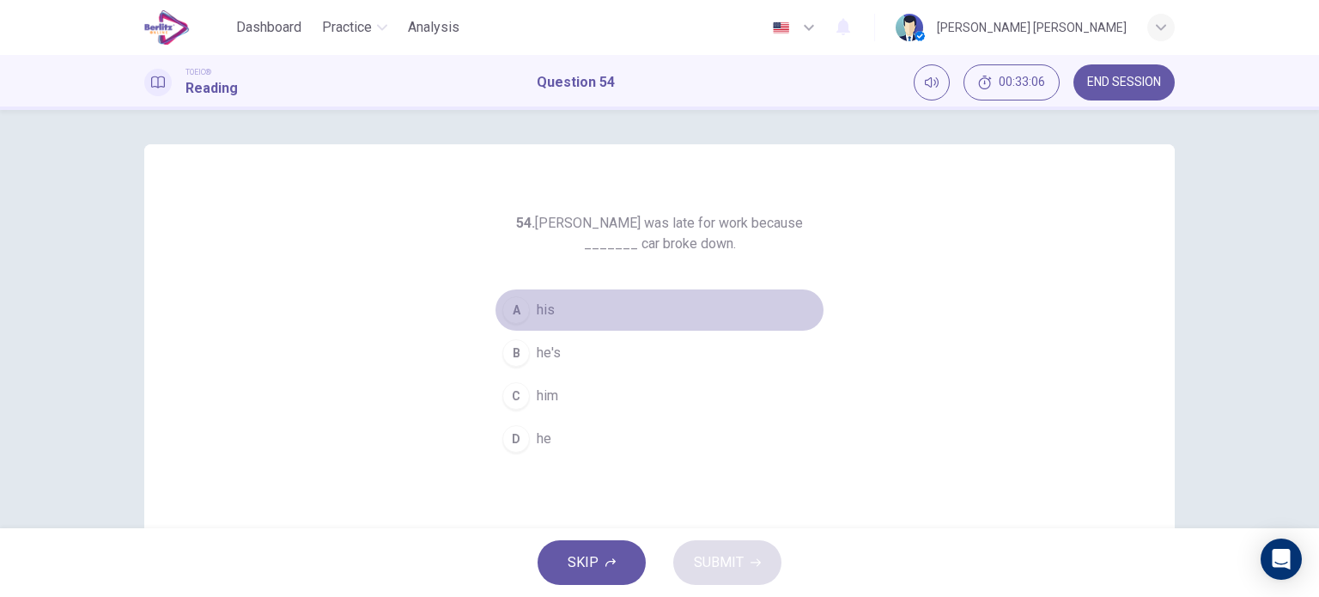
click at [522, 308] on div "A" at bounding box center [516, 309] width 27 height 27
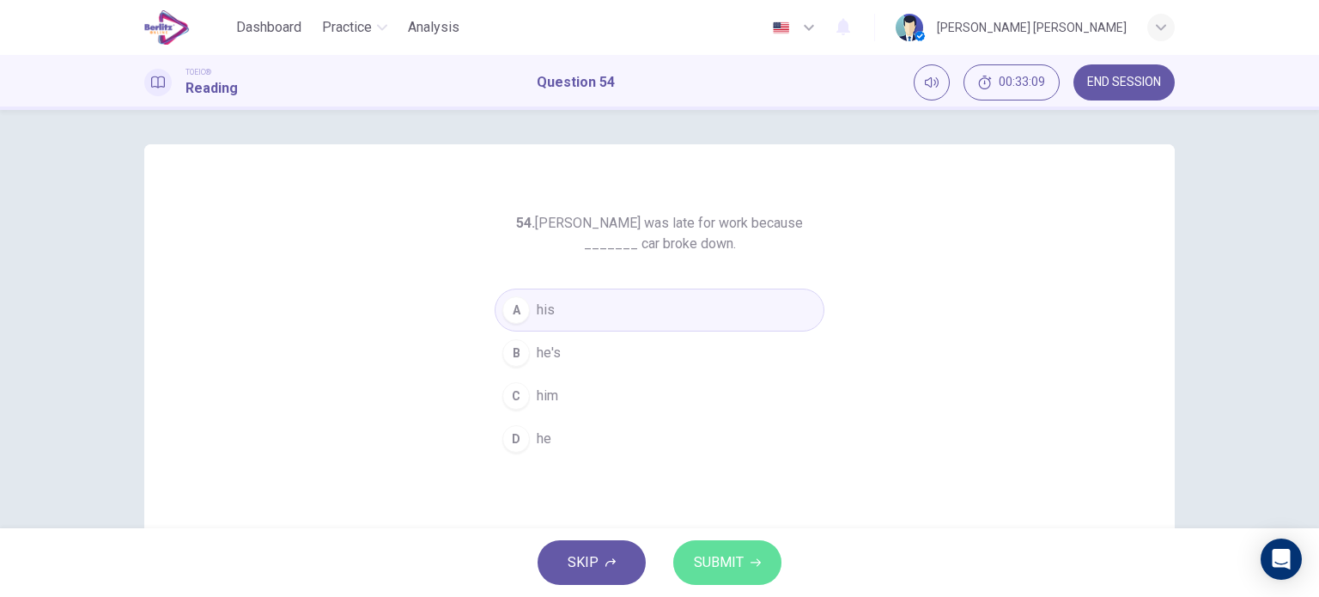
click at [737, 559] on span "SUBMIT" at bounding box center [719, 563] width 50 height 24
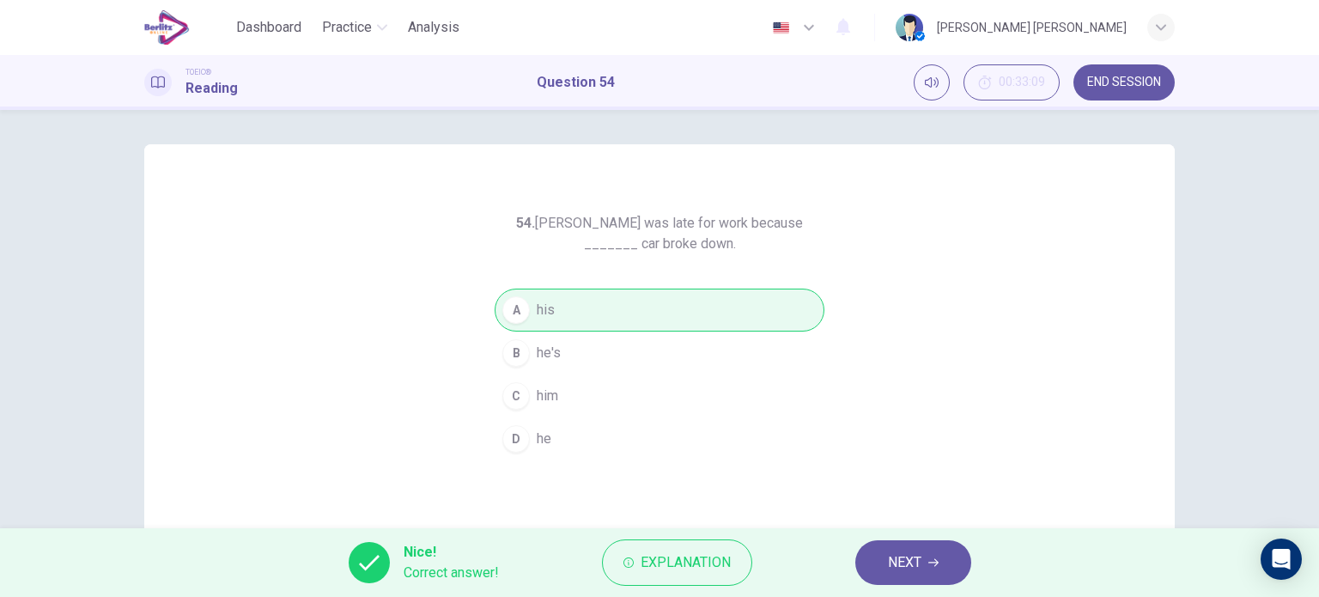
click at [903, 569] on span "NEXT" at bounding box center [905, 563] width 34 height 24
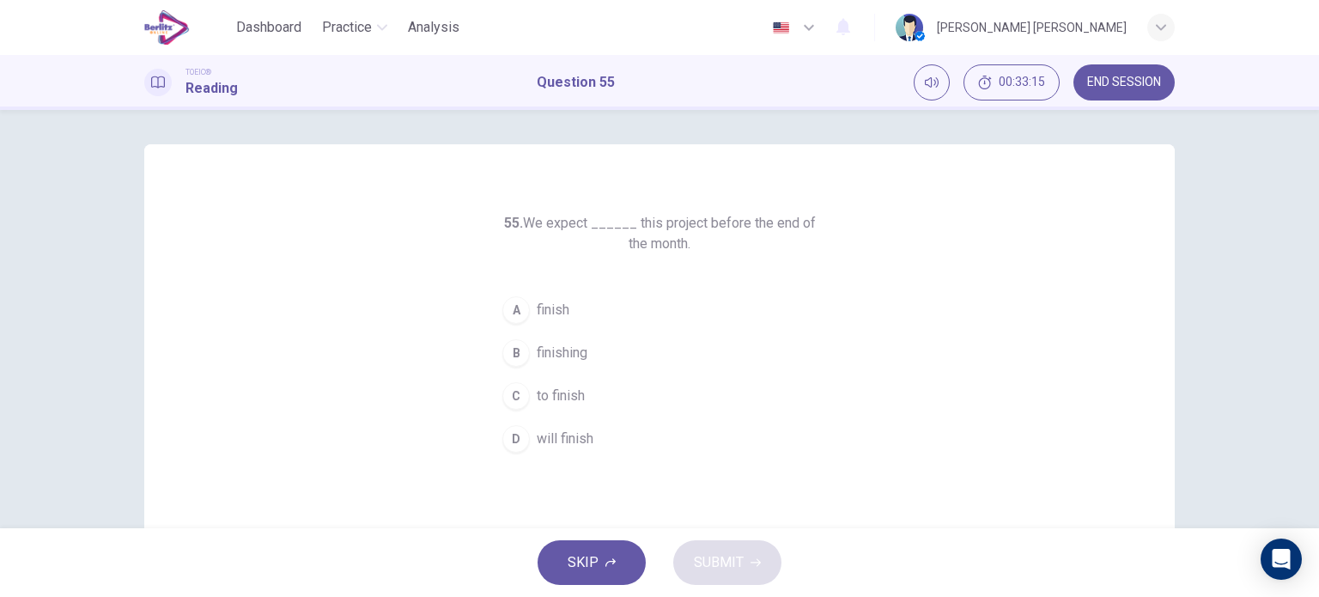
click at [576, 399] on span "to finish" at bounding box center [561, 396] width 48 height 21
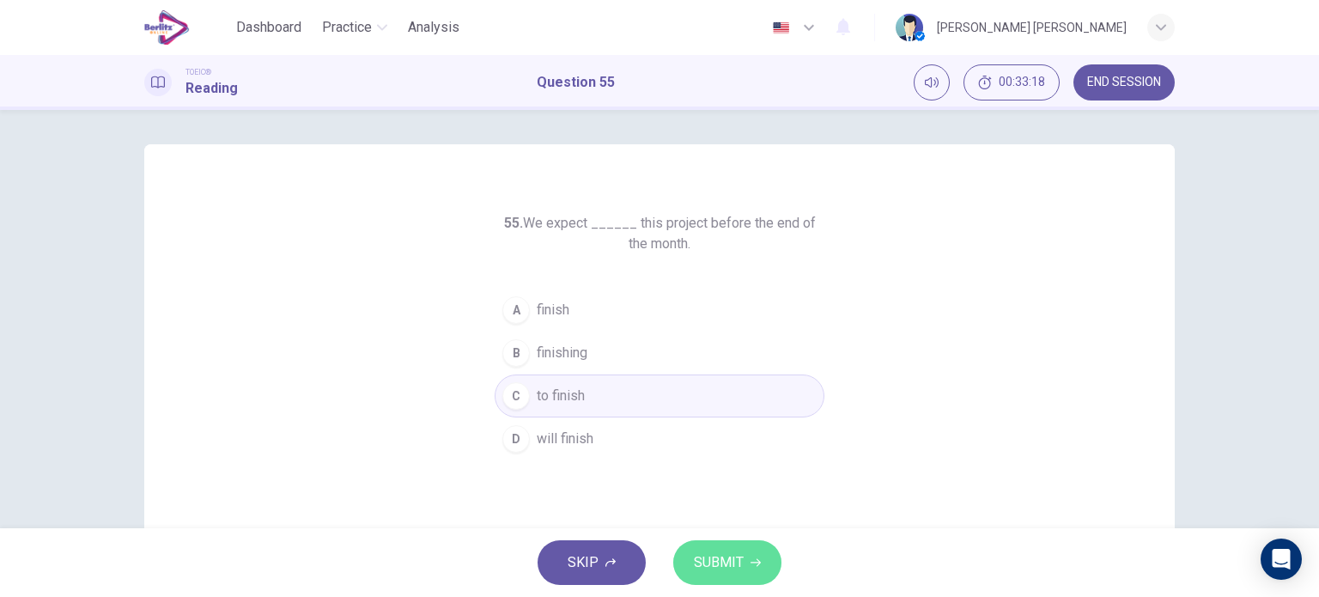
click at [725, 557] on span "SUBMIT" at bounding box center [719, 563] width 50 height 24
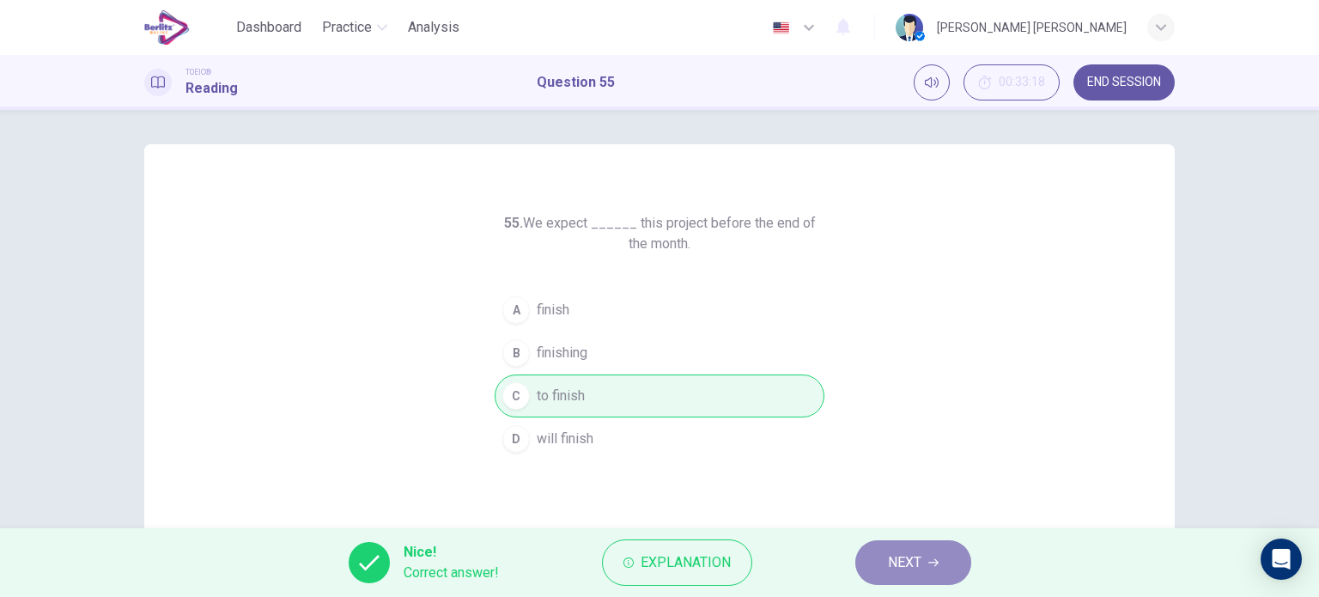
click at [880, 564] on button "NEXT" at bounding box center [914, 562] width 116 height 45
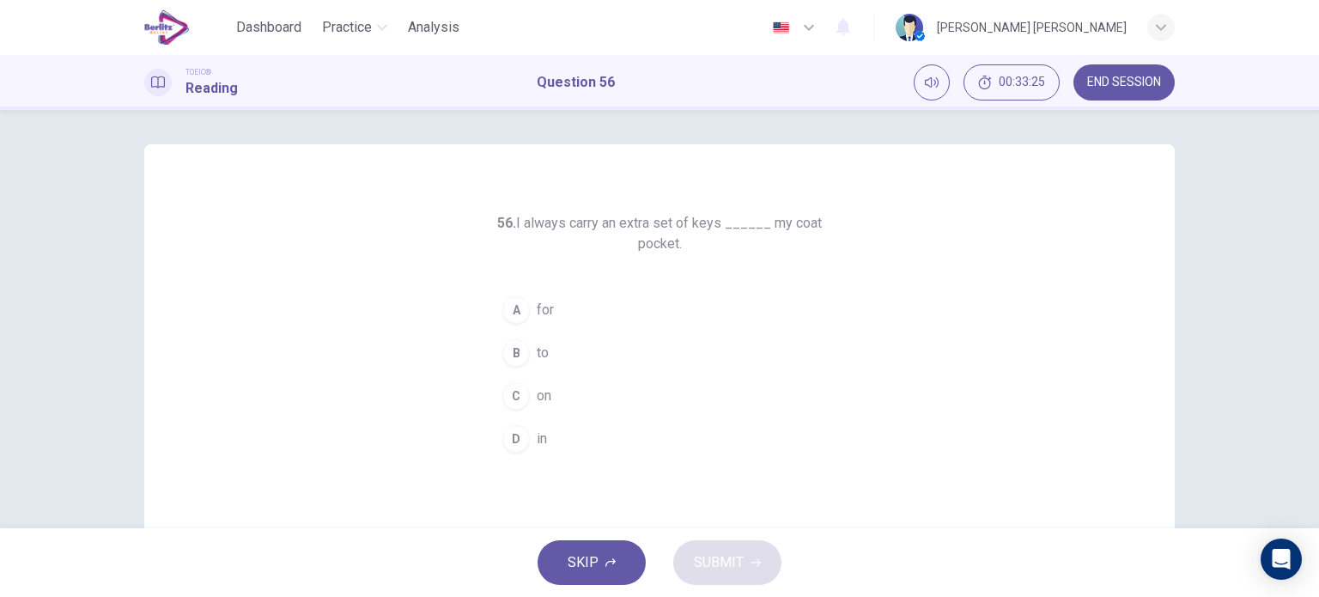
click at [537, 397] on span "on" at bounding box center [544, 396] width 15 height 21
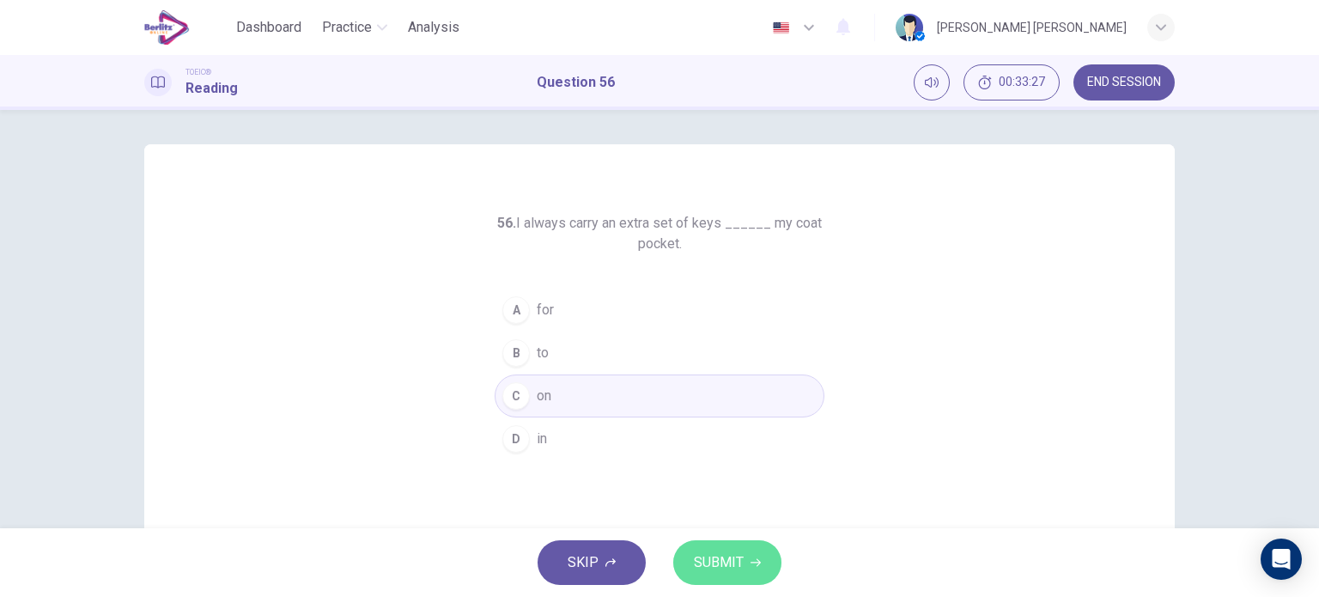
click at [756, 548] on button "SUBMIT" at bounding box center [727, 562] width 108 height 45
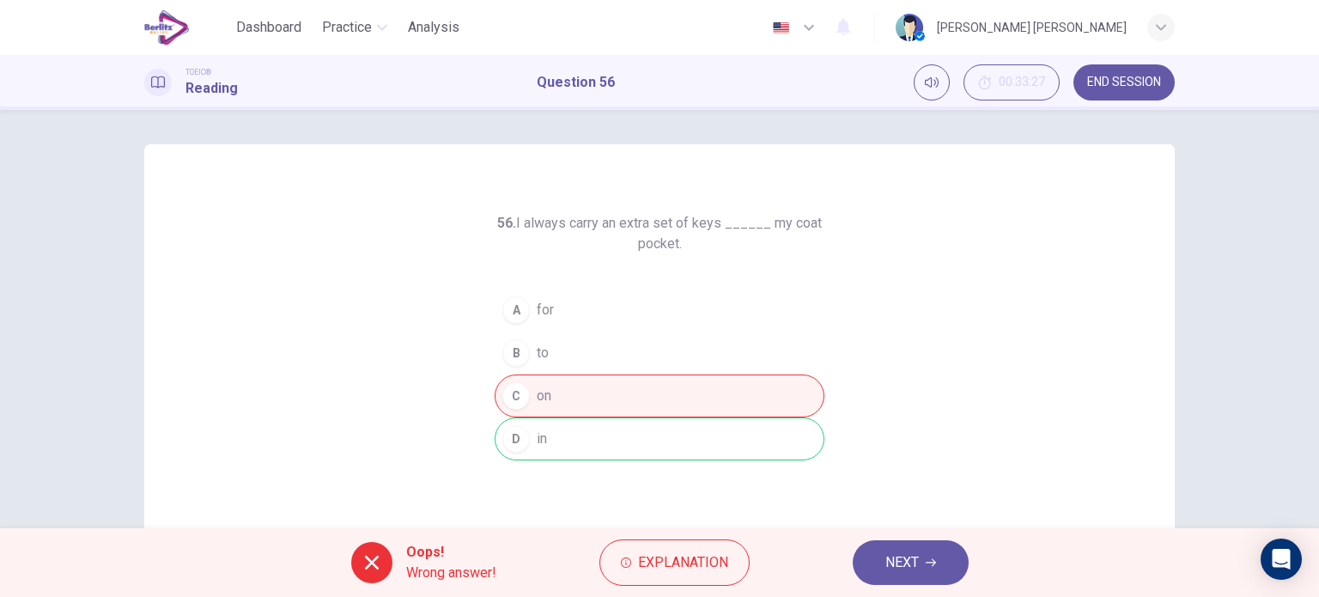
click at [881, 545] on button "NEXT" at bounding box center [911, 562] width 116 height 45
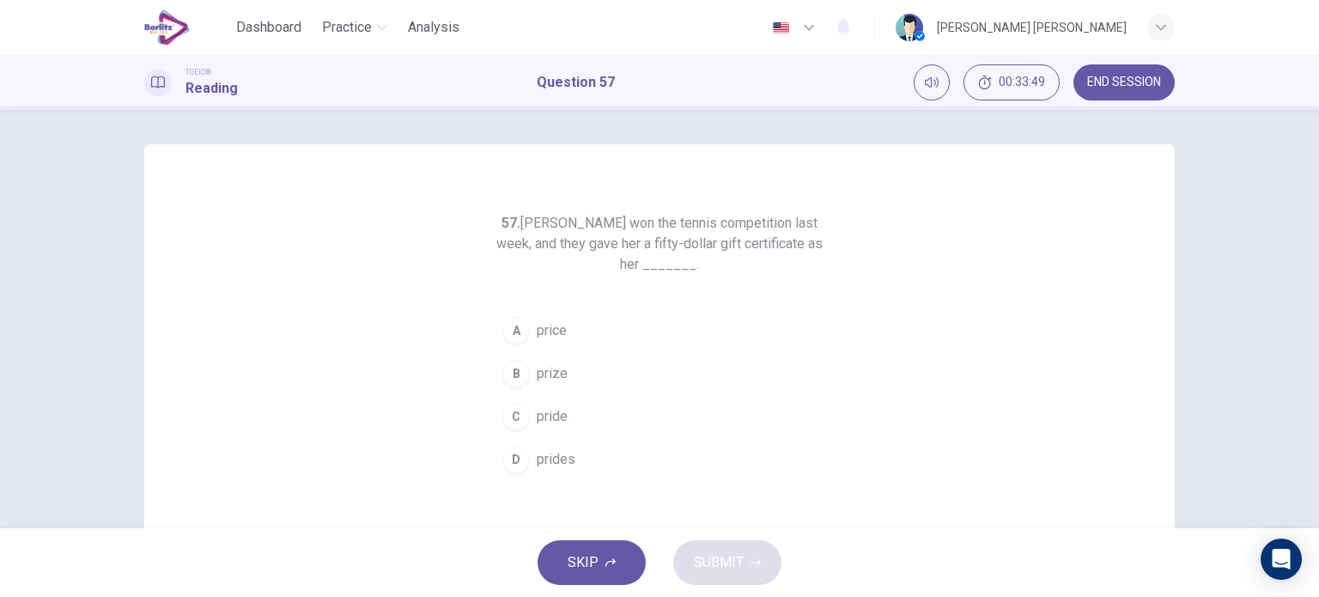
click at [551, 326] on span "price" at bounding box center [552, 330] width 30 height 21
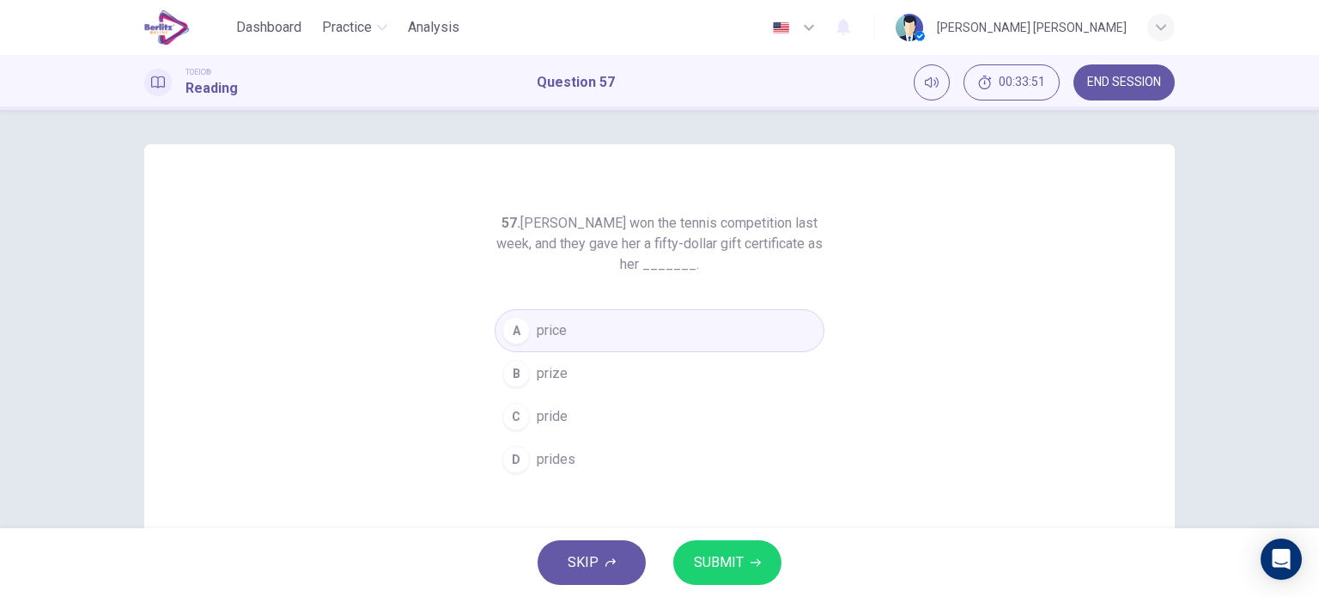
click at [746, 543] on button "SUBMIT" at bounding box center [727, 562] width 108 height 45
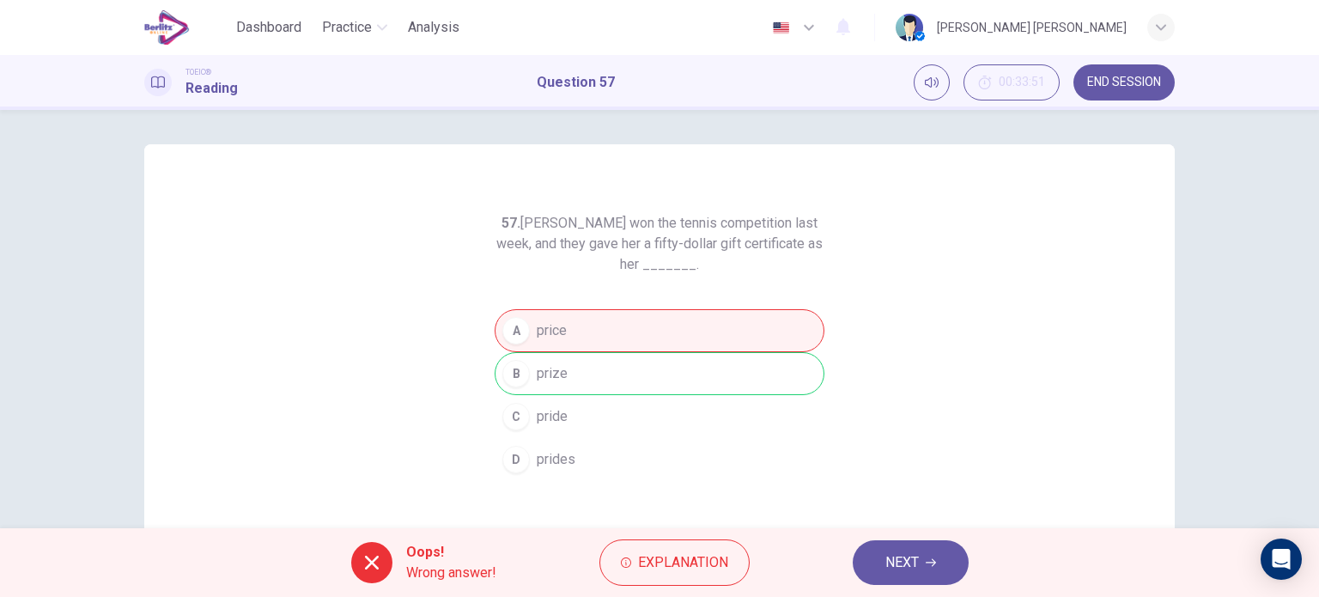
click at [913, 574] on span "NEXT" at bounding box center [903, 563] width 34 height 24
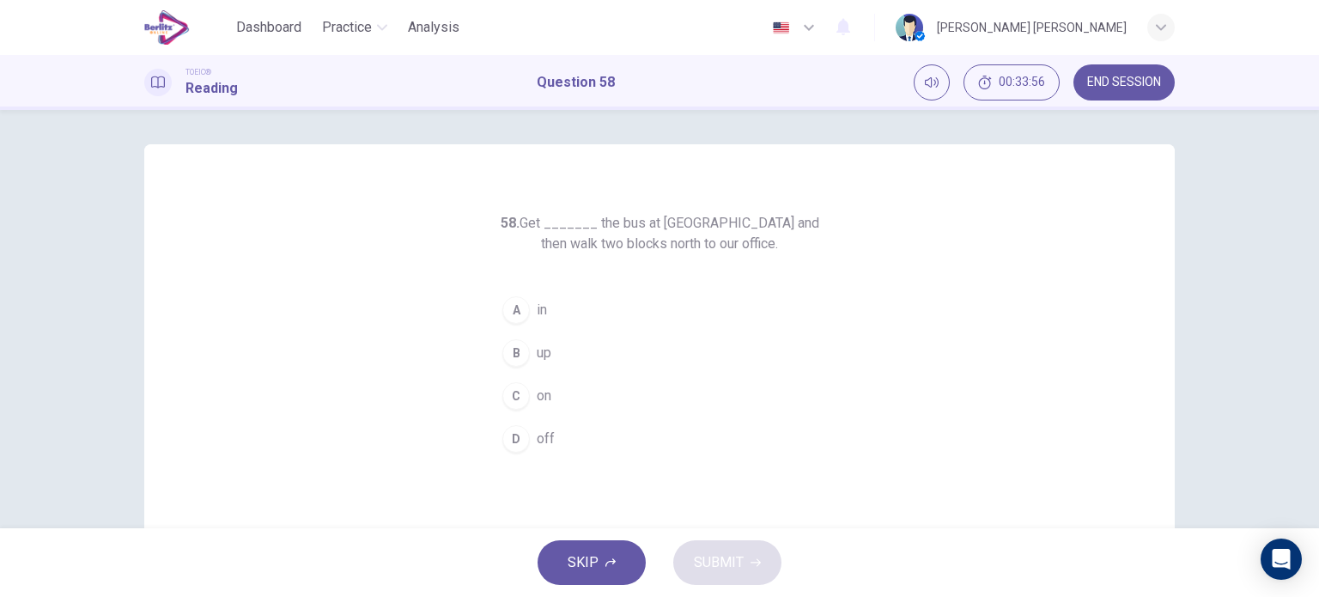
click at [522, 302] on div "A" at bounding box center [516, 309] width 27 height 27
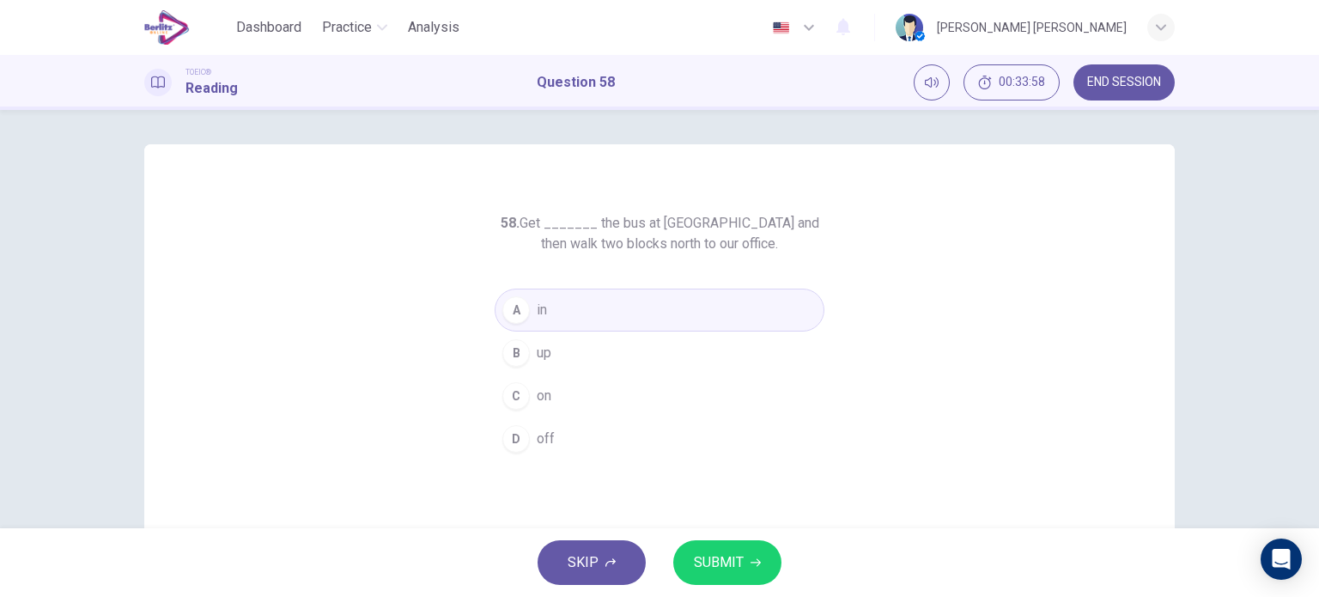
click at [741, 558] on span "SUBMIT" at bounding box center [719, 563] width 50 height 24
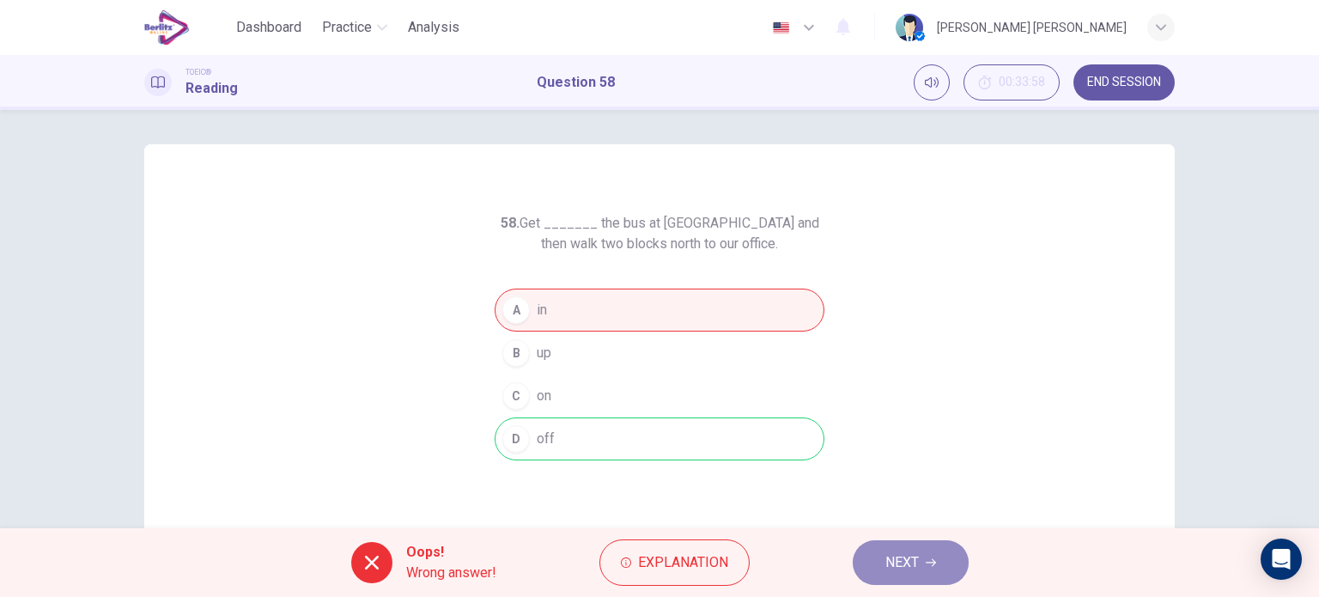
click at [862, 562] on button "NEXT" at bounding box center [911, 562] width 116 height 45
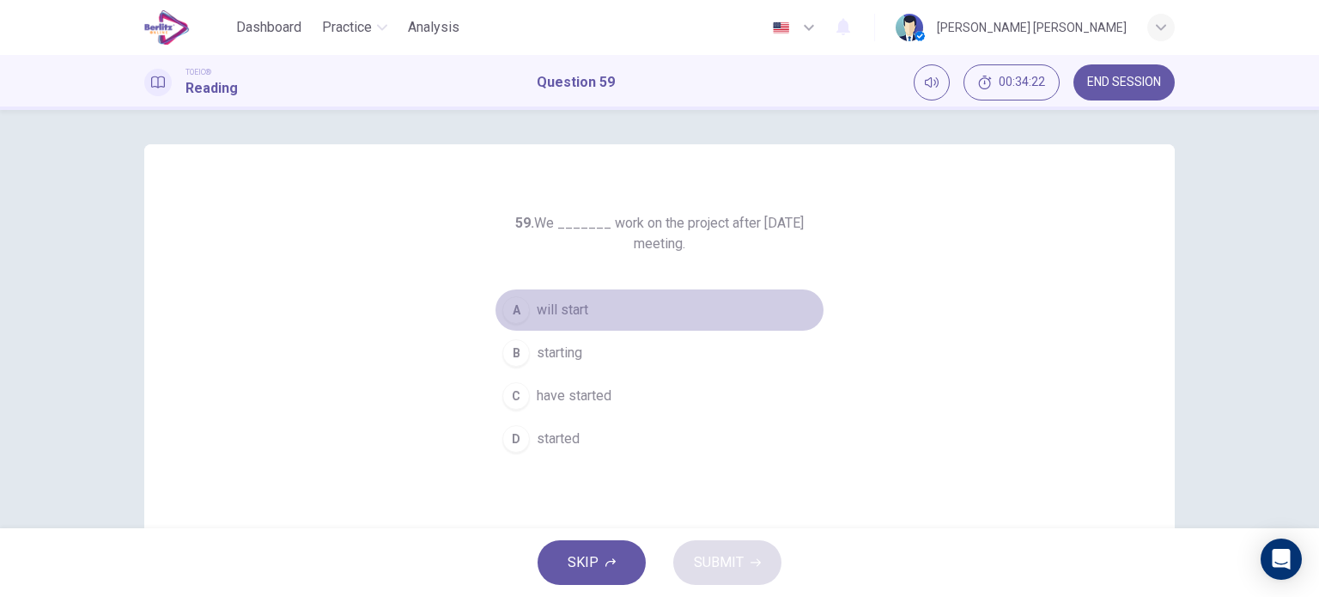
click at [577, 314] on span "will start" at bounding box center [563, 310] width 52 height 21
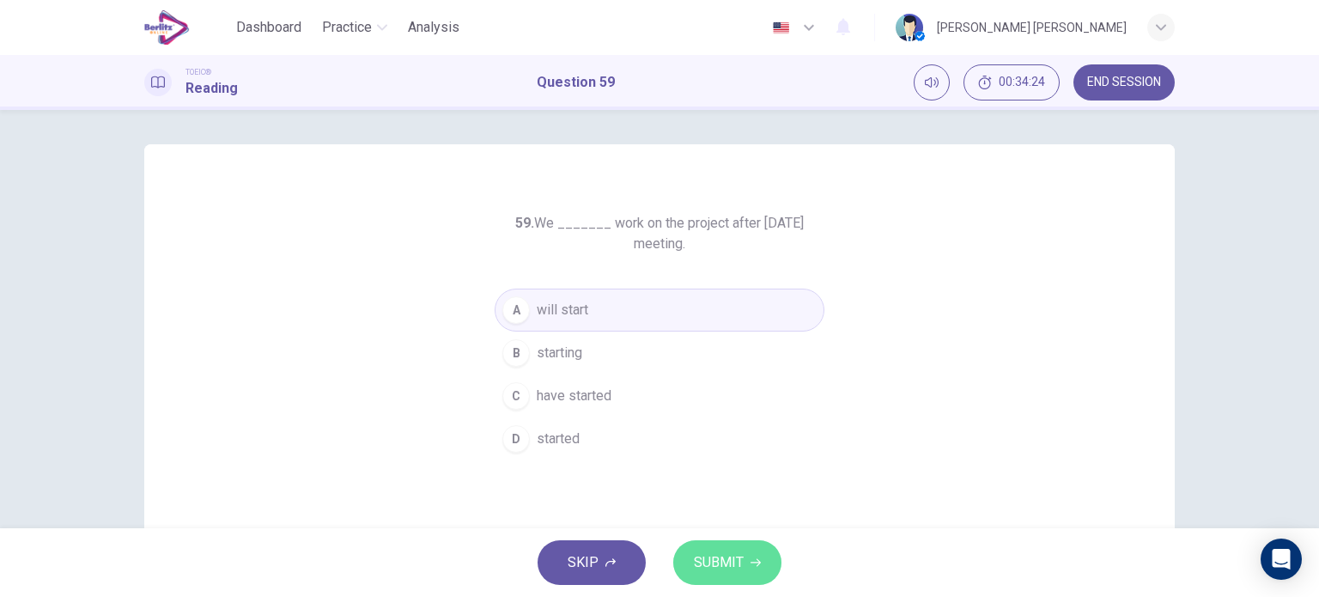
click at [716, 553] on span "SUBMIT" at bounding box center [719, 563] width 50 height 24
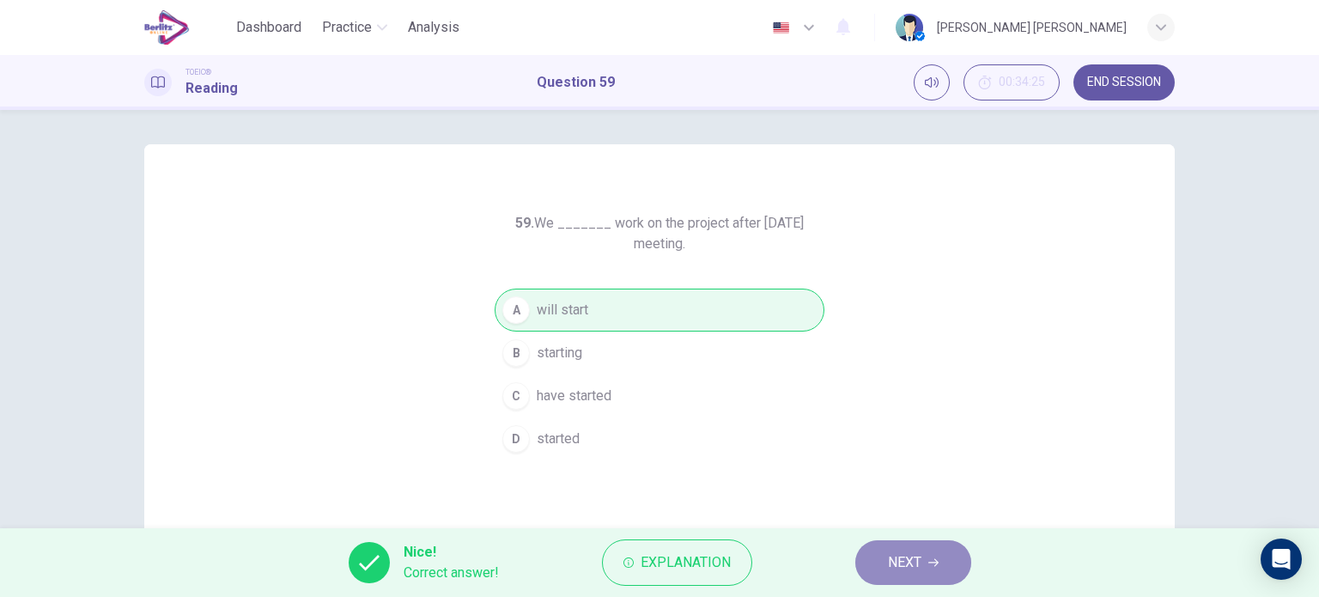
click at [864, 566] on button "NEXT" at bounding box center [914, 562] width 116 height 45
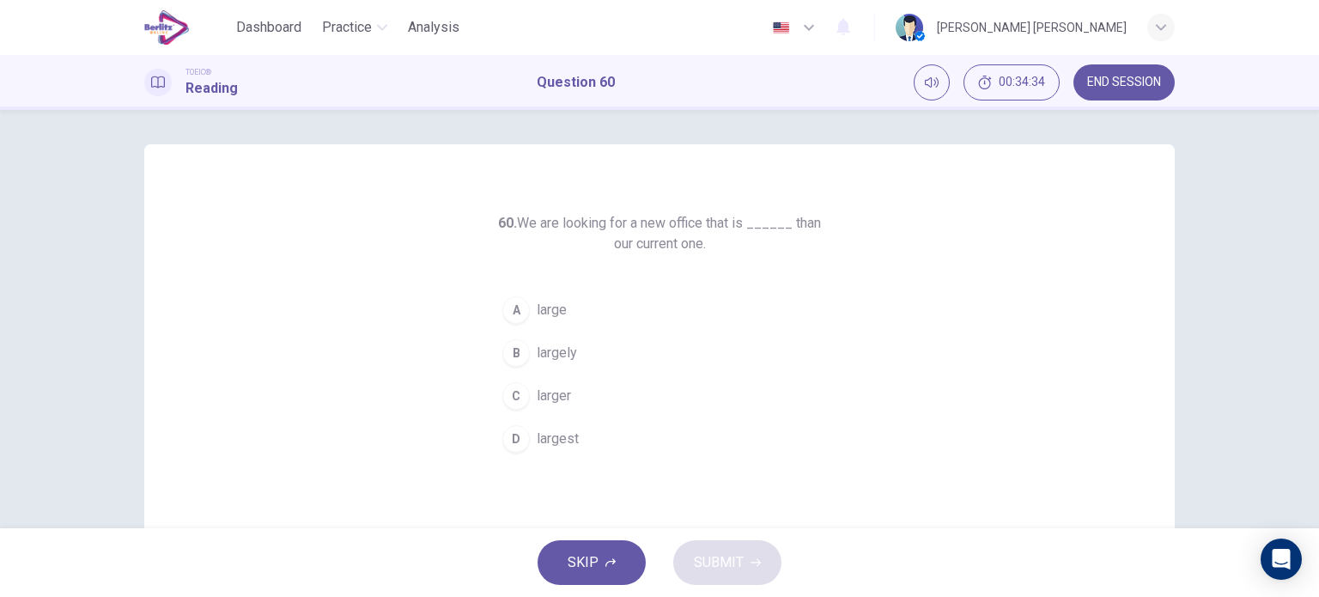
click at [553, 393] on span "larger" at bounding box center [554, 396] width 34 height 21
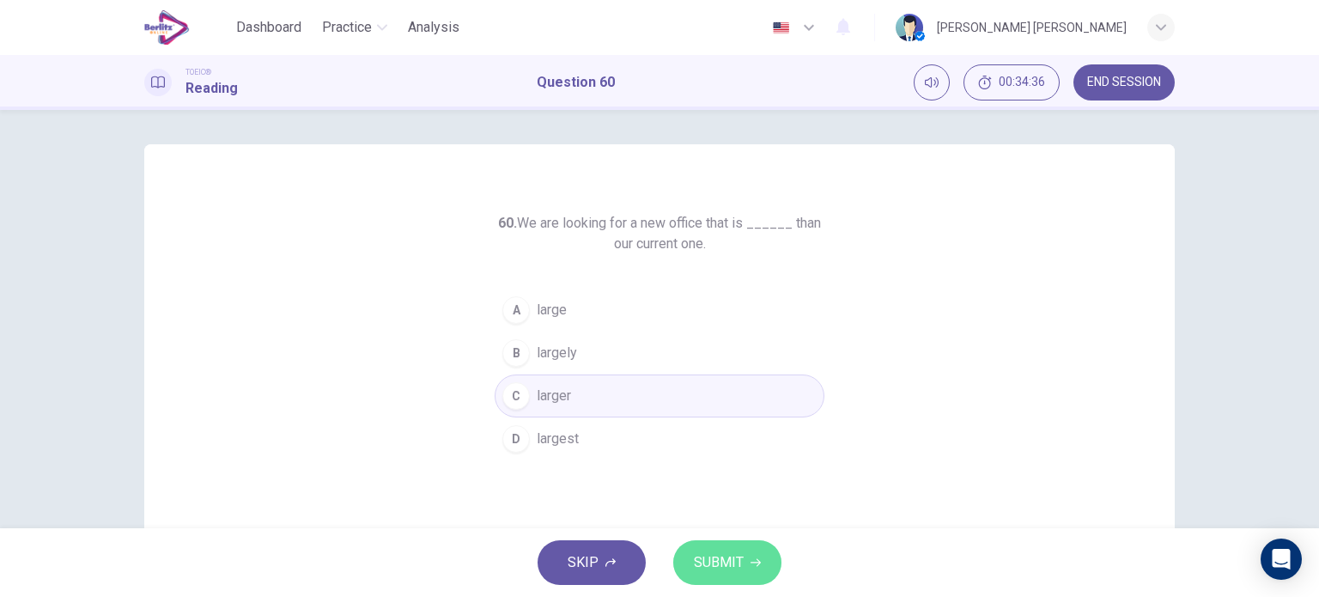
click at [691, 545] on button "SUBMIT" at bounding box center [727, 562] width 108 height 45
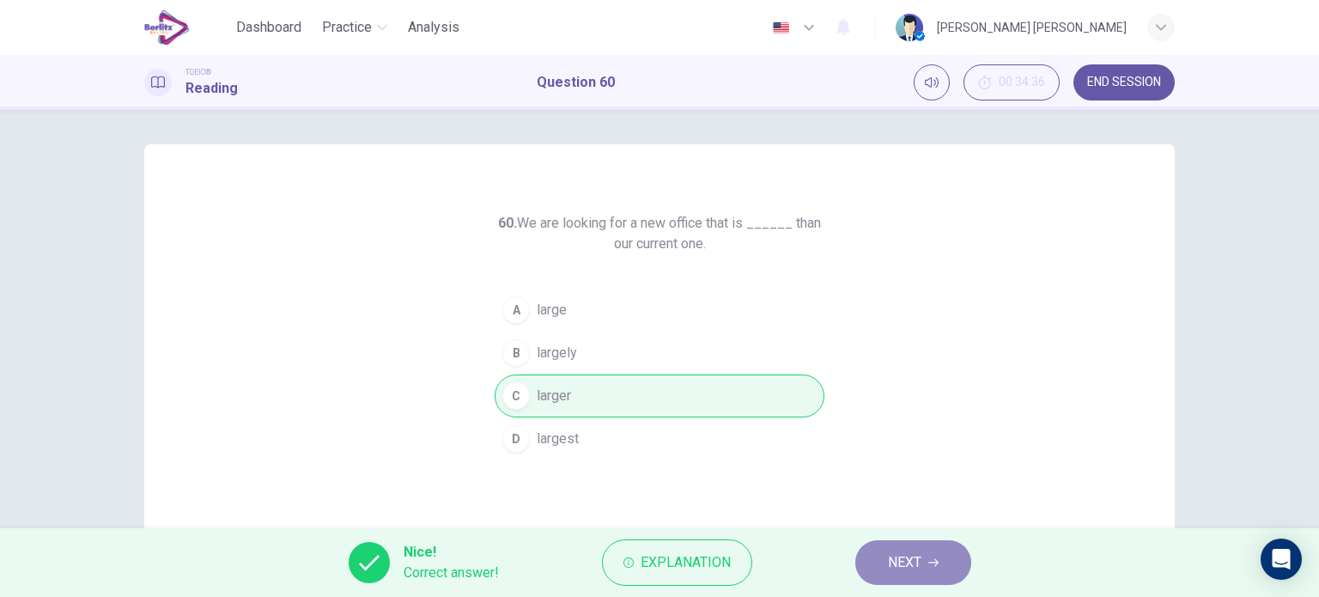
click at [893, 558] on span "NEXT" at bounding box center [905, 563] width 34 height 24
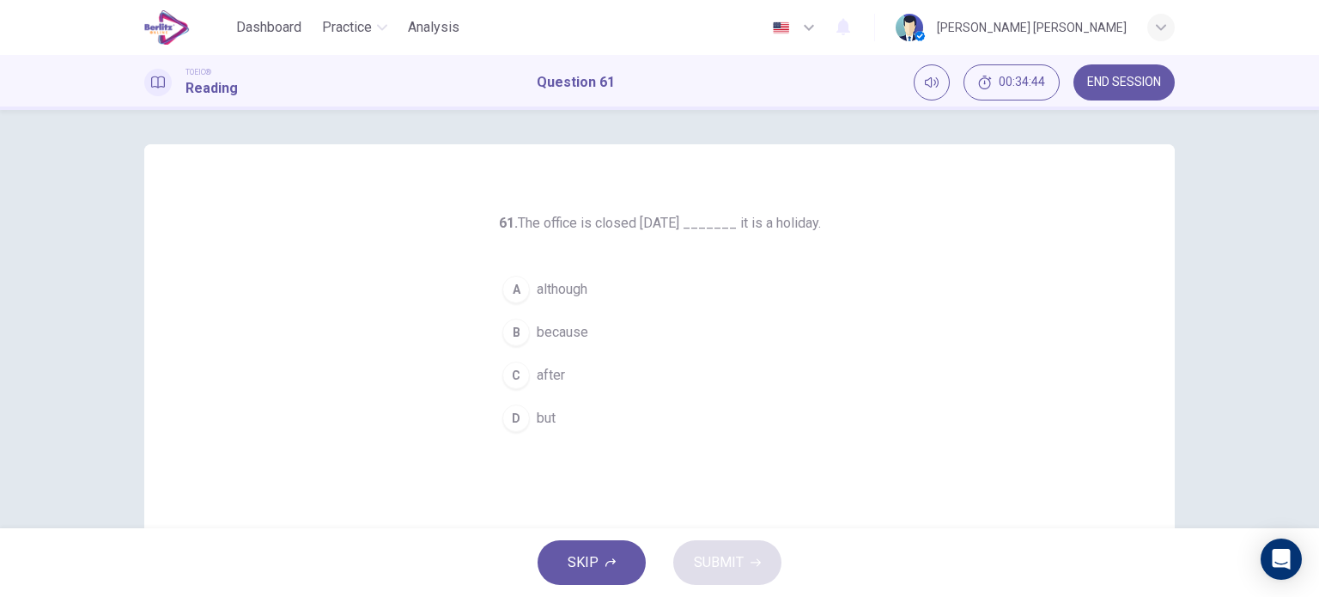
click at [546, 340] on span "because" at bounding box center [563, 332] width 52 height 21
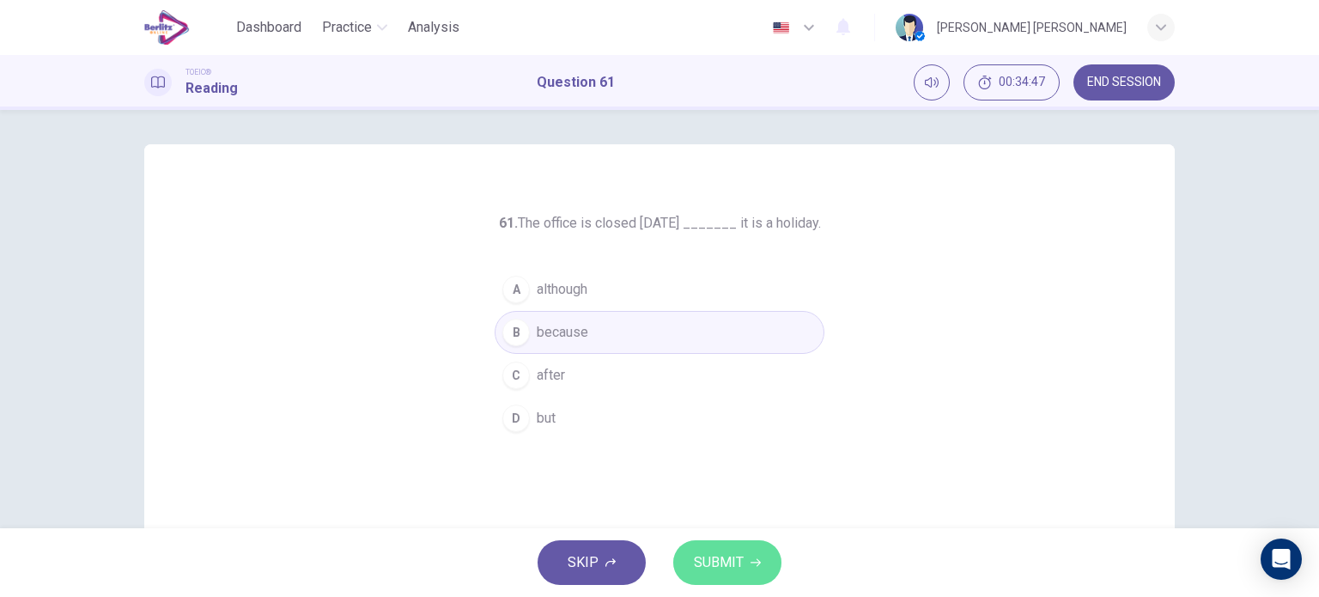
click at [708, 562] on span "SUBMIT" at bounding box center [719, 563] width 50 height 24
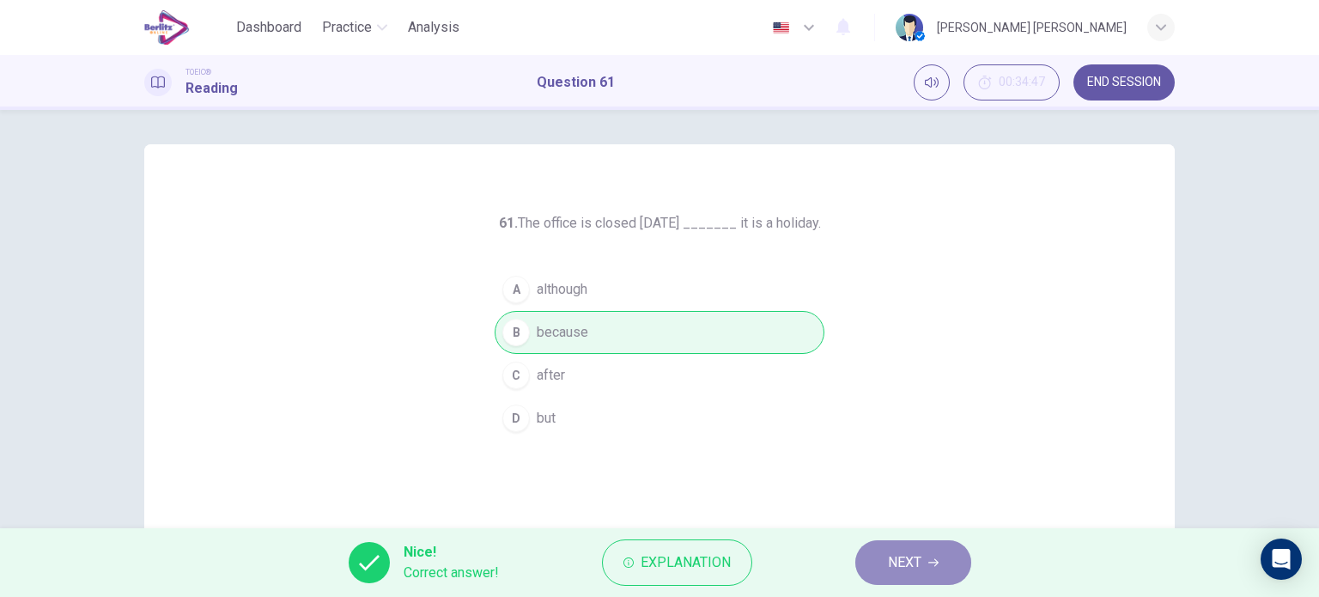
click at [894, 542] on button "NEXT" at bounding box center [914, 562] width 116 height 45
